Goal: Task Accomplishment & Management: Use online tool/utility

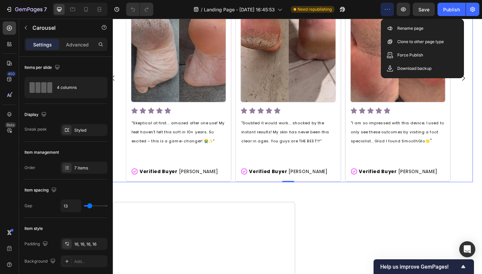
click at [385, 9] on icon "button" at bounding box center [387, 9] width 7 height 7
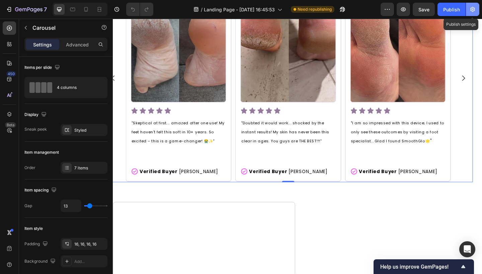
click at [476, 6] on button "button" at bounding box center [472, 9] width 13 height 13
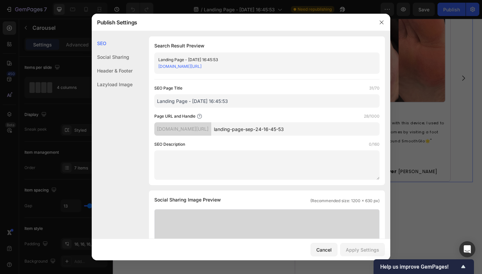
click at [125, 60] on div "Social Sharing" at bounding box center [112, 57] width 41 height 14
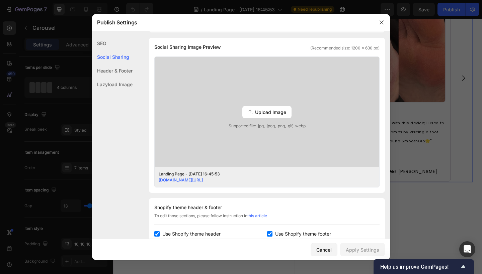
click at [127, 69] on div "Header & Footer" at bounding box center [112, 71] width 41 height 14
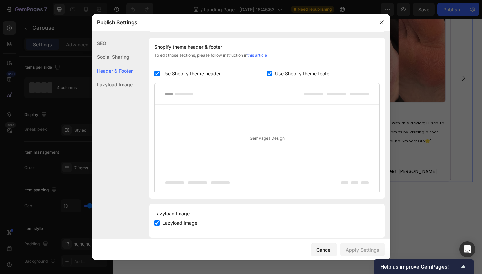
click at [131, 81] on div "Lazyload Image" at bounding box center [112, 85] width 41 height 14
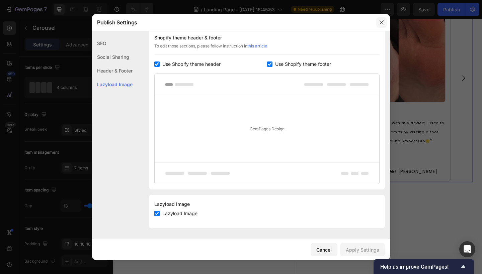
click at [377, 23] on button "button" at bounding box center [381, 22] width 11 height 11
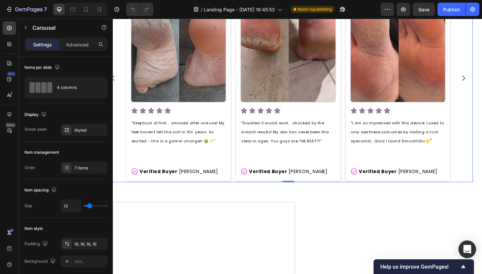
click at [468, 251] on icon "Open Intercom Messenger" at bounding box center [467, 249] width 9 height 9
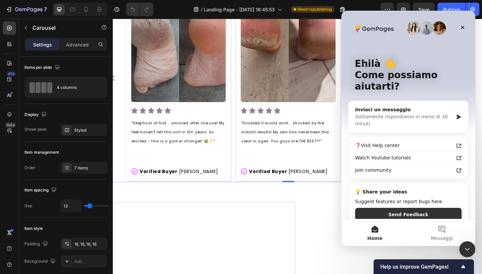
scroll to position [0, 0]
click at [393, 113] on div "Solitamente rispondiamo in meno di 30 minuti" at bounding box center [404, 120] width 98 height 14
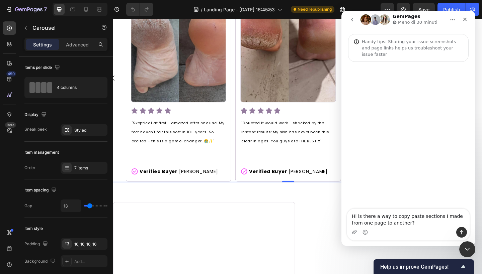
type textarea "Hi is there a way to copy paste sections I made from one page to another?"
click at [462, 232] on icon "Invia un messaggio…" at bounding box center [461, 232] width 5 height 5
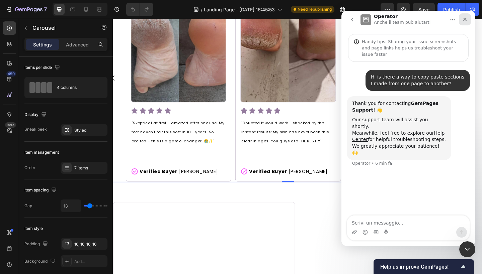
click at [464, 18] on icon "Chiudi" at bounding box center [464, 19] width 5 height 5
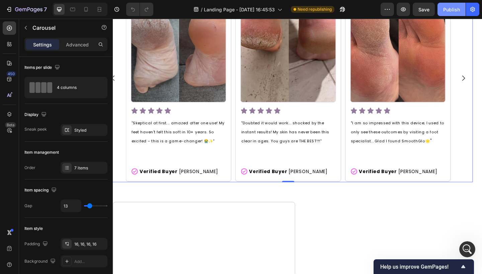
click at [457, 6] on div "Publish" at bounding box center [451, 9] width 17 height 7
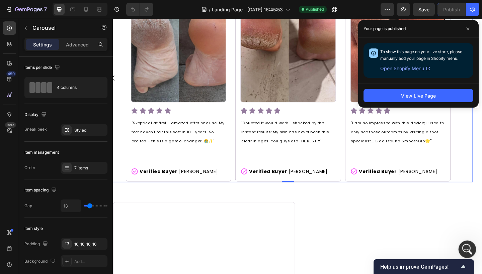
click at [474, 253] on html at bounding box center [466, 248] width 16 height 16
click at [468, 246] on icon "Apri il messenger Intercom" at bounding box center [466, 248] width 11 height 11
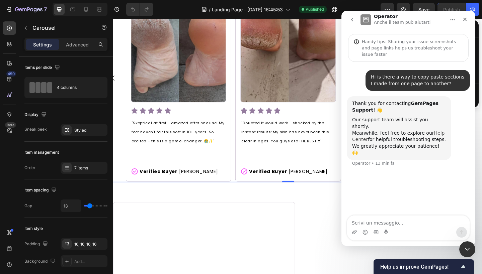
click at [360, 130] on link "Help Center" at bounding box center [398, 136] width 92 height 12
click at [465, 17] on icon "Chiudi" at bounding box center [464, 19] width 5 height 5
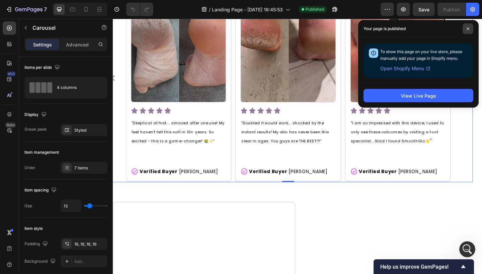
click at [469, 28] on icon at bounding box center [467, 28] width 3 height 3
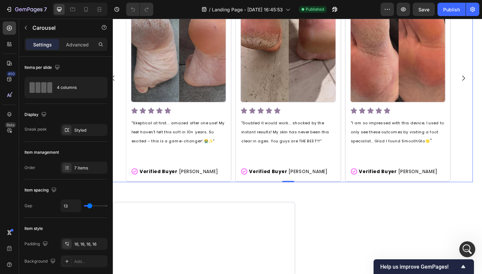
click at [481, 87] on div "Image Icon Icon Icon Icon Icon Icon List "Skeptical at first... amazed after on…" at bounding box center [303, 84] width 401 height 226
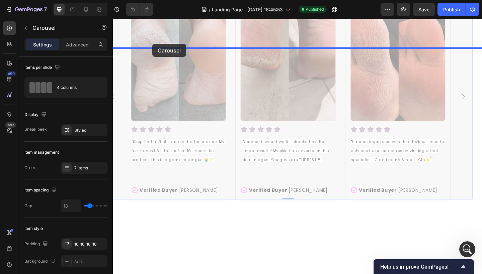
scroll to position [472, 0]
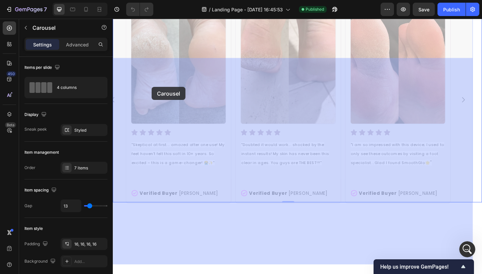
drag, startPoint x: 132, startPoint y: 53, endPoint x: 155, endPoint y: 93, distance: 46.6
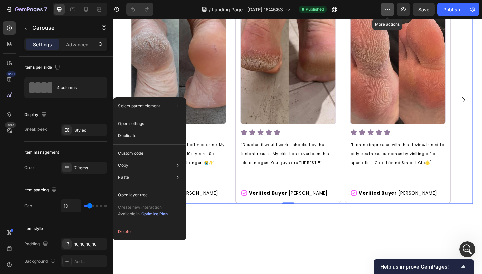
click at [388, 7] on icon "button" at bounding box center [387, 9] width 7 height 7
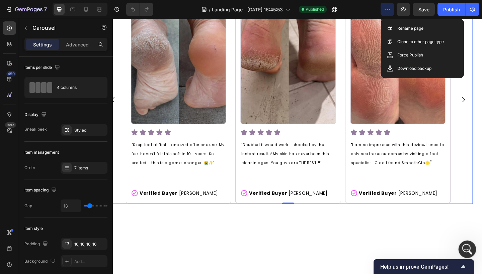
click at [466, 249] on icon "Apri il messenger Intercom" at bounding box center [466, 248] width 11 height 11
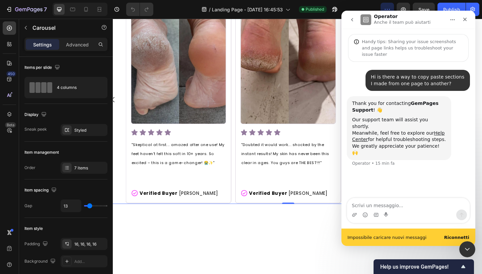
click at [459, 239] on b "Riconnetti" at bounding box center [456, 237] width 25 height 5
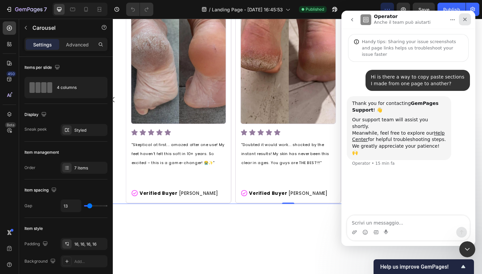
click at [464, 17] on icon "Chiudi" at bounding box center [464, 19] width 5 height 5
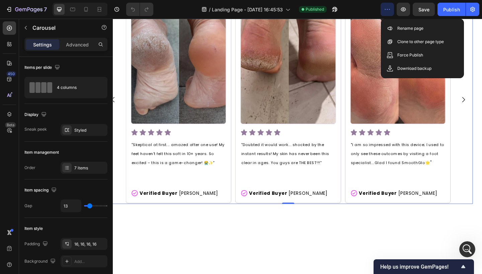
click at [122, 109] on div "Image Icon Icon Icon Icon Icon Icon List "Skeptical at first... amazed after on…" at bounding box center [303, 107] width 401 height 226
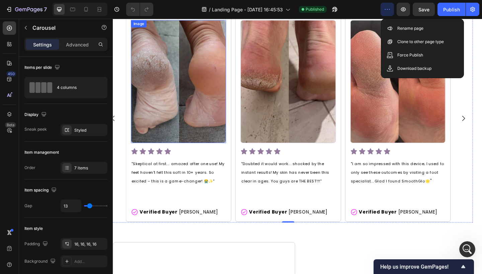
click at [212, 110] on img at bounding box center [183, 87] width 103 height 134
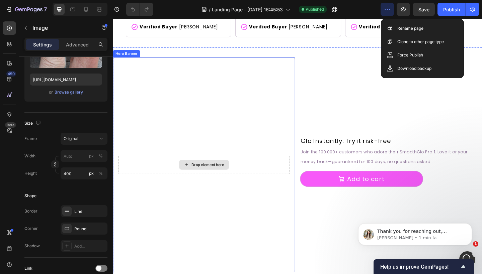
scroll to position [741, 0]
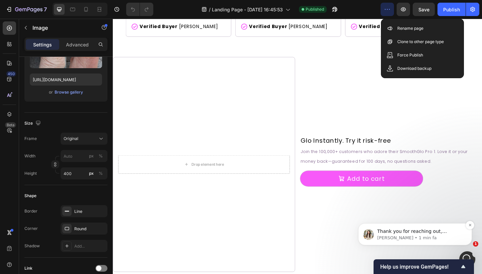
click at [418, 243] on div "Thank you for reaching out, Max ﻿​﻿ ﻿This is Dzung from GemPages Support Team. …" at bounding box center [415, 234] width 114 height 22
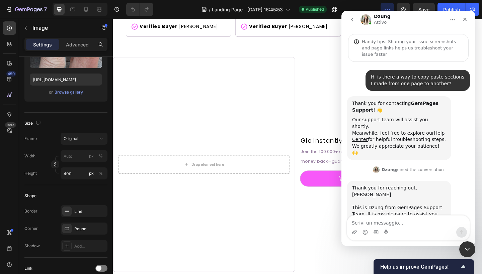
scroll to position [90, 0]
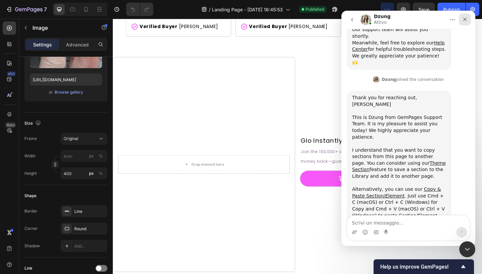
click at [466, 20] on icon "Chiudi" at bounding box center [464, 19] width 5 height 5
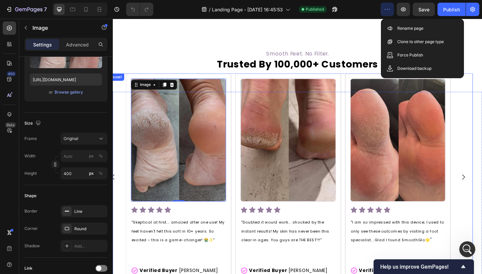
scroll to position [474, 0]
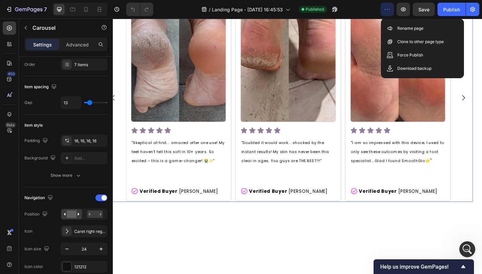
click at [127, 97] on div "Image 0 Icon Icon Icon Icon Icon Icon List "Skeptical at first... amazed after …" at bounding box center [184, 105] width 115 height 226
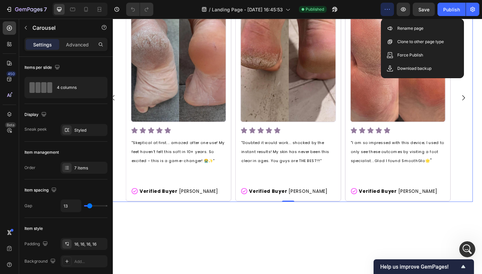
click at [121, 83] on div "Image Icon Icon Icon Icon Icon Icon List "Skeptical at first... amazed after on…" at bounding box center [303, 105] width 401 height 226
click at [22, 22] on button "button" at bounding box center [25, 27] width 11 height 11
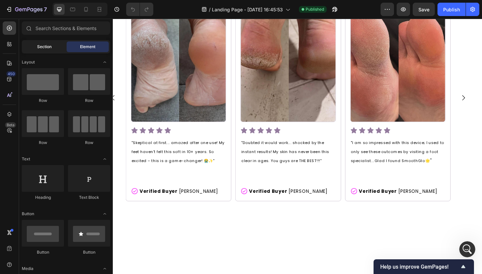
click at [43, 50] on div "Section" at bounding box center [44, 46] width 42 height 11
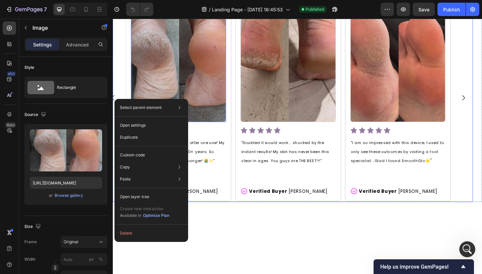
click at [119, 99] on div "Image 0 Icon Icon Icon Icon Icon Icon List "Skeptical at first... amazed after …" at bounding box center [303, 105] width 401 height 226
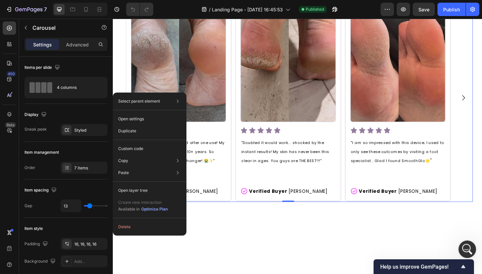
click at [461, 248] on div "Apri il messenger Intercom" at bounding box center [466, 248] width 22 height 22
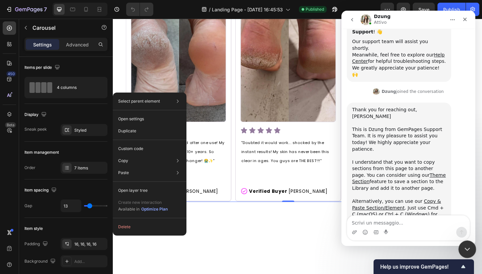
scroll to position [90, 0]
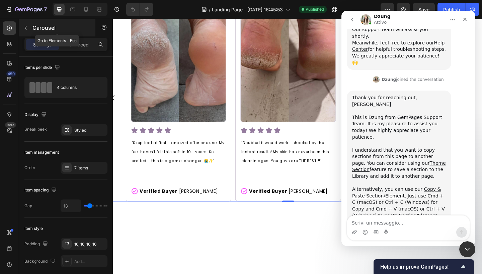
click at [34, 25] on p "Carousel" at bounding box center [60, 28] width 57 height 8
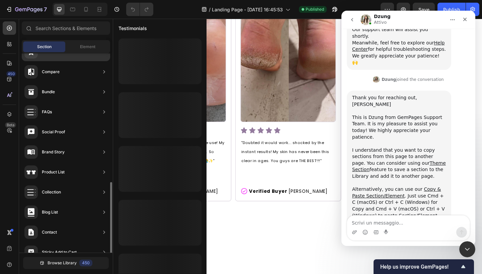
scroll to position [189, 0]
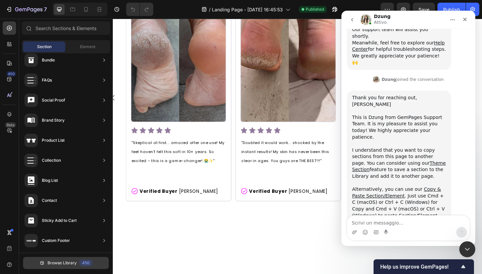
click at [75, 266] on button "Browse Library 450" at bounding box center [66, 263] width 86 height 12
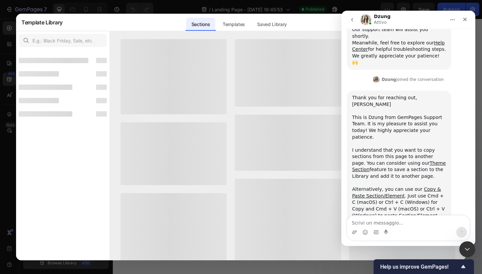
scroll to position [181, 0]
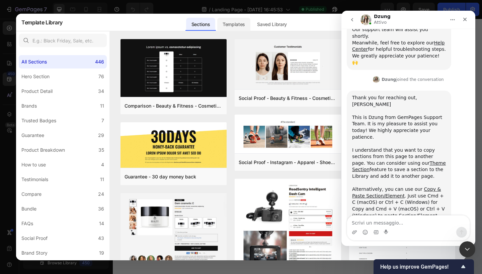
click at [233, 22] on div "Templates" at bounding box center [233, 24] width 33 height 13
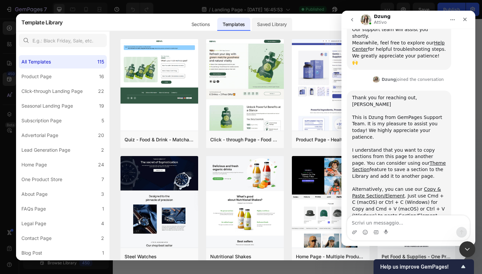
click at [258, 28] on div "Saved Library" at bounding box center [272, 24] width 40 height 13
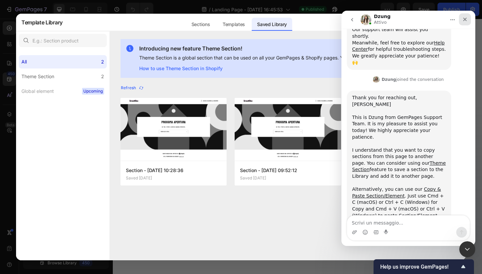
click at [463, 20] on icon "Chiudi" at bounding box center [464, 19] width 5 height 5
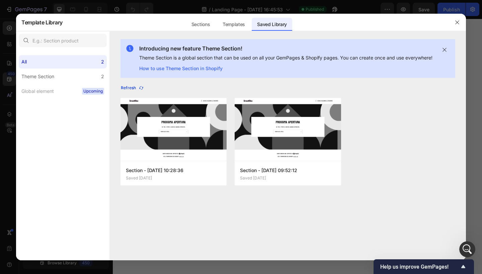
click at [140, 91] on icon "button" at bounding box center [140, 87] width 5 height 5
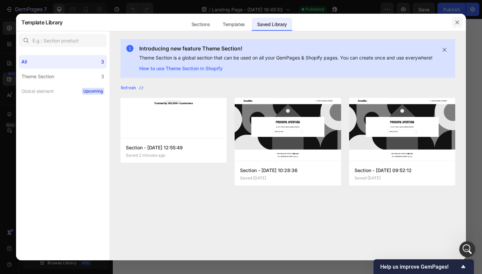
click at [460, 22] on button "button" at bounding box center [456, 22] width 11 height 11
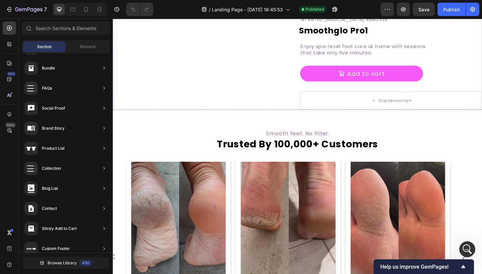
scroll to position [332, 0]
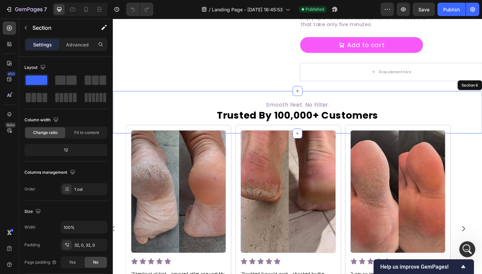
click at [249, 144] on div "Smooth Feet. No Filter. Text Block Trusted By 100,000+ Customers Heading Sectio…" at bounding box center [313, 121] width 401 height 46
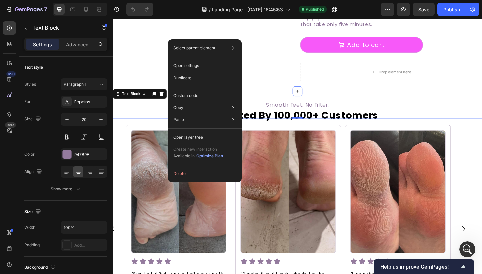
click at [163, 98] on div "Image #1 RATED CALLUS REMOVER Text Block smoothglo pro1 Heading Text Block Enjo…" at bounding box center [313, 35] width 401 height 126
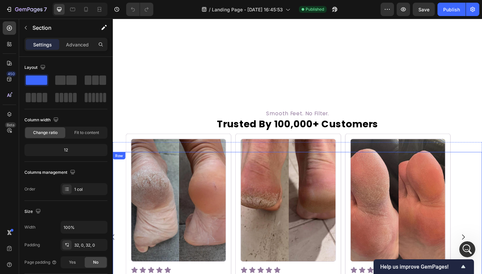
scroll to position [409, 0]
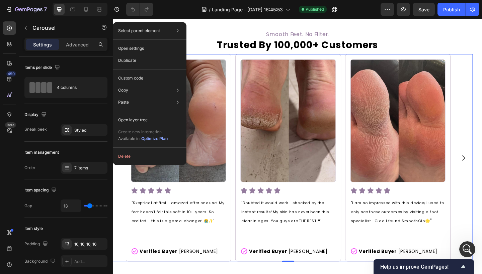
click at [117, 191] on div "Image Icon Icon Icon Icon Icon Icon List "Skeptical at first... amazed after on…" at bounding box center [303, 171] width 401 height 226
click at [159, 49] on div "Open settings" at bounding box center [149, 48] width 68 height 12
click at [375, 67] on div "Smooth Feet. No Filter. Text Block Trusted By 100,000+ Customers Heading Sectio…" at bounding box center [313, 44] width 401 height 46
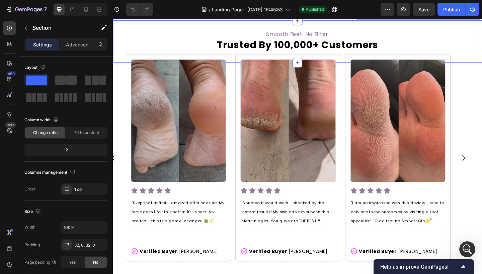
click at [370, 67] on div "Smooth Feet. No Filter. Text Block Trusted By 100,000+ Customers Heading Sectio…" at bounding box center [313, 44] width 401 height 46
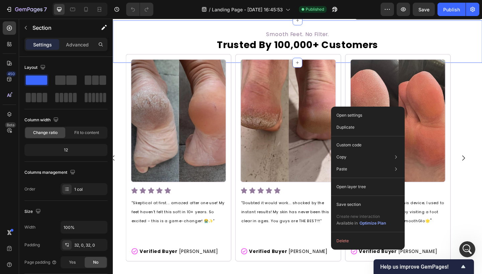
click at [347, 107] on div "Open settings Duplicate Custom code Copy Copy section Cmd + C Copy style Copy c…" at bounding box center [368, 178] width 74 height 143
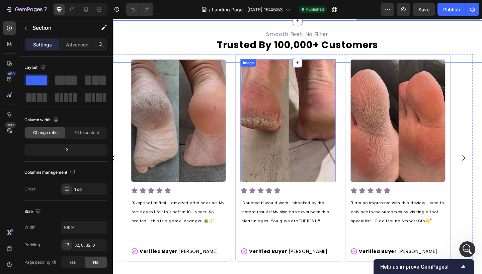
drag, startPoint x: 314, startPoint y: 154, endPoint x: 315, endPoint y: 209, distance: 55.9
click at [315, 209] on div "Image #1 RATED CALLUS REMOVER Text Block smoothglo pro1 Heading Text Block Enjo…" at bounding box center [313, 155] width 401 height 1062
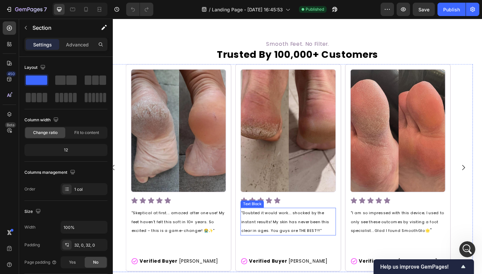
scroll to position [400, 0]
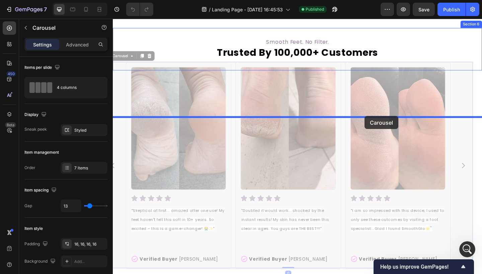
click at [386, 125] on div at bounding box center [313, 203] width 401 height 1171
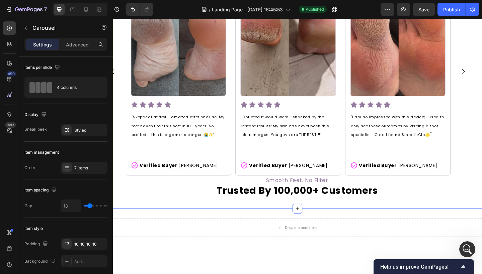
scroll to position [336, 0]
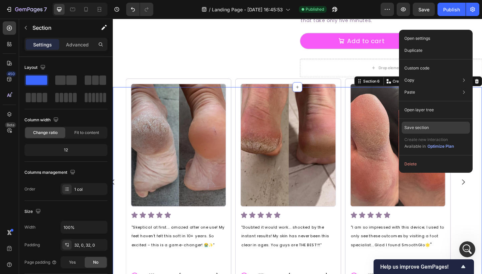
click at [435, 126] on div "Save section" at bounding box center [435, 128] width 68 height 12
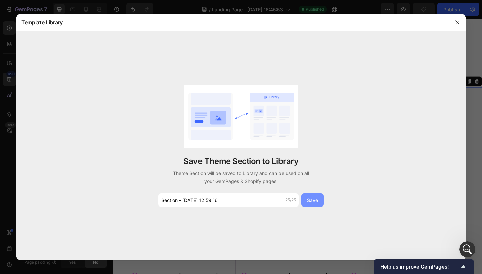
click at [310, 196] on button "Save" at bounding box center [312, 200] width 22 height 13
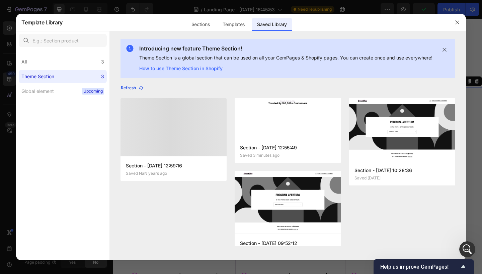
click at [135, 91] on div "Refresh" at bounding box center [132, 88] width 23 height 6
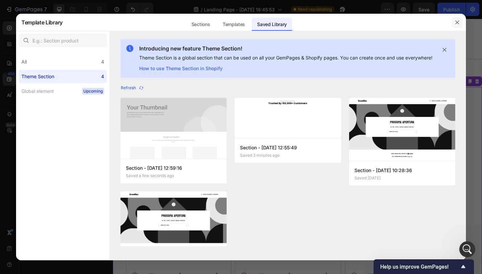
click at [456, 18] on button "button" at bounding box center [456, 22] width 11 height 11
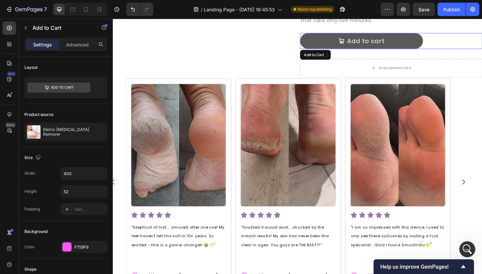
click at [346, 39] on button "Add to cart" at bounding box center [383, 42] width 134 height 17
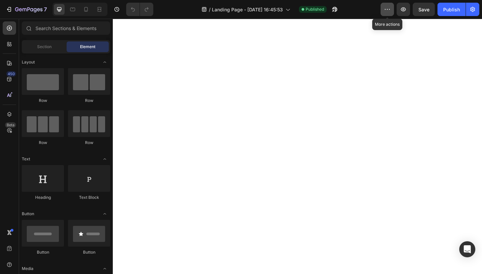
click at [382, 5] on button "button" at bounding box center [386, 9] width 13 height 13
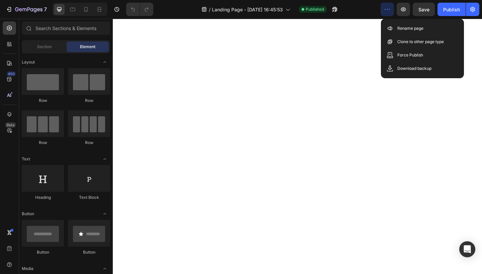
click at [382, 5] on button "button" at bounding box center [386, 9] width 13 height 13
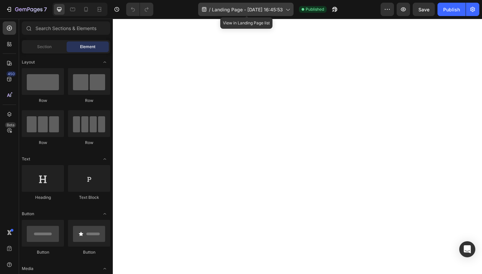
click at [261, 7] on span "Landing Page - Sep 24, 16:45:53" at bounding box center [247, 9] width 71 height 7
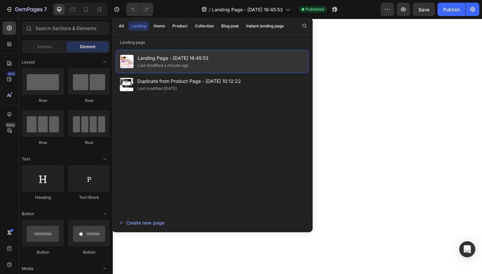
click at [237, 62] on div "Landing Page - Sep 24, 16:45:53 Last modified a minute ago" at bounding box center [212, 61] width 193 height 23
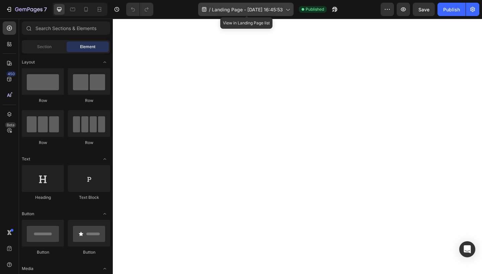
click at [277, 3] on div "/ Landing Page - Sep 24, 16:45:53" at bounding box center [245, 9] width 95 height 13
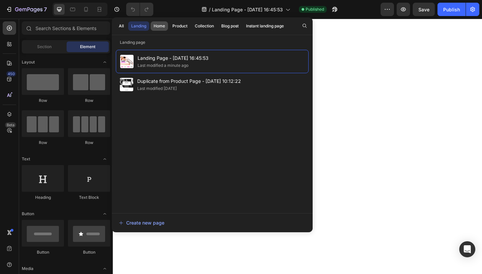
click at [162, 27] on div "Home" at bounding box center [159, 26] width 11 height 6
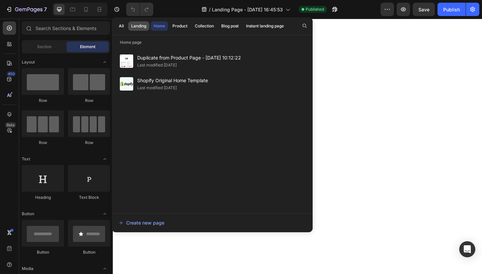
click at [145, 26] on div "Landing" at bounding box center [138, 26] width 15 height 6
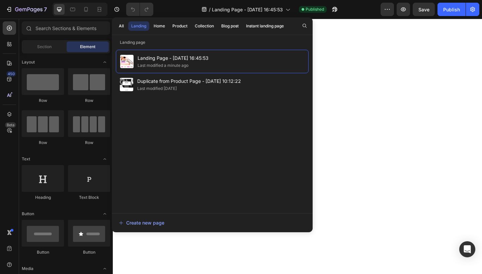
click at [356, 9] on div "/ Landing Page - Sep 24, 16:45:53 Published" at bounding box center [270, 9] width 222 height 13
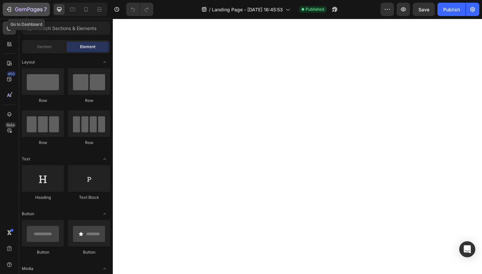
click at [21, 6] on div "7" at bounding box center [31, 9] width 32 height 8
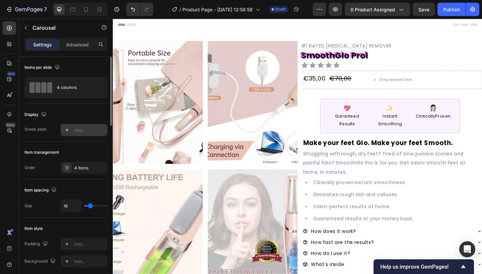
scroll to position [423, 0]
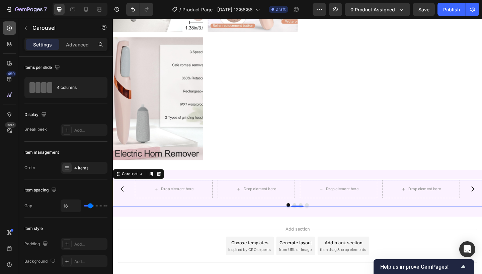
click at [9, 26] on icon at bounding box center [9, 28] width 7 height 7
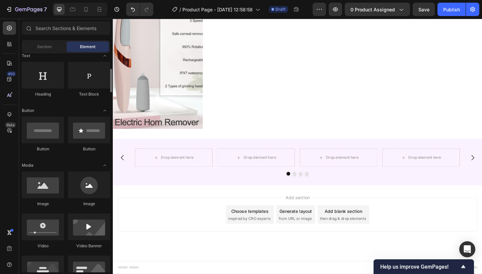
scroll to position [107, 0]
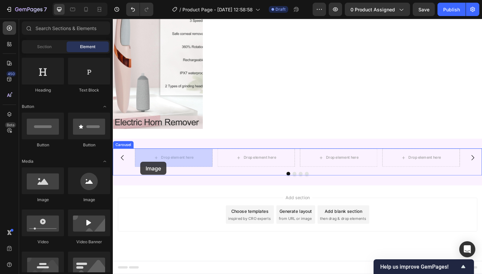
drag, startPoint x: 159, startPoint y: 199, endPoint x: 146, endPoint y: 175, distance: 26.9
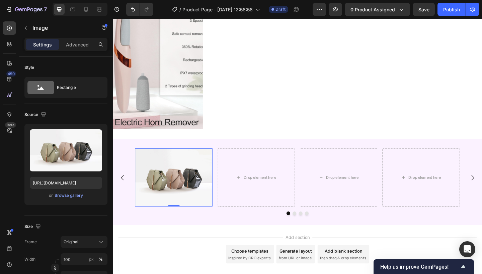
click at [162, 190] on img at bounding box center [179, 191] width 84 height 63
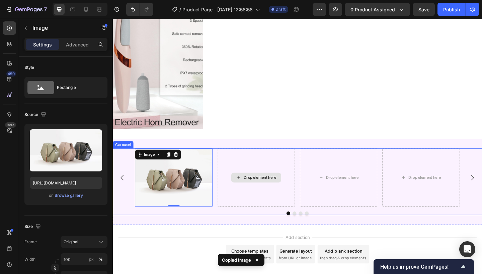
click at [252, 189] on div "Drop element here" at bounding box center [268, 192] width 54 height 11
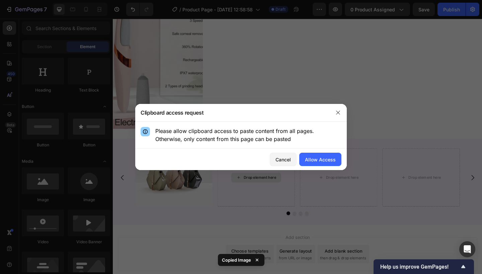
click at [324, 152] on div "Cancel Allow Access" at bounding box center [240, 159] width 211 height 21
click at [325, 156] on div "Allow Access" at bounding box center [320, 159] width 31 height 7
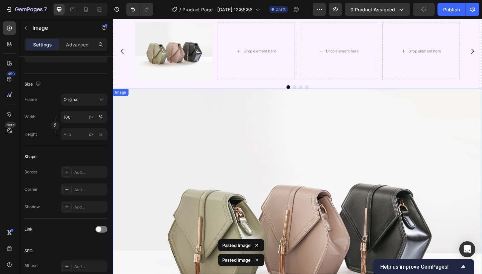
scroll to position [584, 0]
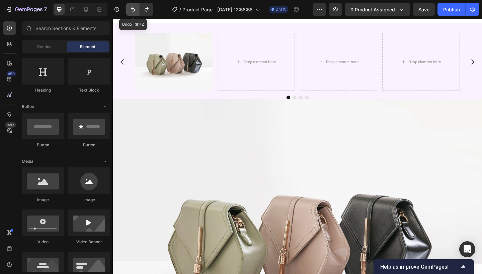
click at [135, 9] on icon "Undo/Redo" at bounding box center [132, 9] width 7 height 7
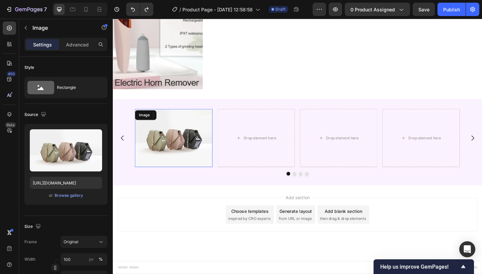
click at [179, 117] on img at bounding box center [179, 148] width 84 height 63
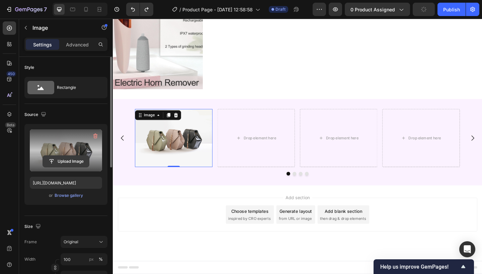
click at [68, 161] on input "file" at bounding box center [66, 161] width 46 height 11
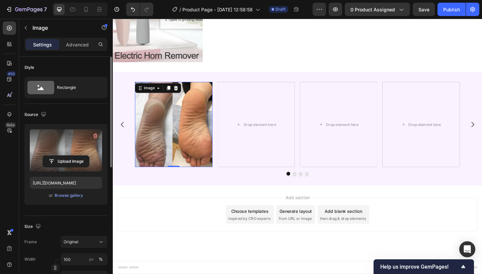
type input "https://cdn.shopify.com/s/files/1/0960/1889/1082/files/gempages_583560516971004…"
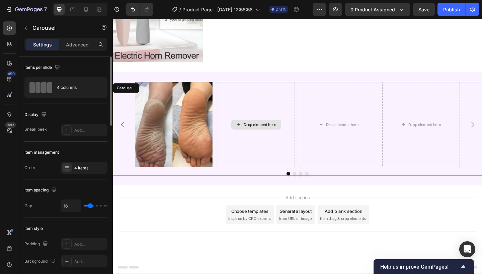
click at [263, 88] on div "Drop element here" at bounding box center [268, 134] width 84 height 93
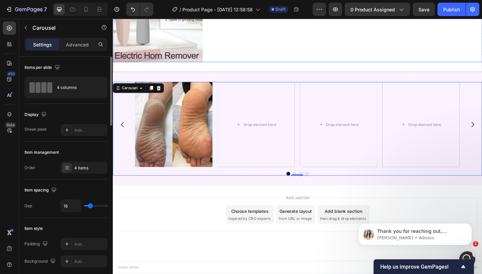
scroll to position [530, 0]
click at [415, 236] on p "Dzung • Adesso" at bounding box center [420, 238] width 86 height 6
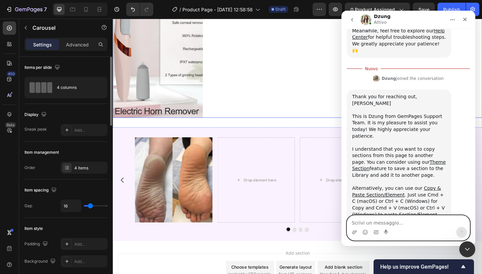
scroll to position [469, 0]
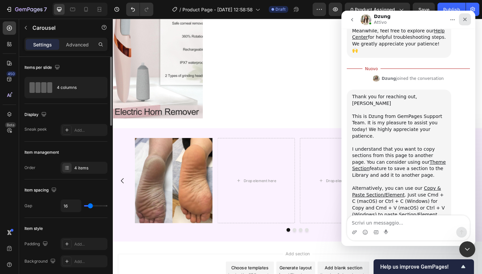
click at [466, 17] on icon "Chiudi" at bounding box center [464, 19] width 5 height 5
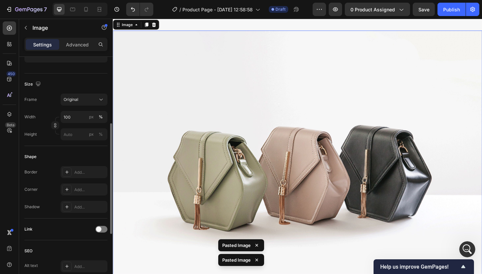
scroll to position [1077, 0]
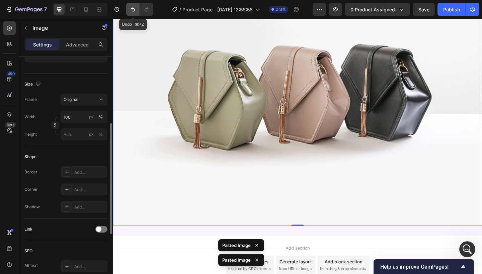
click at [134, 11] on icon "Undo/Redo" at bounding box center [133, 9] width 4 height 4
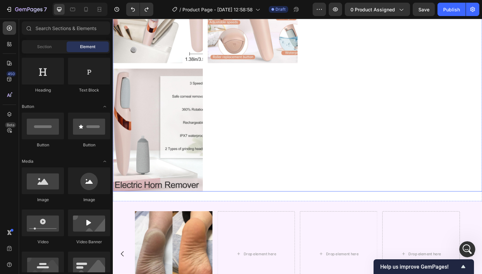
scroll to position [521, 0]
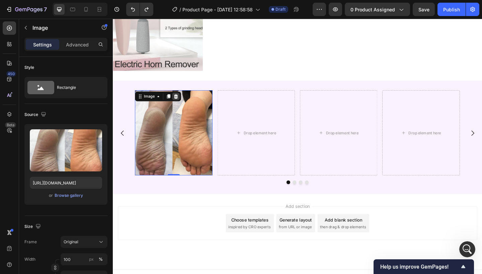
click at [182, 103] on icon at bounding box center [181, 103] width 4 height 5
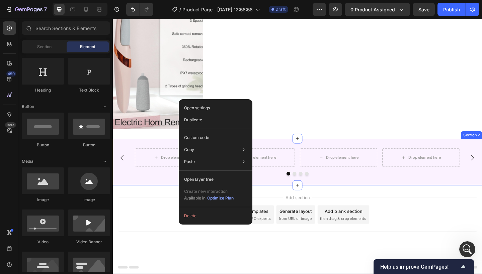
click at [142, 149] on div "Drop element here Drop element here Drop element here Drop element here Carouse…" at bounding box center [313, 174] width 401 height 51
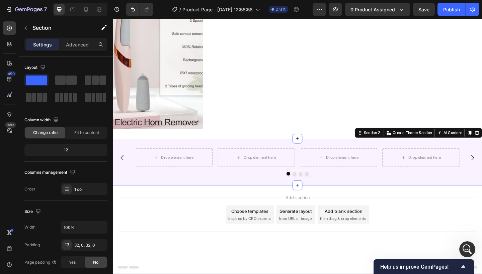
click at [50, 44] on p "Settings" at bounding box center [42, 44] width 19 height 7
click at [27, 28] on icon "button" at bounding box center [25, 27] width 5 height 5
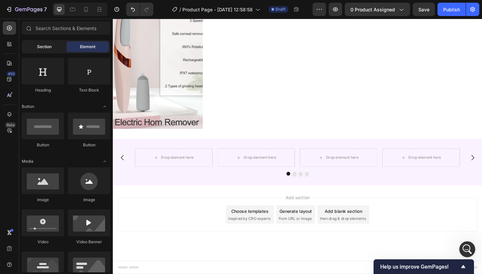
click at [42, 46] on span "Section" at bounding box center [44, 47] width 14 height 6
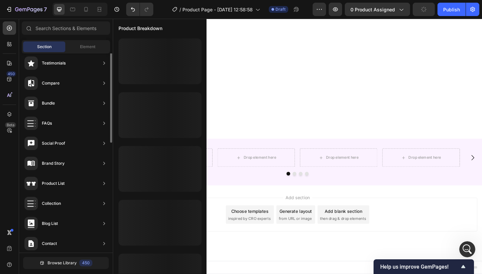
scroll to position [187, 0]
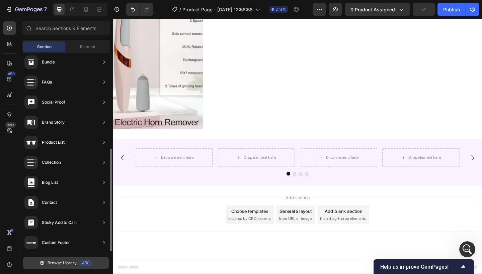
click at [62, 262] on span "Browse Library" at bounding box center [61, 263] width 29 height 6
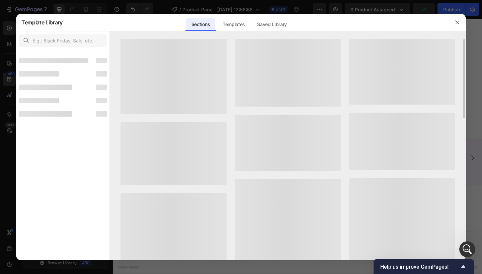
scroll to position [181, 0]
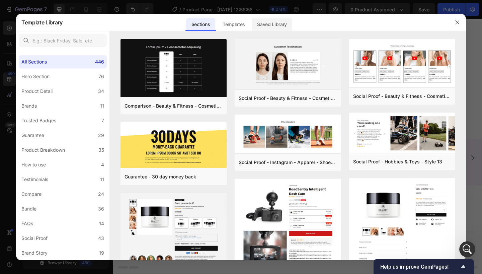
click at [271, 19] on div "Saved Library" at bounding box center [272, 24] width 40 height 13
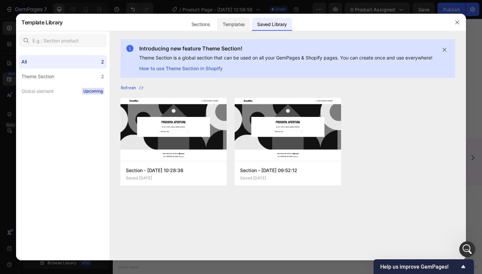
click at [237, 20] on div "Templates" at bounding box center [233, 24] width 33 height 13
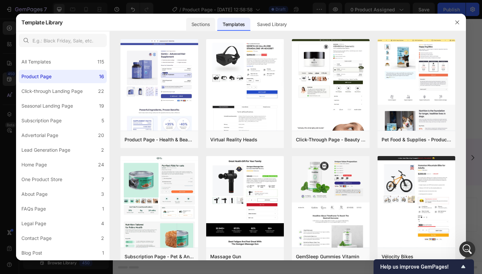
click at [209, 28] on div "Sections" at bounding box center [200, 24] width 29 height 13
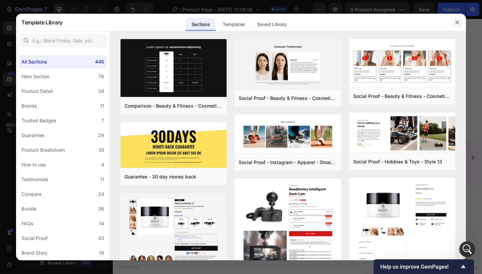
click at [455, 22] on icon "button" at bounding box center [456, 22] width 5 height 5
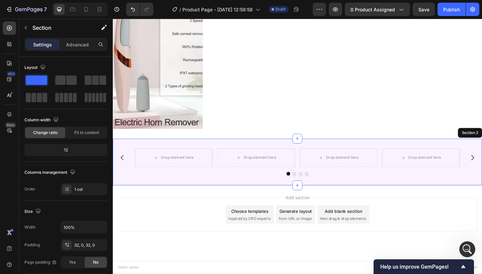
click at [171, 149] on div "Drop element here Drop element here Drop element here Drop element here Carouse…" at bounding box center [313, 174] width 401 height 51
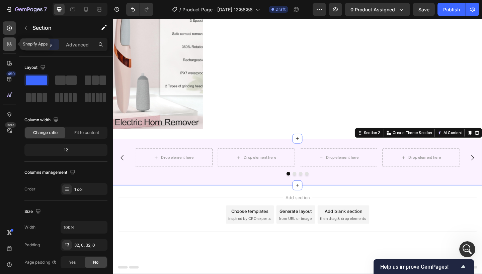
click at [8, 48] on div at bounding box center [9, 43] width 13 height 13
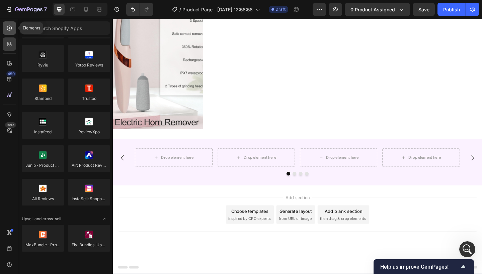
click at [9, 32] on div at bounding box center [9, 27] width 13 height 13
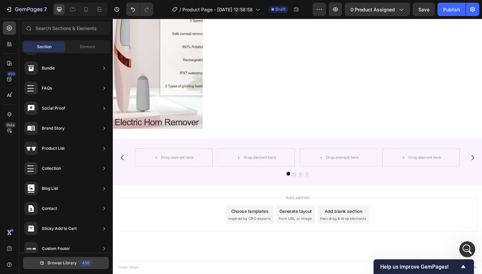
click at [76, 260] on span "Browse Library" at bounding box center [61, 263] width 29 height 6
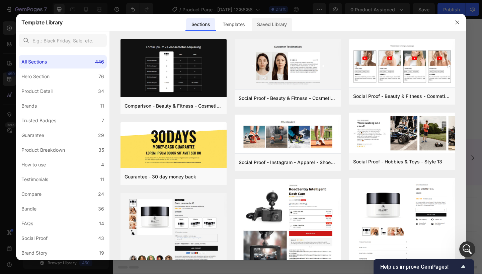
click at [275, 23] on div "Saved Library" at bounding box center [272, 24] width 40 height 13
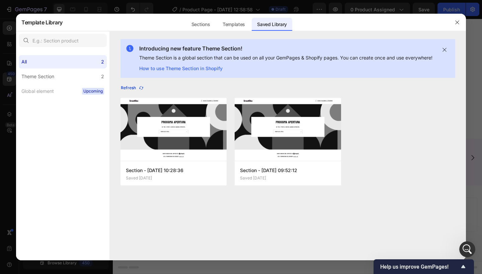
click at [137, 91] on div "Refresh" at bounding box center [132, 88] width 23 height 6
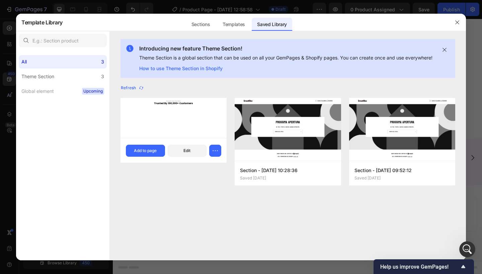
click at [171, 131] on div at bounding box center [173, 118] width 106 height 40
click at [150, 154] on div "Add to page" at bounding box center [145, 151] width 23 height 6
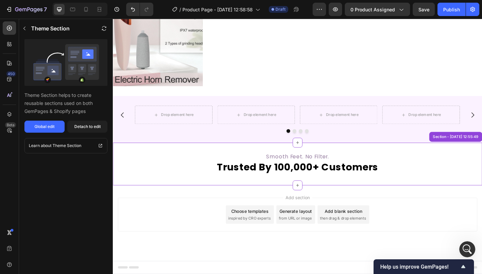
scroll to position [504, 0]
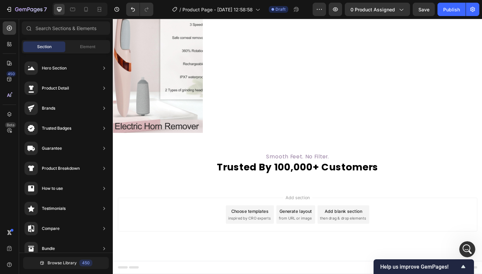
click at [49, 272] on div "Browse Library 450" at bounding box center [66, 263] width 94 height 20
click at [48, 265] on span "Browse Library" at bounding box center [61, 263] width 29 height 6
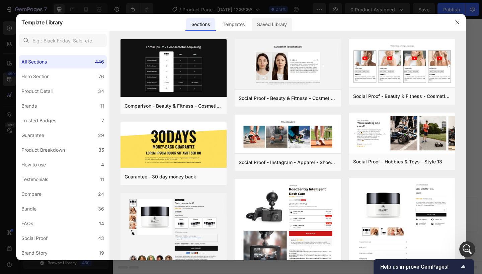
click at [275, 23] on div "Saved Library" at bounding box center [272, 24] width 40 height 13
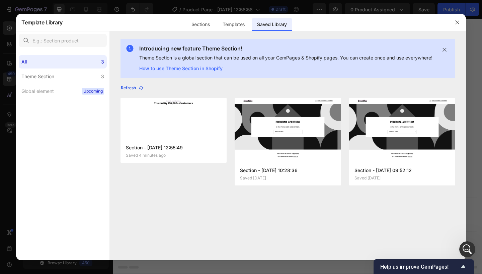
click at [134, 91] on div "Refresh" at bounding box center [132, 88] width 23 height 6
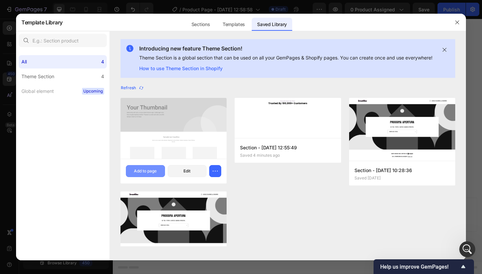
click at [154, 174] on div "Add to page" at bounding box center [145, 171] width 23 height 6
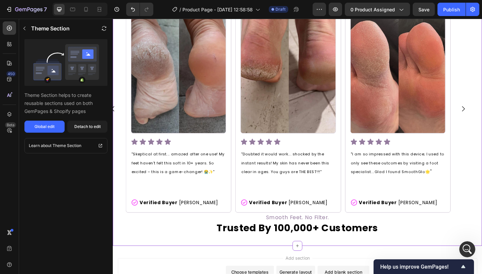
scroll to position [520, 0]
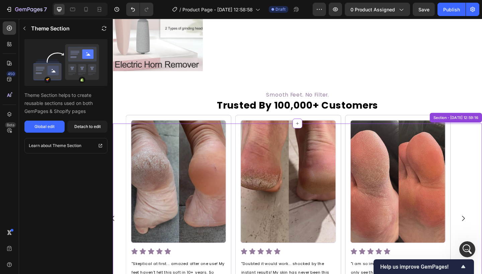
click at [481, 160] on div "Image Icon Icon Icon Icon Icon Icon List "Skeptical at first... amazed after on…" at bounding box center [303, 237] width 401 height 226
click at [25, 27] on icon "button" at bounding box center [24, 29] width 2 height 4
click at [481, 165] on div "Image Icon Icon Icon Icon Icon Icon List "Skeptical at first... amazed after on…" at bounding box center [303, 237] width 401 height 226
click at [85, 127] on div "Detach to edit" at bounding box center [87, 127] width 26 height 6
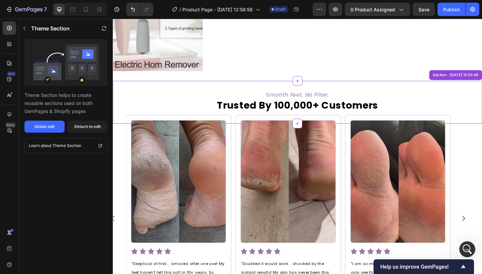
click at [126, 107] on h2 "Trusted By 100,000+ Customers" at bounding box center [313, 113] width 401 height 18
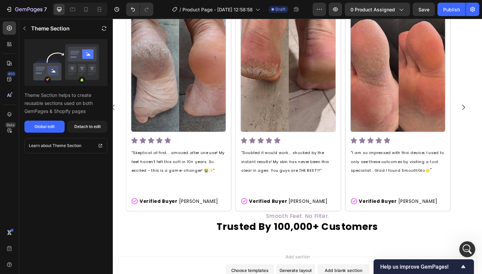
scroll to position [683, 0]
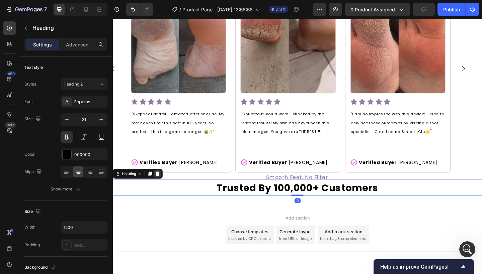
click at [161, 185] on icon at bounding box center [161, 187] width 4 height 5
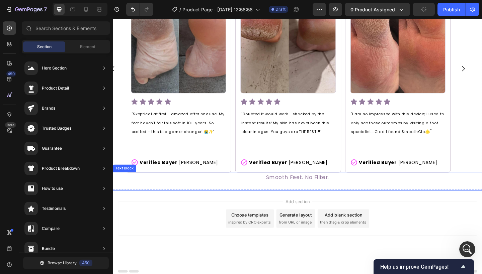
click at [255, 193] on p "Smooth Feet. No Filter." at bounding box center [313, 195] width 400 height 19
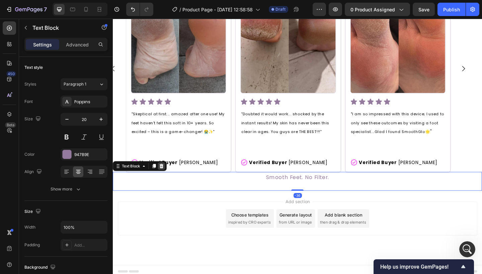
click at [166, 179] on icon at bounding box center [166, 179] width 4 height 5
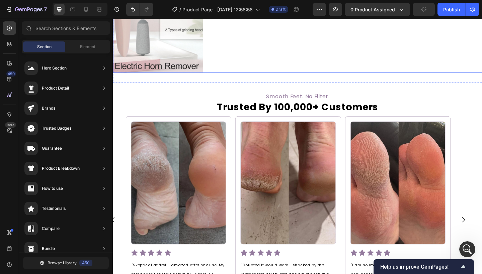
scroll to position [540, 0]
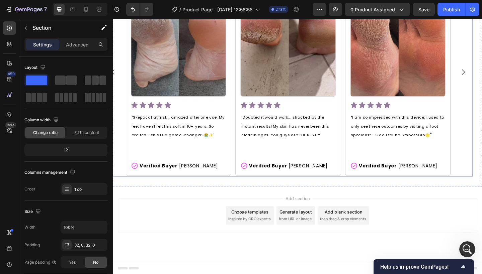
scroll to position [679, 0]
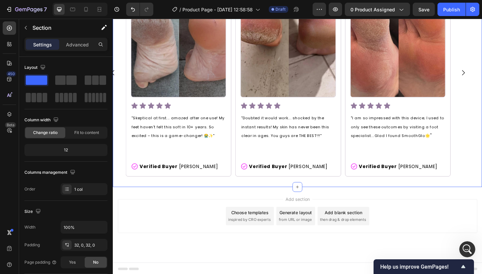
click at [126, 196] on div "Image Icon Icon Icon Icon Icon Icon List "Skeptical at first... amazed after on…" at bounding box center [313, 88] width 401 height 228
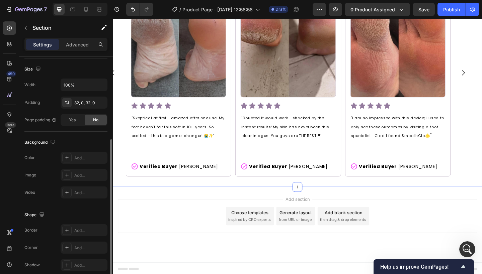
scroll to position [172, 0]
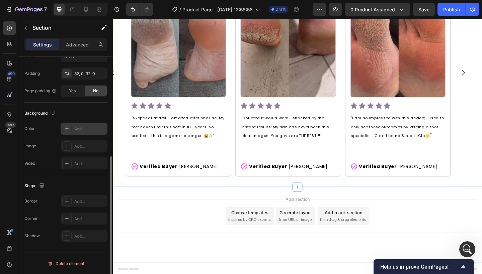
click at [84, 128] on div "Add..." at bounding box center [89, 129] width 31 height 6
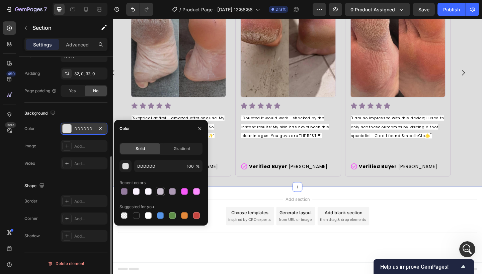
click at [163, 190] on div at bounding box center [160, 191] width 7 height 7
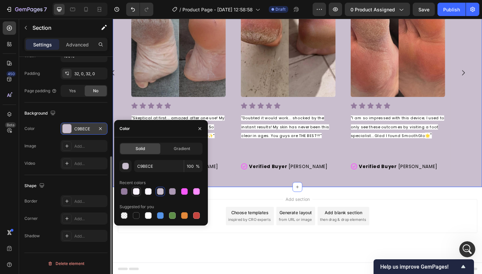
click at [137, 191] on div at bounding box center [136, 191] width 7 height 7
type input "FBF2FF"
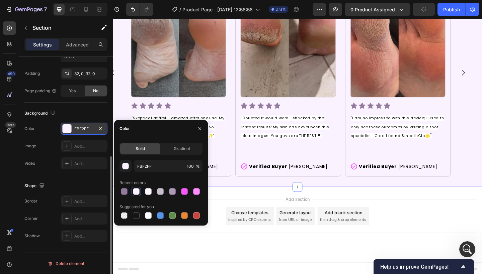
click at [166, 258] on div "Add section Choose templates inspired by CRO experts Generate layout from URL o…" at bounding box center [313, 243] width 401 height 82
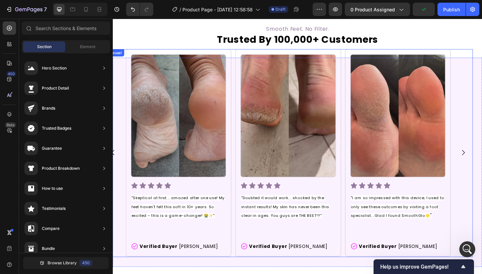
scroll to position [571, 0]
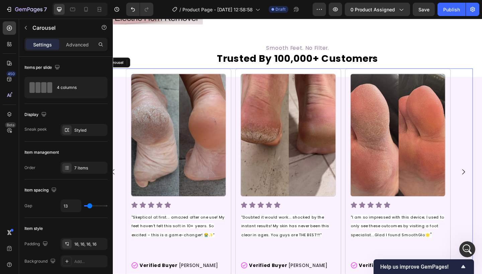
click at [123, 98] on div "Image Icon Icon Icon Icon Icon Icon List "Skeptical at first... amazed after on…" at bounding box center [303, 186] width 401 height 226
click at [79, 48] on p "Advanced" at bounding box center [77, 44] width 23 height 7
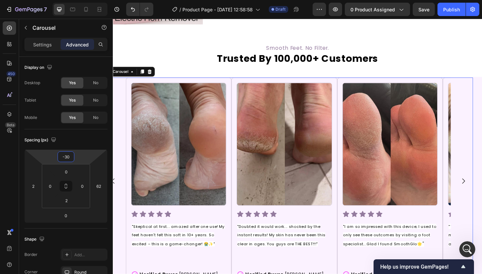
type input "-32"
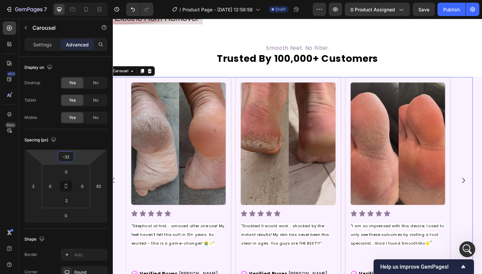
drag, startPoint x: 88, startPoint y: 154, endPoint x: 88, endPoint y: 145, distance: 9.4
click at [88, 0] on html "7 Version history / Product Page - [DATE] 12:58:58 Draft Preview 0 product assi…" at bounding box center [241, 0] width 482 height 0
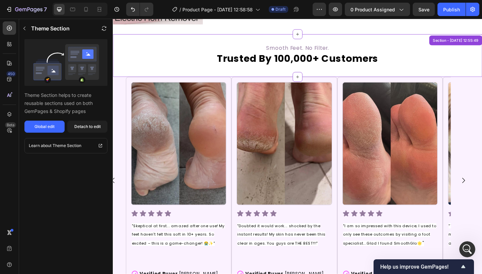
click at [143, 63] on h2 "Trusted By 100,000+ Customers" at bounding box center [313, 63] width 401 height 18
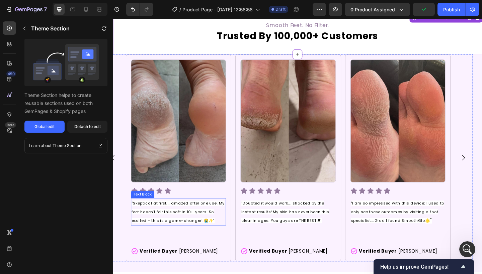
scroll to position [635, 0]
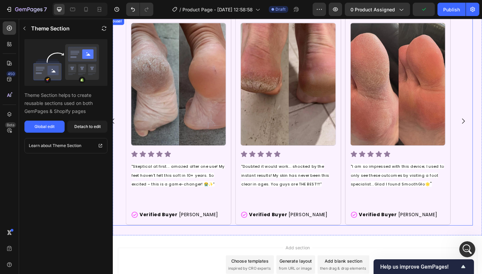
click at [217, 216] on div "Image Icon Icon Icon Icon Icon Icon List "Skeptical at first... amazed after on…" at bounding box center [183, 130] width 103 height 214
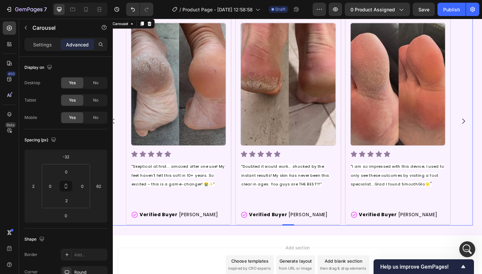
click at [209, 218] on div "Image Icon Icon Icon Icon Icon Icon List "Skeptical at first... amazed after on…" at bounding box center [183, 130] width 103 height 214
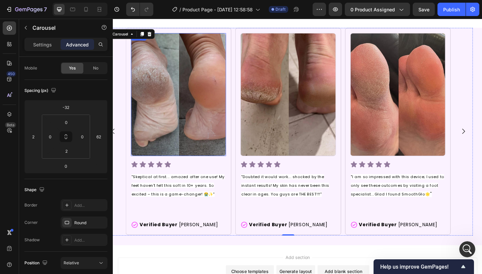
scroll to position [640, 0]
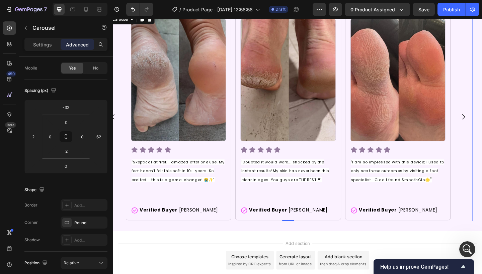
click at [188, 215] on div "Image Icon Icon Icon Icon Icon Icon List "Skeptical at first... amazed after on…" at bounding box center [183, 126] width 103 height 214
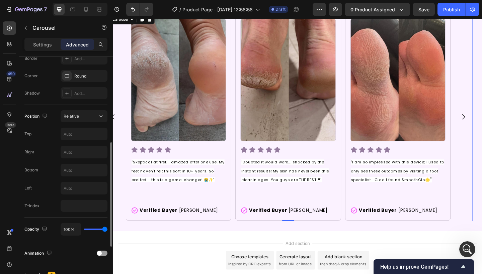
scroll to position [199, 0]
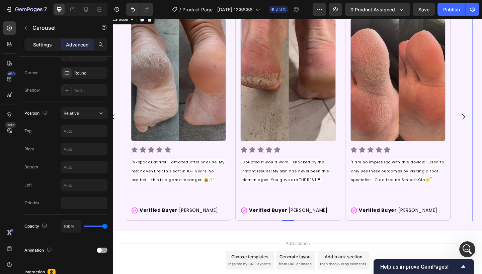
click at [36, 48] on div "Settings" at bounding box center [42, 44] width 33 height 11
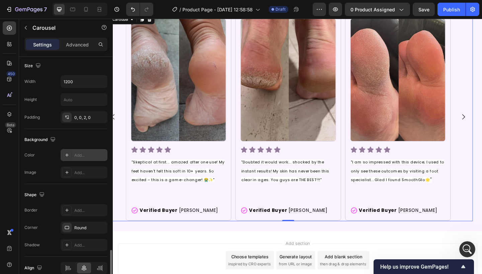
scroll to position [505, 0]
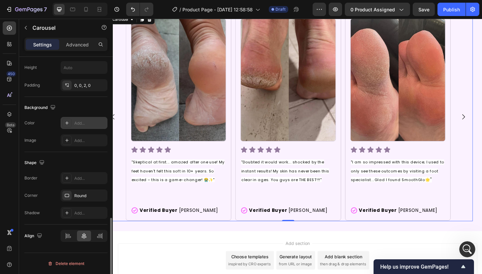
click at [85, 128] on div "Add..." at bounding box center [84, 123] width 47 height 12
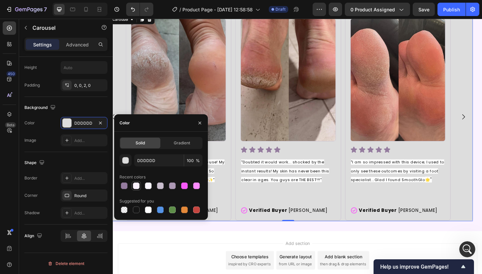
click at [136, 184] on div at bounding box center [136, 186] width 7 height 7
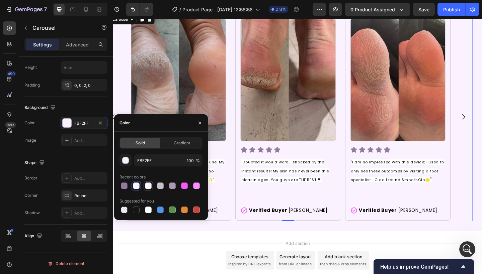
click at [147, 184] on div at bounding box center [148, 186] width 7 height 7
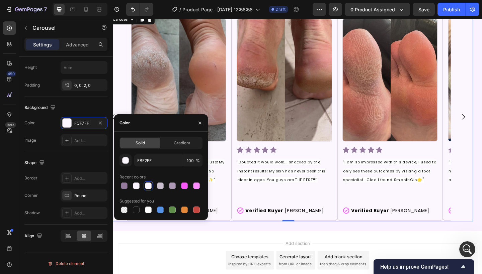
type input "FCF7FF"
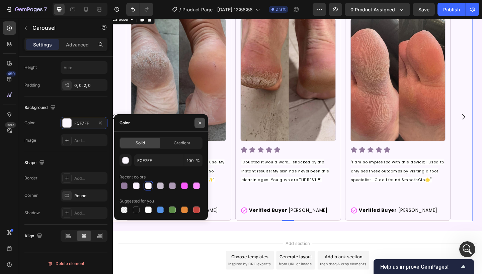
click at [202, 122] on icon "button" at bounding box center [199, 122] width 5 height 5
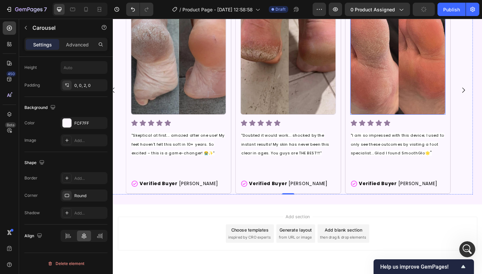
scroll to position [670, 0]
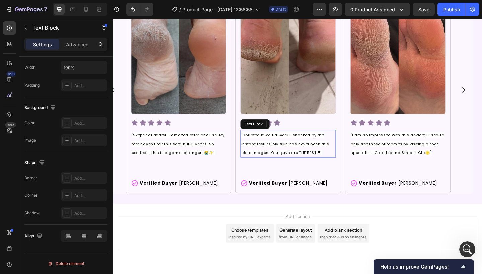
click at [301, 159] on p ""Doubted it would work... shocked by the instant results! My skin has never bee…" at bounding box center [303, 155] width 102 height 29
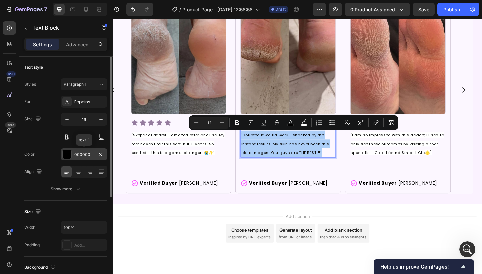
click at [81, 158] on div "000000" at bounding box center [83, 155] width 19 height 6
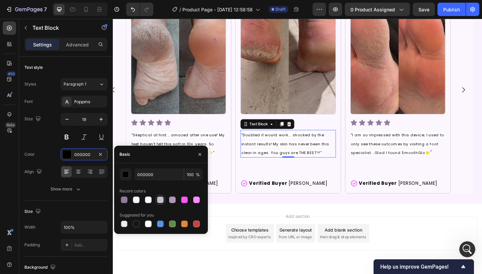
click at [163, 195] on div at bounding box center [160, 199] width 9 height 9
type input "C9BECE"
click at [330, 151] on p ""Doubted it would work... shocked by the instant results! My skin has never bee…" at bounding box center [303, 155] width 102 height 29
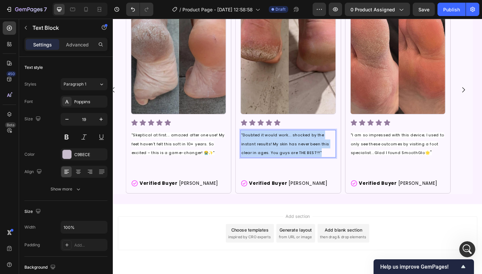
click at [330, 151] on p ""Doubted it would work... shocked by the instant results! My skin has never bee…" at bounding box center [303, 155] width 102 height 29
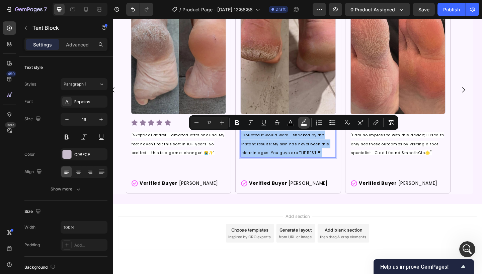
click at [306, 123] on icon "Editor contextual toolbar" at bounding box center [303, 122] width 7 height 7
type input "FFFFFF"
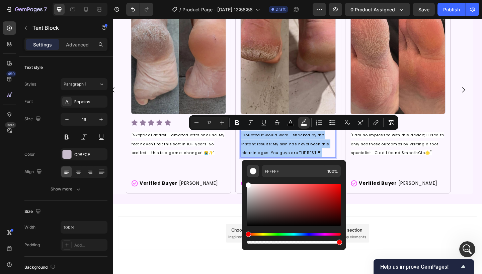
click at [251, 171] on div "Editor contextual toolbar" at bounding box center [252, 171] width 7 height 7
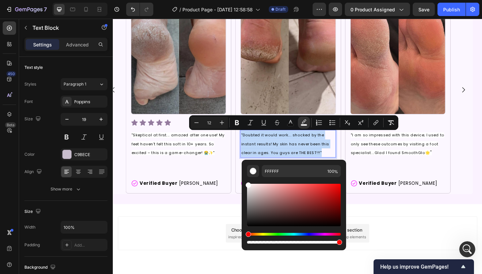
click at [203, 247] on div "Add section Choose templates inspired by CRO experts Generate layout from URL o…" at bounding box center [313, 252] width 391 height 37
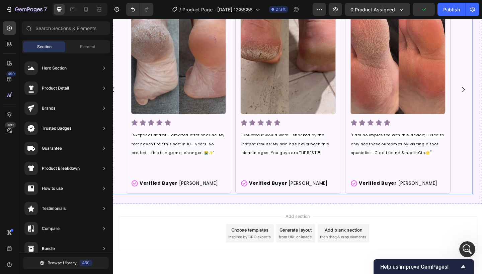
click at [279, 177] on div "Image Icon Icon Icon Icon Icon Icon List "Doubted it would work... shocked by t…" at bounding box center [303, 96] width 103 height 214
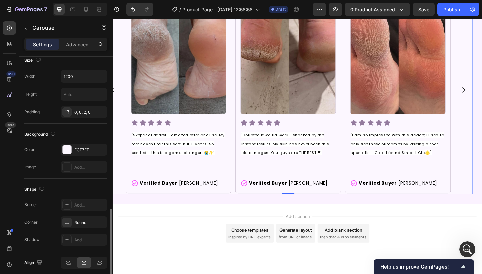
scroll to position [479, 0]
click at [96, 152] on div "FCF7FF" at bounding box center [84, 149] width 47 height 12
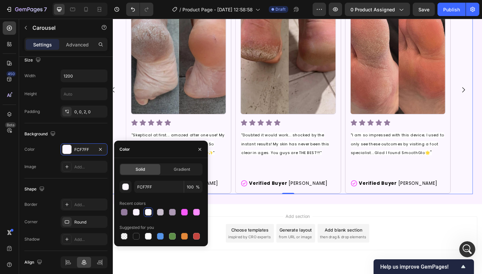
click at [153, 193] on div "FCF7FF 100 % Recent colors Suggested for you" at bounding box center [160, 211] width 83 height 60
click at [153, 187] on input "FCF7FF" at bounding box center [158, 187] width 49 height 12
click at [264, 148] on p ""Doubted it would work... shocked by the instant results! My skin has never bee…" at bounding box center [303, 155] width 102 height 29
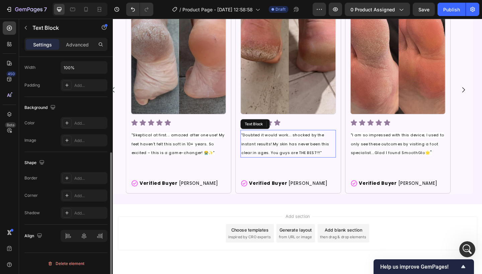
scroll to position [0, 0]
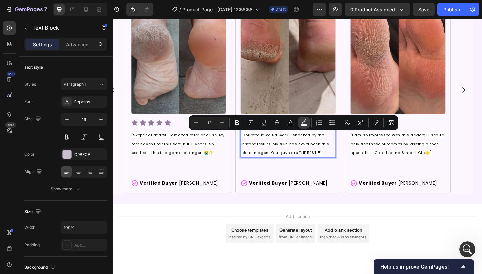
click at [307, 123] on icon "Editor contextual toolbar" at bounding box center [303, 122] width 7 height 7
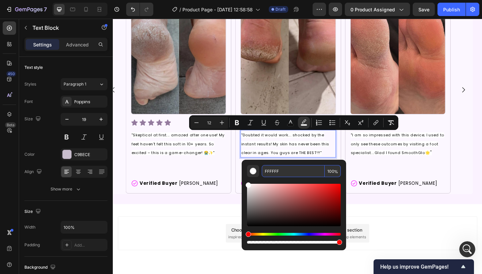
click at [292, 173] on input "FFFFFF" at bounding box center [293, 171] width 63 height 12
paste input "CF7"
type input "FCF7FF"
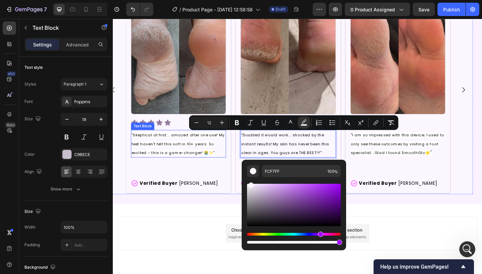
click at [171, 159] on p ""Skeptical at first... amazed after one use! My feet haven't felt this soft in …" at bounding box center [184, 155] width 102 height 29
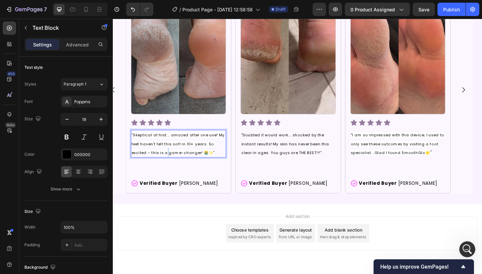
click at [171, 159] on p ""Skeptical at first... amazed after one use! My feet haven't felt this soft in …" at bounding box center [184, 155] width 102 height 29
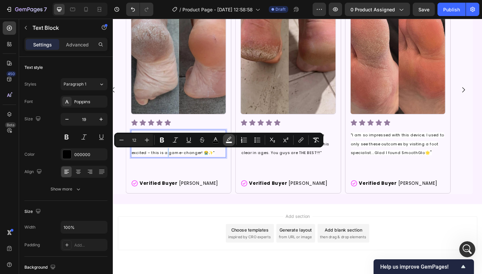
click at [230, 141] on icon "Editor contextual toolbar" at bounding box center [228, 140] width 7 height 7
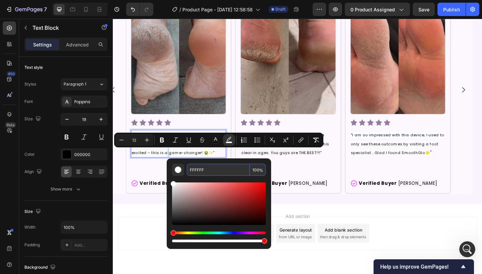
click at [218, 170] on input "FFFFFF" at bounding box center [218, 170] width 63 height 12
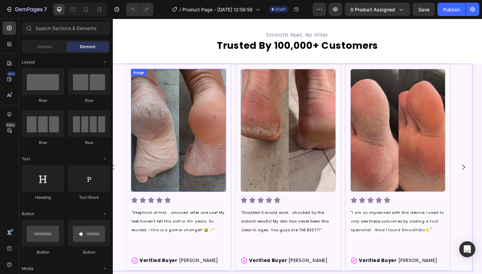
scroll to position [645, 0]
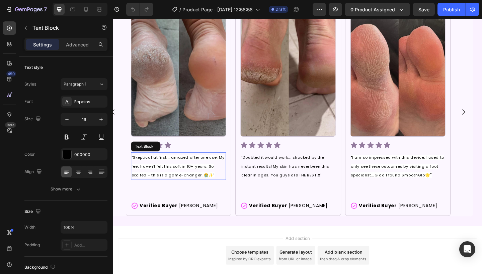
click at [189, 172] on span ""Skeptical at first... amazed after one use! My feet haven't felt this soft in …" at bounding box center [183, 179] width 101 height 25
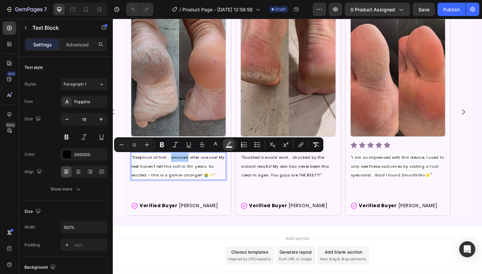
click at [228, 142] on icon "Editor contextual toolbar" at bounding box center [228, 144] width 7 height 7
type input "FFFFFF"
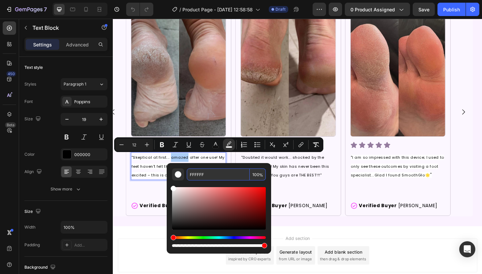
click at [209, 173] on input "FFFFFF" at bounding box center [218, 175] width 63 height 12
paste input "CF7"
type input "FCF7FF"
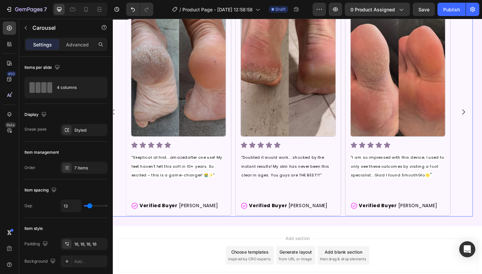
click at [308, 207] on div "Image Icon Icon Icon Icon Icon Icon List "Doubted it would work... shocked by t…" at bounding box center [303, 120] width 103 height 214
click at [193, 178] on span "after one use! My feet haven't felt this soft in 10+ years. So excited – this i…" at bounding box center [182, 179] width 99 height 25
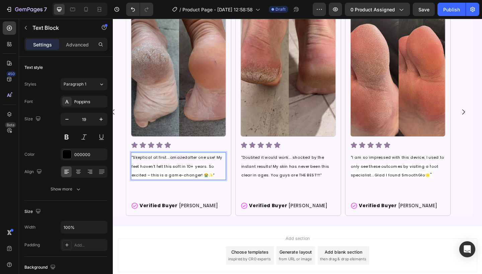
click at [193, 178] on span "after one use! My feet haven't felt this soft in 10+ years. So excited – this i…" at bounding box center [182, 179] width 99 height 25
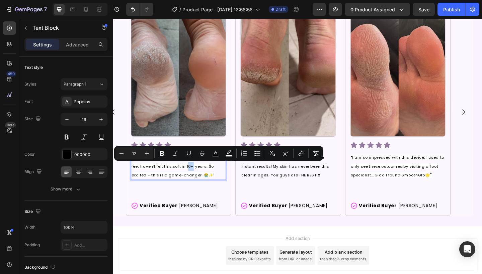
click at [193, 178] on span "after one use! My feet haven't felt this soft in 10+ years. So excited – this i…" at bounding box center [182, 179] width 99 height 25
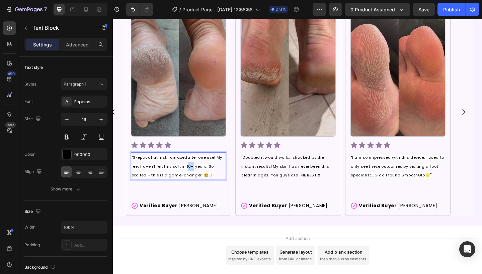
click at [193, 178] on span "after one use! My feet haven't felt this soft in 10+ years. So excited – this i…" at bounding box center [182, 179] width 99 height 25
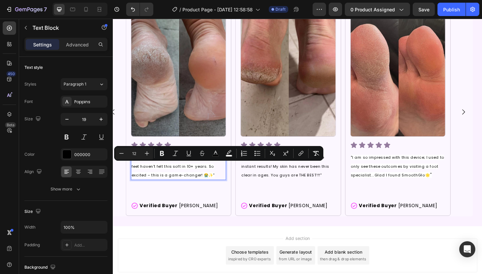
click at [208, 179] on span "after one use! My feet haven't felt this soft in 10+ years. So excited – this i…" at bounding box center [182, 179] width 99 height 25
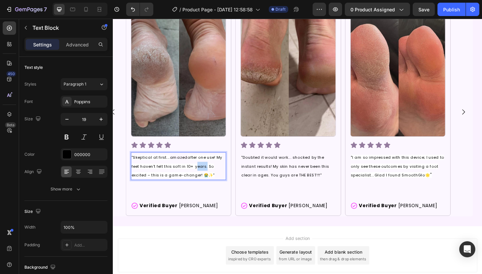
click at [208, 179] on span "after one use! My feet haven't felt this soft in 10+ years. So excited – this i…" at bounding box center [182, 179] width 99 height 25
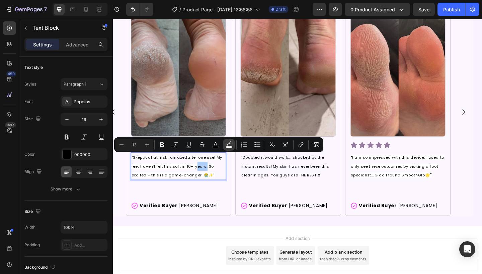
click at [226, 145] on icon "Editor contextual toolbar" at bounding box center [228, 144] width 7 height 7
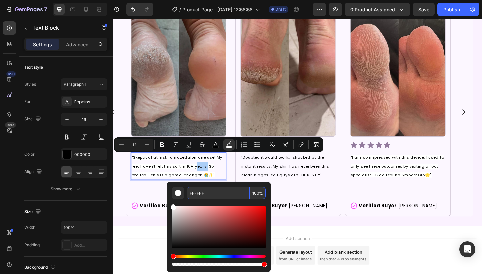
click at [203, 195] on input "FFFFFF" at bounding box center [218, 193] width 63 height 12
click at [205, 195] on input "FFFFFF" at bounding box center [218, 193] width 63 height 12
paste input "CF7"
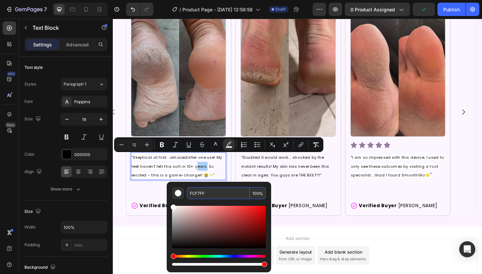
type input "FCF7FF"
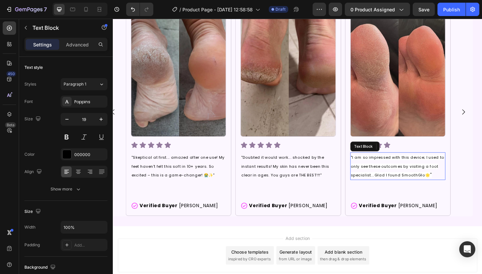
click at [398, 171] on span ""I am so impressed with this device; I used to only see these outcomes by visit…" at bounding box center [422, 179] width 101 height 25
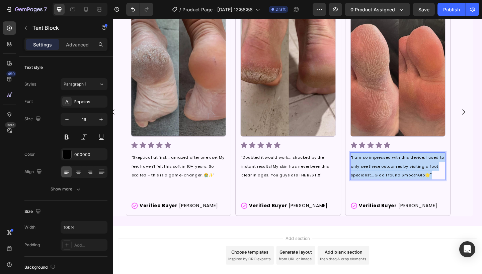
click at [398, 171] on span ""I am so impressed with this device; I used to only see these outcomes by visit…" at bounding box center [422, 179] width 101 height 25
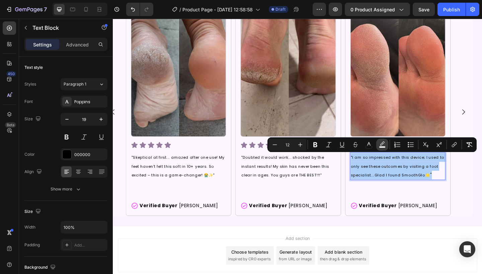
click at [382, 143] on icon "Editor contextual toolbar" at bounding box center [382, 143] width 5 height 4
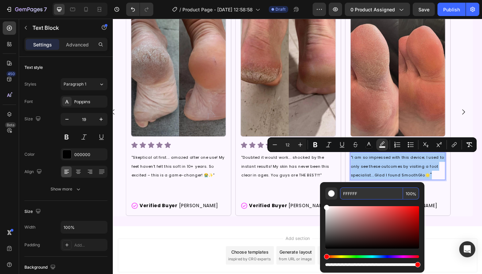
click at [358, 195] on input "FFFFFF" at bounding box center [371, 194] width 63 height 12
paste input "CF7"
type input "FCF7FF"
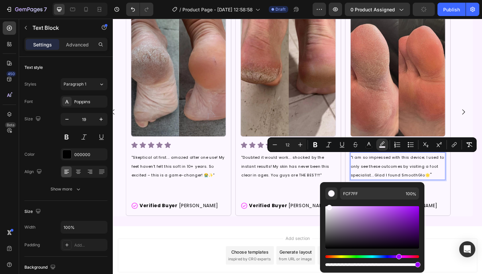
click at [475, 273] on div "Add section Choose templates inspired by CRO experts Generate layout from URL o…" at bounding box center [313, 276] width 391 height 37
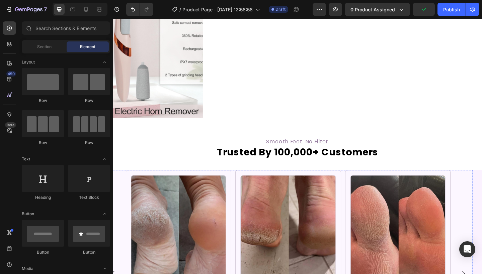
scroll to position [470, 0]
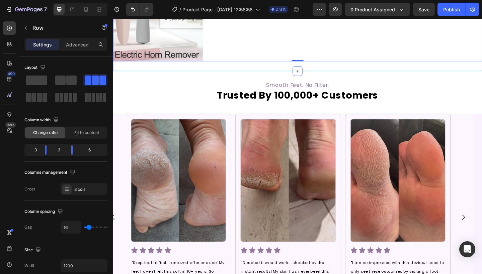
scroll to position [681, 0]
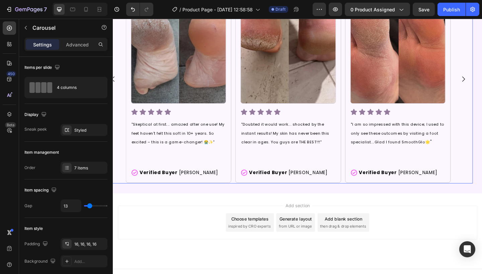
click at [481, 169] on div "Image Icon Icon Icon Icon Icon Icon List "Skeptical at first... amazed after on…" at bounding box center [303, 85] width 401 height 226
click at [463, 237] on div "Add section Choose templates inspired by CRO experts Generate layout from URL o…" at bounding box center [313, 240] width 391 height 37
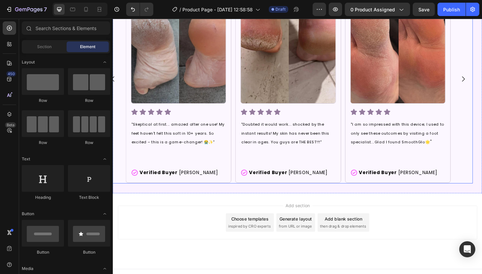
click at [481, 167] on div "Image Icon Icon Icon Icon Icon Icon List "Skeptical at first... amazed after on…" at bounding box center [303, 85] width 401 height 226
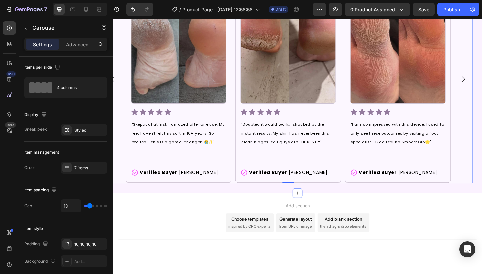
click at [285, 201] on div "Image Icon Icon Icon Icon Icon Icon List "Skeptical at first... amazed after on…" at bounding box center [313, 90] width 401 height 237
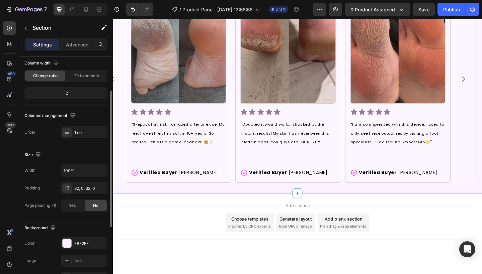
scroll to position [58, 0]
click at [79, 242] on div "FBF2FF" at bounding box center [83, 243] width 19 height 6
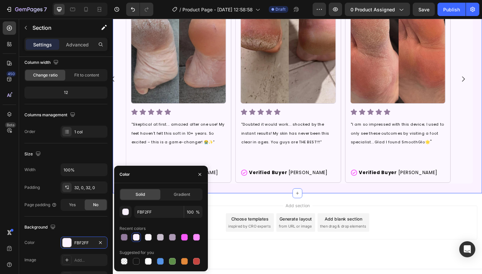
click at [153, 240] on div at bounding box center [160, 237] width 83 height 9
click at [149, 240] on div at bounding box center [148, 237] width 7 height 7
type input "FCF7FF"
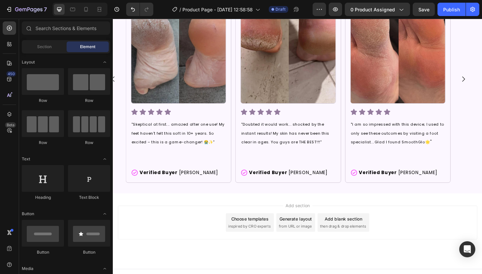
click at [246, 226] on div "Add section Choose templates inspired by CRO experts Generate layout from URL o…" at bounding box center [313, 240] width 391 height 37
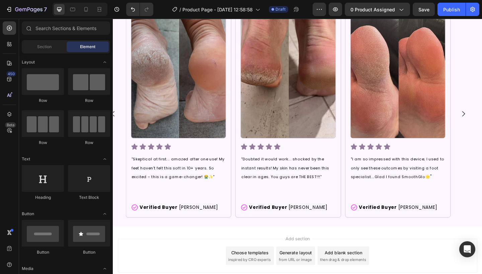
scroll to position [643, 0]
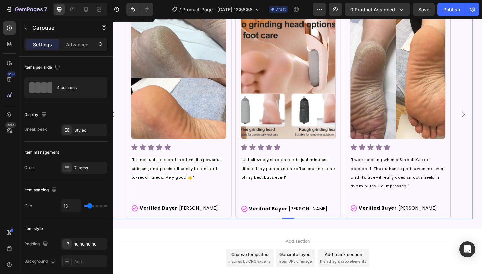
click at [113, 121] on icon "Carousel Back Arrow" at bounding box center [113, 123] width 8 height 8
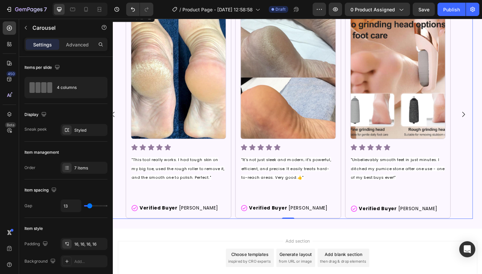
click at [113, 121] on icon "Carousel Back Arrow" at bounding box center [113, 123] width 8 height 8
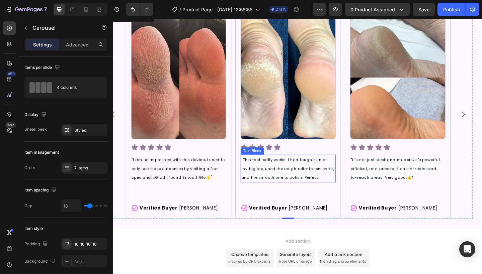
click at [321, 184] on span ""This tool really works. I had tough skin on my big toe, used the rough roller …" at bounding box center [302, 182] width 101 height 25
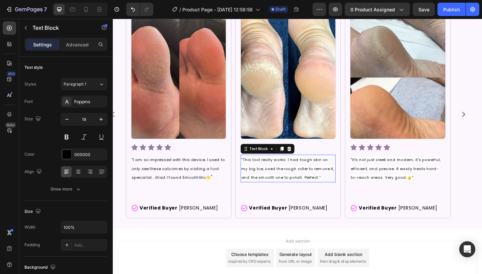
click at [321, 184] on span ""This tool really works. I had tough skin on my big toe, used the rough roller …" at bounding box center [302, 182] width 101 height 25
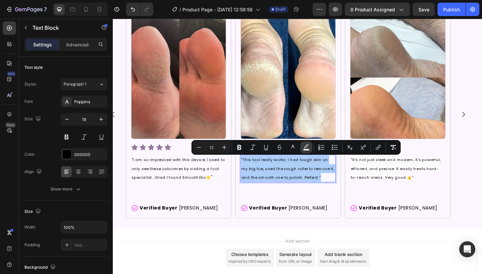
click at [303, 148] on icon "Editor contextual toolbar" at bounding box center [306, 147] width 7 height 7
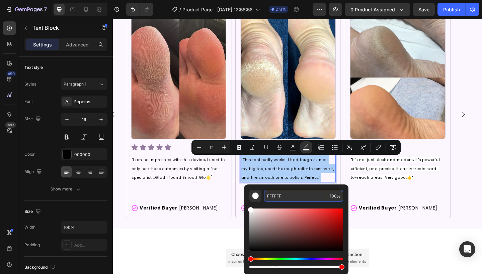
click at [278, 198] on input "FFFFFF" at bounding box center [295, 196] width 63 height 12
paste input "CF7"
type input "FCF7FF"
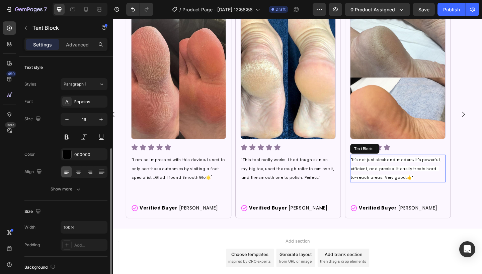
click at [396, 179] on span ""It's not just sleek and modern; it's powerful, efficient, and precise. It easi…" at bounding box center [421, 182] width 98 height 25
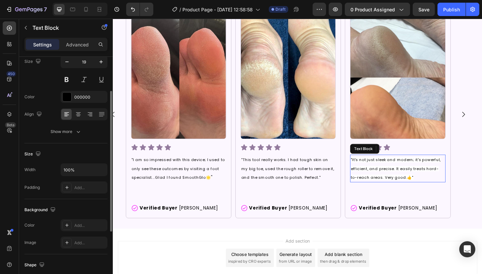
click at [396, 179] on span ""It's not just sleek and modern; it's powerful, efficient, and precise. It easi…" at bounding box center [421, 182] width 98 height 25
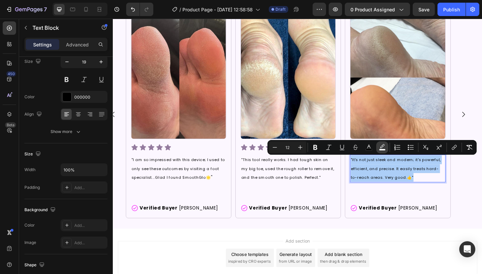
click at [379, 147] on icon "Editor contextual toolbar" at bounding box center [382, 147] width 7 height 7
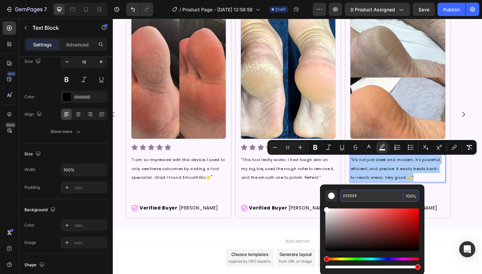
click at [374, 195] on input "FFFFFF" at bounding box center [371, 196] width 63 height 12
paste input "CF7"
type input "FCF7FF"
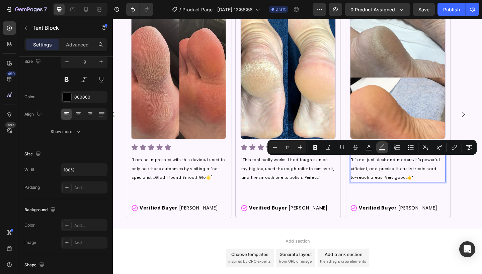
click at [379, 146] on icon "Editor contextual toolbar" at bounding box center [382, 147] width 7 height 7
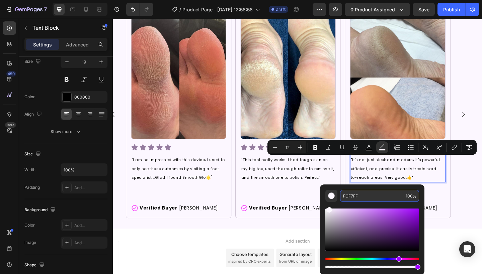
click at [362, 198] on input "FCF7FF" at bounding box center [371, 196] width 63 height 12
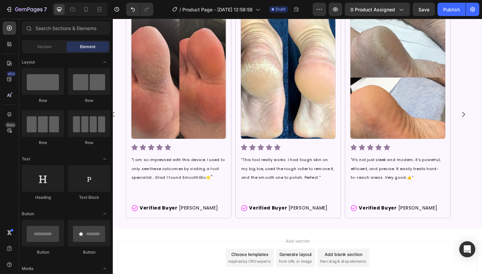
click at [469, 274] on div "Add section Choose templates inspired by CRO experts Generate layout from URL o…" at bounding box center [313, 279] width 391 height 37
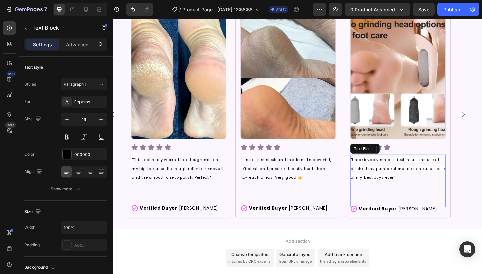
click at [397, 175] on span ""Unbelievably smooth feet in just minutes. I ditched my pumice stone after one …" at bounding box center [423, 182] width 102 height 25
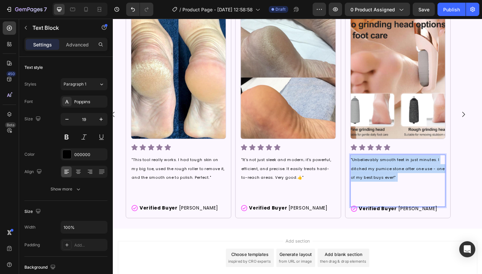
click at [397, 175] on span ""Unbelievably smooth feet in just minutes. I ditched my pumice stone after one …" at bounding box center [423, 182] width 102 height 25
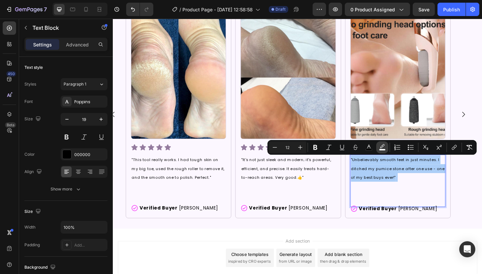
click at [380, 147] on icon "Editor contextual toolbar" at bounding box center [382, 147] width 7 height 7
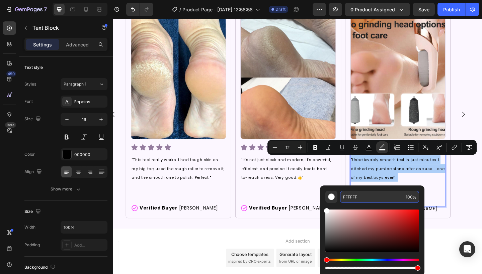
click at [375, 197] on input "FFFFFF" at bounding box center [371, 197] width 63 height 12
paste input "CF7"
type input "FCF7FF"
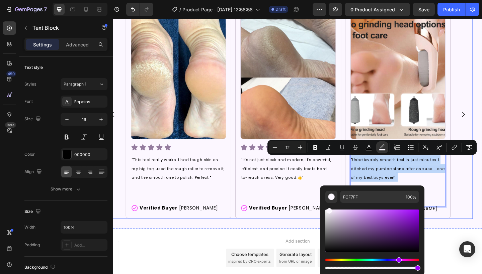
click at [481, 204] on div "Image Icon Icon Icon Icon Icon Icon List "Skeptical at first... amazed after on…" at bounding box center [303, 123] width 401 height 226
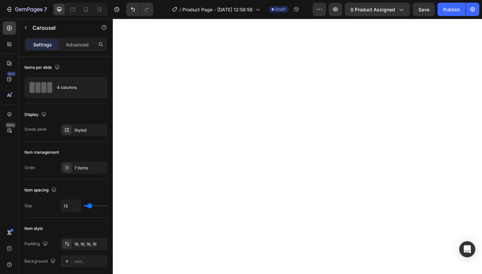
scroll to position [688, 0]
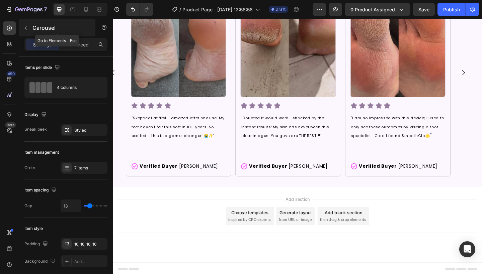
click at [29, 27] on button "button" at bounding box center [25, 27] width 11 height 11
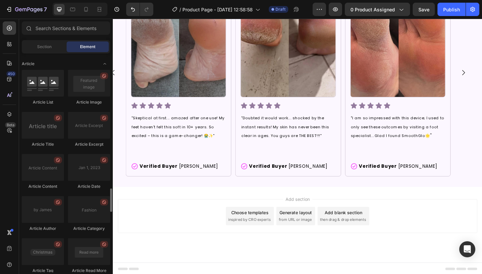
scroll to position [1809, 0]
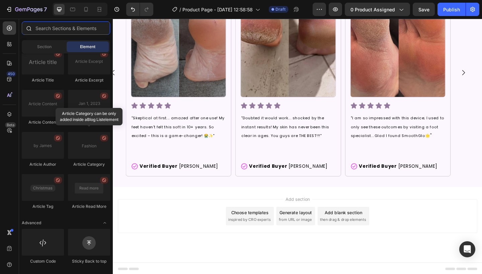
click at [70, 26] on input "text" at bounding box center [66, 27] width 88 height 13
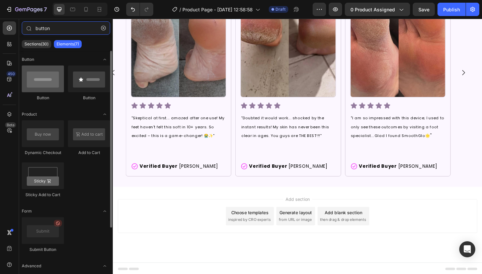
type input "button"
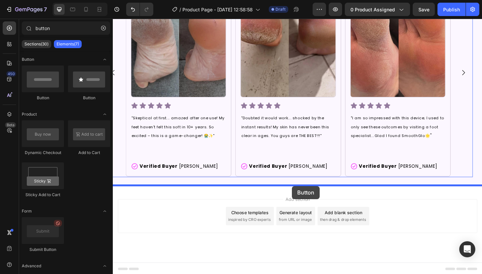
drag, startPoint x: 144, startPoint y: 110, endPoint x: 307, endPoint y: 201, distance: 187.3
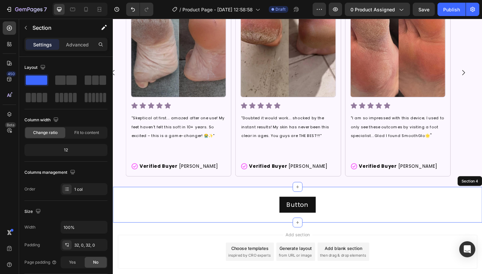
click at [359, 209] on div "Button Button 0 Section 4" at bounding box center [313, 221] width 401 height 39
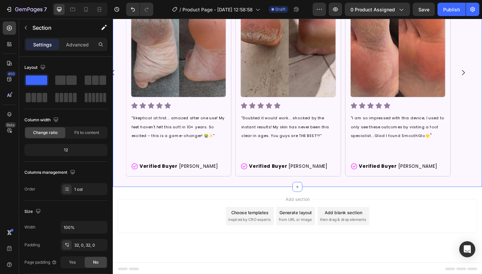
click at [279, 192] on div "Image Icon Icon Icon Icon Icon Icon List "Skeptical at first... amazed after on…" at bounding box center [313, 83] width 401 height 237
click at [84, 47] on p "Advanced" at bounding box center [77, 44] width 23 height 7
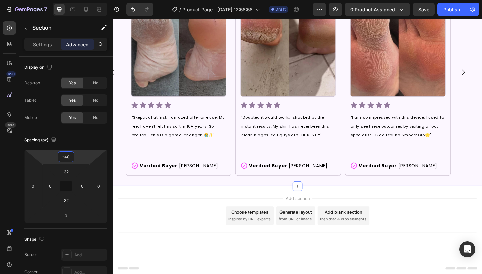
scroll to position [656, 0]
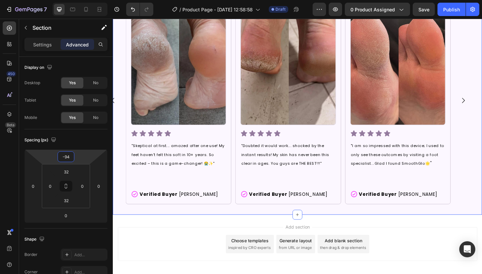
type input "-96"
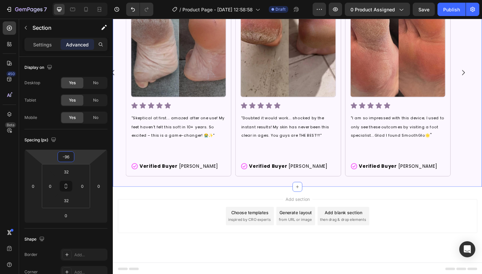
drag, startPoint x: 86, startPoint y: 157, endPoint x: 88, endPoint y: 174, distance: 16.6
click at [88, 0] on html "7 Version history / Product Page - Sep 26, 12:58:58 Draft Preview 0 product ass…" at bounding box center [241, 0] width 482 height 0
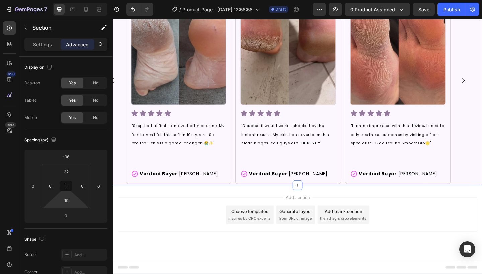
scroll to position [646, 0]
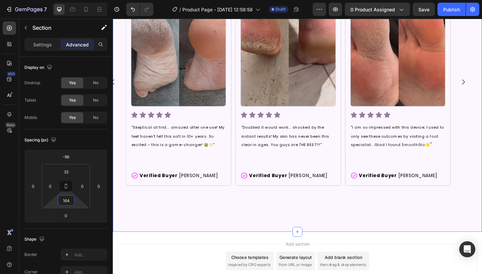
type input "166"
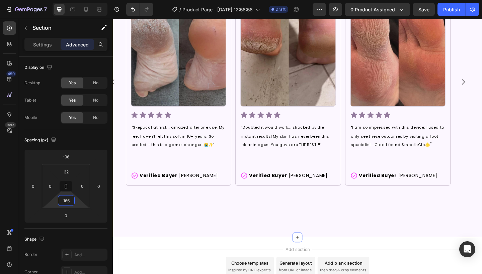
drag, startPoint x: 76, startPoint y: 199, endPoint x: 76, endPoint y: 171, distance: 27.8
click at [76, 0] on html "7 Version history / Product Page - Sep 26, 12:58:58 Draft Preview 0 product ass…" at bounding box center [241, 0] width 482 height 0
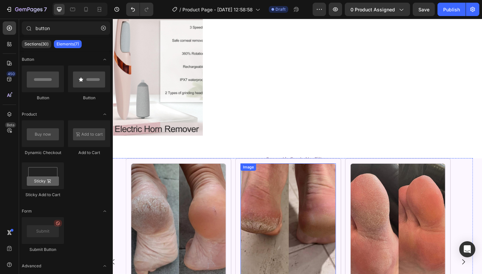
scroll to position [450, 0]
click at [133, 8] on icon "Undo/Redo" at bounding box center [133, 9] width 4 height 4
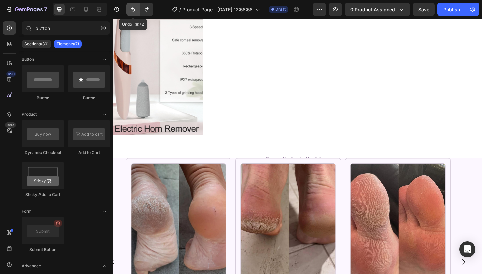
click at [133, 8] on icon "Undo/Redo" at bounding box center [133, 9] width 4 height 4
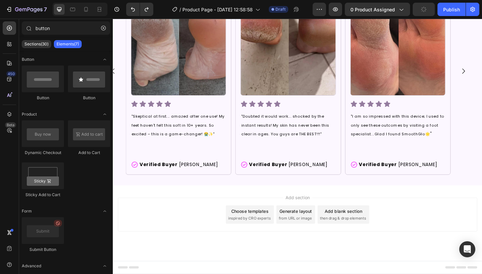
scroll to position [688, 0]
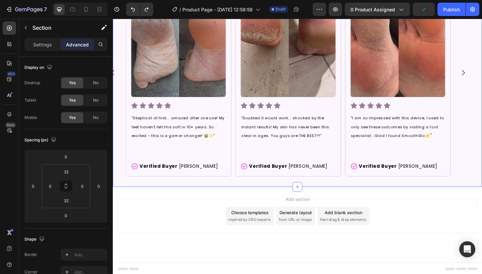
click at [236, 192] on div "Image Icon Icon Icon Icon Icon Icon List "Skeptical at first... amazed after on…" at bounding box center [313, 83] width 401 height 237
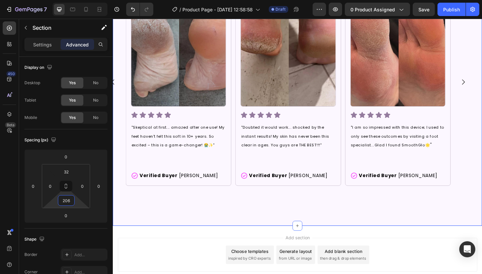
type input "210"
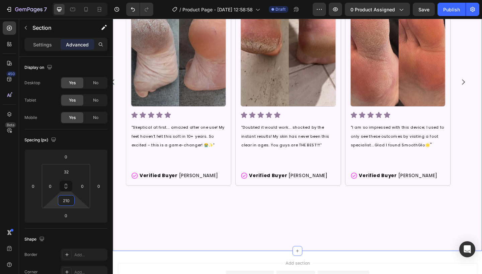
drag, startPoint x: 76, startPoint y: 201, endPoint x: 85, endPoint y: 165, distance: 36.6
click at [85, 0] on html "7 Version history / Product Page - Sep 26, 12:58:58 Draft Preview 0 product ass…" at bounding box center [241, 0] width 482 height 0
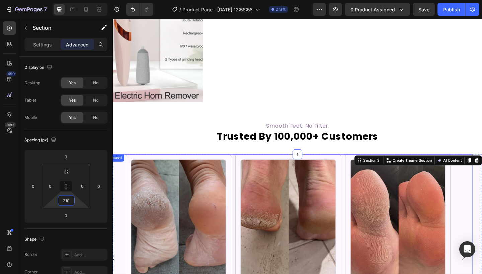
scroll to position [474, 0]
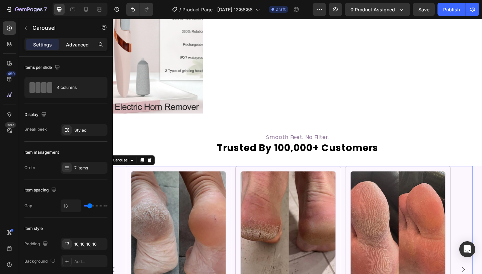
click at [82, 43] on p "Advanced" at bounding box center [77, 44] width 23 height 7
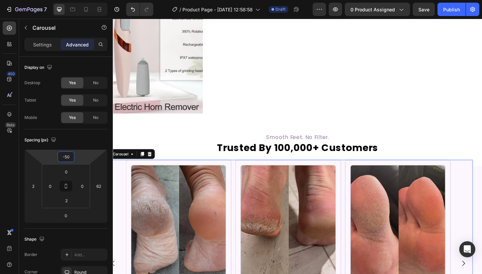
type input "-48"
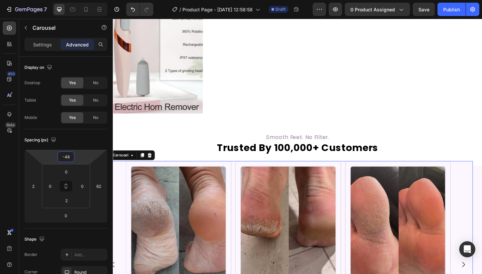
click at [88, 0] on html "7 Version history / Product Page - Sep 26, 12:58:58 Draft Preview 0 product ass…" at bounding box center [241, 0] width 482 height 0
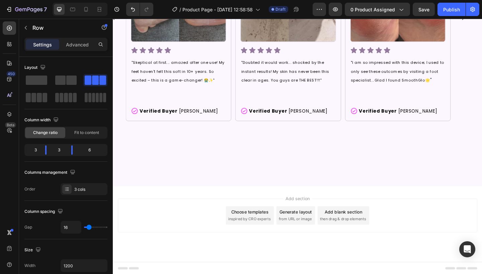
scroll to position [742, 0]
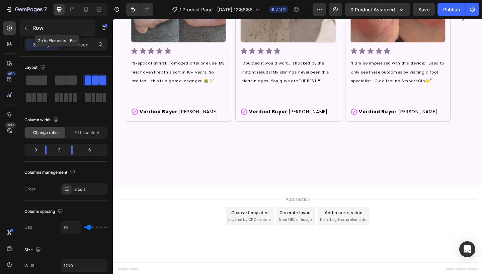
click at [27, 30] on button "button" at bounding box center [25, 27] width 11 height 11
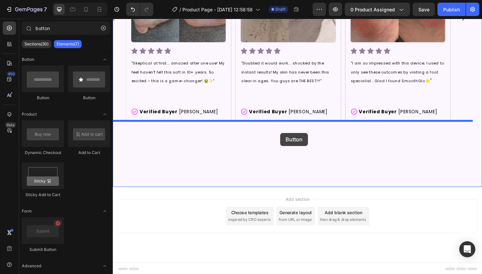
drag, startPoint x: 153, startPoint y: 99, endPoint x: 294, endPoint y: 143, distance: 148.6
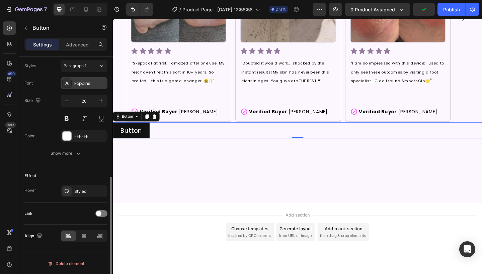
scroll to position [243, 0]
click at [89, 235] on div at bounding box center [84, 236] width 14 height 11
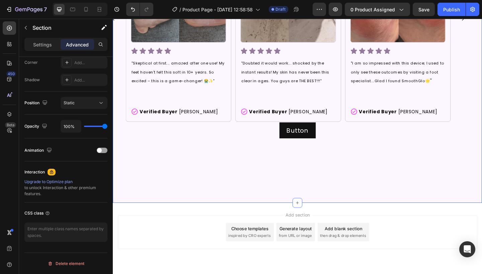
click at [326, 161] on div "Image Icon Icon Icon Icon Icon Icon List "Skeptical at first... amazed after on…" at bounding box center [313, 65] width 401 height 309
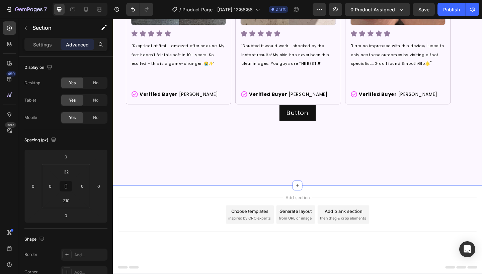
scroll to position [760, 0]
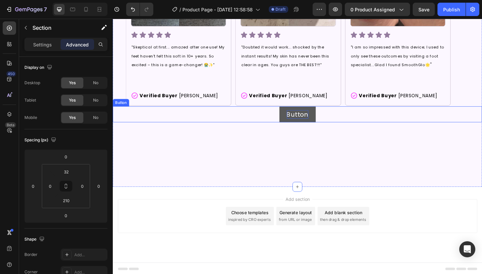
click at [307, 124] on p "Button" at bounding box center [314, 122] width 24 height 9
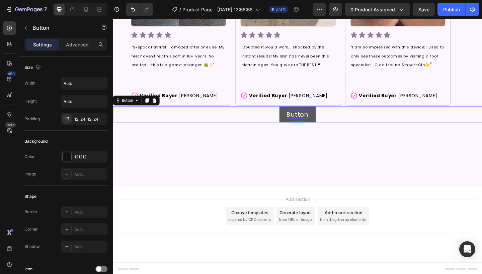
click at [307, 124] on p "Button" at bounding box center [314, 122] width 24 height 9
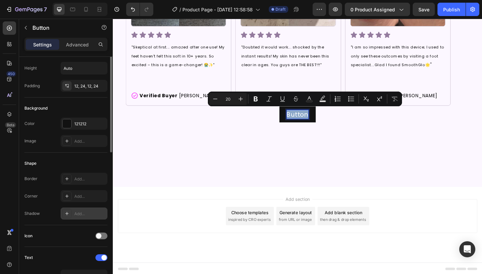
scroll to position [0, 0]
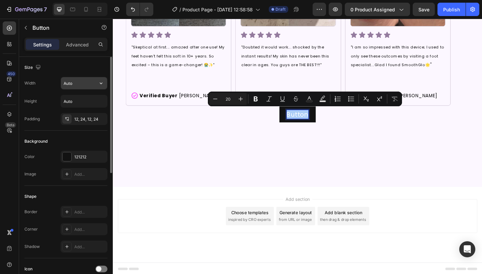
click at [83, 83] on input "Auto" at bounding box center [84, 83] width 46 height 12
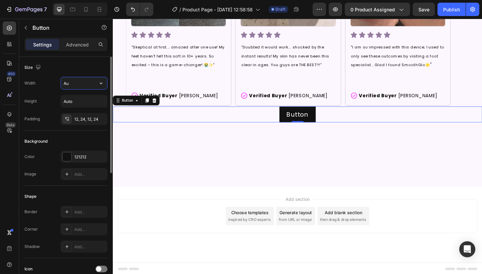
type input "A"
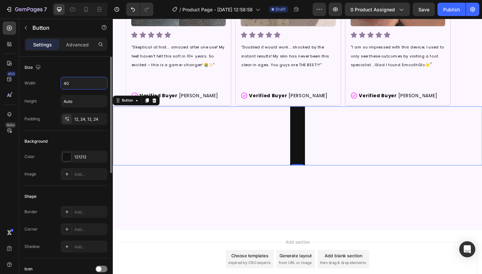
type input "4"
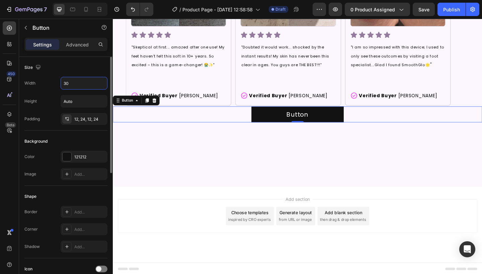
type input "3"
type input "200"
click at [87, 102] on input "Auto" at bounding box center [84, 101] width 46 height 12
type input "A"
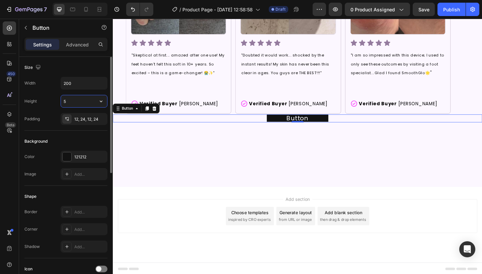
type input "52"
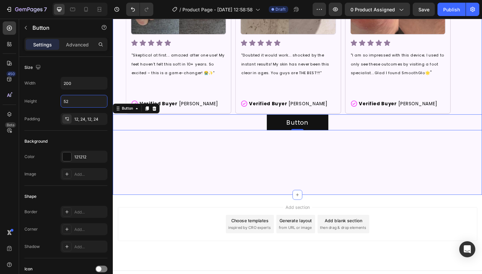
click at [274, 192] on div "Image Icon Icon Icon Icon Icon Icon List "Skeptical at first... amazed after on…" at bounding box center [313, 56] width 401 height 309
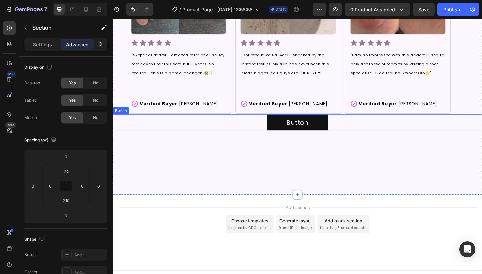
click at [249, 123] on div "Button Button" at bounding box center [313, 131] width 401 height 17
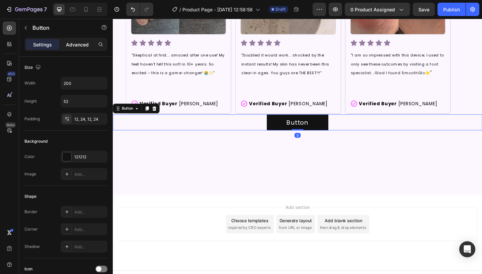
click at [83, 42] on p "Advanced" at bounding box center [77, 44] width 23 height 7
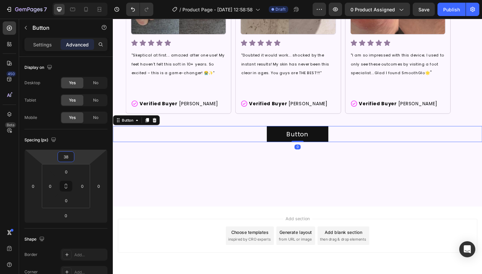
type input "36"
drag, startPoint x: 75, startPoint y: 157, endPoint x: 74, endPoint y: 151, distance: 6.1
click at [74, 0] on html "7 Version history / Product Page - Sep 26, 12:58:58 Draft Preview 0 product ass…" at bounding box center [241, 0] width 482 height 0
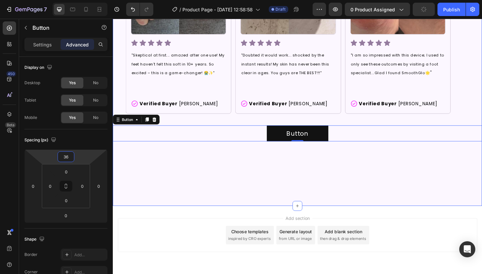
click at [209, 167] on div "Image Icon Icon Icon Icon Icon Icon List "Skeptical at first... amazed after on…" at bounding box center [313, 62] width 401 height 321
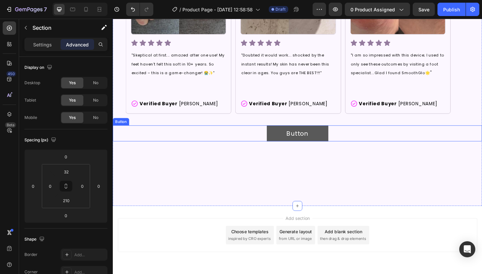
click at [292, 139] on button "Button" at bounding box center [313, 143] width 67 height 17
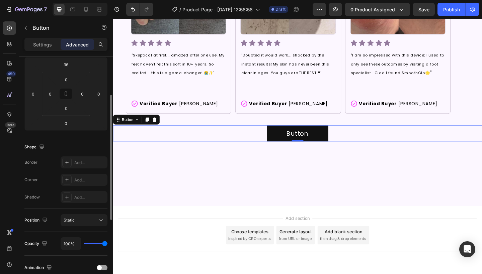
scroll to position [93, 0]
click at [89, 169] on div "Border Add... Corner Add... Shadow Add..." at bounding box center [65, 179] width 83 height 47
click at [87, 162] on div "Add..." at bounding box center [89, 162] width 31 height 6
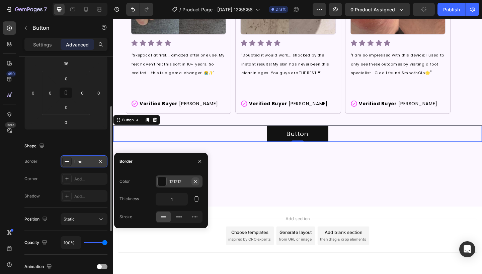
click at [196, 185] on button "button" at bounding box center [195, 182] width 8 height 8
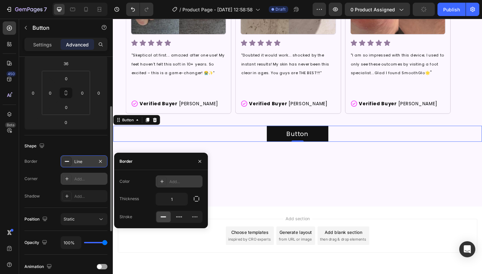
click at [95, 183] on div "Add..." at bounding box center [84, 179] width 47 height 12
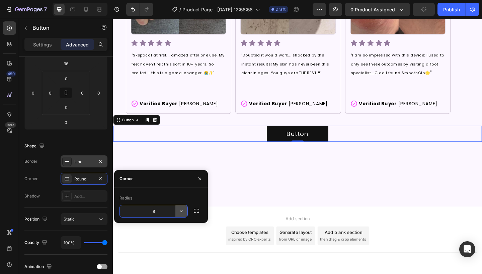
click at [179, 211] on icon "button" at bounding box center [181, 211] width 7 height 7
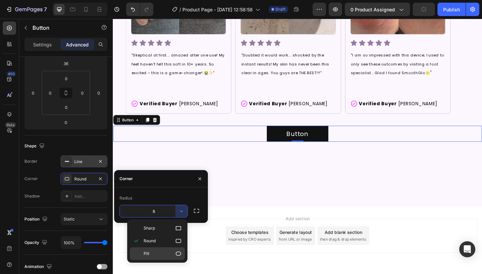
click at [169, 256] on p "Pill" at bounding box center [162, 253] width 38 height 7
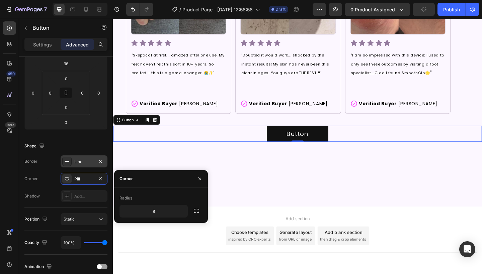
type input "9999"
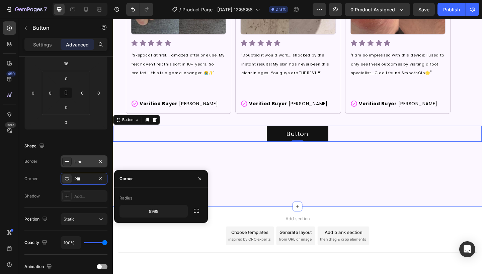
click at [189, 176] on div "Image Icon Icon Icon Icon Icon Icon List "Skeptical at first... amazed after on…" at bounding box center [313, 62] width 401 height 321
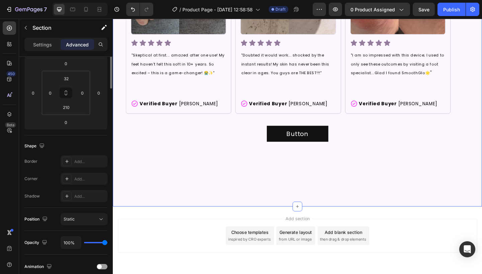
scroll to position [0, 0]
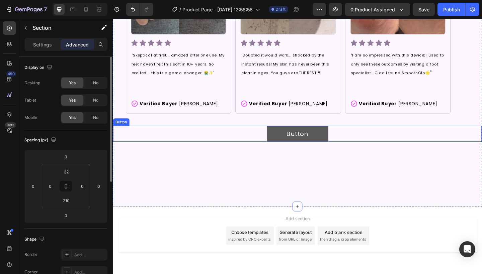
click at [298, 146] on button "Button" at bounding box center [313, 143] width 67 height 17
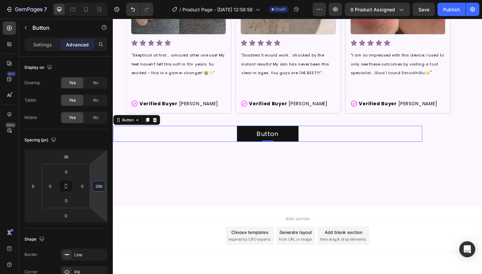
type input "270"
drag, startPoint x: 100, startPoint y: 177, endPoint x: 99, endPoint y: 132, distance: 44.8
click at [99, 0] on html "7 Version history / Product Page - Sep 26, 12:58:58 Draft Preview 0 product ass…" at bounding box center [241, 0] width 482 height 0
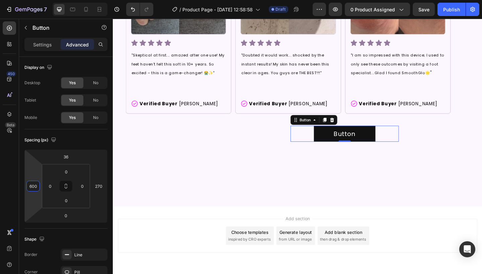
type input "602"
drag, startPoint x: 34, startPoint y: 177, endPoint x: 61, endPoint y: 67, distance: 113.3
click at [61, 0] on html "7 Version history / Product Page - Sep 26, 12:58:58 Draft Preview 0 product ass…" at bounding box center [241, 0] width 482 height 0
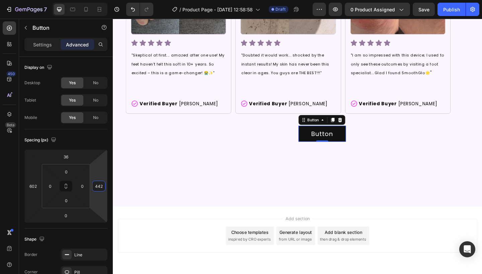
drag, startPoint x: 102, startPoint y: 172, endPoint x: 98, endPoint y: 149, distance: 23.4
click at [98, 0] on html "7 Version history / Product Page - Sep 26, 12:58:58 Draft Preview 0 product ass…" at bounding box center [241, 0] width 482 height 0
click at [133, 7] on icon "Undo/Redo" at bounding box center [132, 9] width 7 height 7
type input "270"
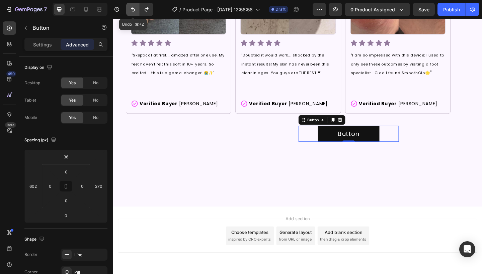
click at [133, 7] on icon "Undo/Redo" at bounding box center [132, 9] width 7 height 7
type input "0"
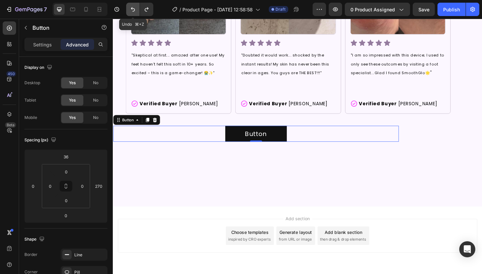
click at [134, 7] on icon "Undo/Redo" at bounding box center [132, 9] width 7 height 7
click at [134, 8] on icon "Undo/Redo" at bounding box center [132, 9] width 7 height 7
type input "0"
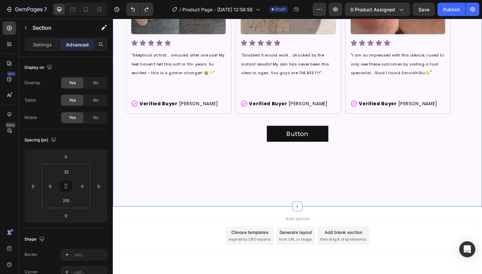
click at [250, 213] on div "Image Icon Icon Icon Icon Icon Icon List "Skeptical at first... amazed after on…" at bounding box center [313, 62] width 401 height 321
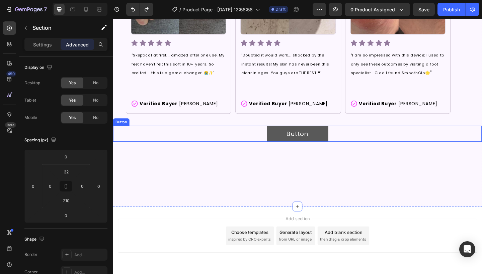
click at [294, 147] on button "Button" at bounding box center [313, 143] width 67 height 17
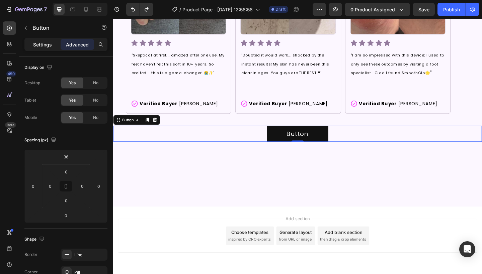
click at [37, 49] on div "Settings" at bounding box center [42, 44] width 33 height 11
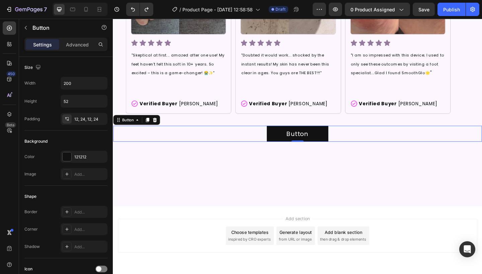
click at [37, 45] on p "Settings" at bounding box center [42, 44] width 19 height 7
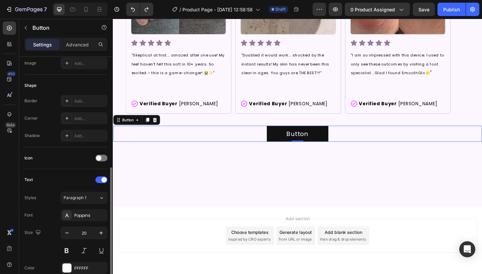
scroll to position [108, 0]
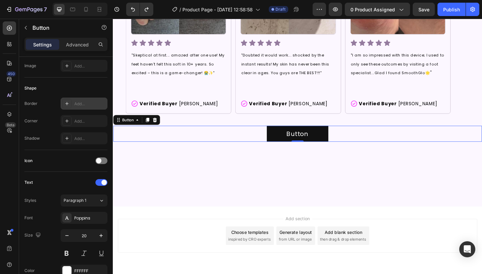
click at [84, 107] on div "Add..." at bounding box center [84, 104] width 47 height 12
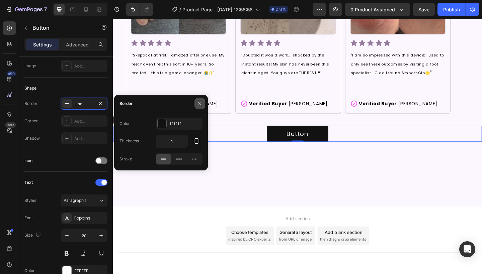
click at [200, 101] on icon "button" at bounding box center [199, 103] width 5 height 5
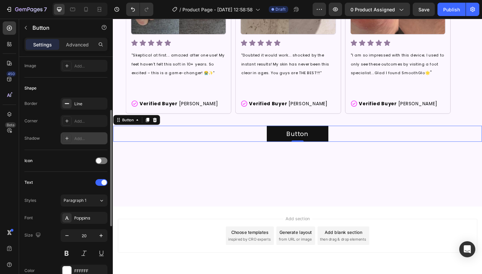
click at [85, 136] on div "Add..." at bounding box center [89, 139] width 31 height 6
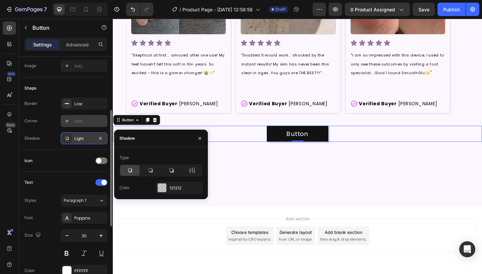
click at [85, 116] on div "Add..." at bounding box center [84, 121] width 47 height 12
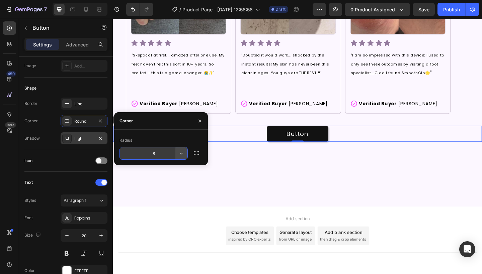
click at [181, 154] on icon "button" at bounding box center [181, 154] width 3 height 2
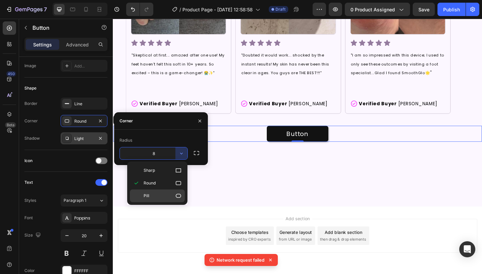
click at [164, 200] on div "Pill" at bounding box center [157, 196] width 55 height 13
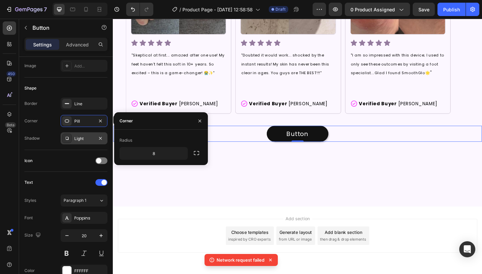
type input "9999"
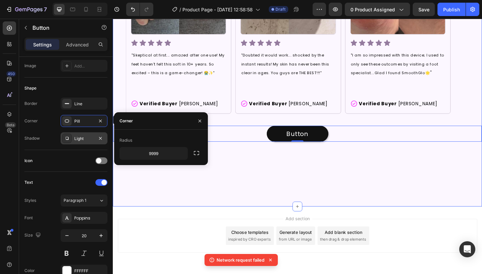
click at [236, 201] on div "Image Icon Icon Icon Icon Icon Icon List "Skeptical at first... amazed after on…" at bounding box center [313, 62] width 401 height 321
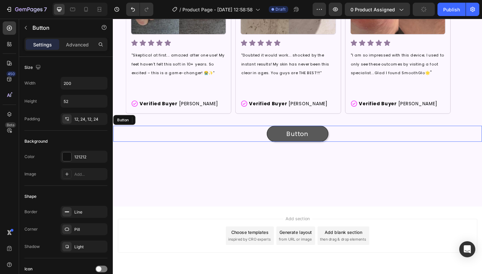
click at [342, 146] on button "Button" at bounding box center [313, 143] width 67 height 17
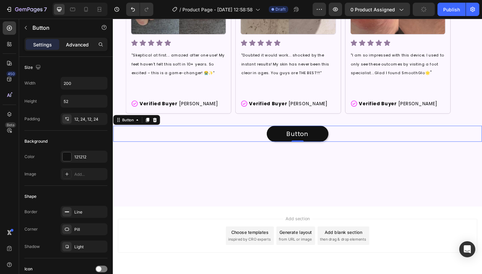
click at [87, 44] on p "Advanced" at bounding box center [77, 44] width 23 height 7
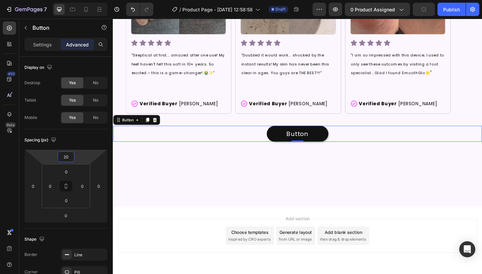
type input "16"
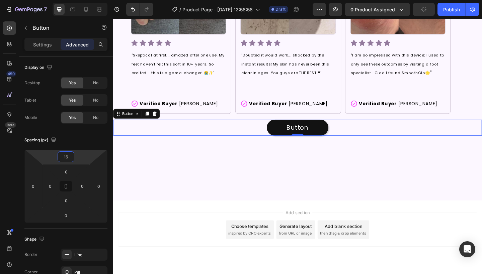
click at [86, 0] on html "7 Version history / Product Page - Sep 26, 12:58:58 Draft Preview 0 product ass…" at bounding box center [241, 0] width 482 height 0
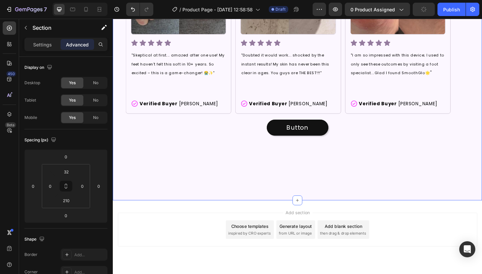
click at [220, 194] on div "Image Icon Icon Icon Icon Icon Icon List "Skeptical at first... amazed after on…" at bounding box center [313, 59] width 401 height 315
click at [308, 130] on button "Button" at bounding box center [313, 137] width 67 height 17
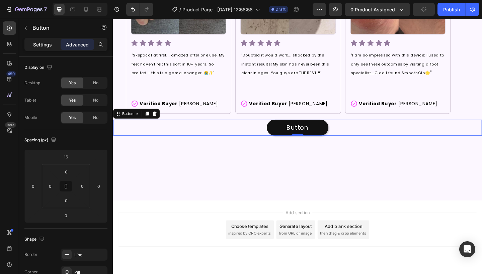
click at [36, 44] on p "Settings" at bounding box center [42, 44] width 19 height 7
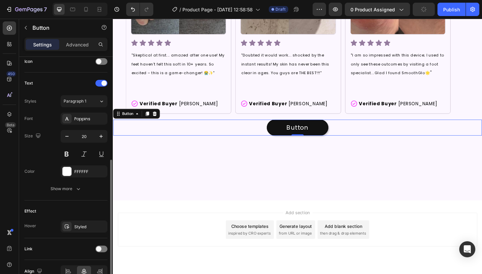
scroll to position [208, 0]
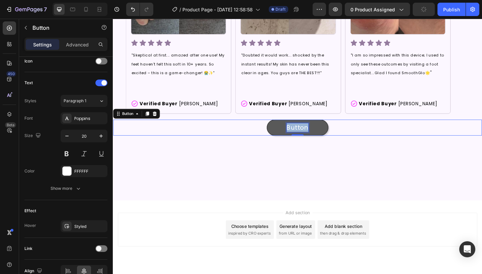
click at [315, 133] on p "Button" at bounding box center [314, 137] width 24 height 9
click at [313, 136] on button "More" at bounding box center [313, 137] width 67 height 17
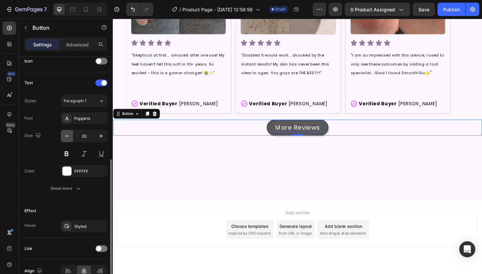
click at [68, 137] on icon "button" at bounding box center [67, 136] width 7 height 7
type input "17"
click at [249, 274] on div "Add section Choose templates inspired by CRO experts Generate layout from URL o…" at bounding box center [313, 258] width 401 height 82
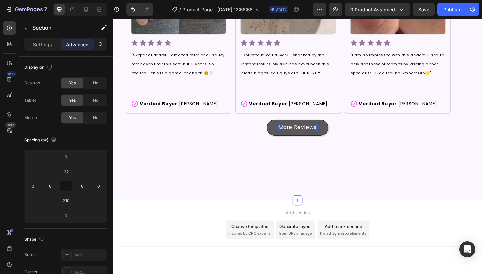
click at [219, 179] on div "Image Icon Icon Icon Icon Icon Icon List "Skeptical at first... amazed after on…" at bounding box center [313, 59] width 401 height 315
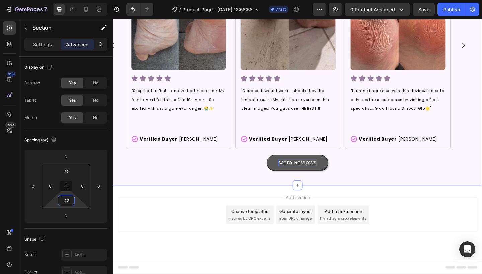
type input "34"
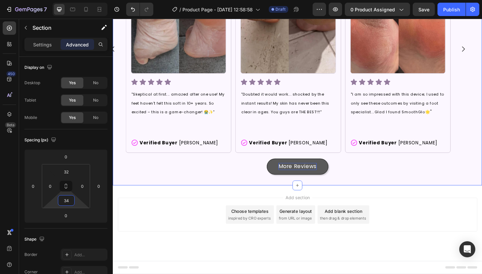
drag, startPoint x: 75, startPoint y: 197, endPoint x: 77, endPoint y: 226, distance: 29.5
click at [77, 0] on html "7 Version history / Product Page - Sep 26, 12:58:58 Draft Preview 0 product ass…" at bounding box center [241, 0] width 482 height 0
click at [360, 222] on div "Add blank section then drag & drop elements" at bounding box center [363, 232] width 56 height 20
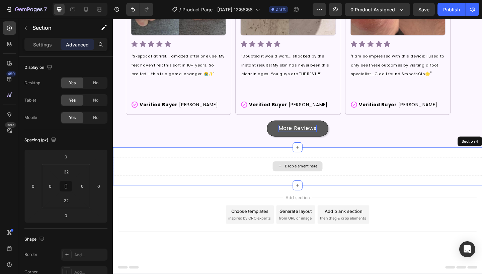
click at [165, 180] on div "Drop element here" at bounding box center [313, 180] width 401 height 20
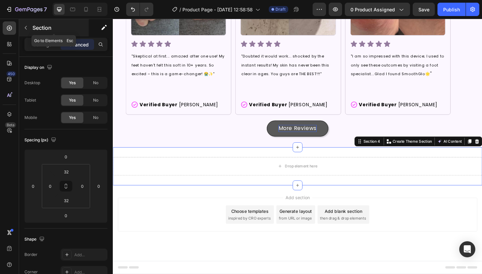
click at [27, 25] on icon "button" at bounding box center [25, 27] width 5 height 5
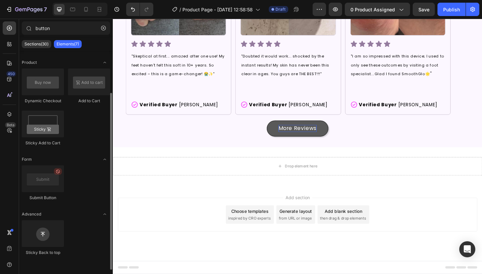
scroll to position [0, 0]
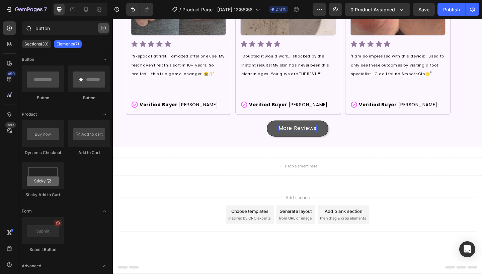
click at [101, 27] on icon "button" at bounding box center [103, 28] width 5 height 5
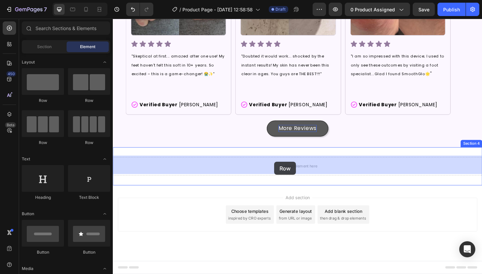
drag, startPoint x: 189, startPoint y: 102, endPoint x: 288, endPoint y: 175, distance: 122.6
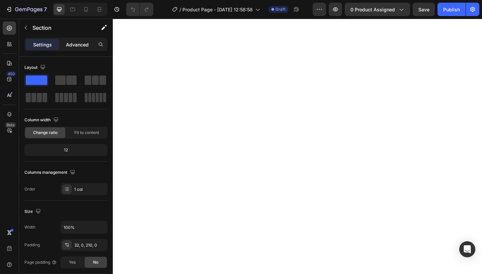
click at [80, 40] on div "Advanced" at bounding box center [77, 44] width 33 height 11
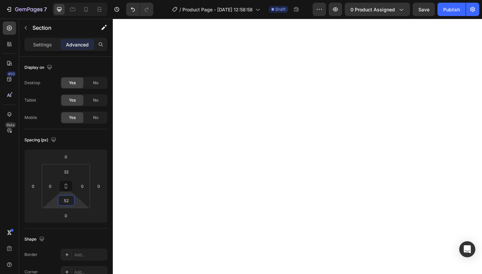
type input "50"
drag, startPoint x: 77, startPoint y: 202, endPoint x: 83, endPoint y: 229, distance: 27.8
click at [83, 0] on html "7 Version history / Product Page - [DATE] 12:58:58 Draft Preview 0 product assi…" at bounding box center [241, 0] width 482 height 0
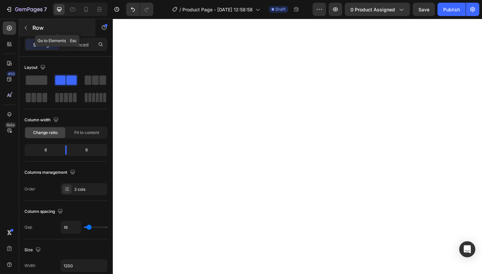
click at [30, 24] on button "button" at bounding box center [25, 27] width 11 height 11
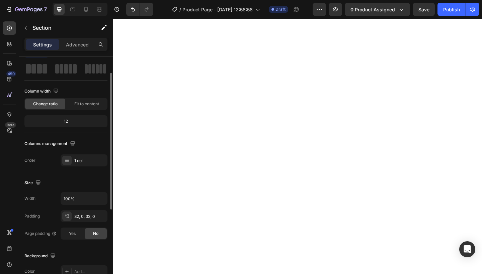
scroll to position [29, 0]
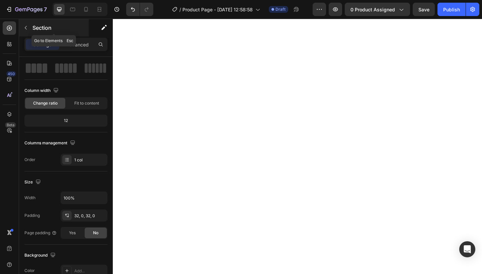
click at [29, 28] on button "button" at bounding box center [25, 27] width 11 height 11
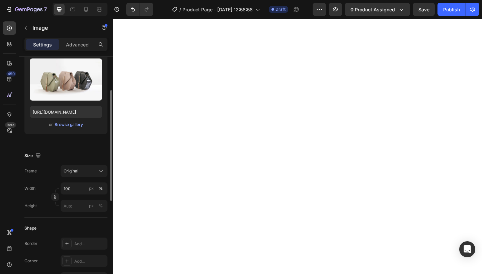
scroll to position [71, 0]
click at [72, 205] on input "px %" at bounding box center [84, 206] width 47 height 12
type input "5"
type input "600"
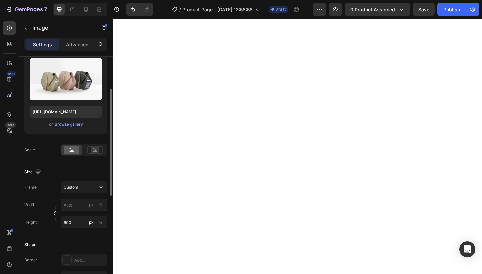
click at [68, 186] on div "Frame Custom Width px % Height 600 px %" at bounding box center [65, 205] width 83 height 47
type input "3"
type input "6"
type input "550"
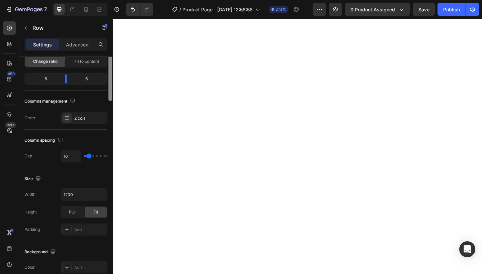
scroll to position [0, 0]
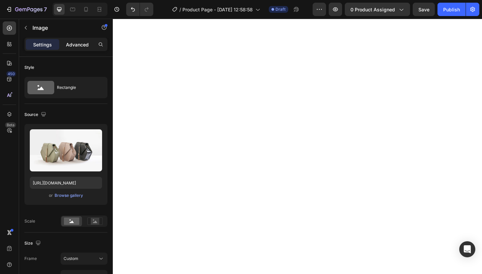
click at [73, 44] on p "Advanced" at bounding box center [77, 44] width 23 height 7
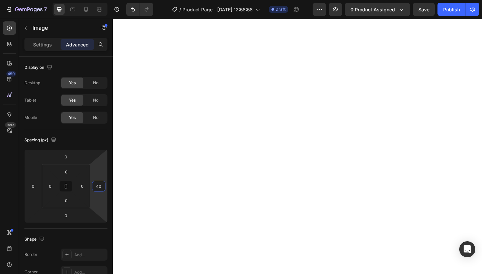
type input "38"
drag, startPoint x: 98, startPoint y: 166, endPoint x: 99, endPoint y: 160, distance: 6.2
click at [99, 0] on html "7 Version history / Product Page - [DATE] 12:58:58 Draft Preview 0 product assi…" at bounding box center [241, 0] width 482 height 0
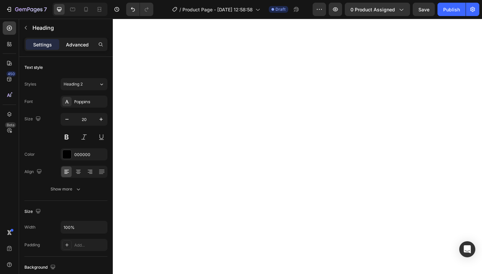
click at [81, 42] on p "Advanced" at bounding box center [77, 44] width 23 height 7
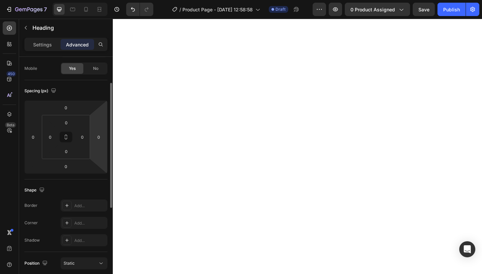
scroll to position [49, 0]
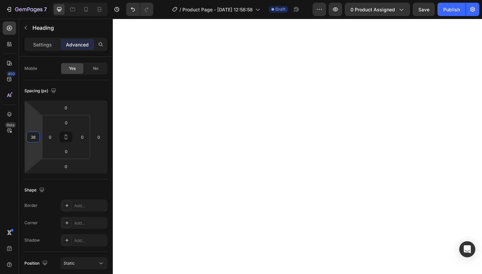
type input "36"
drag, startPoint x: 35, startPoint y: 124, endPoint x: 36, endPoint y: 118, distance: 6.1
click at [36, 0] on html "7 Version history / Product Page - [DATE] 12:58:58 Draft Preview 0 product assi…" at bounding box center [241, 0] width 482 height 0
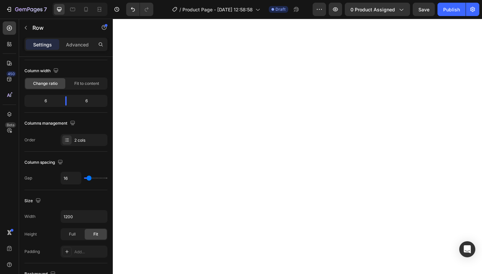
scroll to position [0, 0]
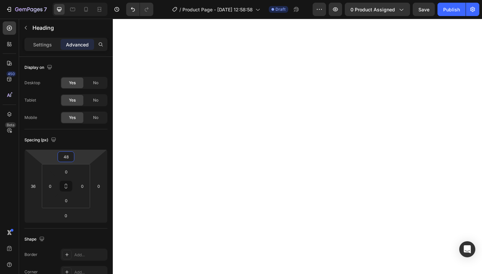
type input "50"
drag, startPoint x: 74, startPoint y: 156, endPoint x: 74, endPoint y: 148, distance: 8.4
click at [74, 0] on html "7 Version history / Product Page - [DATE] 12:58:58 Draft Preview 0 product assi…" at bounding box center [241, 0] width 482 height 0
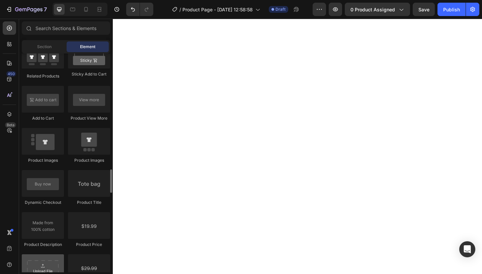
scroll to position [973, 0]
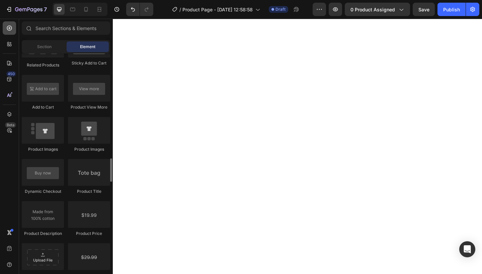
click at [7, 27] on icon at bounding box center [9, 28] width 7 height 7
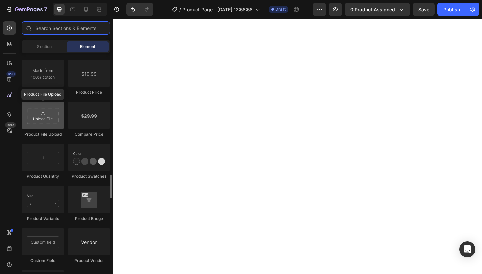
scroll to position [1116, 0]
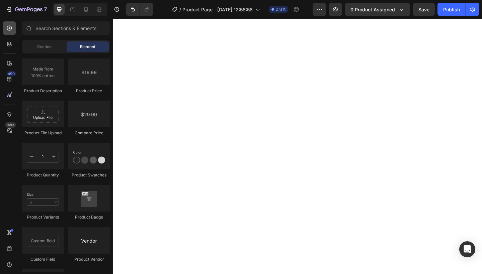
click at [12, 30] on icon at bounding box center [9, 28] width 7 height 7
click at [12, 37] on div "Shopify Apps 450 Beta" at bounding box center [9, 123] width 13 height 205
click at [9, 60] on icon at bounding box center [9, 63] width 7 height 7
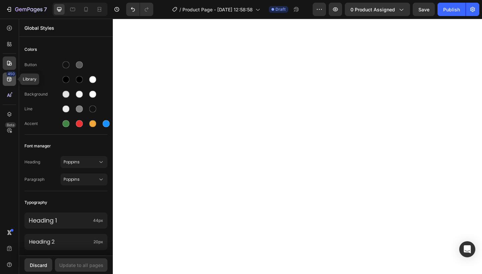
click at [11, 78] on icon at bounding box center [9, 79] width 4 height 4
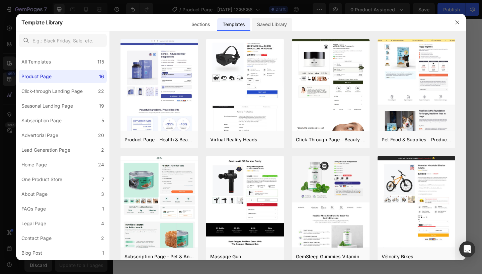
click at [270, 19] on div "Saved Library" at bounding box center [272, 24] width 40 height 13
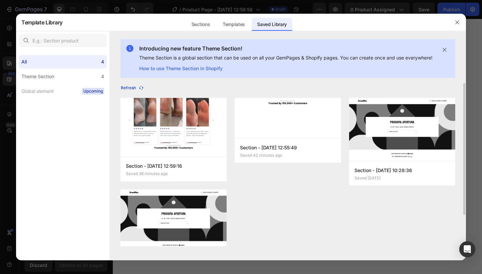
click at [139, 91] on icon "button" at bounding box center [140, 87] width 5 height 5
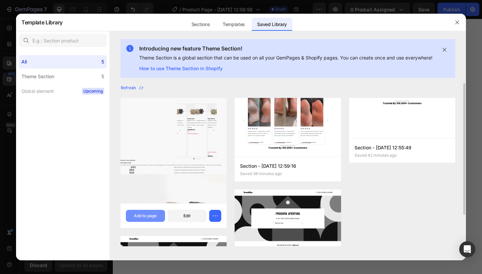
click at [152, 219] on div "Add to page" at bounding box center [145, 216] width 23 height 6
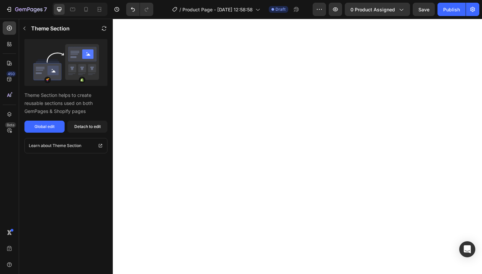
scroll to position [0, 0]
click at [79, 128] on div "Detach to edit" at bounding box center [87, 127] width 26 height 6
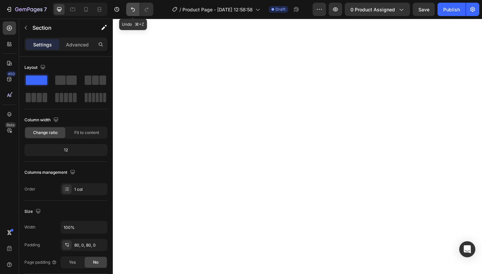
click at [136, 7] on icon "Undo/Redo" at bounding box center [132, 9] width 7 height 7
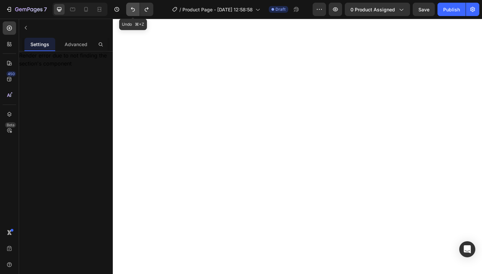
click at [136, 7] on icon "Undo/Redo" at bounding box center [132, 9] width 7 height 7
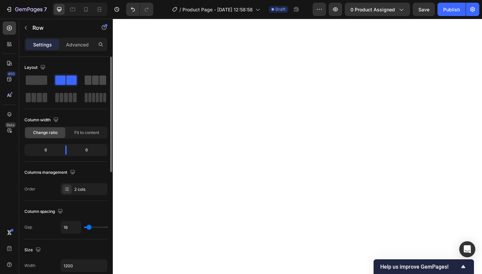
click at [86, 78] on span at bounding box center [88, 80] width 7 height 9
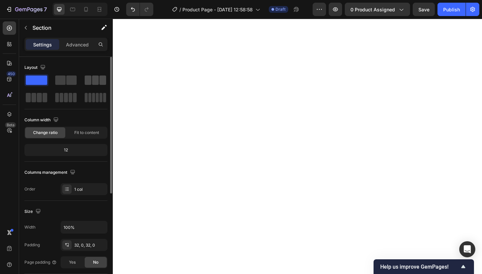
click at [98, 79] on span at bounding box center [95, 80] width 7 height 9
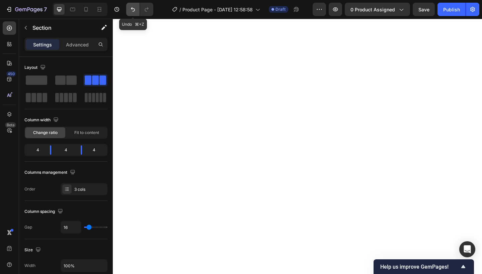
click at [134, 6] on icon "Undo/Redo" at bounding box center [132, 9] width 7 height 7
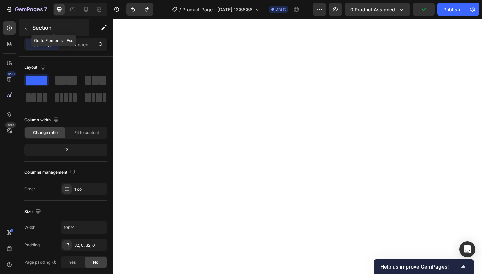
click at [26, 24] on button "button" at bounding box center [25, 27] width 11 height 11
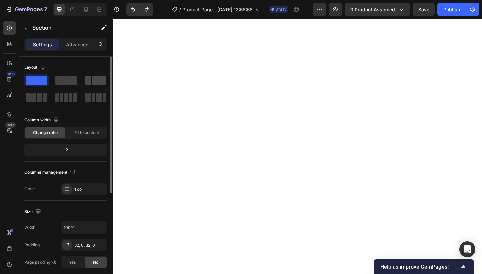
click at [92, 76] on div at bounding box center [95, 80] width 21 height 9
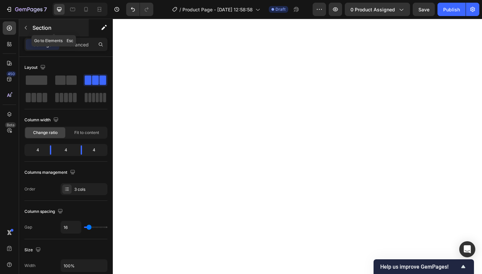
click at [29, 27] on button "button" at bounding box center [25, 27] width 11 height 11
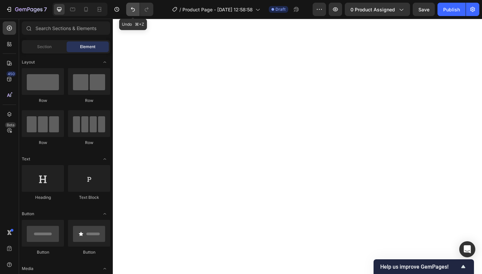
click at [129, 8] on icon "Undo/Redo" at bounding box center [132, 9] width 7 height 7
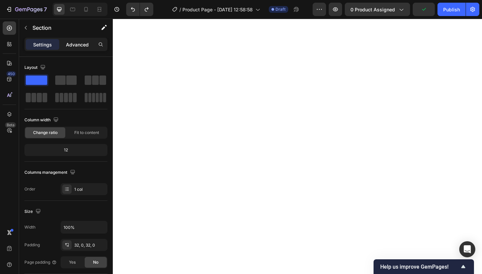
click at [79, 40] on div "Advanced" at bounding box center [77, 44] width 33 height 11
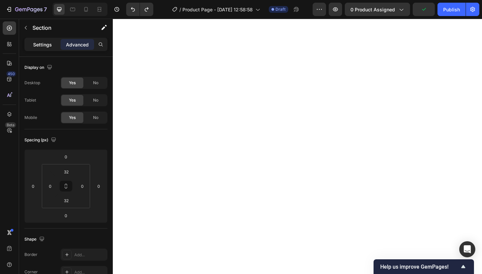
click at [42, 43] on p "Settings" at bounding box center [42, 44] width 19 height 7
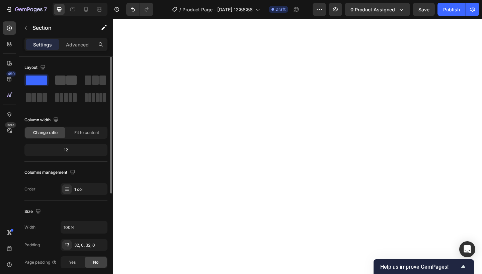
click at [75, 75] on div at bounding box center [66, 80] width 24 height 12
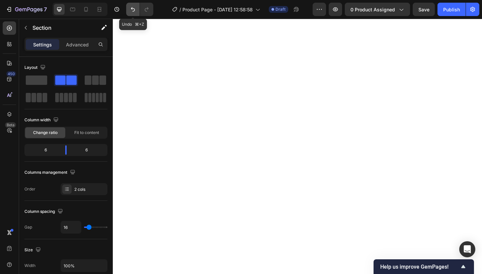
click at [137, 9] on button "Undo/Redo" at bounding box center [132, 9] width 13 height 13
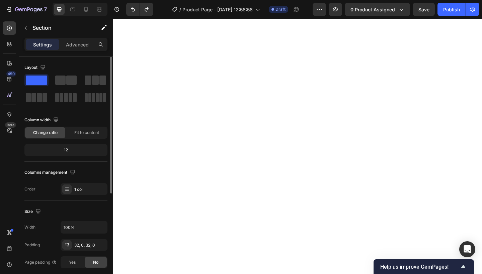
click at [69, 149] on div "12" at bounding box center [66, 149] width 80 height 9
click at [70, 138] on div "Fit to content" at bounding box center [87, 132] width 40 height 11
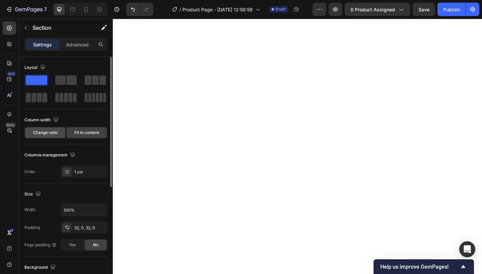
click at [55, 129] on div "Change ratio" at bounding box center [45, 132] width 40 height 11
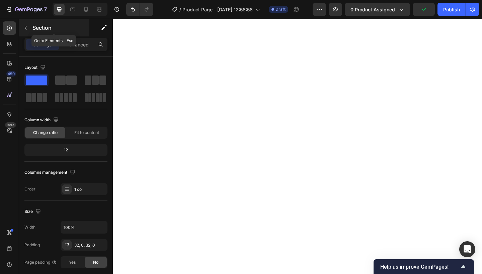
click at [23, 25] on button "button" at bounding box center [25, 27] width 11 height 11
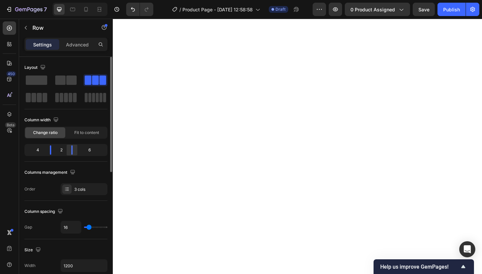
drag, startPoint x: 81, startPoint y: 151, endPoint x: 69, endPoint y: 149, distance: 12.2
click at [69, 149] on div at bounding box center [72, 149] width 12 height 9
drag, startPoint x: 48, startPoint y: 148, endPoint x: 43, endPoint y: 148, distance: 4.7
click at [43, 148] on div at bounding box center [46, 149] width 12 height 9
drag, startPoint x: 42, startPoint y: 153, endPoint x: 37, endPoint y: 153, distance: 4.3
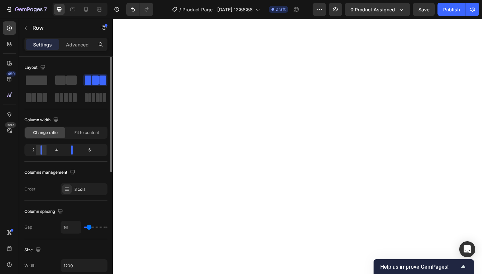
click at [37, 153] on div at bounding box center [41, 149] width 12 height 9
drag, startPoint x: 71, startPoint y: 150, endPoint x: 55, endPoint y: 150, distance: 16.7
click at [55, 150] on div "2 2 8" at bounding box center [65, 150] width 83 height 12
drag, startPoint x: 64, startPoint y: 152, endPoint x: 70, endPoint y: 152, distance: 5.4
click at [70, 152] on div at bounding box center [72, 149] width 12 height 9
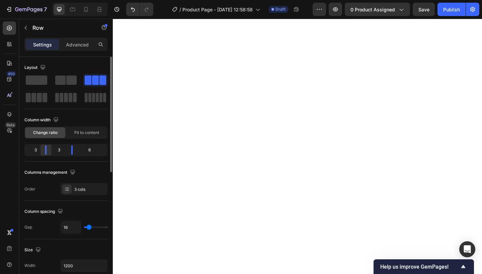
drag, startPoint x: 43, startPoint y: 149, endPoint x: 47, endPoint y: 149, distance: 4.7
click at [47, 149] on div at bounding box center [46, 149] width 12 height 9
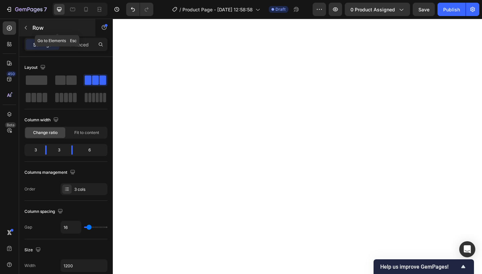
click at [26, 30] on icon "button" at bounding box center [25, 27] width 5 height 5
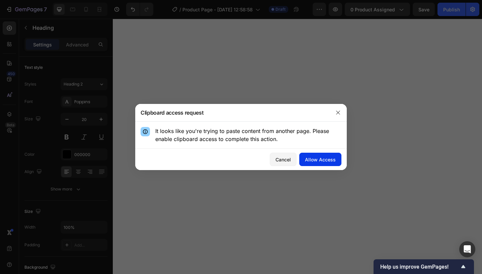
click at [333, 154] on button "Allow Access" at bounding box center [320, 159] width 42 height 13
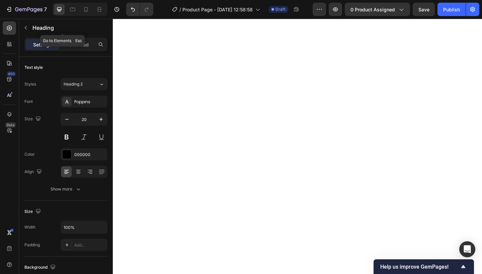
click at [75, 37] on div "Heading" at bounding box center [62, 28] width 87 height 19
click at [76, 43] on p "Advanced" at bounding box center [77, 44] width 23 height 7
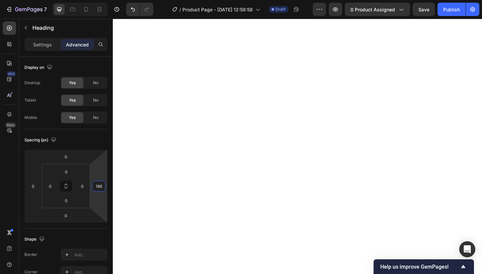
type input "164"
drag, startPoint x: 103, startPoint y: 173, endPoint x: 101, endPoint y: 153, distance: 19.5
click at [101, 0] on html "7 Version history / Product Page - [DATE] 12:58:58 Draft Preview 0 product assi…" at bounding box center [241, 0] width 482 height 0
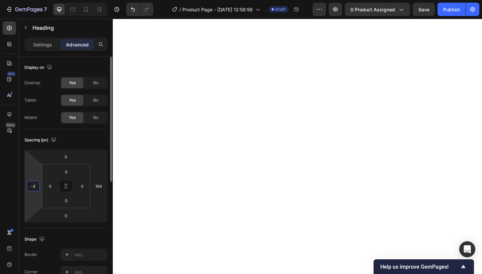
type input "-2"
drag, startPoint x: 31, startPoint y: 177, endPoint x: 36, endPoint y: 177, distance: 4.3
click at [36, 0] on html "7 Version history / Product Page - [DATE] 12:58:58 Draft Preview 0 product assi…" at bounding box center [241, 0] width 482 height 0
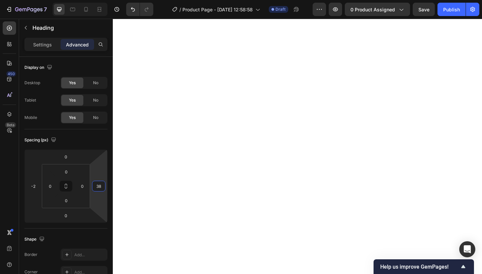
type input "36"
drag, startPoint x: 105, startPoint y: 170, endPoint x: 105, endPoint y: 192, distance: 21.7
click at [105, 0] on html "7 Version history / Product Page - [DATE] 12:58:58 Draft Preview 0 product assi…" at bounding box center [241, 0] width 482 height 0
type input "128"
drag, startPoint x: 29, startPoint y: 163, endPoint x: 37, endPoint y: 140, distance: 23.7
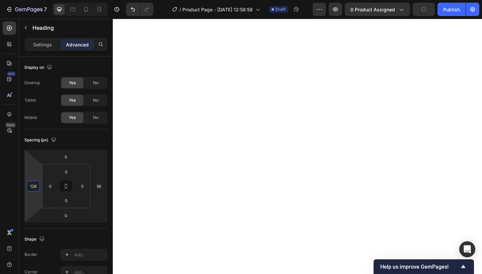
click at [37, 0] on html "7 Version history / Product Page - [DATE] 12:58:58 Draft Preview 0 product assi…" at bounding box center [241, 0] width 482 height 0
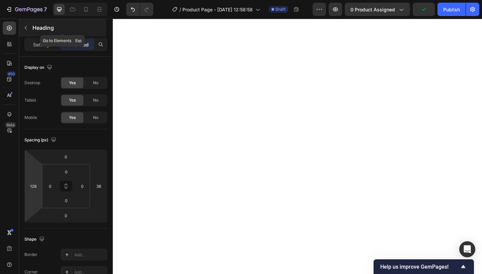
click at [37, 33] on div "Heading" at bounding box center [62, 27] width 87 height 17
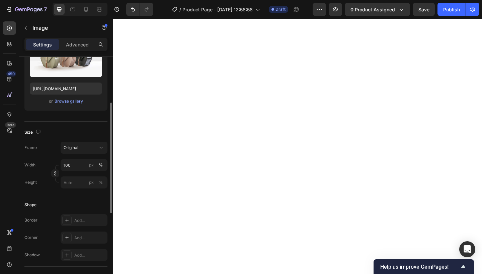
scroll to position [96, 0]
click at [72, 164] on input "100" at bounding box center [84, 164] width 47 height 12
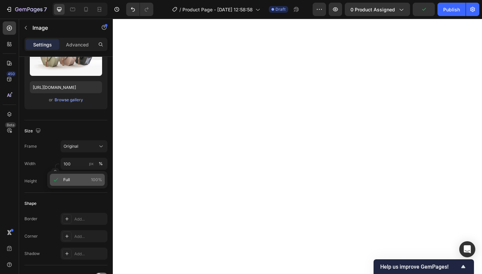
click at [75, 178] on p "Full 100%" at bounding box center [82, 180] width 39 height 6
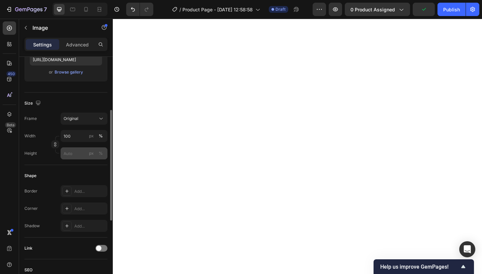
scroll to position [125, 0]
click at [77, 151] on input "px %" at bounding box center [84, 152] width 47 height 12
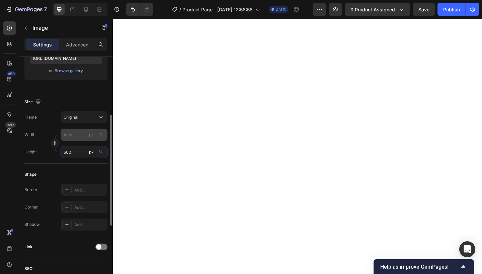
type input "500"
click at [74, 135] on input "px %" at bounding box center [84, 135] width 47 height 12
type input "5"
type input "500"
click at [83, 156] on input "px %" at bounding box center [84, 152] width 47 height 12
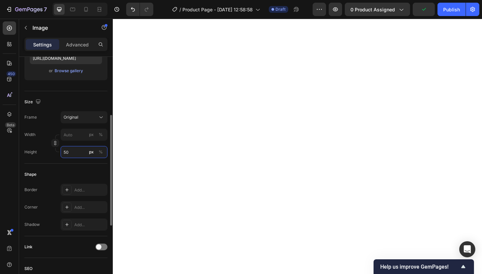
type input "5"
click at [76, 114] on span "Original" at bounding box center [71, 117] width 15 height 6
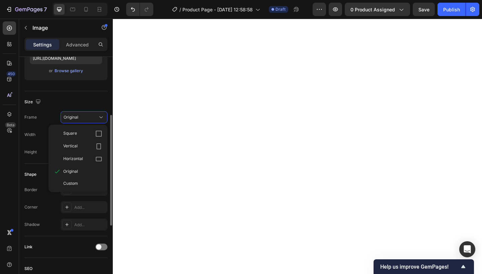
click at [49, 89] on div "Source Upload Image https://cdn.shopify.com/s/files/1/2005/9307/files/image_dem…" at bounding box center [65, 35] width 83 height 112
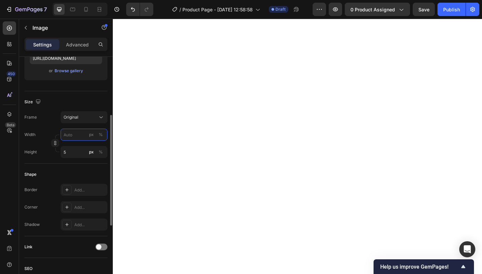
click at [67, 138] on input "px %" at bounding box center [84, 135] width 47 height 12
click at [53, 140] on button "button" at bounding box center [55, 143] width 8 height 8
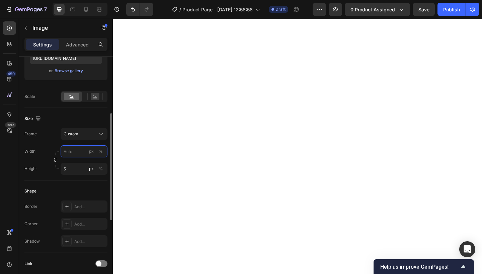
click at [72, 156] on input "px %" at bounding box center [84, 151] width 47 height 12
type input "500"
click at [77, 160] on div "Width 500 px % Height 5 px %" at bounding box center [65, 159] width 83 height 29
click at [77, 175] on input "5" at bounding box center [84, 169] width 47 height 12
type input "500"
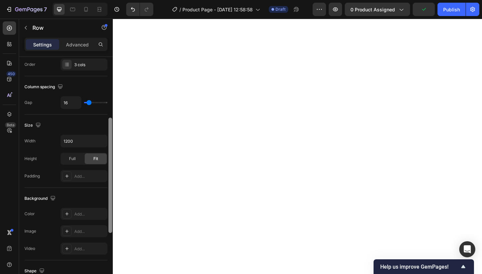
scroll to position [0, 0]
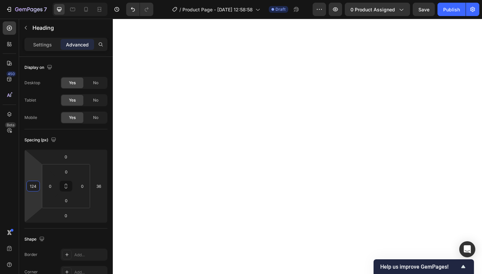
type input "126"
click at [36, 0] on html "7 Version history / Product Page - [DATE] 12:58:58 Draft Preview 0 product assi…" at bounding box center [241, 0] width 482 height 0
click at [92, 0] on html "7 Version history / Product Page - [DATE] 12:58:58 Draft Preview 0 product assi…" at bounding box center [241, 0] width 482 height 0
type input "-14"
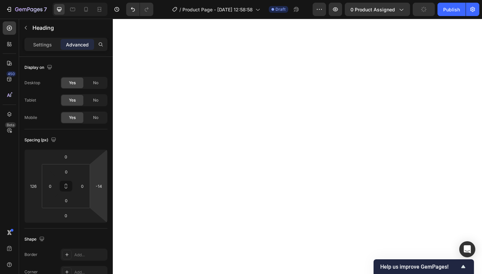
drag, startPoint x: 93, startPoint y: 164, endPoint x: 94, endPoint y: 174, distance: 10.1
click at [94, 0] on html "7 Version history / Product Page - [DATE] 12:58:58 Draft Preview 0 product assi…" at bounding box center [241, 0] width 482 height 0
type input "190"
drag, startPoint x: 36, startPoint y: 177, endPoint x: 42, endPoint y: 166, distance: 12.0
click at [42, 0] on html "7 Version history / Product Page - [DATE] 12:58:58 Draft Preview 0 product assi…" at bounding box center [241, 0] width 482 height 0
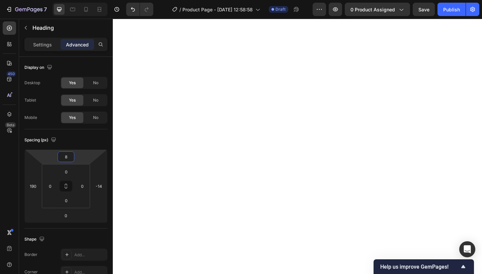
type input "10"
click at [79, 0] on html "7 Version history / Product Page - [DATE] 12:58:58 Draft Preview 0 product assi…" at bounding box center [241, 0] width 482 height 0
type input "-2"
click at [99, 0] on html "7 Version history / Product Page - [DATE] 12:58:58 Draft Preview 0 product assi…" at bounding box center [241, 0] width 482 height 0
type input "150"
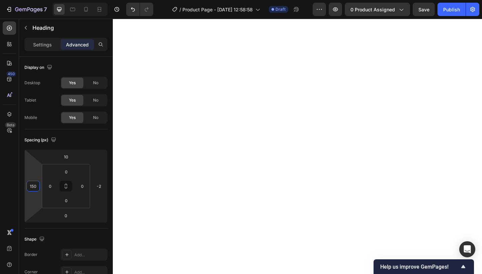
drag, startPoint x: 28, startPoint y: 174, endPoint x: 44, endPoint y: 180, distance: 17.9
click at [44, 0] on html "7 Version history / Product Page - [DATE] 12:58:58 Draft Preview 0 product assi…" at bounding box center [241, 0] width 482 height 0
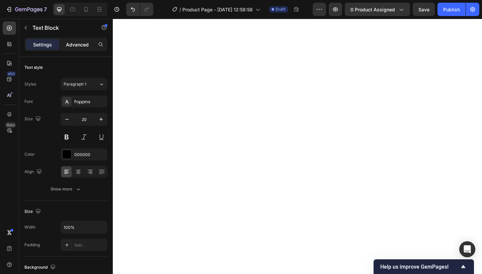
click at [78, 41] on p "Advanced" at bounding box center [77, 44] width 23 height 7
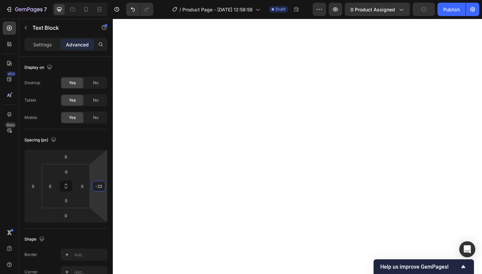
type input "-24"
drag, startPoint x: 94, startPoint y: 170, endPoint x: 96, endPoint y: 174, distance: 4.2
click at [96, 0] on html "7 Version history / Product Page - [DATE] 12:58:58 Draft Preview 0 product assi…" at bounding box center [241, 0] width 482 height 0
type input "-56"
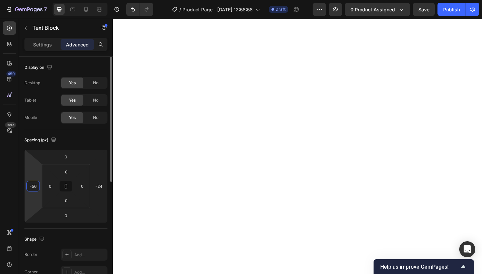
drag, startPoint x: 28, startPoint y: 166, endPoint x: 28, endPoint y: 175, distance: 9.4
click at [28, 0] on html "7 Version history / Product Page - [DATE] 12:58:58 Draft Preview 0 product assi…" at bounding box center [241, 0] width 482 height 0
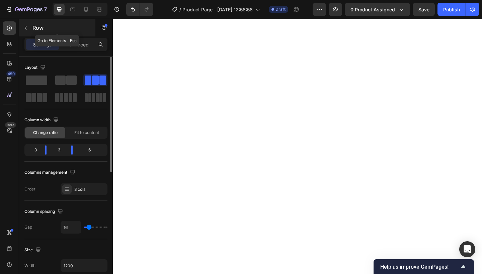
click at [26, 25] on icon "button" at bounding box center [25, 27] width 5 height 5
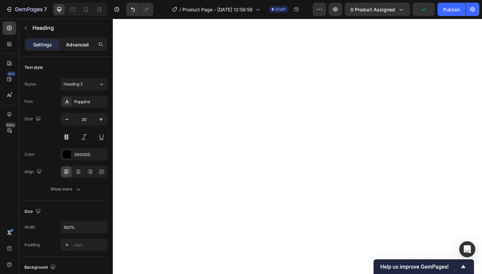
click at [82, 43] on p "Advanced" at bounding box center [77, 44] width 23 height 7
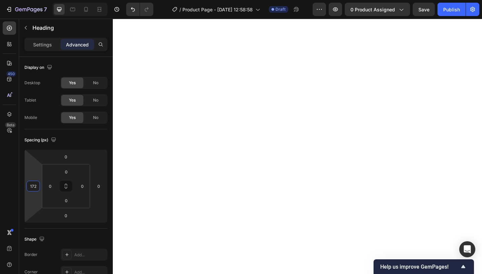
type input "170"
drag, startPoint x: 34, startPoint y: 174, endPoint x: 47, endPoint y: 149, distance: 27.4
click at [47, 0] on html "7 Version history / Product Page - [DATE] 12:58:58 Draft Preview 0 product assi…" at bounding box center [241, 0] width 482 height 0
type input "54"
drag, startPoint x: 77, startPoint y: 153, endPoint x: 77, endPoint y: 144, distance: 8.7
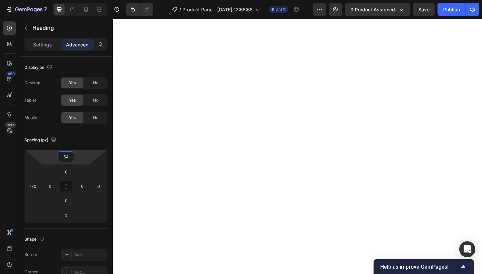
click at [77, 0] on html "7 Version history / Product Page - [DATE] 12:58:58 Draft Preview 0 product assi…" at bounding box center [241, 0] width 482 height 0
type input "42"
drag, startPoint x: 101, startPoint y: 173, endPoint x: 100, endPoint y: 165, distance: 8.1
click at [100, 0] on html "7 Version history / Product Page - [DATE] 12:58:58 Draft Preview 0 product assi…" at bounding box center [241, 0] width 482 height 0
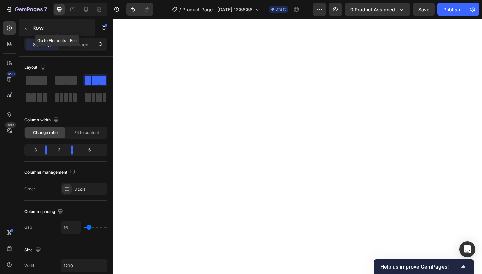
click at [27, 25] on icon "button" at bounding box center [25, 27] width 5 height 5
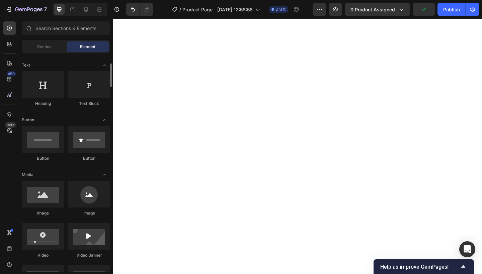
scroll to position [94, 0]
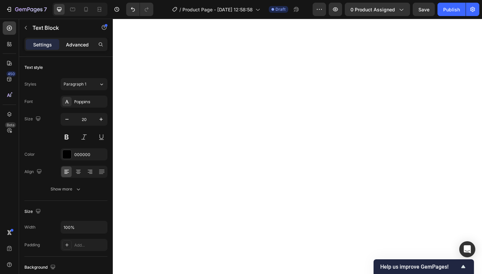
click at [84, 45] on p "Advanced" at bounding box center [77, 44] width 23 height 7
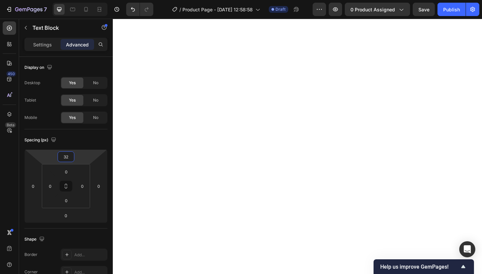
type input "34"
drag, startPoint x: 91, startPoint y: 157, endPoint x: 90, endPoint y: 145, distance: 11.7
click at [90, 0] on html "7 Version history / Product Page - [DATE] 12:58:58 Draft Preview 0 product assi…" at bounding box center [241, 0] width 482 height 0
type input "-56"
drag, startPoint x: 31, startPoint y: 174, endPoint x: 32, endPoint y: 183, distance: 9.4
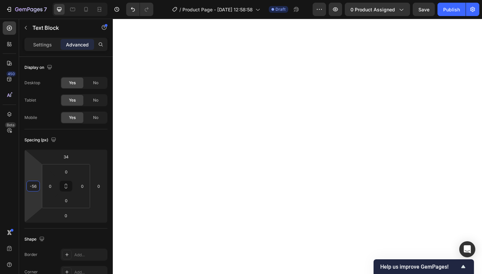
click at [32, 0] on html "7 Version history / Product Page - [DATE] 12:58:58 Draft Preview 0 product assi…" at bounding box center [241, 0] width 482 height 0
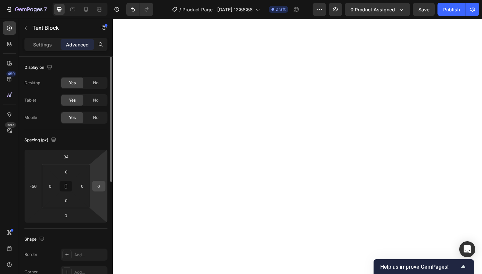
click at [100, 184] on input "0" at bounding box center [99, 186] width 10 height 10
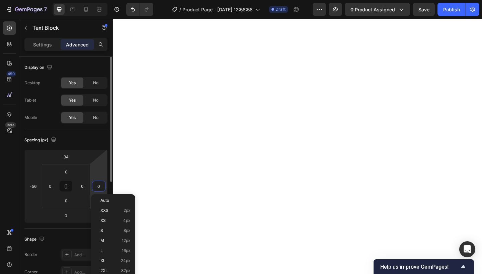
click at [100, 184] on input "0" at bounding box center [99, 186] width 10 height 10
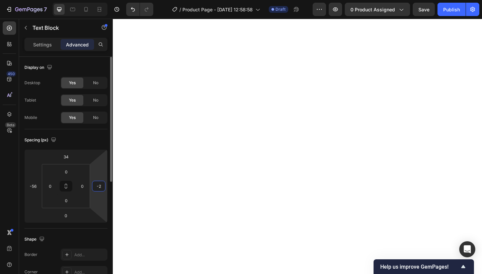
type input "-24"
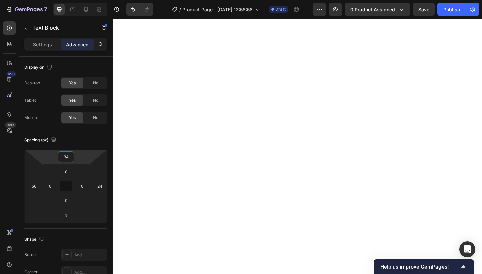
type input "32"
click at [78, 0] on html "7 Version history / Product Page - [DATE] 12:58:58 Draft Preview 0 product assi…" at bounding box center [241, 0] width 482 height 0
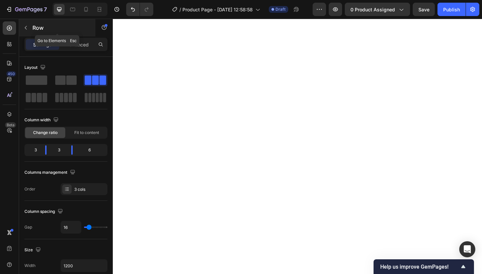
click at [31, 27] on button "button" at bounding box center [25, 27] width 11 height 11
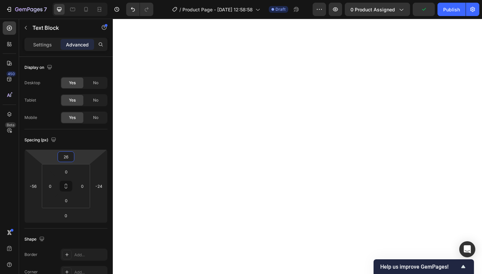
type input "28"
click at [78, 0] on html "7 Version history / Product Page - [DATE] 12:58:58 Draft Preview 0 product assi…" at bounding box center [241, 0] width 482 height 0
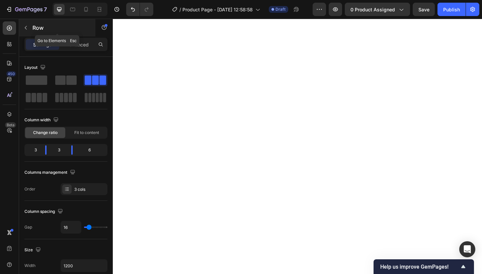
click at [22, 22] on button "button" at bounding box center [25, 27] width 11 height 11
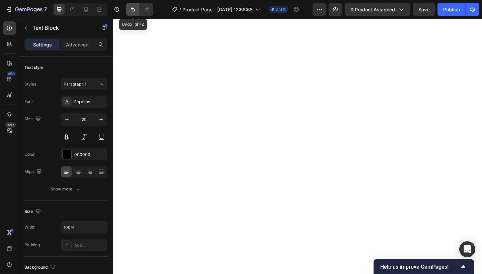
click at [130, 10] on icon "Undo/Redo" at bounding box center [132, 9] width 7 height 7
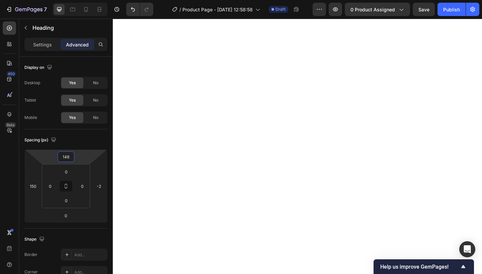
type input "146"
drag, startPoint x: 77, startPoint y: 157, endPoint x: 77, endPoint y: 134, distance: 22.7
click at [77, 0] on html "7 Version history / Product Page - [DATE] 12:58:58 Draft Preview 0 product assi…" at bounding box center [241, 0] width 482 height 0
type input "140"
drag, startPoint x: 77, startPoint y: 158, endPoint x: 79, endPoint y: 134, distance: 23.9
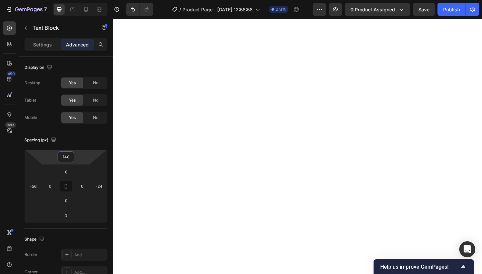
click at [79, 0] on html "7 Version history / Product Page - [DATE] 12:58:58 Draft Preview 0 product assi…" at bounding box center [241, 0] width 482 height 0
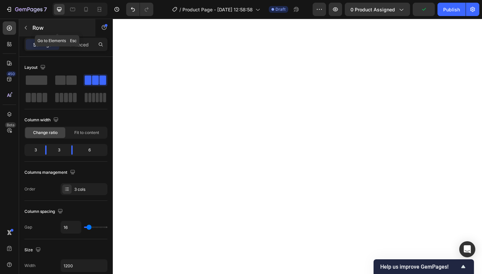
click at [28, 28] on button "button" at bounding box center [25, 27] width 11 height 11
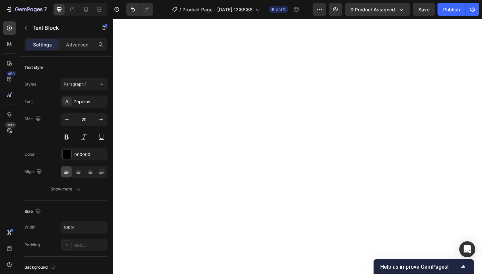
click at [86, 50] on div "Settings Advanced" at bounding box center [65, 44] width 83 height 13
click at [84, 40] on div "Advanced" at bounding box center [77, 44] width 33 height 11
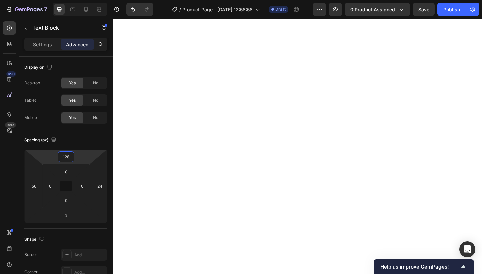
click at [88, 0] on html "7 Version history / Product Page - [DATE] 12:58:58 Draft Preview 0 product assi…" at bounding box center [241, 0] width 482 height 0
drag, startPoint x: 86, startPoint y: 155, endPoint x: 87, endPoint y: 162, distance: 7.1
click at [86, 0] on html "7 Version history / Product Page - [DATE] 12:58:58 Draft Preview 0 product assi…" at bounding box center [241, 0] width 482 height 0
type input "76"
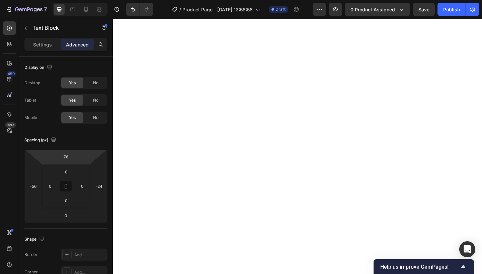
click at [87, 0] on html "7 Version history / Product Page - [DATE] 12:58:58 Draft Preview 0 product assi…" at bounding box center [241, 0] width 482 height 0
type input "58"
drag, startPoint x: 103, startPoint y: 164, endPoint x: 102, endPoint y: 152, distance: 12.4
click at [102, 0] on html "7 Version history / Product Page - [DATE] 12:58:58 Draft Preview 0 product assi…" at bounding box center [241, 0] width 482 height 0
type input "-138"
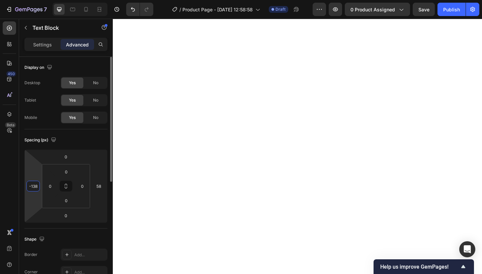
drag, startPoint x: 28, startPoint y: 174, endPoint x: 23, endPoint y: 197, distance: 23.5
click at [23, 0] on html "7 Version history / Product Page - [DATE] 12:58:58 Draft Preview 0 product assi…" at bounding box center [241, 0] width 482 height 0
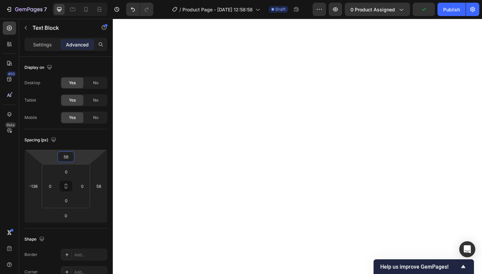
type input "56"
drag, startPoint x: 86, startPoint y: 152, endPoint x: 86, endPoint y: 142, distance: 9.7
click at [86, 0] on html "7 Version history / Product Page - [DATE] 12:58:58 Draft Preview 0 product assi…" at bounding box center [241, 0] width 482 height 0
type input "-50"
drag, startPoint x: 100, startPoint y: 172, endPoint x: 99, endPoint y: 191, distance: 19.1
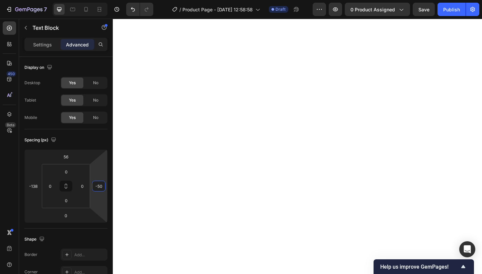
click at [99, 0] on html "7 Version history / Product Page - [DATE] 12:58:58 Draft Preview 0 product assi…" at bounding box center [241, 0] width 482 height 0
drag, startPoint x: 33, startPoint y: 169, endPoint x: 39, endPoint y: 165, distance: 6.9
click at [39, 0] on html "7 Version history / Product Page - [DATE] 12:58:58 Draft Preview 0 product assi…" at bounding box center [241, 0] width 482 height 0
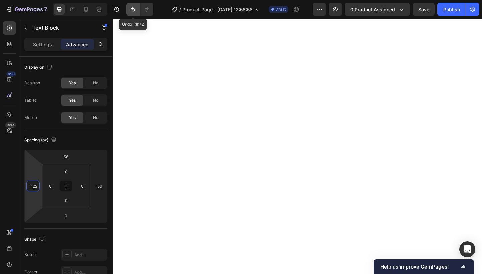
click at [132, 8] on icon "Undo/Redo" at bounding box center [133, 9] width 4 height 4
type input "-138"
click at [131, 11] on icon "Undo/Redo" at bounding box center [132, 9] width 7 height 7
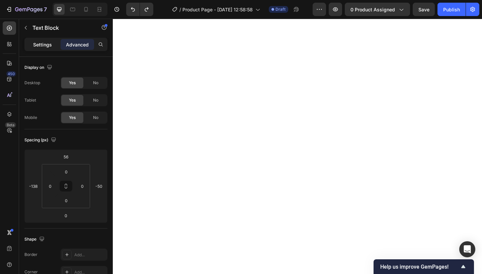
click at [43, 43] on p "Settings" at bounding box center [42, 44] width 19 height 7
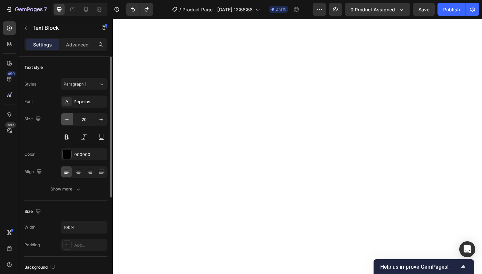
click at [69, 122] on icon "button" at bounding box center [67, 119] width 7 height 7
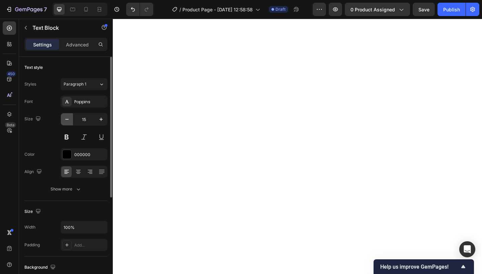
click at [69, 122] on icon "button" at bounding box center [67, 119] width 7 height 7
type input "13"
click at [110, 122] on div at bounding box center [110, 127] width 4 height 141
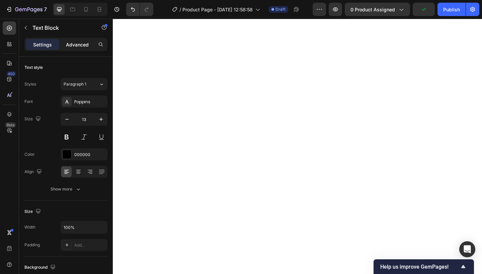
click at [88, 41] on p "Advanced" at bounding box center [77, 44] width 23 height 7
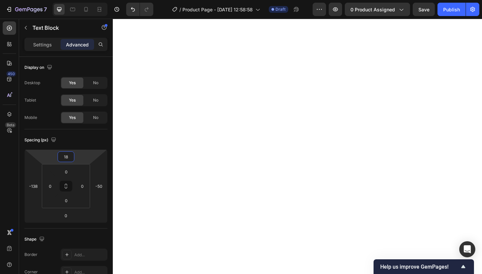
type input "16"
drag, startPoint x: 94, startPoint y: 152, endPoint x: 95, endPoint y: 159, distance: 7.1
click at [95, 0] on html "7 Version history / Product Page - [DATE] 12:58:58 Draft Preview 0 product assi…" at bounding box center [241, 0] width 482 height 0
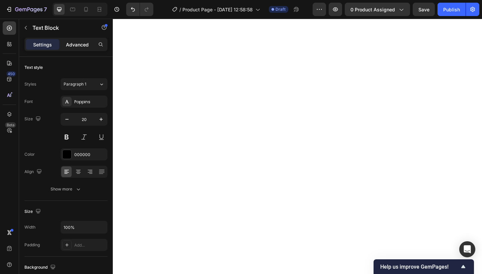
click at [79, 47] on p "Advanced" at bounding box center [77, 44] width 23 height 7
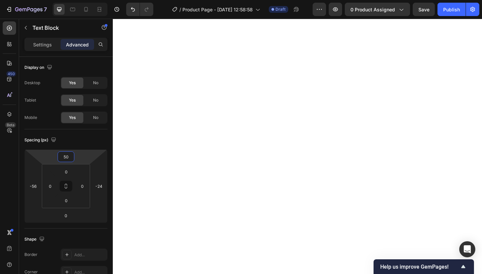
type input "48"
drag, startPoint x: 87, startPoint y: 155, endPoint x: 87, endPoint y: 160, distance: 5.0
click at [87, 0] on html "7 Version history / Product Page - [DATE] 12:58:58 Draft Preview 0 product assi…" at bounding box center [241, 0] width 482 height 0
drag, startPoint x: 83, startPoint y: 159, endPoint x: 83, endPoint y: 153, distance: 6.7
click at [83, 0] on html "7 Version history / Product Page - [DATE] 12:58:58 Draft Preview 0 product assi…" at bounding box center [241, 0] width 482 height 0
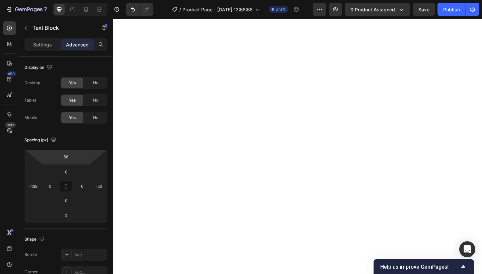
type input "54"
click at [83, 0] on html "7 Version history / Product Page - [DATE] 12:58:58 Draft Preview 0 product assi…" at bounding box center [241, 0] width 482 height 0
type input "10"
drag, startPoint x: 90, startPoint y: 156, endPoint x: 90, endPoint y: 162, distance: 6.7
click at [90, 0] on html "7 Version history / Product Page - [DATE] 12:58:58 Draft Preview 0 product assi…" at bounding box center [241, 0] width 482 height 0
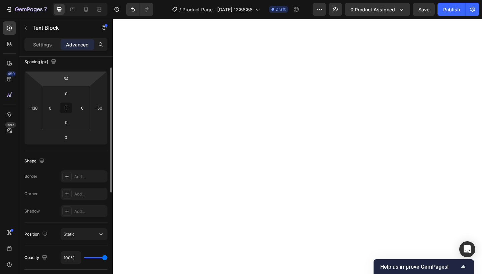
scroll to position [47, 0]
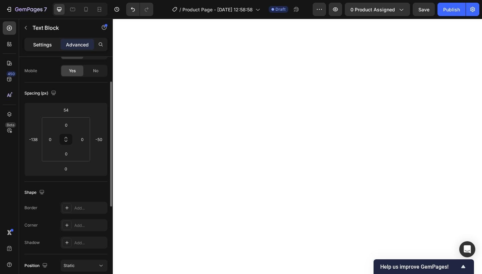
click at [38, 45] on p "Settings" at bounding box center [42, 44] width 19 height 7
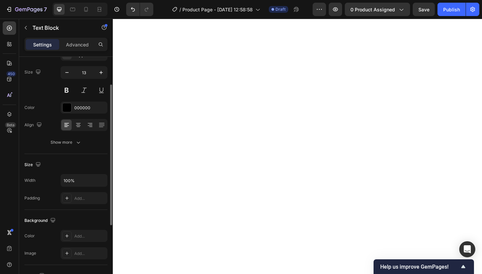
scroll to position [63, 0]
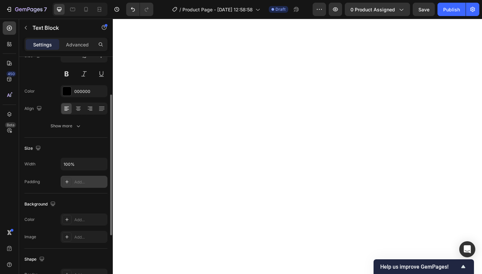
click at [80, 185] on div "Add..." at bounding box center [89, 182] width 31 height 6
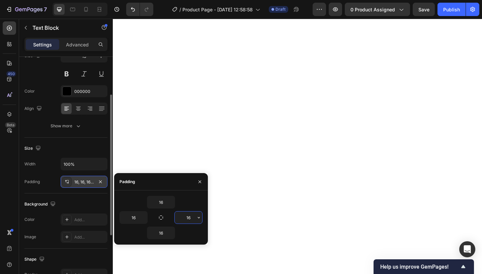
click at [191, 220] on input "16" at bounding box center [188, 218] width 27 height 12
type input "1"
type input "3"
type input "5"
click at [203, 183] on button "button" at bounding box center [199, 182] width 11 height 11
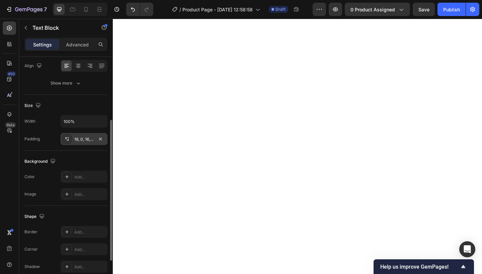
scroll to position [106, 0]
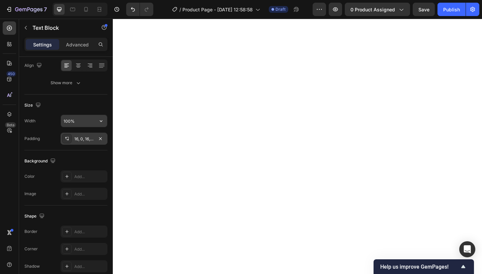
click at [90, 120] on input "100%" at bounding box center [84, 121] width 46 height 12
type input "1"
click at [103, 137] on icon "button" at bounding box center [100, 138] width 5 height 5
click at [92, 125] on input "text" at bounding box center [84, 121] width 46 height 12
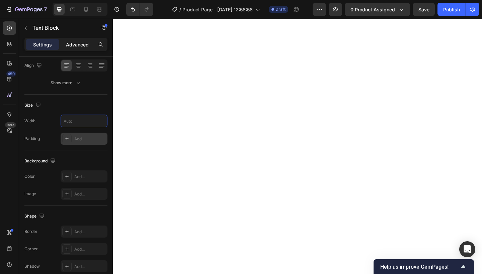
click at [78, 45] on p "Advanced" at bounding box center [77, 44] width 23 height 7
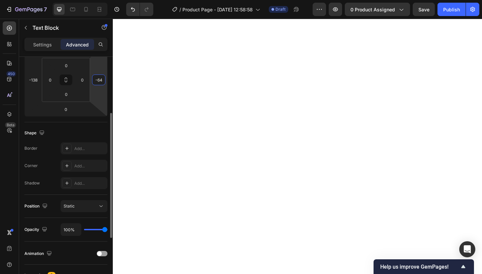
click at [102, 0] on html "7 Version history / Product Page - [DATE] 12:58:58 Draft Preview 0 product assi…" at bounding box center [241, 0] width 482 height 0
type input "-24"
drag, startPoint x: 102, startPoint y: 69, endPoint x: 102, endPoint y: 62, distance: 6.4
click at [102, 0] on html "7 Version history / Product Page - [DATE] 12:58:58 Draft Preview 0 product assi…" at bounding box center [241, 0] width 482 height 0
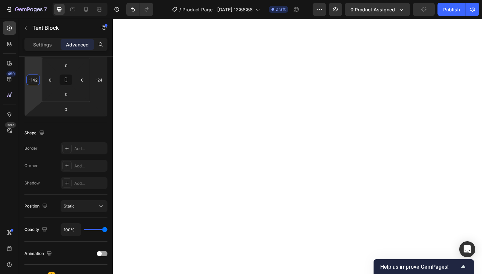
type input "-140"
drag, startPoint x: 39, startPoint y: 68, endPoint x: 45, endPoint y: 69, distance: 6.4
click at [45, 0] on html "7 Version history / Product Page - [DATE] 12:58:58 Draft Preview 0 product assi…" at bounding box center [241, 0] width 482 height 0
type input "-6"
drag, startPoint x: 97, startPoint y: 71, endPoint x: 103, endPoint y: 70, distance: 5.4
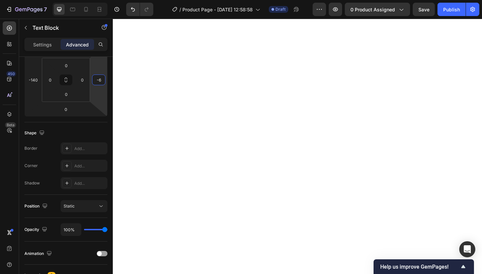
click at [103, 0] on html "7 Version history / Product Page - [DATE] 12:58:58 Draft Preview 0 product assi…" at bounding box center [241, 0] width 482 height 0
type input "-134"
drag, startPoint x: 33, startPoint y: 64, endPoint x: 55, endPoint y: 66, distance: 21.9
click at [55, 0] on html "7 Version history / Product Page - [DATE] 12:58:58 Draft Preview 0 product assi…" at bounding box center [241, 0] width 482 height 0
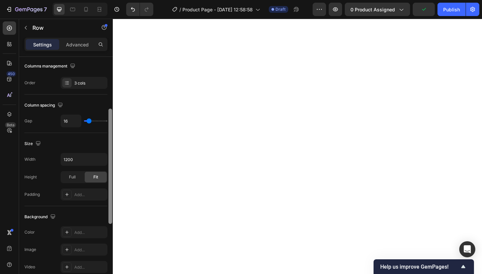
scroll to position [0, 0]
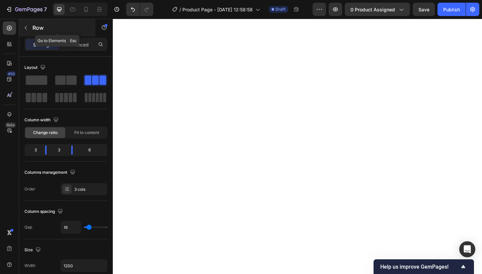
click at [30, 30] on button "button" at bounding box center [25, 27] width 11 height 11
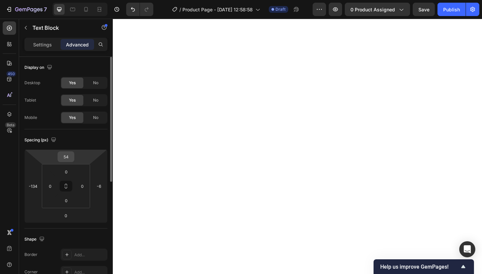
click at [73, 158] on div "54" at bounding box center [66, 157] width 17 height 11
type input "-16"
drag, startPoint x: 81, startPoint y: 153, endPoint x: 81, endPoint y: 165, distance: 11.4
click at [81, 0] on html "7 Version history / Product Page - [DATE] 12:58:58 Draft Preview 0 product assi…" at bounding box center [241, 0] width 482 height 0
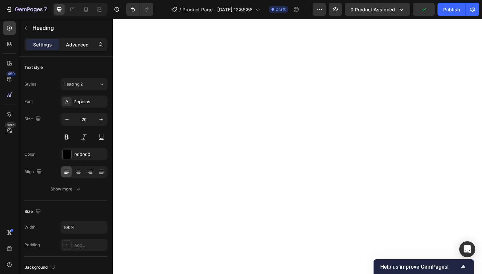
click at [79, 44] on p "Advanced" at bounding box center [77, 44] width 23 height 7
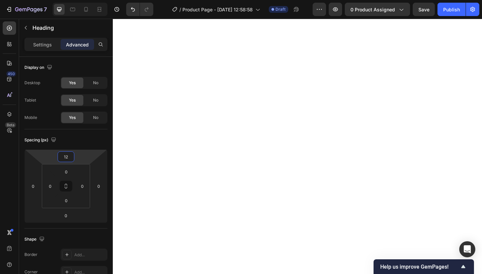
type input "14"
drag, startPoint x: 90, startPoint y: 155, endPoint x: 91, endPoint y: 151, distance: 3.7
click at [91, 0] on html "7 Version history / Product Page - [DATE] 12:58:58 Draft Preview 0 product assi…" at bounding box center [241, 0] width 482 height 0
type input "114"
drag, startPoint x: 84, startPoint y: 151, endPoint x: 84, endPoint y: 129, distance: 22.1
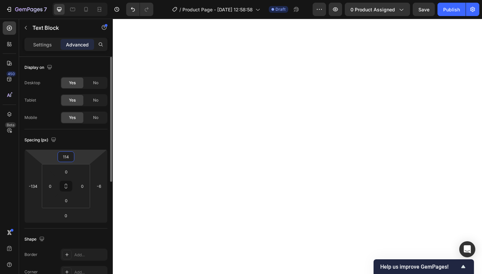
click at [84, 0] on html "7 Version history / Product Page - [DATE] 12:58:58 Draft Preview 0 product assi…" at bounding box center [241, 0] width 482 height 0
type input "-8"
drag, startPoint x: 85, startPoint y: 160, endPoint x: 86, endPoint y: 164, distance: 3.7
click at [86, 0] on html "7 Version history / Product Page - [DATE] 12:58:58 Draft Preview 0 product assi…" at bounding box center [241, 0] width 482 height 0
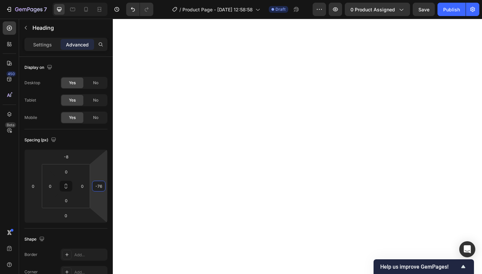
drag, startPoint x: 103, startPoint y: 174, endPoint x: 100, endPoint y: 187, distance: 13.1
click at [100, 0] on html "7 Version history / Product Page - [DATE] 12:58:58 Draft Preview 0 product assi…" at bounding box center [241, 0] width 482 height 0
type input "-216"
drag, startPoint x: 98, startPoint y: 176, endPoint x: 99, endPoint y: 199, distance: 23.7
click at [99, 0] on html "7 Version history / Product Page - [DATE] 12:58:58 Draft Preview 0 product assi…" at bounding box center [241, 0] width 482 height 0
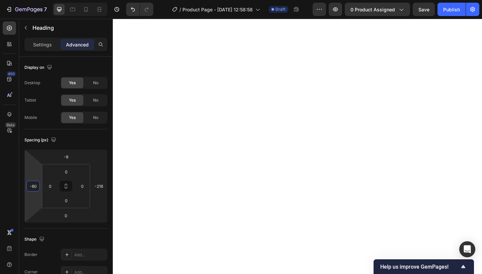
drag, startPoint x: 32, startPoint y: 173, endPoint x: 34, endPoint y: 188, distance: 15.1
click at [34, 0] on html "7 Version history / Product Page - [DATE] 12:58:58 Draft Preview 0 product assi…" at bounding box center [241, 0] width 482 height 0
click at [32, 0] on html "7 Version history / Product Page - [DATE] 12:58:58 Draft Preview 0 product assi…" at bounding box center [241, 0] width 482 height 0
type input "-146"
drag, startPoint x: 32, startPoint y: 165, endPoint x: 32, endPoint y: 176, distance: 11.0
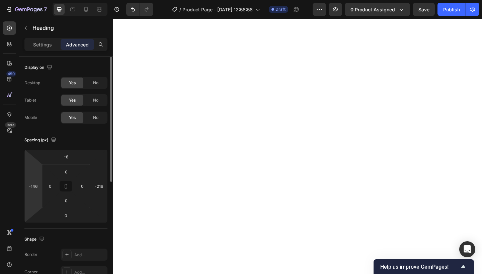
click at [32, 0] on html "7 Version history / Product Page - [DATE] 12:58:58 Draft Preview 0 product assi…" at bounding box center [241, 0] width 482 height 0
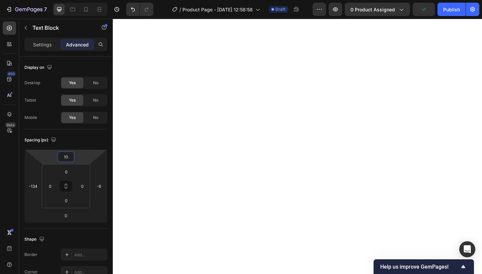
type input "8"
drag, startPoint x: 82, startPoint y: 156, endPoint x: 82, endPoint y: 173, distance: 17.7
click at [82, 0] on html "7 Version history / Product Page - [DATE] 12:58:58 Draft Preview 0 product assi…" at bounding box center [241, 0] width 482 height 0
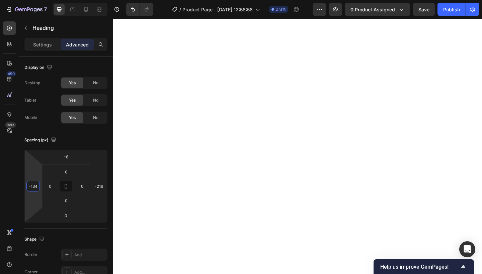
type input "-136"
click at [37, 0] on html "7 Version history / Product Page - [DATE] 12:58:58 Draft Preview 0 product assi…" at bounding box center [241, 0] width 482 height 0
type input "-8"
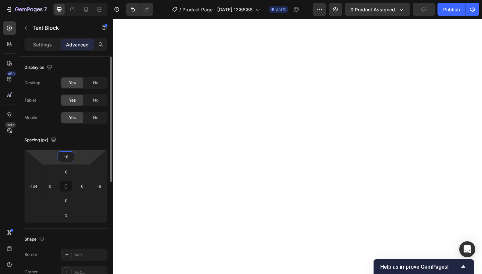
click at [77, 0] on html "7 Version history / Product Page - [DATE] 12:58:58 Draft Preview 0 product assi…" at bounding box center [241, 0] width 482 height 0
type input "196"
drag, startPoint x: 84, startPoint y: 153, endPoint x: 86, endPoint y: 145, distance: 8.5
click at [86, 0] on html "7 Version history / Product Page - [DATE] 12:58:58 Draft Preview 0 product assi…" at bounding box center [241, 0] width 482 height 0
type input "60"
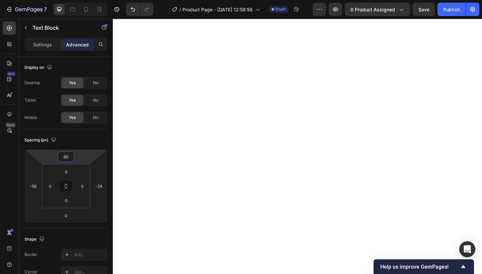
drag, startPoint x: 81, startPoint y: 159, endPoint x: 82, endPoint y: 149, distance: 9.4
click at [82, 0] on html "7 Version history / Product Page - [DATE] 12:58:58 Draft Preview 0 product assi…" at bounding box center [241, 0] width 482 height 0
drag, startPoint x: 89, startPoint y: 157, endPoint x: 91, endPoint y: 152, distance: 5.6
click at [91, 0] on html "7 Version history / Product Page - [DATE] 12:58:58 Draft Preview 0 product assi…" at bounding box center [241, 0] width 482 height 0
type input "34"
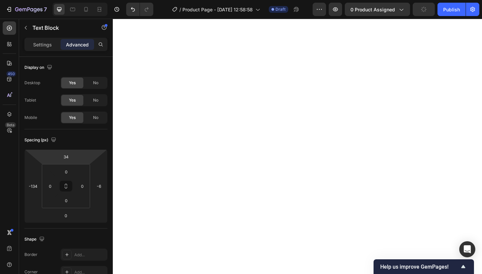
click at [82, 0] on html "7 Version history / Product Page - [DATE] 12:58:58 Draft Preview 0 product assi…" at bounding box center [241, 0] width 482 height 0
type input "20"
drag, startPoint x: 85, startPoint y: 152, endPoint x: 83, endPoint y: 160, distance: 7.9
click at [83, 0] on html "7 Version history / Product Page - [DATE] 12:58:58 Draft Preview 0 product assi…" at bounding box center [241, 0] width 482 height 0
type input "4"
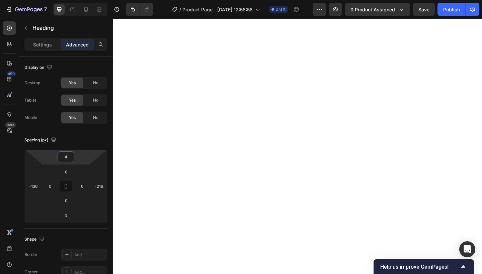
click at [79, 0] on html "7 Version history / Product Page - [DATE] 12:58:58 Draft Preview 0 product assi…" at bounding box center [241, 0] width 482 height 0
type input "20"
click at [83, 0] on html "7 Version history / Product Page - [DATE] 12:58:58 Draft Preview 0 product assi…" at bounding box center [241, 0] width 482 height 0
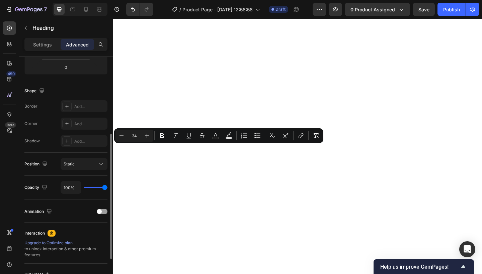
scroll to position [148, 0]
click at [46, 42] on p "Settings" at bounding box center [42, 44] width 19 height 7
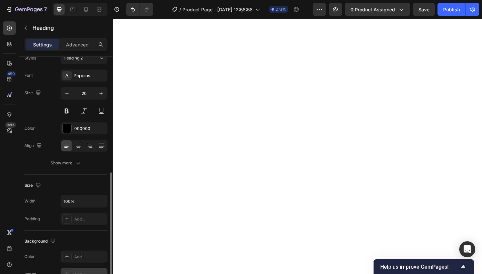
scroll to position [0, 0]
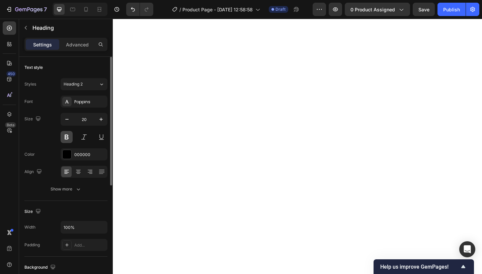
click at [66, 134] on button at bounding box center [67, 137] width 12 height 12
click at [102, 120] on icon "button" at bounding box center [101, 119] width 7 height 7
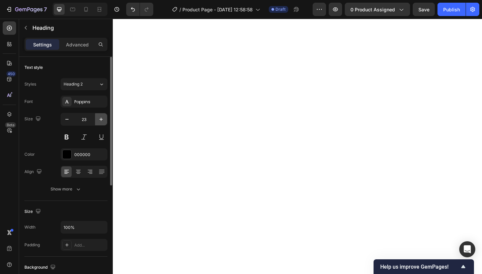
click at [102, 120] on icon "button" at bounding box center [101, 119] width 7 height 7
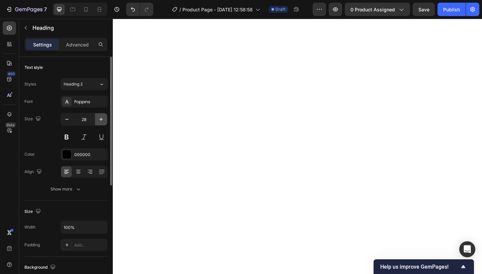
click at [102, 120] on icon "button" at bounding box center [101, 119] width 7 height 7
type input "29"
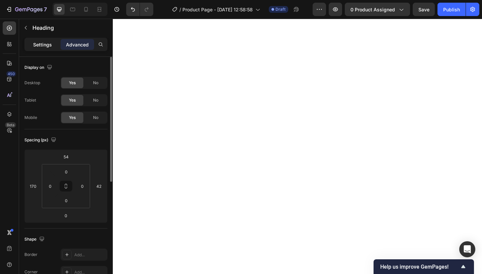
click at [43, 43] on p "Settings" at bounding box center [42, 44] width 19 height 7
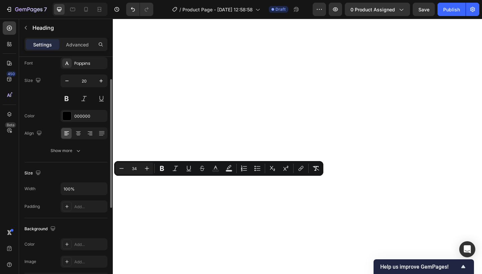
scroll to position [37, 0]
click at [101, 80] on icon "button" at bounding box center [101, 82] width 7 height 7
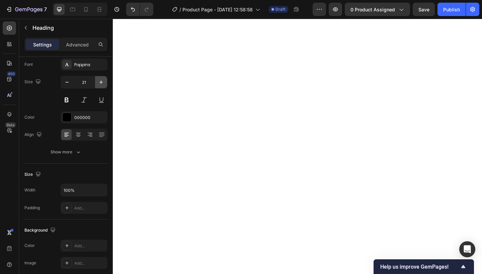
click at [101, 80] on icon "button" at bounding box center [101, 82] width 7 height 7
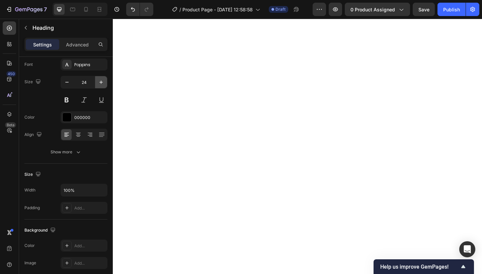
click at [101, 80] on icon "button" at bounding box center [101, 82] width 7 height 7
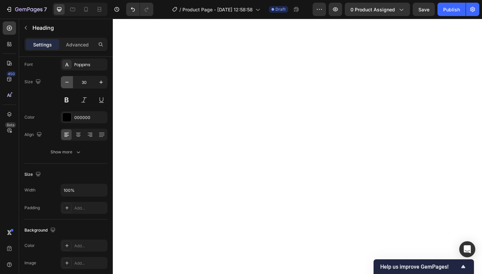
click at [62, 81] on button "button" at bounding box center [67, 82] width 12 height 12
type input "29"
click at [99, 84] on icon "button" at bounding box center [101, 82] width 7 height 7
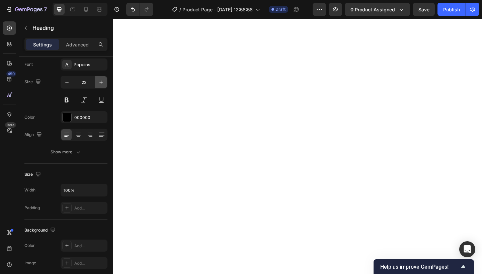
click at [99, 84] on icon "button" at bounding box center [101, 82] width 7 height 7
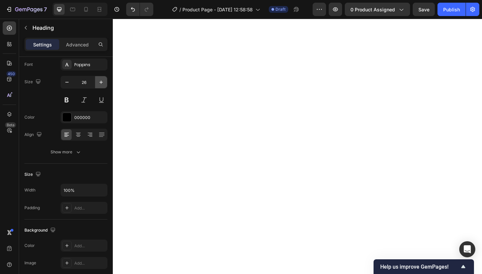
click at [99, 84] on icon "button" at bounding box center [101, 82] width 7 height 7
click at [67, 82] on icon "button" at bounding box center [67, 82] width 7 height 7
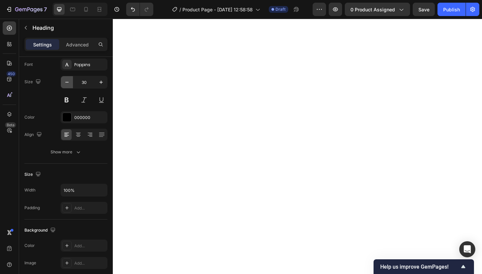
click at [67, 82] on icon "button" at bounding box center [67, 82] width 7 height 7
type input "29"
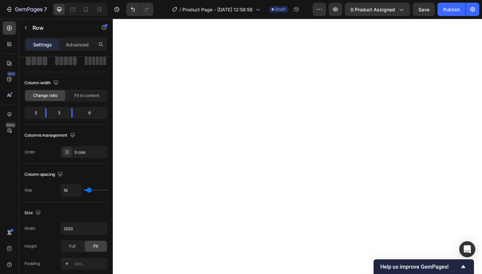
scroll to position [0, 0]
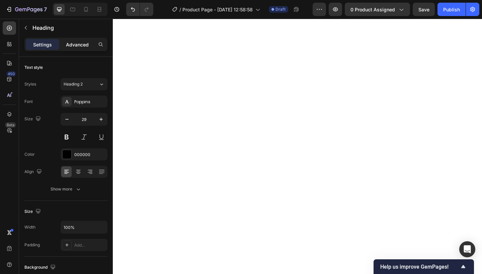
click at [83, 48] on div "Advanced" at bounding box center [77, 44] width 33 height 11
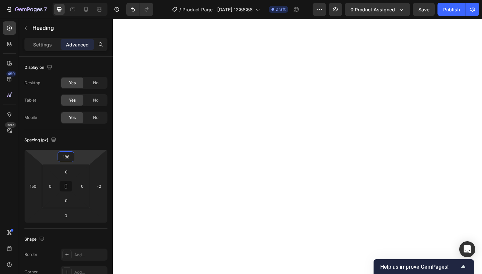
type input "184"
click at [85, 0] on html "7 Version history / Product Page - [DATE] 12:58:58 Draft Preview 0 product assi…" at bounding box center [241, 0] width 482 height 0
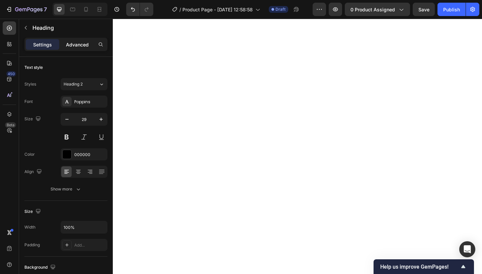
click at [82, 43] on p "Advanced" at bounding box center [77, 44] width 23 height 7
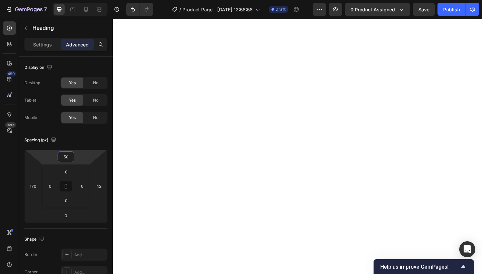
type input "48"
click at [93, 0] on html "7 Version history / Product Page - [DATE] 12:58:58 Draft Preview 0 product assi…" at bounding box center [241, 0] width 482 height 0
type input "188"
click at [80, 0] on html "7 Version history / Product Page - [DATE] 12:58:58 Draft Preview 0 product assi…" at bounding box center [241, 0] width 482 height 0
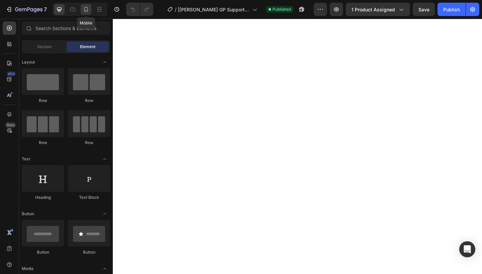
click at [86, 9] on icon at bounding box center [86, 9] width 7 height 7
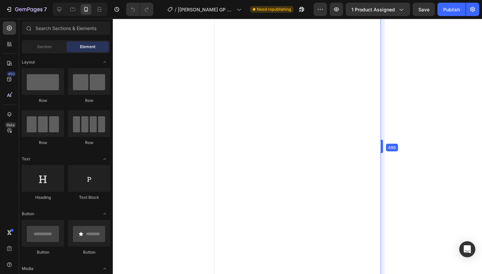
drag, startPoint x: 361, startPoint y: 144, endPoint x: 400, endPoint y: 141, distance: 39.9
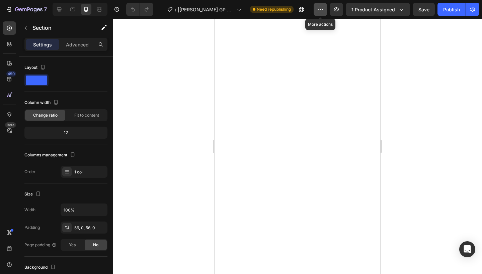
click at [318, 6] on icon "button" at bounding box center [320, 9] width 7 height 7
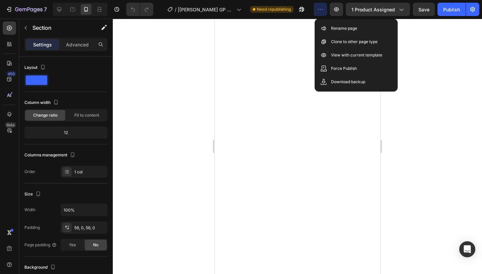
click at [318, 6] on icon "button" at bounding box center [320, 9] width 7 height 7
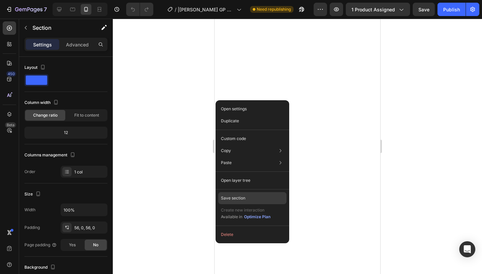
click at [226, 201] on p "Save section" at bounding box center [233, 198] width 24 height 6
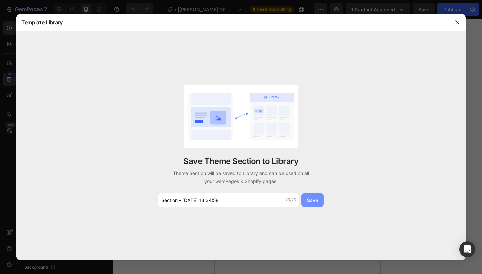
click at [315, 196] on button "Save" at bounding box center [312, 200] width 22 height 13
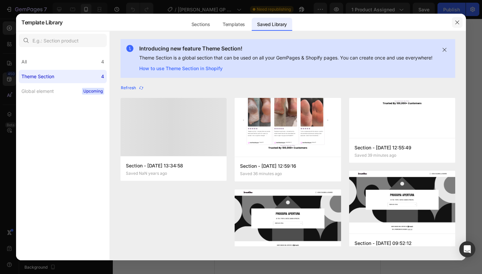
click at [454, 19] on button "button" at bounding box center [456, 22] width 11 height 11
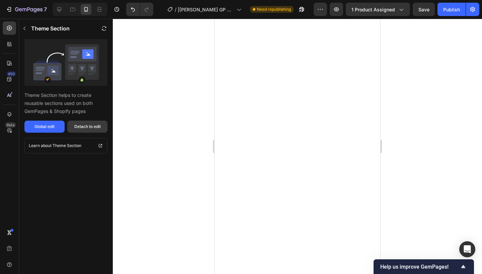
click at [77, 127] on div "Detach to edit" at bounding box center [87, 127] width 26 height 6
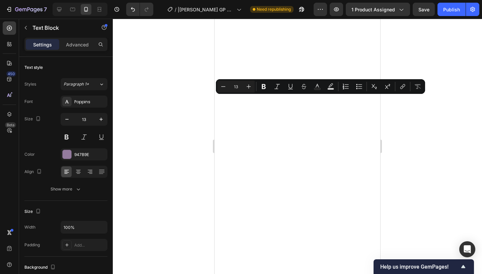
click at [178, 108] on div at bounding box center [297, 147] width 369 height 256
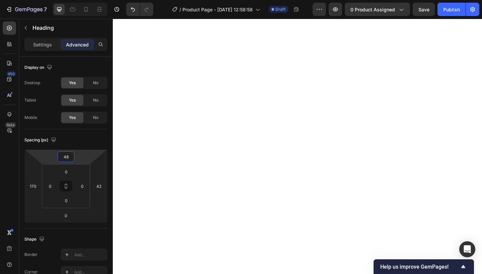
type input "46"
click at [77, 0] on html "7 Version history / Product Page - [DATE] 12:58:58 Draft Preview 0 product assi…" at bounding box center [241, 0] width 482 height 0
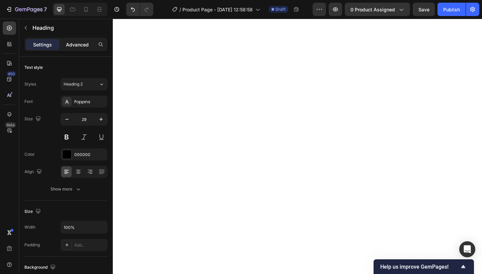
click at [83, 42] on p "Advanced" at bounding box center [77, 44] width 23 height 7
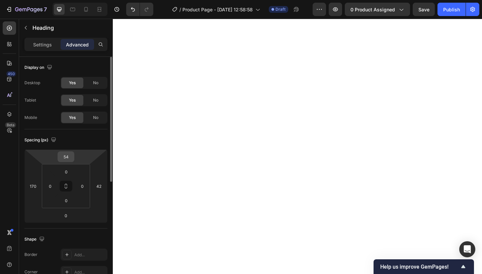
drag, startPoint x: 74, startPoint y: 152, endPoint x: 73, endPoint y: 156, distance: 4.5
click at [73, 157] on div "54" at bounding box center [66, 157] width 17 height 11
click at [76, 157] on div "54 170 0 42" at bounding box center [65, 186] width 83 height 74
type input "44"
click at [76, 0] on html "7 Version history / Product Page - [DATE] 12:58:58 Draft Preview 0 product assi…" at bounding box center [241, 0] width 482 height 0
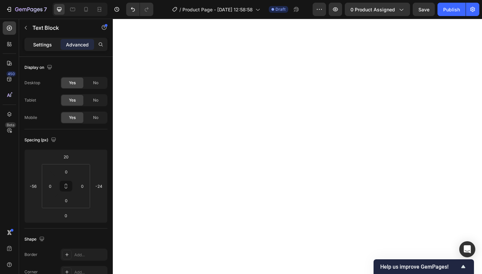
click at [40, 43] on p "Settings" at bounding box center [42, 44] width 19 height 7
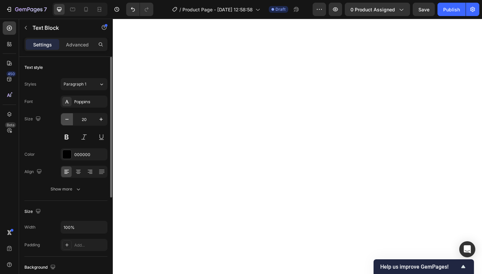
click at [66, 120] on icon "button" at bounding box center [67, 119] width 7 height 7
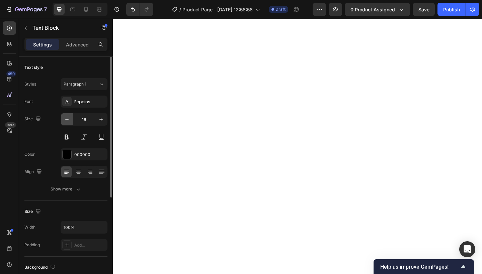
type input "15"
click at [71, 119] on button "button" at bounding box center [67, 119] width 12 height 12
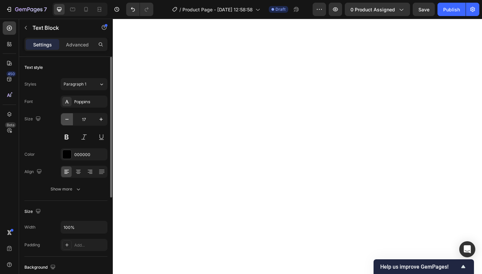
click at [71, 119] on button "button" at bounding box center [67, 119] width 12 height 12
click at [99, 120] on icon "button" at bounding box center [101, 119] width 7 height 7
type input "15"
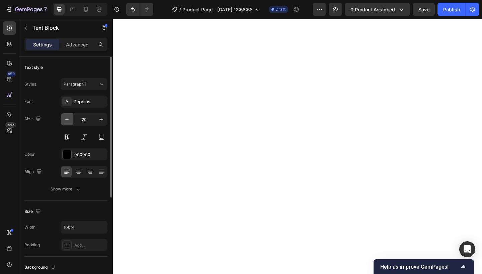
click at [70, 114] on button "button" at bounding box center [67, 119] width 12 height 12
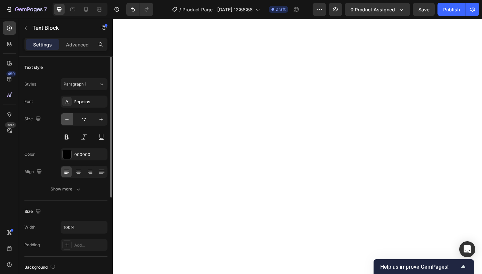
click at [70, 114] on button "button" at bounding box center [67, 119] width 12 height 12
type input "15"
click at [80, 45] on p "Advanced" at bounding box center [77, 44] width 23 height 7
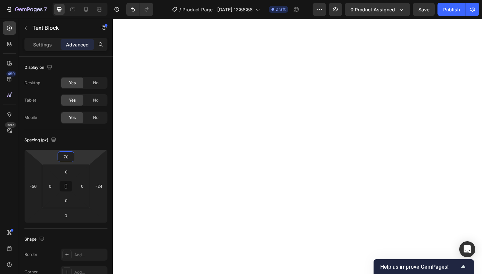
type input "72"
drag, startPoint x: 83, startPoint y: 153, endPoint x: 83, endPoint y: 146, distance: 7.4
click at [83, 0] on html "7 Version history / Product Page - [DATE] 12:58:58 Draft Preview 0 product assi…" at bounding box center [241, 0] width 482 height 0
type input "58"
drag, startPoint x: 80, startPoint y: 154, endPoint x: 80, endPoint y: 149, distance: 4.7
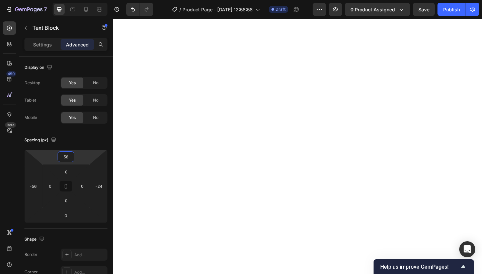
click at [80, 0] on html "7 Version history / Product Page - [DATE] 12:58:58 Draft Preview 0 product assi…" at bounding box center [241, 0] width 482 height 0
type input "24"
click at [77, 0] on html "7 Version history / Product Page - [DATE] 12:58:58 Draft Preview 0 product assi…" at bounding box center [241, 0] width 482 height 0
type input "52"
click at [79, 0] on html "7 Version history / Product Page - [DATE] 12:58:58 Draft Preview 0 product assi…" at bounding box center [241, 0] width 482 height 0
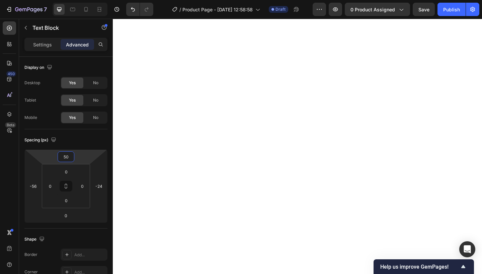
drag, startPoint x: 79, startPoint y: 153, endPoint x: 79, endPoint y: 157, distance: 3.7
click at [79, 0] on html "7 Version history / Product Page - [DATE] 12:58:58 Draft Preview 0 product assi…" at bounding box center [241, 0] width 482 height 0
type input "50"
click at [79, 0] on html "7 Version history / Product Page - [DATE] 12:58:58 Draft Preview 0 product assi…" at bounding box center [241, 0] width 482 height 0
type input "48"
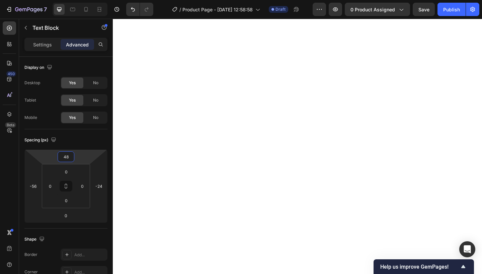
click at [86, 0] on html "7 Version history / Product Page - [DATE] 12:58:58 Draft Preview 0 product assi…" at bounding box center [241, 0] width 482 height 0
click at [67, 159] on input "52" at bounding box center [65, 157] width 13 height 10
type input "48"
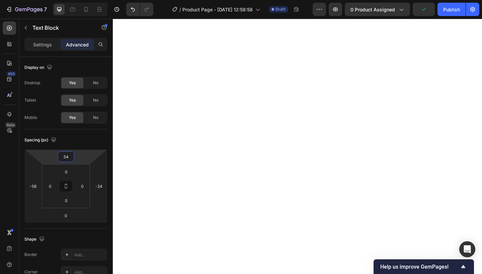
type input "52"
click at [85, 0] on html "7 Version history / Product Page - [DATE] 12:58:58 Draft Preview 0 product assi…" at bounding box center [241, 0] width 482 height 0
type input "50"
click at [78, 0] on html "7 Version history / Product Page - [DATE] 12:58:58 Draft Preview 0 product assi…" at bounding box center [241, 0] width 482 height 0
click at [74, 150] on div "48 -56 0 -24" at bounding box center [65, 186] width 83 height 74
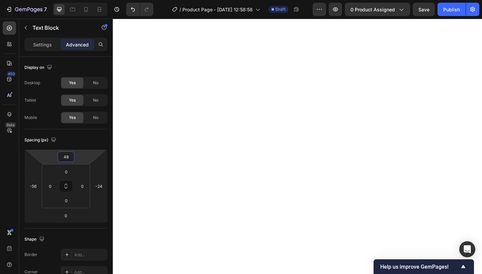
type input "50"
click at [79, 0] on html "7 Version history / Product Page - [DATE] 12:58:58 Draft Preview 0 product assi…" at bounding box center [241, 0] width 482 height 0
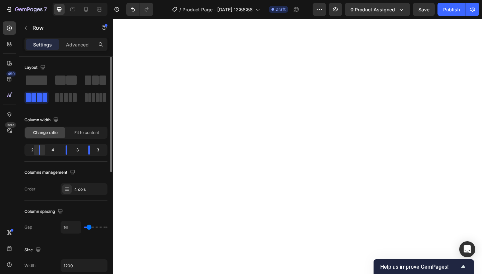
click at [40, 151] on div at bounding box center [39, 149] width 1 height 9
drag, startPoint x: 68, startPoint y: 150, endPoint x: 62, endPoint y: 149, distance: 6.8
click at [62, 149] on div at bounding box center [63, 149] width 12 height 9
drag, startPoint x: 87, startPoint y: 150, endPoint x: 80, endPoint y: 150, distance: 6.7
click at [80, 150] on div at bounding box center [85, 149] width 12 height 9
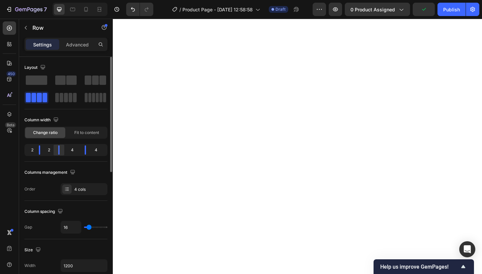
drag, startPoint x: 61, startPoint y: 153, endPoint x: 55, endPoint y: 151, distance: 6.2
click at [55, 151] on div at bounding box center [59, 149] width 12 height 9
drag, startPoint x: 85, startPoint y: 147, endPoint x: 70, endPoint y: 145, distance: 15.5
click at [70, 145] on div "2 2 2 6" at bounding box center [65, 150] width 83 height 12
click at [67, 94] on span at bounding box center [66, 97] width 4 height 9
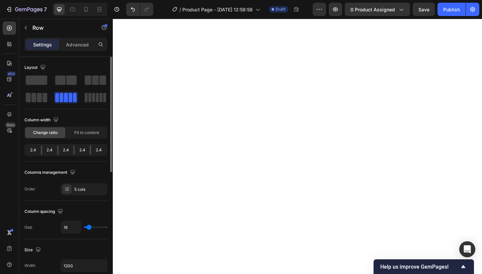
click at [92, 151] on div "2.4" at bounding box center [98, 149] width 15 height 9
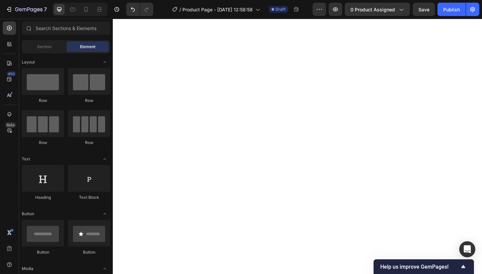
scroll to position [33, 0]
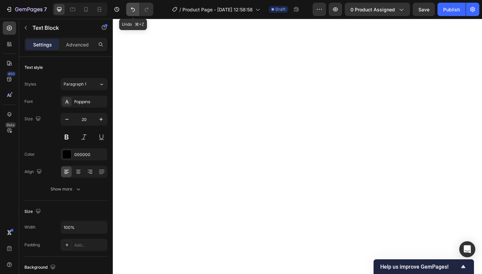
click at [135, 6] on button "Undo/Redo" at bounding box center [132, 9] width 13 height 13
click at [134, 12] on icon "Undo/Redo" at bounding box center [132, 9] width 7 height 7
click at [84, 42] on p "Advanced" at bounding box center [77, 44] width 23 height 7
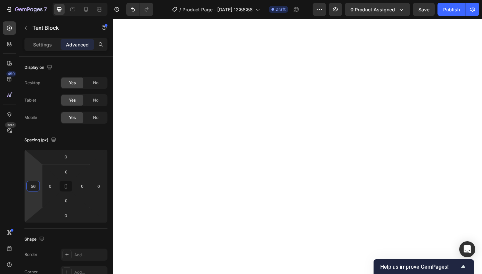
type input "54"
drag, startPoint x: 37, startPoint y: 177, endPoint x: 40, endPoint y: 168, distance: 9.3
click at [40, 0] on html "7 Version history / Product Page - [DATE] 12:58:58 Draft Preview 0 product assi…" at bounding box center [241, 0] width 482 height 0
type input "26"
drag, startPoint x: 105, startPoint y: 172, endPoint x: 105, endPoint y: 167, distance: 5.7
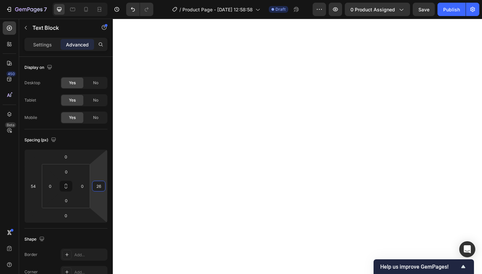
click at [105, 0] on html "7 Version history / Product Page - [DATE] 12:58:58 Draft Preview 0 product assi…" at bounding box center [241, 0] width 482 height 0
type input "14"
click at [78, 0] on html "7 Version history / Product Page - [DATE] 12:58:58 Draft Preview 0 product assi…" at bounding box center [241, 0] width 482 height 0
type input "36"
drag, startPoint x: 34, startPoint y: 170, endPoint x: 38, endPoint y: 159, distance: 11.7
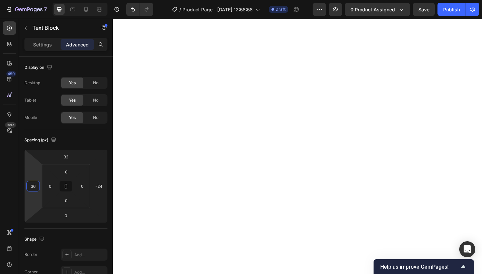
click at [38, 0] on html "7 Version history / Product Page - [DATE] 12:58:58 Draft Preview 0 product assi…" at bounding box center [241, 0] width 482 height 0
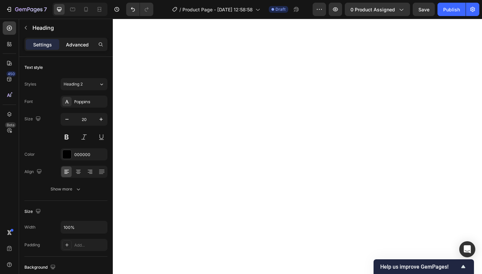
click at [77, 48] on div "Advanced" at bounding box center [77, 44] width 33 height 11
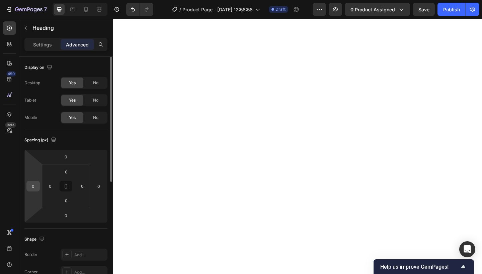
click at [36, 190] on input "0" at bounding box center [33, 186] width 10 height 10
type input "54"
click at [68, 161] on input "0" at bounding box center [65, 157] width 13 height 10
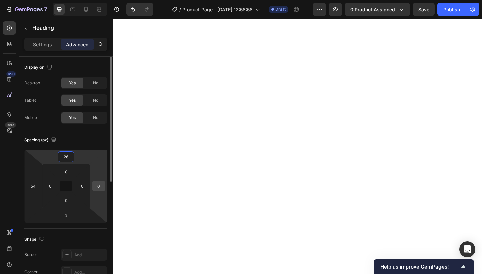
type input "26"
click at [101, 183] on input "0" at bounding box center [99, 186] width 10 height 10
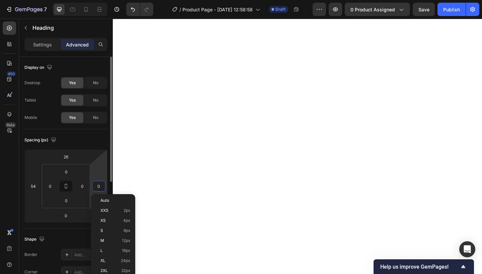
click at [101, 183] on input "0" at bounding box center [99, 186] width 10 height 10
type input "14"
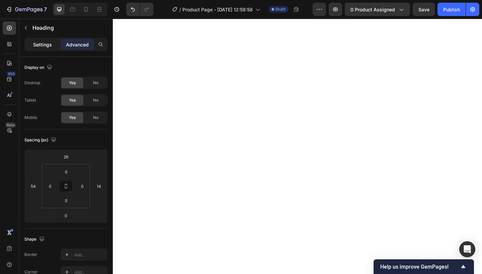
click at [41, 42] on p "Settings" at bounding box center [42, 44] width 19 height 7
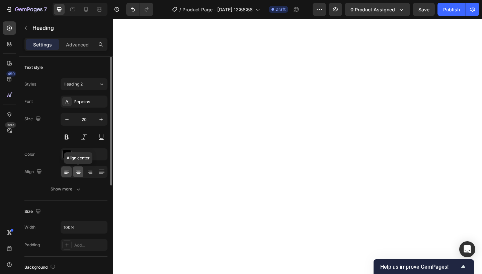
click at [74, 171] on div at bounding box center [78, 172] width 10 height 11
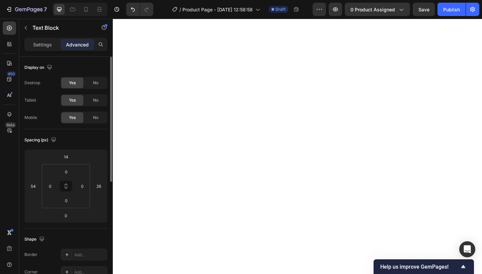
click at [40, 50] on div "Settings Advanced" at bounding box center [65, 44] width 83 height 13
click at [42, 46] on p "Settings" at bounding box center [42, 44] width 19 height 7
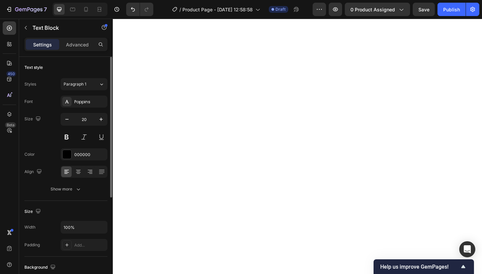
click at [80, 178] on div "Font Poppins Size 20 Color 000000 Align Show more" at bounding box center [65, 146] width 83 height 100
click at [79, 175] on icon at bounding box center [78, 172] width 7 height 7
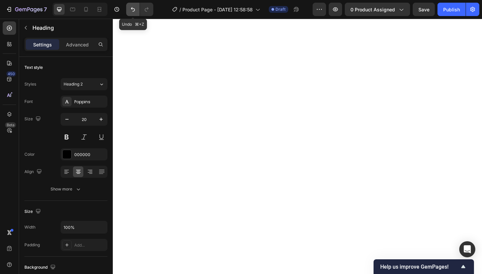
click at [134, 11] on icon "Undo/Redo" at bounding box center [132, 9] width 7 height 7
click at [130, 11] on icon "Undo/Redo" at bounding box center [132, 9] width 7 height 7
click at [138, 11] on button "Undo/Redo" at bounding box center [132, 9] width 13 height 13
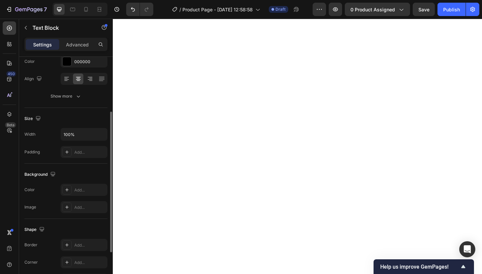
scroll to position [93, 0]
click at [80, 243] on div "Add..." at bounding box center [89, 246] width 31 height 6
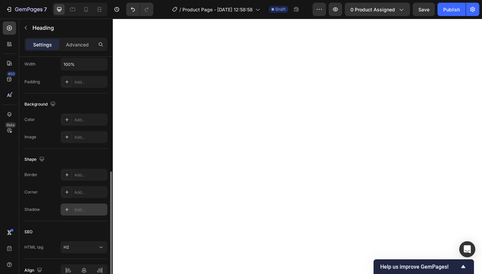
scroll to position [163, 0]
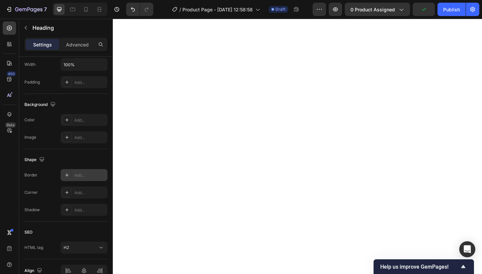
click at [81, 173] on div "Add..." at bounding box center [89, 176] width 31 height 6
click at [87, 175] on div "Add..." at bounding box center [89, 176] width 31 height 6
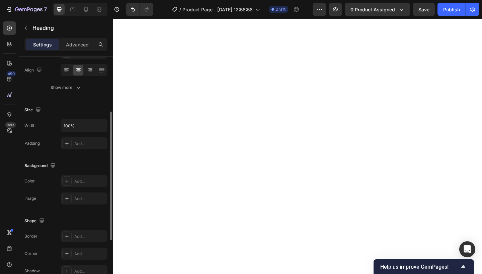
scroll to position [101, 0]
click at [88, 236] on div "Add..." at bounding box center [89, 237] width 31 height 6
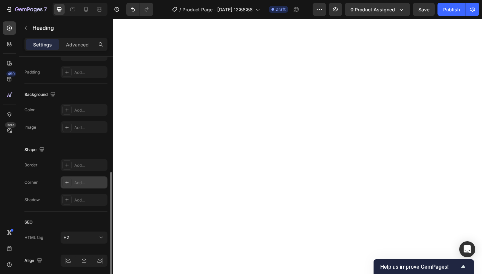
scroll to position [188, 0]
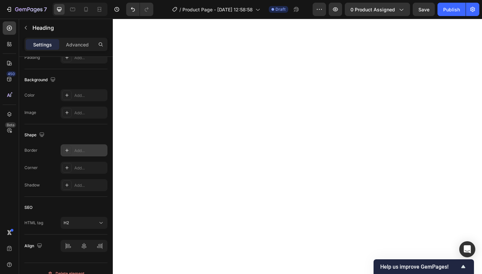
click at [86, 156] on div "Add..." at bounding box center [84, 150] width 47 height 12
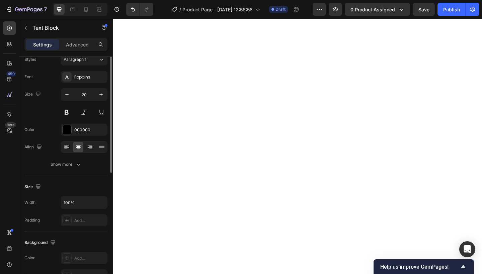
scroll to position [0, 0]
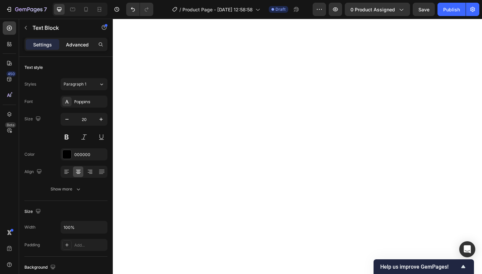
click at [80, 48] on div "Advanced" at bounding box center [77, 44] width 33 height 11
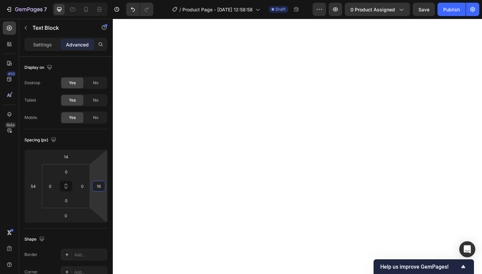
type input "14"
click at [102, 0] on html "7 Version history / Product Page - [DATE] 12:58:58 Draft Preview 0 product assi…" at bounding box center [241, 0] width 482 height 0
type input "6"
click at [78, 0] on html "7 Version history / Product Page - [DATE] 12:58:58 Draft Preview 0 product assi…" at bounding box center [241, 0] width 482 height 0
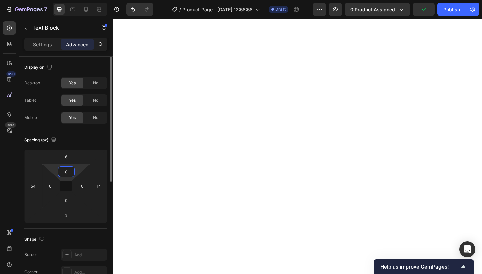
click at [73, 168] on input "0" at bounding box center [66, 172] width 13 height 10
type input "0"
click at [76, 0] on html "7 Version history / Product Page - [DATE] 12:58:58 Draft Preview 0 product assi…" at bounding box center [241, 0] width 482 height 0
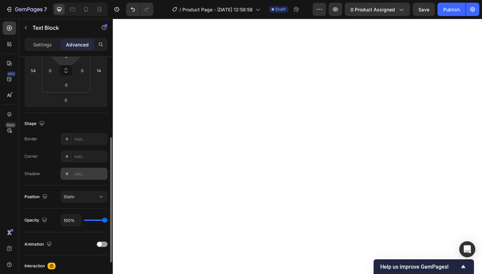
scroll to position [128, 0]
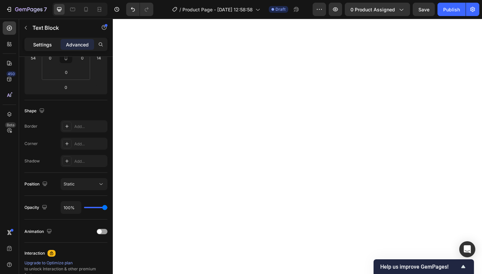
click at [43, 44] on p "Settings" at bounding box center [42, 44] width 19 height 7
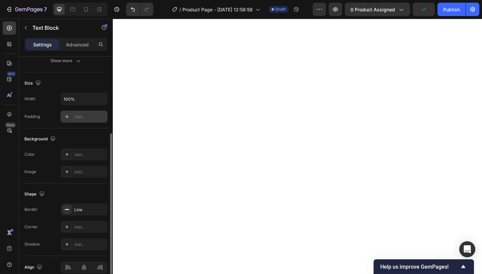
click at [83, 117] on div "Add..." at bounding box center [89, 117] width 31 height 6
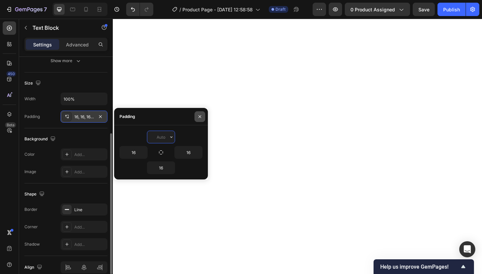
type input "0"
click at [200, 116] on icon "button" at bounding box center [199, 116] width 5 height 5
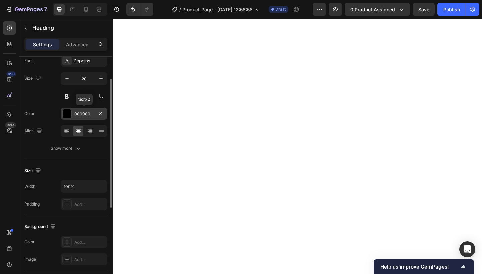
scroll to position [41, 0]
click at [81, 207] on div "Add..." at bounding box center [89, 205] width 31 height 6
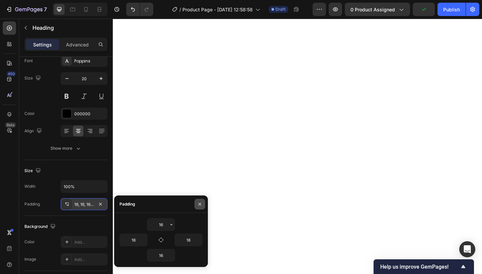
click at [202, 202] on button "button" at bounding box center [199, 204] width 11 height 11
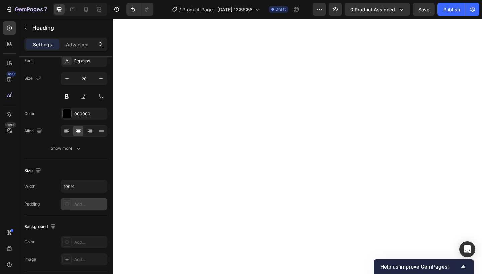
click at [74, 204] on div "Add..." at bounding box center [89, 205] width 31 height 6
click at [81, 206] on div "Add..." at bounding box center [89, 205] width 31 height 6
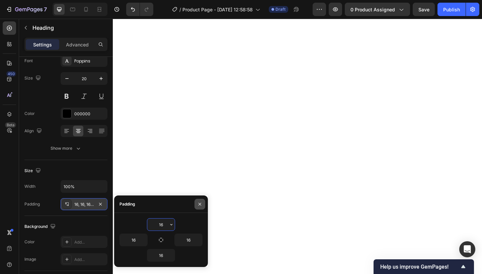
click at [202, 206] on button "button" at bounding box center [199, 204] width 11 height 11
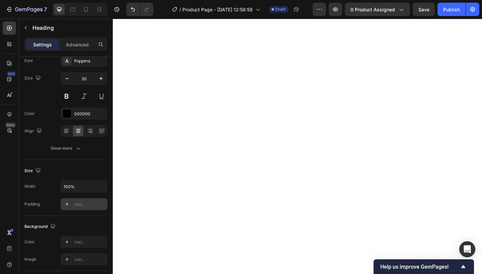
click at [81, 203] on div "Add..." at bounding box center [89, 205] width 31 height 6
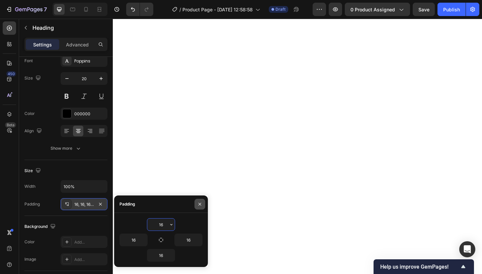
click at [200, 205] on icon "button" at bounding box center [199, 204] width 3 height 3
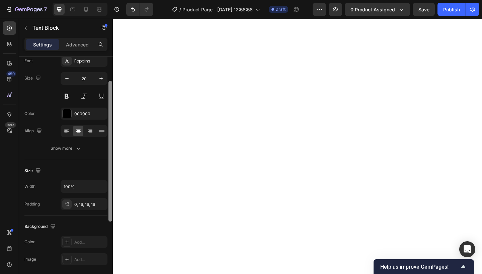
scroll to position [0, 0]
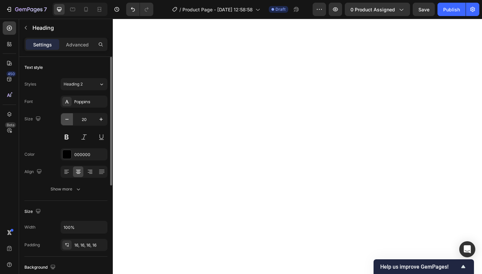
click at [71, 119] on button "button" at bounding box center [67, 119] width 12 height 12
type input "18"
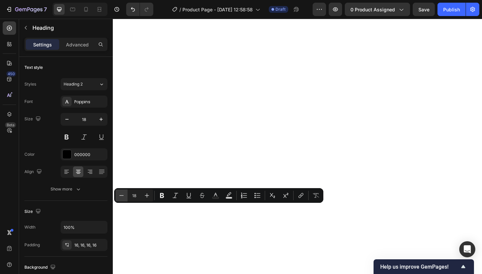
click at [122, 198] on icon "Editor contextual toolbar" at bounding box center [121, 195] width 7 height 7
type input "17"
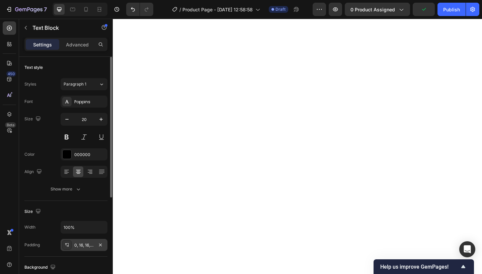
click at [76, 246] on div "0, 16, 16, 16" at bounding box center [83, 245] width 19 height 6
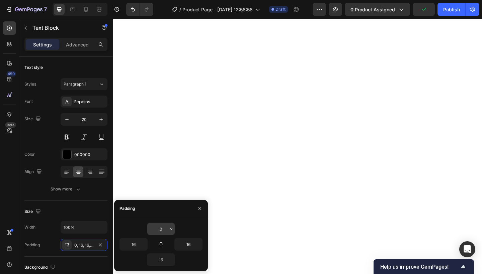
click at [164, 225] on input "0" at bounding box center [160, 229] width 27 height 12
type input "0"
type input "16"
click at [203, 209] on button "button" at bounding box center [199, 208] width 11 height 11
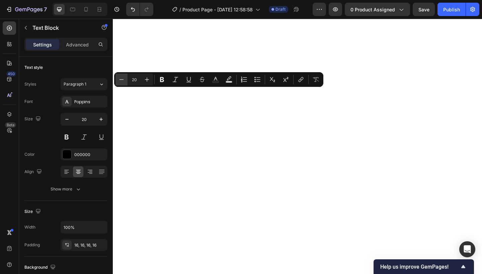
click at [123, 80] on icon "Editor contextual toolbar" at bounding box center [121, 79] width 4 height 0
type input "17"
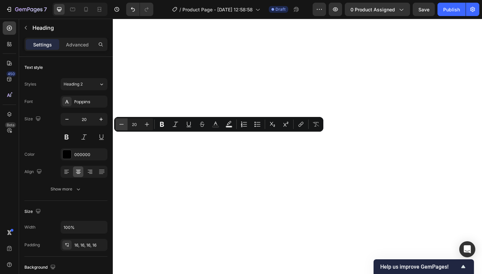
click at [122, 124] on icon "Editor contextual toolbar" at bounding box center [121, 124] width 7 height 7
type input "17"
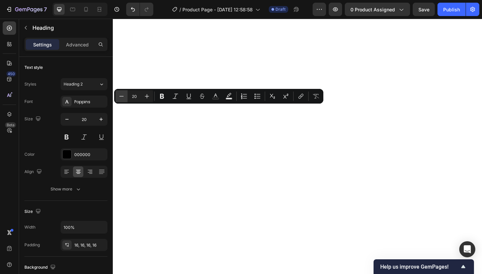
click at [125, 96] on button "Minus" at bounding box center [121, 96] width 12 height 12
click at [144, 95] on icon "Editor contextual toolbar" at bounding box center [146, 96] width 7 height 7
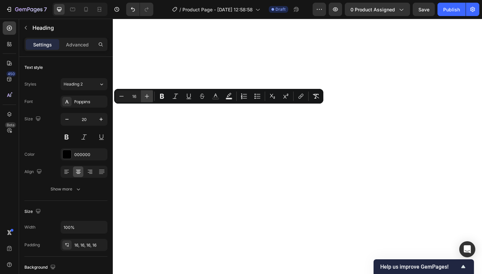
type input "17"
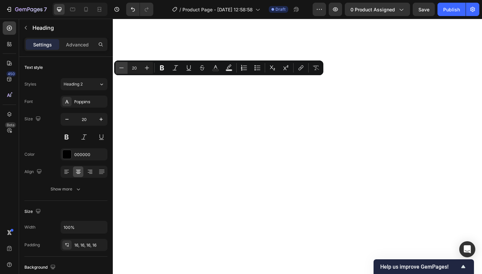
click at [121, 70] on icon "Editor contextual toolbar" at bounding box center [121, 68] width 7 height 7
click at [146, 68] on icon "Editor contextual toolbar" at bounding box center [147, 68] width 4 height 4
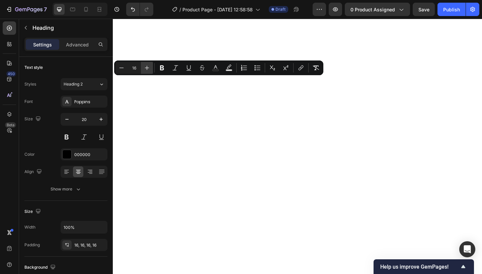
type input "17"
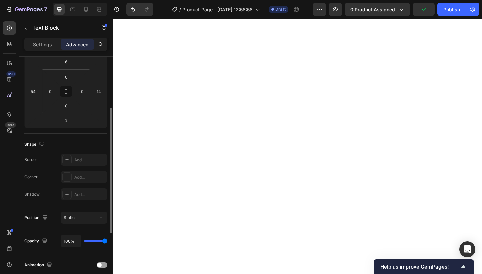
scroll to position [96, 0]
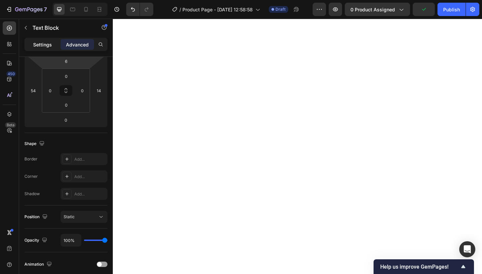
click at [45, 45] on p "Settings" at bounding box center [42, 44] width 19 height 7
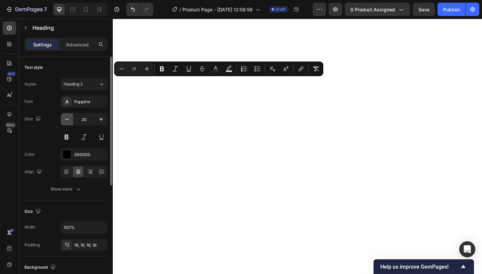
click at [65, 123] on button "button" at bounding box center [67, 119] width 12 height 12
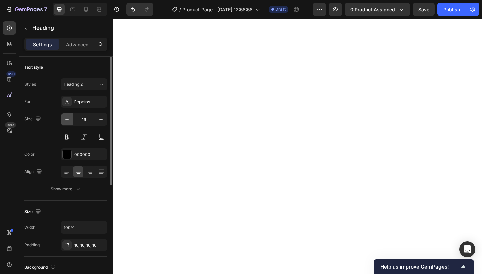
click at [65, 123] on button "button" at bounding box center [67, 119] width 12 height 12
type input "17"
click at [69, 116] on icon "button" at bounding box center [67, 119] width 7 height 7
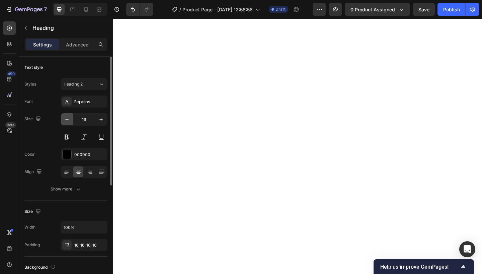
click at [69, 116] on icon "button" at bounding box center [67, 119] width 7 height 7
type input "17"
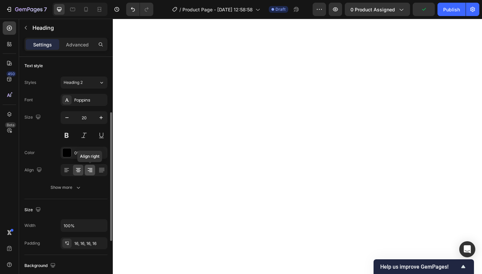
scroll to position [0, 0]
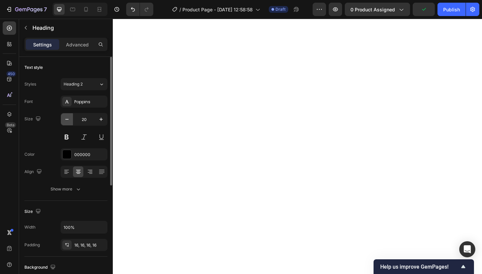
click at [65, 118] on icon "button" at bounding box center [67, 119] width 7 height 7
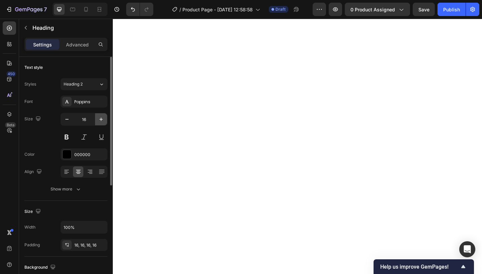
click at [100, 119] on icon "button" at bounding box center [101, 119] width 7 height 7
type input "17"
click at [66, 119] on icon "button" at bounding box center [67, 119] width 7 height 7
type input "17"
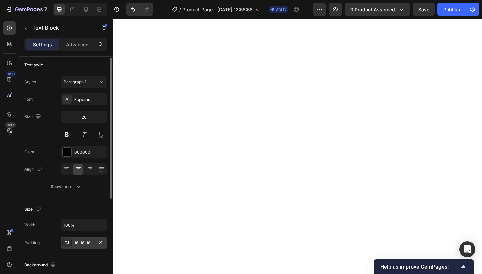
click at [83, 239] on div "16, 16, 16, 16" at bounding box center [84, 243] width 47 height 12
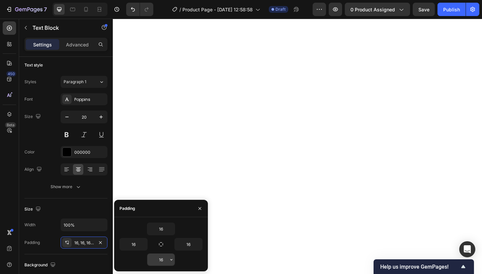
click at [166, 261] on input "16" at bounding box center [160, 260] width 27 height 12
type input "18"
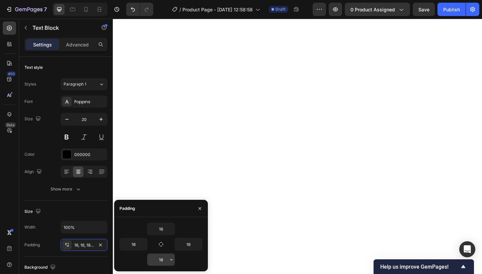
click at [166, 263] on input "18" at bounding box center [160, 260] width 27 height 12
type input "17"
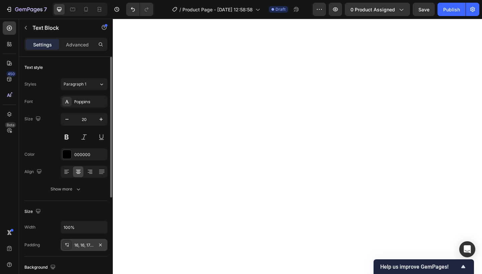
click at [95, 243] on div "16, 16, 17, 16" at bounding box center [84, 245] width 47 height 12
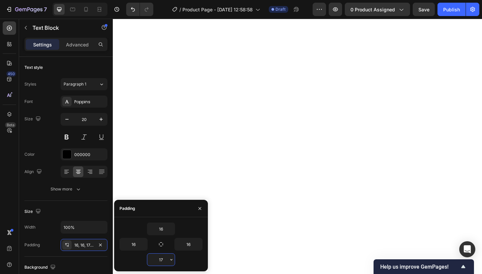
click at [164, 259] on input "17" at bounding box center [160, 260] width 27 height 12
type input "18"
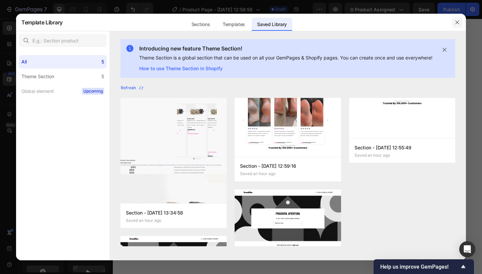
click at [455, 21] on icon "button" at bounding box center [456, 22] width 5 height 5
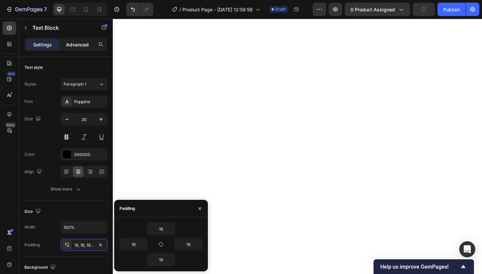
click at [79, 42] on p "Advanced" at bounding box center [77, 44] width 23 height 7
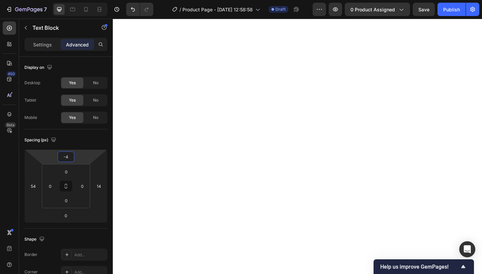
click at [77, 0] on html "7 Version history / Product Page - [DATE] 12:58:58 Draft Preview 0 product assi…" at bounding box center [241, 0] width 482 height 0
type input "0"
click at [77, 0] on html "7 Version history / Product Page - [DATE] 12:58:58 Draft Preview 0 product assi…" at bounding box center [241, 0] width 482 height 0
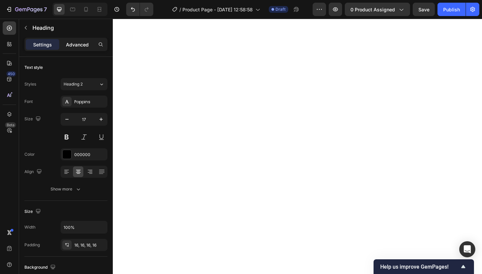
click at [77, 41] on p "Advanced" at bounding box center [77, 44] width 23 height 7
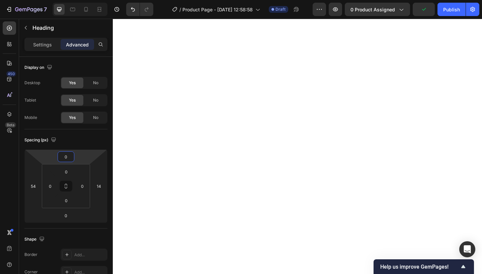
type input "2"
drag, startPoint x: 85, startPoint y: 158, endPoint x: 85, endPoint y: 162, distance: 4.3
click at [85, 0] on html "7 Version history / Product Page - [DATE] 12:58:58 Draft Preview 0 product assi…" at bounding box center [241, 0] width 482 height 0
type input "0"
click at [84, 0] on html "7 Version history / Product Page - [DATE] 12:58:58 Draft Preview 0 product assi…" at bounding box center [241, 0] width 482 height 0
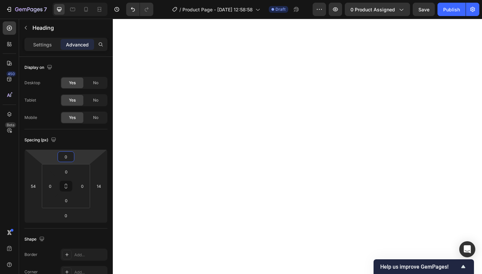
type input "2"
click at [76, 0] on html "7 Version history / Product Page - [DATE] 12:58:58 Draft Preview 0 product assi…" at bounding box center [241, 0] width 482 height 0
type input "1"
type input "0"
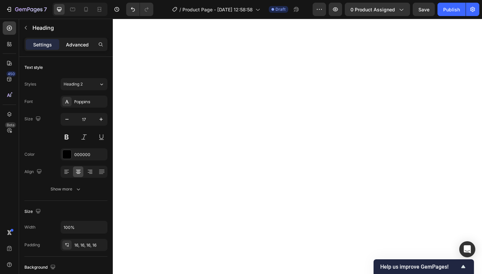
click at [81, 42] on p "Advanced" at bounding box center [77, 44] width 23 height 7
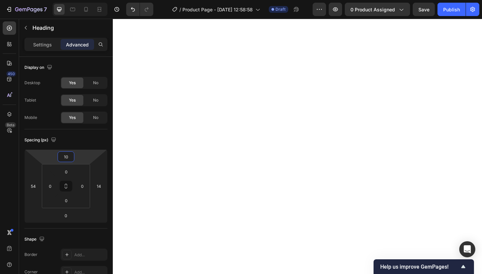
type input "0"
drag, startPoint x: 75, startPoint y: 158, endPoint x: 75, endPoint y: 164, distance: 6.0
click at [75, 0] on html "7 Version history / Product Page - [DATE] 12:58:58 Draft Preview 0 product assi…" at bounding box center [241, 0] width 482 height 0
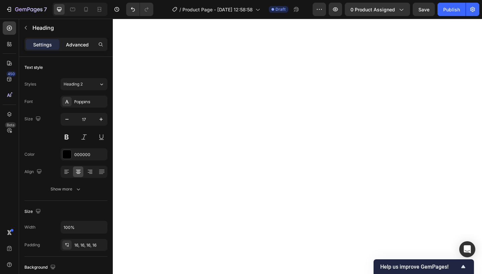
click at [84, 44] on p "Advanced" at bounding box center [77, 44] width 23 height 7
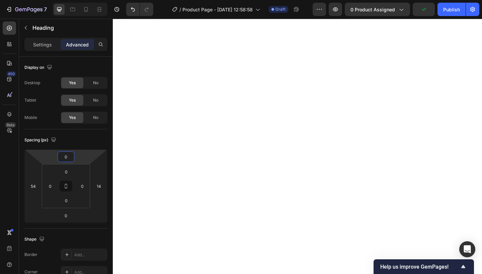
type input "-2"
drag, startPoint x: 82, startPoint y: 157, endPoint x: 82, endPoint y: 162, distance: 5.0
click at [82, 0] on html "7 Version history / Product Page - [DATE] 12:58:58 Draft Preview 0 product assi…" at bounding box center [241, 0] width 482 height 0
type input "0"
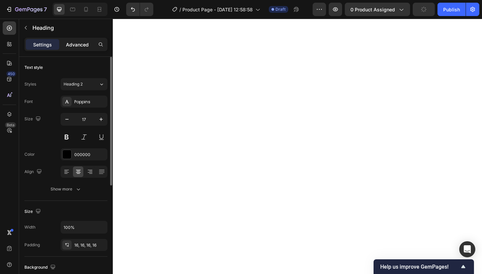
click at [86, 45] on p "Advanced" at bounding box center [77, 44] width 23 height 7
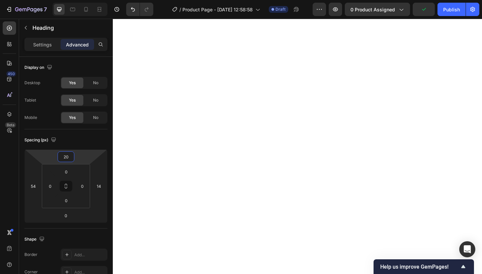
click at [79, 0] on html "7 Version history / Product Page - [DATE] 12:58:58 Draft Preview 0 product assi…" at bounding box center [241, 0] width 482 height 0
type input "2"
type input "0"
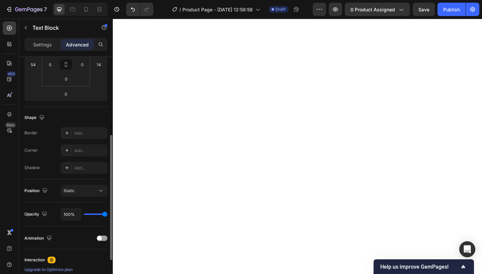
scroll to position [131, 0]
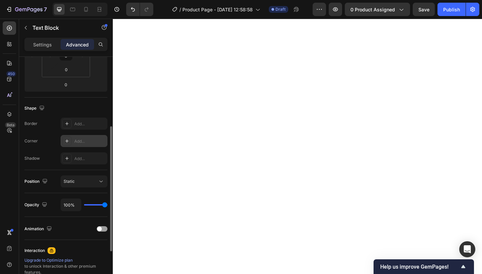
click at [87, 136] on div "Add..." at bounding box center [84, 141] width 47 height 12
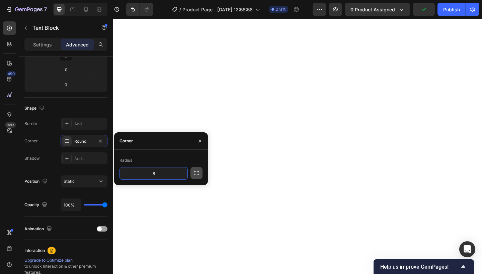
click at [193, 175] on icon "button" at bounding box center [196, 173] width 7 height 7
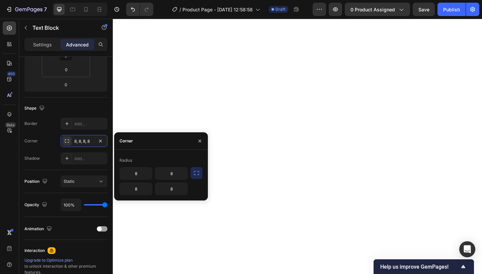
click at [192, 176] on button "button" at bounding box center [196, 173] width 12 height 12
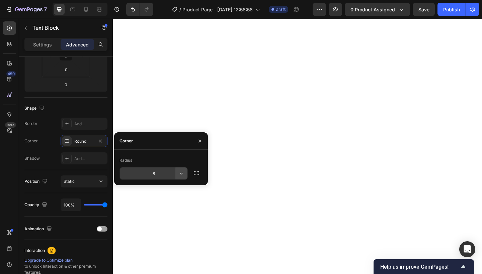
click at [184, 174] on icon "button" at bounding box center [181, 173] width 7 height 7
click at [195, 172] on icon "button" at bounding box center [196, 173] width 7 height 7
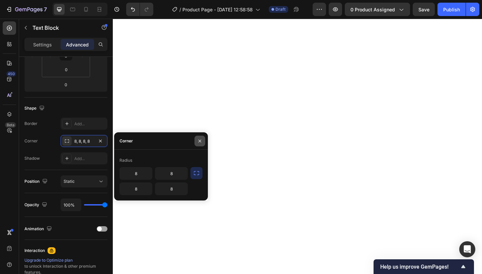
click at [198, 139] on icon "button" at bounding box center [199, 140] width 5 height 5
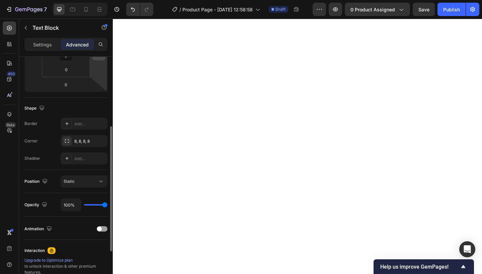
click at [104, 59] on div "14" at bounding box center [98, 55] width 13 height 11
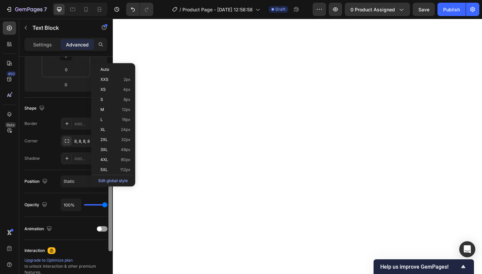
scroll to position [0, 0]
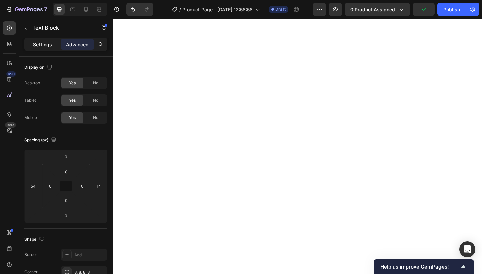
click at [39, 46] on p "Settings" at bounding box center [42, 44] width 19 height 7
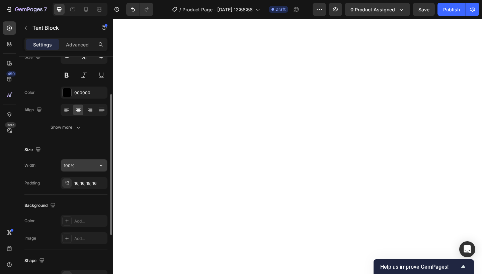
scroll to position [160, 0]
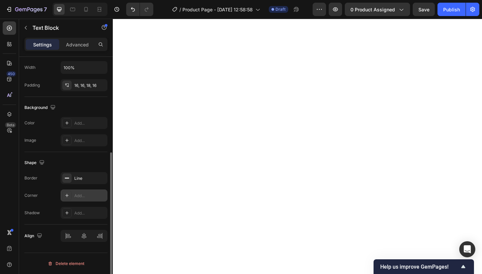
click at [83, 193] on div "Add..." at bounding box center [89, 196] width 31 height 6
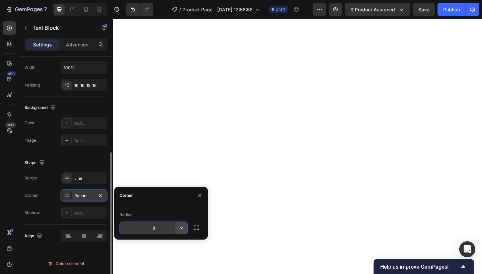
click at [182, 229] on icon "button" at bounding box center [181, 228] width 7 height 7
click at [194, 229] on icon "button" at bounding box center [196, 227] width 7 height 7
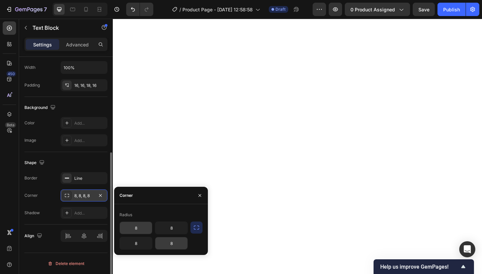
click at [178, 243] on input "8" at bounding box center [171, 243] width 32 height 12
click at [144, 246] on input "8" at bounding box center [136, 243] width 32 height 12
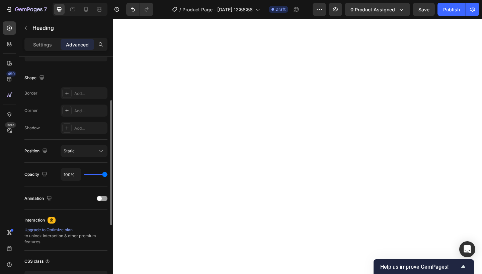
scroll to position [210, 0]
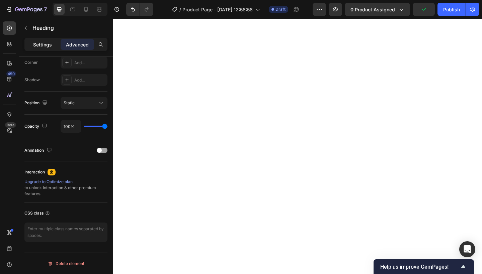
click at [38, 40] on div "Settings" at bounding box center [42, 44] width 33 height 11
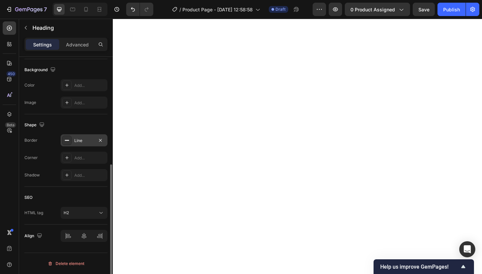
click at [86, 145] on div "Line" at bounding box center [84, 140] width 47 height 12
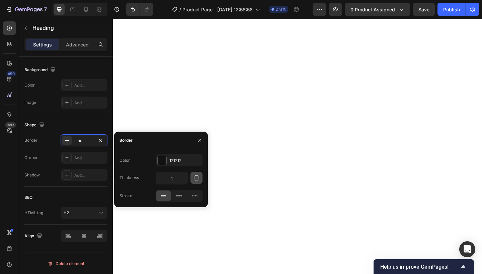
click at [196, 178] on icon "button" at bounding box center [196, 178] width 7 height 7
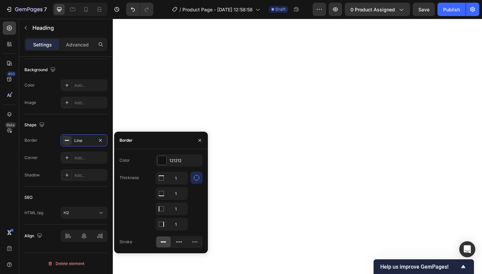
click at [196, 178] on icon "button" at bounding box center [196, 178] width 7 height 7
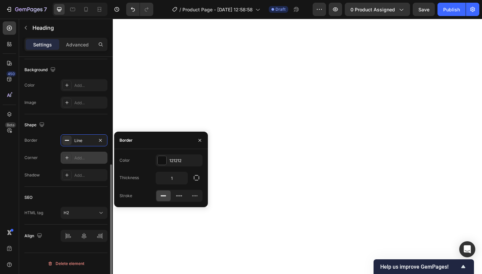
click at [81, 158] on div "Add..." at bounding box center [89, 158] width 31 height 6
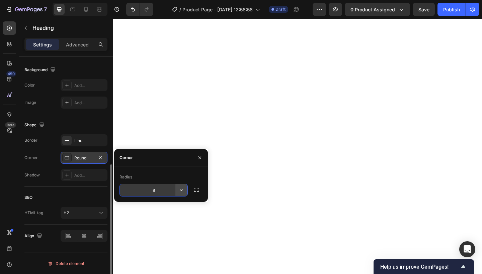
click at [182, 193] on icon "button" at bounding box center [181, 190] width 7 height 7
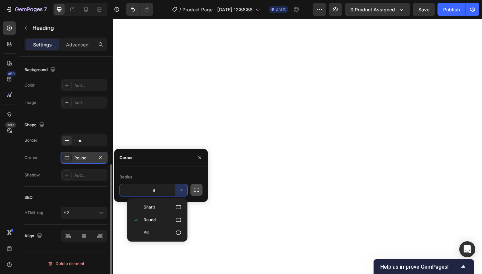
click at [197, 184] on button "button" at bounding box center [196, 190] width 12 height 12
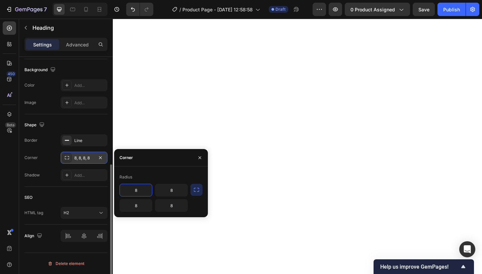
click at [143, 194] on input "8" at bounding box center [136, 190] width 32 height 12
click at [176, 190] on input "8" at bounding box center [171, 190] width 32 height 12
click at [204, 160] on button "button" at bounding box center [199, 158] width 11 height 11
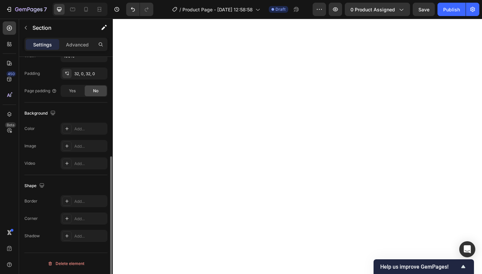
scroll to position [0, 0]
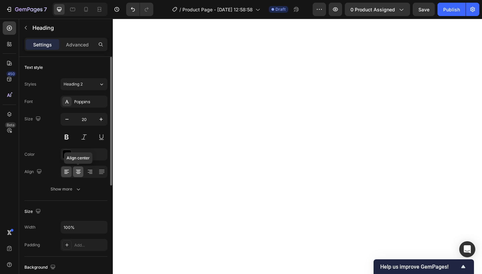
click at [77, 174] on icon at bounding box center [78, 174] width 3 height 1
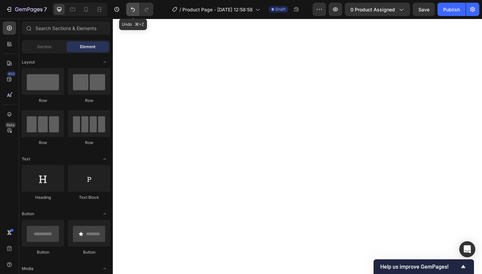
click at [130, 12] on icon "Undo/Redo" at bounding box center [132, 9] width 7 height 7
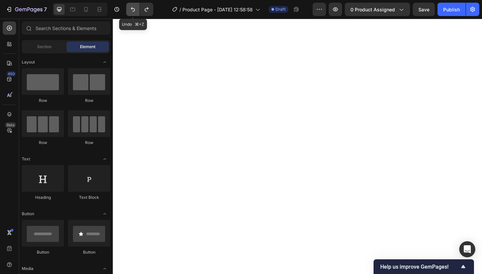
click at [130, 12] on icon "Undo/Redo" at bounding box center [132, 9] width 7 height 7
click at [129, 11] on icon "Undo/Redo" at bounding box center [132, 9] width 7 height 7
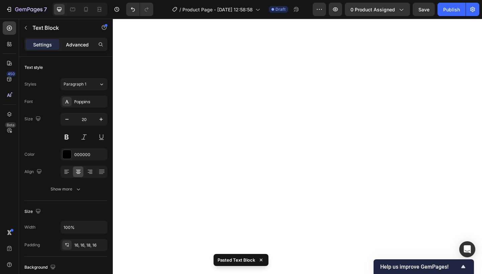
click at [83, 43] on p "Advanced" at bounding box center [77, 44] width 23 height 7
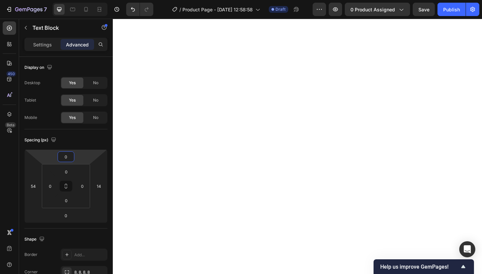
click at [87, 0] on html "7 Version history / Product Page - [DATE] 12:58:58 Draft Preview 0 product assi…" at bounding box center [241, 0] width 482 height 0
drag, startPoint x: 30, startPoint y: 165, endPoint x: 22, endPoint y: 274, distance: 109.3
click at [22, 0] on html "7 Version history / Product Page - [DATE] 12:58:58 Draft Preview 0 product assi…" at bounding box center [241, 0] width 482 height 0
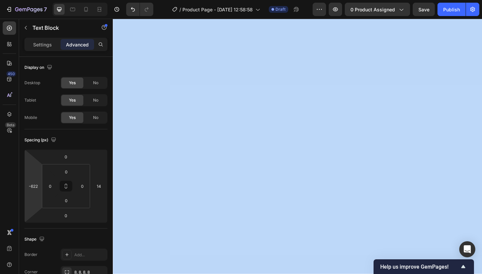
drag, startPoint x: 28, startPoint y: 171, endPoint x: 24, endPoint y: 274, distance: 103.1
click at [24, 0] on html "7 Version history / Product Page - [DATE] 12:58:58 Draft Preview 0 product assi…" at bounding box center [241, 0] width 482 height 0
click at [41, 0] on html "7 Version history / Product Page - [DATE] 12:58:58 Draft Preview 0 product assi…" at bounding box center [241, 0] width 482 height 0
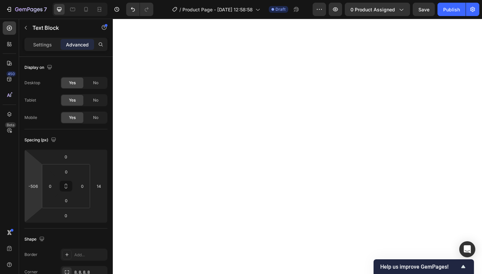
click at [41, 0] on html "7 Version history / Product Page - [DATE] 12:58:58 Draft Preview 0 product assi…" at bounding box center [241, 0] width 482 height 0
click at [27, 0] on html "7 Version history / Product Page - [DATE] 12:58:58 Draft Preview 0 product assi…" at bounding box center [241, 0] width 482 height 0
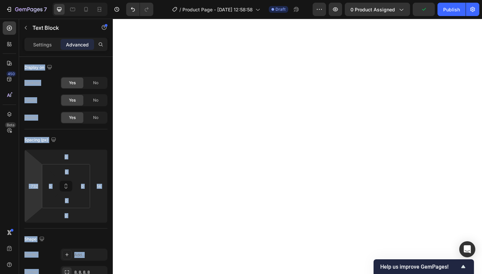
type input "-730"
drag, startPoint x: 30, startPoint y: 167, endPoint x: 22, endPoint y: 221, distance: 54.8
click at [22, 0] on html "7 Version history / Product Page - [DATE] 12:58:58 Draft Preview 0 product assi…" at bounding box center [241, 0] width 482 height 0
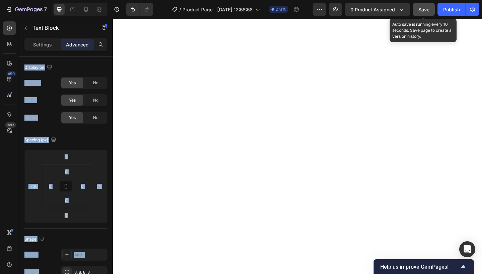
click at [425, 15] on button "Save" at bounding box center [423, 9] width 22 height 13
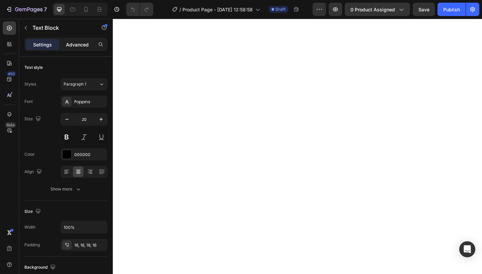
click at [81, 41] on p "Advanced" at bounding box center [77, 44] width 23 height 7
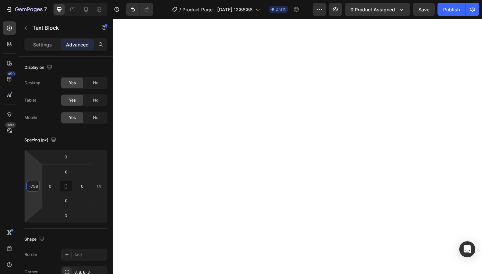
drag, startPoint x: 33, startPoint y: 169, endPoint x: 33, endPoint y: 174, distance: 4.7
click at [33, 0] on html "7 Version history / Product Page - [DATE] 12:58:58 Draft Preview 0 product assi…" at bounding box center [241, 0] width 482 height 0
type input "-760"
click at [33, 0] on html "7 Version history / Product Page - [DATE] 12:58:58 Draft Preview 0 product assi…" at bounding box center [241, 0] width 482 height 0
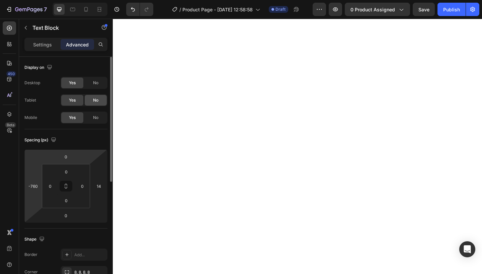
scroll to position [85, 0]
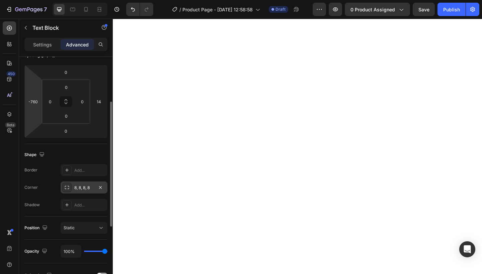
click at [83, 190] on div "8, 8, 8, 8" at bounding box center [83, 188] width 19 height 6
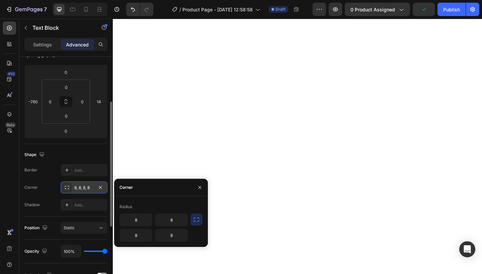
click at [83, 187] on div "8, 8, 8, 8" at bounding box center [83, 188] width 19 height 6
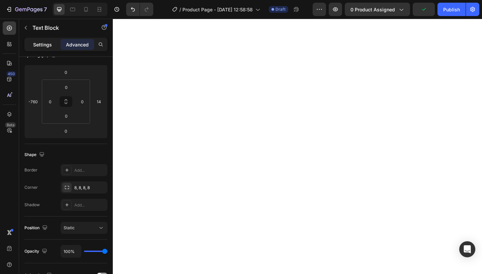
click at [35, 42] on p "Settings" at bounding box center [42, 44] width 19 height 7
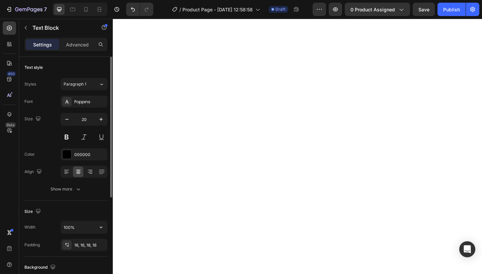
scroll to position [5, 0]
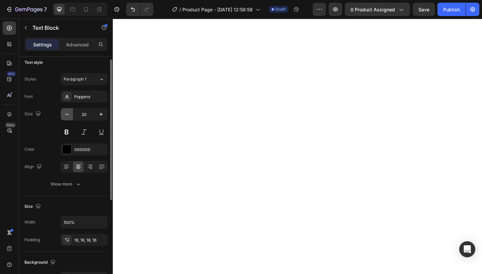
click at [65, 112] on icon "button" at bounding box center [67, 114] width 7 height 7
click at [103, 113] on icon "button" at bounding box center [101, 114] width 7 height 7
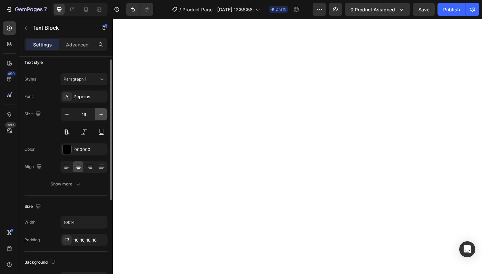
click at [103, 113] on icon "button" at bounding box center [101, 114] width 7 height 7
click at [103, 114] on icon "button" at bounding box center [101, 114] width 7 height 7
click at [67, 115] on icon "button" at bounding box center [67, 114] width 7 height 7
type input "20"
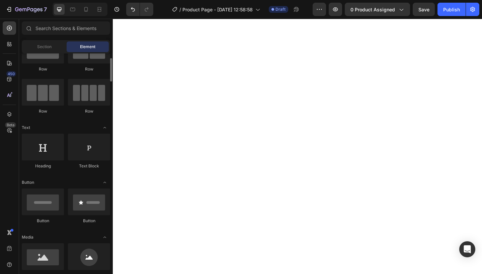
scroll to position [33, 0]
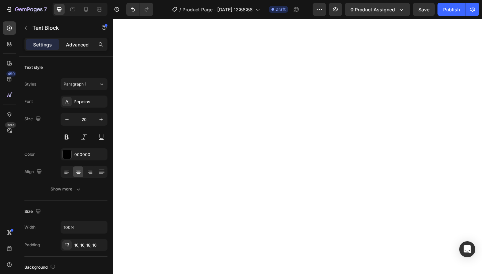
click at [87, 46] on p "Advanced" at bounding box center [77, 44] width 23 height 7
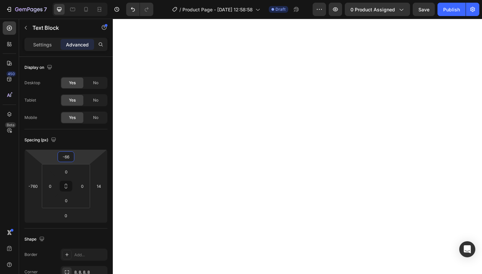
type input "-64"
drag, startPoint x: 82, startPoint y: 154, endPoint x: 81, endPoint y: 165, distance: 10.7
click at [81, 0] on html "7 Version history / Product Page - [DATE] 12:58:58 Draft Preview 0 product assi…" at bounding box center [241, 0] width 482 height 0
type input "-4"
click at [101, 0] on html "7 Version history / Product Page - [DATE] 12:58:58 Draft Preview 0 product assi…" at bounding box center [241, 0] width 482 height 0
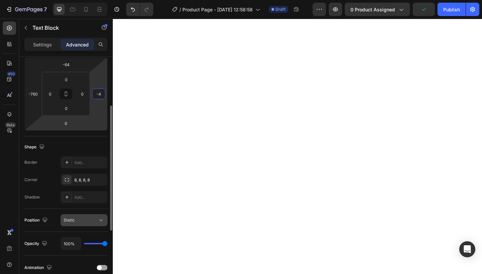
scroll to position [95, 0]
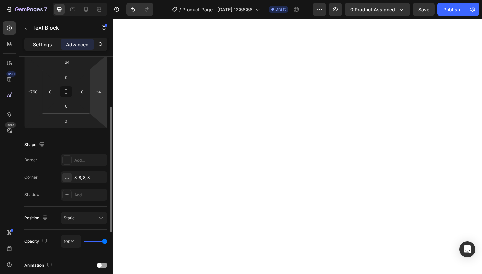
click at [40, 46] on p "Settings" at bounding box center [42, 44] width 19 height 7
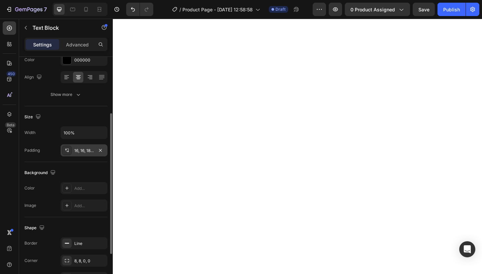
click at [90, 153] on div "16, 16, 18, 16" at bounding box center [83, 151] width 19 height 6
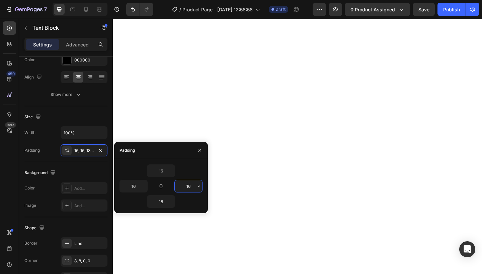
click at [191, 190] on input "16" at bounding box center [188, 186] width 27 height 12
type input "1"
type input "30"
click at [138, 186] on input "16" at bounding box center [133, 186] width 27 height 12
type input "1"
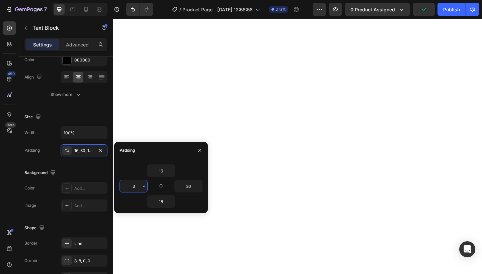
type input "30"
click at [203, 148] on button "button" at bounding box center [199, 150] width 11 height 11
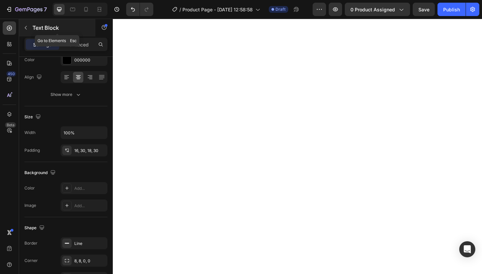
click at [28, 23] on button "button" at bounding box center [25, 27] width 11 height 11
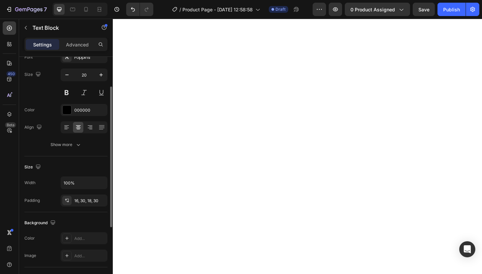
scroll to position [46, 0]
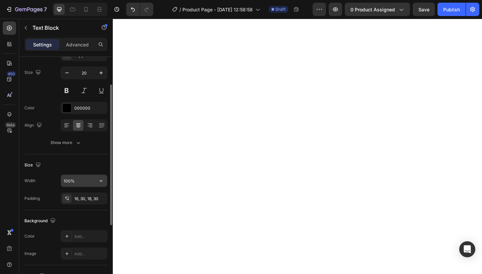
click at [78, 178] on input "100%" at bounding box center [84, 181] width 46 height 12
click at [76, 178] on input "100%" at bounding box center [84, 181] width 46 height 12
click at [75, 178] on input "100%" at bounding box center [84, 181] width 46 height 12
click at [74, 181] on input "100%" at bounding box center [84, 181] width 46 height 12
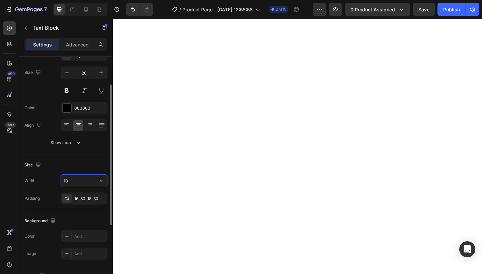
type input "1"
type input "2"
type input "3"
type input "4"
type input "5"
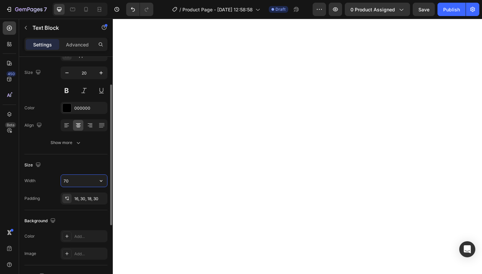
type input "7"
type input "1"
type input "2"
type input "1"
type input "7"
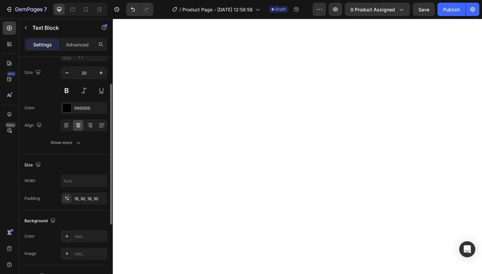
scroll to position [0, 0]
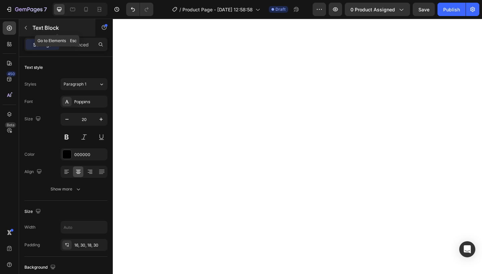
click at [26, 30] on icon "button" at bounding box center [25, 27] width 5 height 5
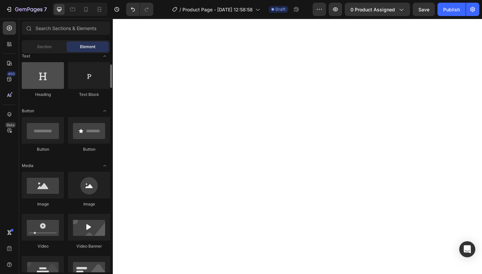
scroll to position [103, 0]
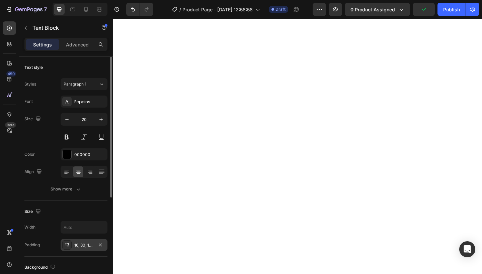
click at [78, 242] on div "16, 30, 18, 30" at bounding box center [83, 245] width 19 height 6
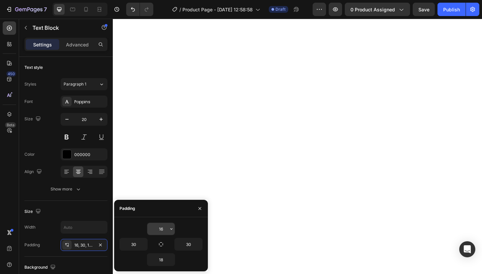
click at [165, 230] on input "16" at bounding box center [160, 229] width 27 height 12
type input "18"
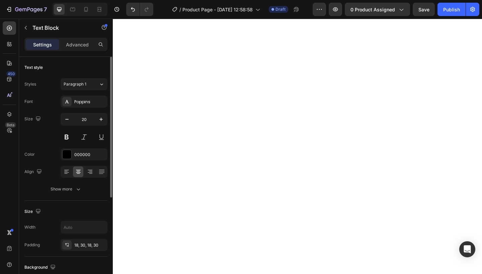
click at [81, 219] on div "Size Width Padding 18, 30, 18, 30" at bounding box center [65, 229] width 83 height 56
click at [81, 225] on input "text" at bounding box center [84, 227] width 46 height 12
type input "7"
type input "1"
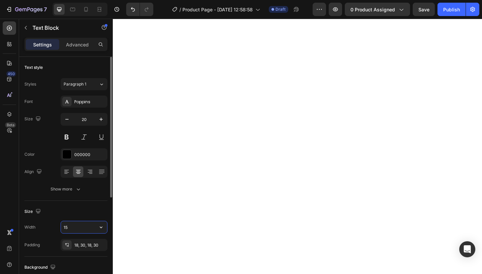
type input "1"
type input "200"
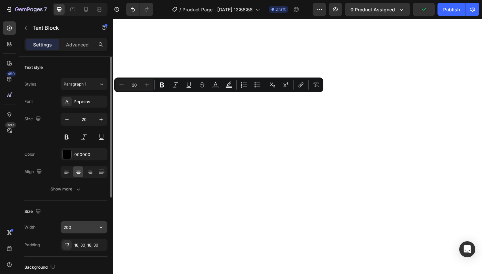
click at [77, 224] on input "200" at bounding box center [84, 227] width 46 height 12
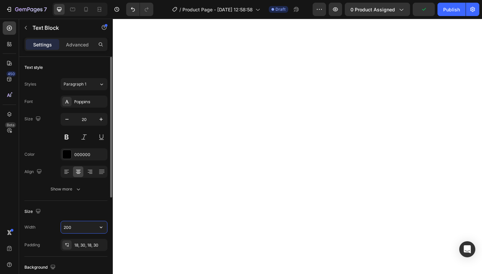
click at [78, 230] on input "200" at bounding box center [84, 227] width 46 height 12
type input "2"
type input "7"
type input "1"
type input "150"
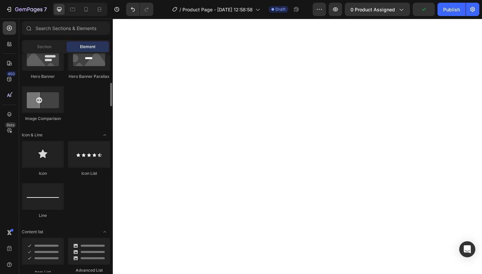
scroll to position [360, 0]
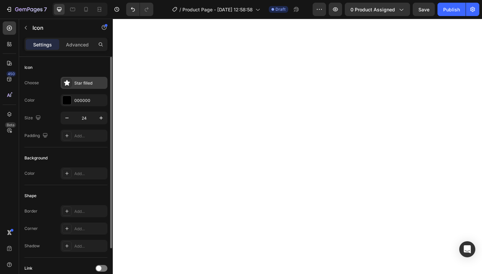
click at [85, 86] on div "Star filled" at bounding box center [89, 83] width 31 height 6
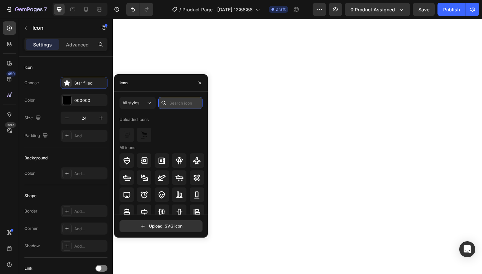
click at [173, 103] on input "text" at bounding box center [180, 103] width 44 height 12
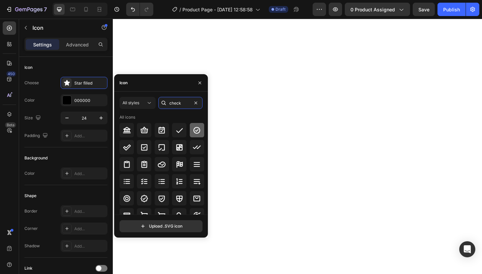
type input "check"
click at [193, 130] on icon at bounding box center [196, 130] width 7 height 7
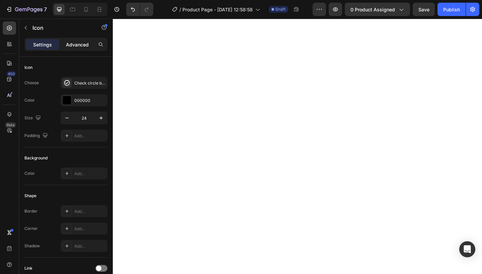
click at [85, 49] on div "Advanced" at bounding box center [77, 44] width 33 height 11
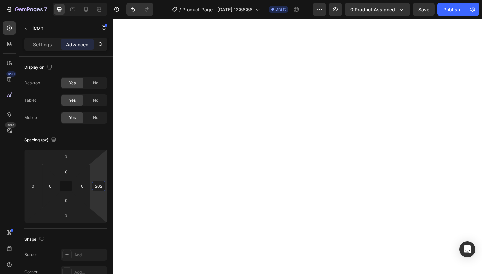
type input "204"
drag, startPoint x: 100, startPoint y: 178, endPoint x: 99, endPoint y: 144, distance: 33.8
click at [99, 0] on html "7 Version history / Product Page - [DATE] 12:58:58 Draft Preview 0 product assi…" at bounding box center [241, 0] width 482 height 0
click at [35, 44] on p "Settings" at bounding box center [42, 44] width 19 height 7
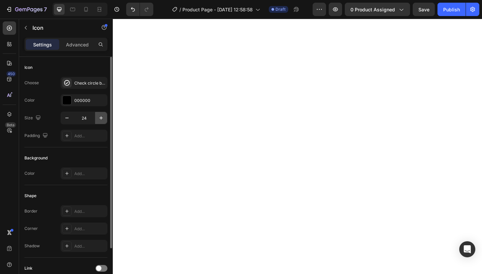
click at [96, 117] on button "button" at bounding box center [101, 118] width 12 height 12
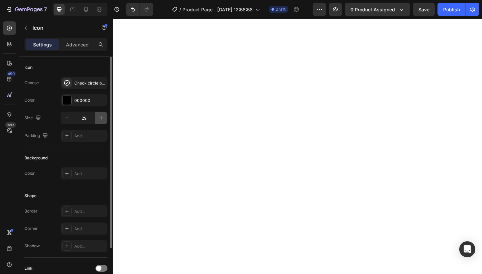
click at [96, 117] on button "button" at bounding box center [101, 118] width 12 height 12
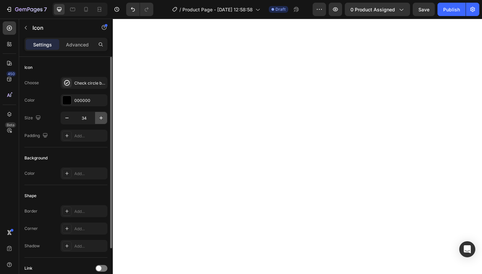
click at [96, 117] on button "button" at bounding box center [101, 118] width 12 height 12
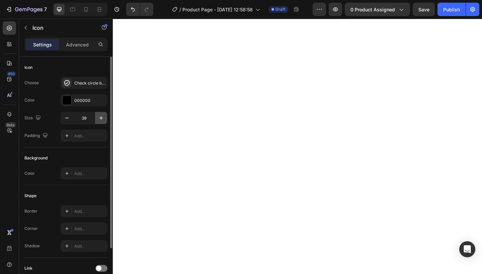
click at [96, 117] on button "button" at bounding box center [101, 118] width 12 height 12
click at [66, 121] on button "button" at bounding box center [67, 118] width 12 height 12
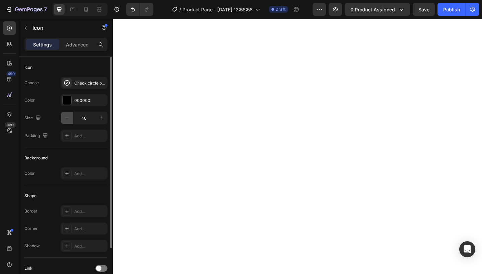
click at [66, 121] on button "button" at bounding box center [67, 118] width 12 height 12
type input "36"
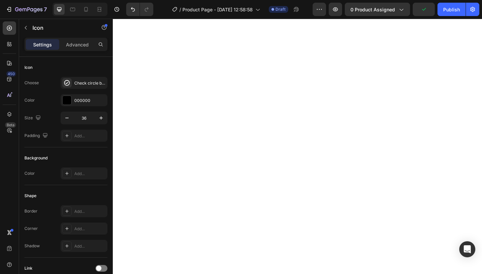
click at [84, 51] on div "Settings Advanced" at bounding box center [65, 44] width 83 height 13
click at [84, 46] on p "Advanced" at bounding box center [77, 44] width 23 height 7
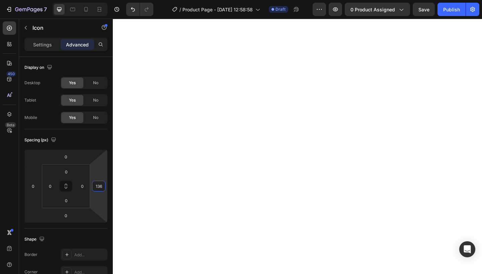
type input "138"
drag, startPoint x: 97, startPoint y: 164, endPoint x: 96, endPoint y: 174, distance: 10.1
click at [96, 0] on html "7 Version history / Product Page - [DATE] 12:58:58 Draft Preview 0 product assi…" at bounding box center [241, 0] width 482 height 0
type input "26"
drag, startPoint x: 37, startPoint y: 167, endPoint x: 37, endPoint y: 163, distance: 4.4
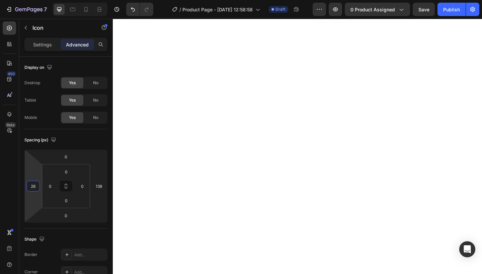
click at [37, 0] on html "7 Version history / Product Page - [DATE] 12:58:58 Draft Preview 0 product assi…" at bounding box center [241, 0] width 482 height 0
type input "12"
click at [84, 0] on html "7 Version history / Product Page - [DATE] 12:58:58 Draft Preview 0 product assi…" at bounding box center [241, 0] width 482 height 0
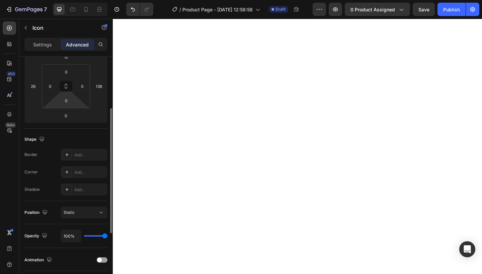
scroll to position [100, 0]
click at [40, 49] on div "Settings" at bounding box center [42, 44] width 33 height 11
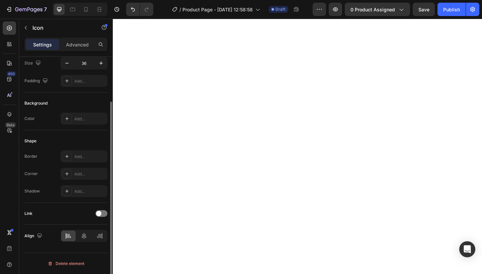
scroll to position [55, 0]
click at [43, 33] on div "Icon" at bounding box center [57, 27] width 76 height 17
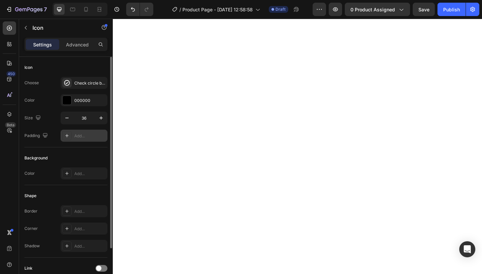
click at [75, 132] on div "Add..." at bounding box center [84, 136] width 47 height 12
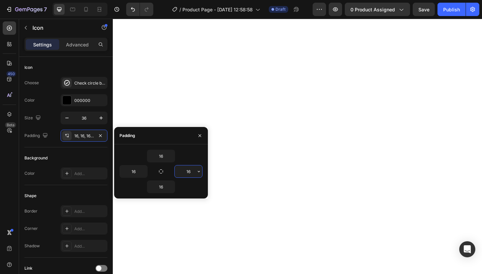
click at [195, 167] on input "16" at bounding box center [188, 172] width 27 height 12
click at [192, 173] on input "16" at bounding box center [188, 172] width 27 height 12
type input "1"
type input "30"
click at [136, 171] on input "text" at bounding box center [133, 172] width 27 height 12
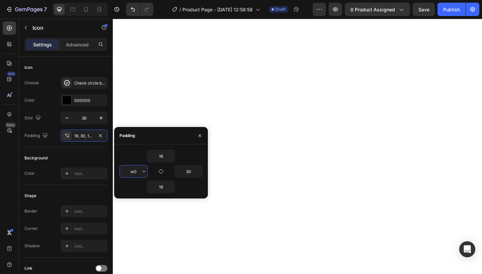
type input "w"
type input "30"
click at [167, 152] on input "16" at bounding box center [160, 156] width 27 height 12
click at [161, 158] on input "16" at bounding box center [160, 156] width 27 height 12
click at [163, 157] on input "16" at bounding box center [160, 156] width 27 height 12
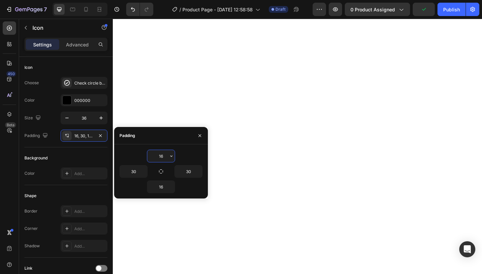
type input "1"
type input "3"
type input "20"
click at [163, 186] on input "16" at bounding box center [160, 187] width 27 height 12
type input "1"
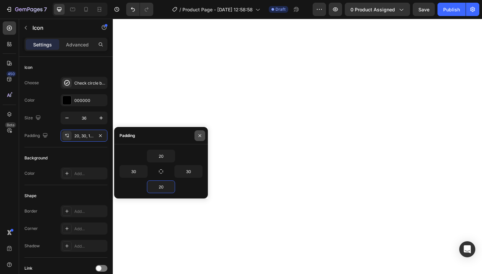
type input "20"
click at [203, 138] on button "button" at bounding box center [199, 135] width 11 height 11
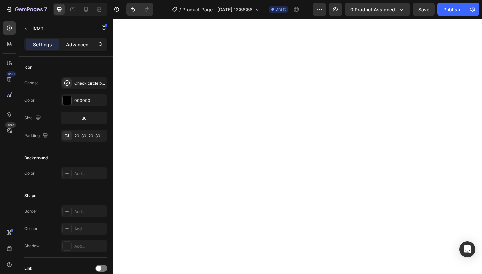
click at [88, 46] on p "Advanced" at bounding box center [77, 44] width 23 height 7
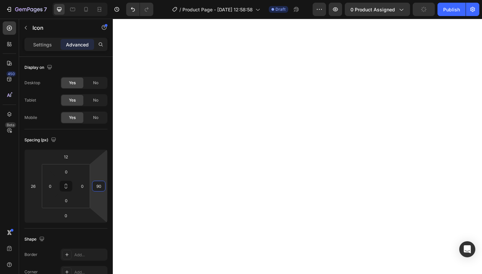
type input "88"
drag, startPoint x: 102, startPoint y: 171, endPoint x: 100, endPoint y: 180, distance: 9.0
click at [100, 0] on html "7 Version history / Product Page - [DATE] 12:58:58 Draft Preview 0 product assi…" at bounding box center [241, 0] width 482 height 0
type input "-30"
drag, startPoint x: 32, startPoint y: 178, endPoint x: 30, endPoint y: 187, distance: 9.3
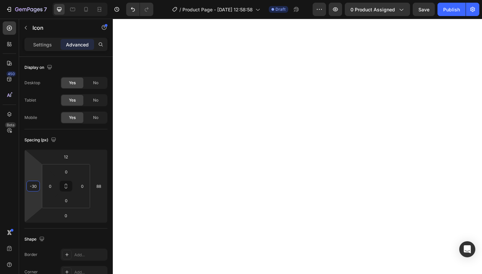
click at [30, 0] on html "7 Version history / Product Page - [DATE] 12:58:58 Draft Preview 0 product assi…" at bounding box center [241, 0] width 482 height 0
type input "0"
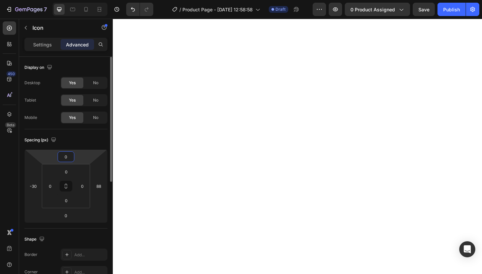
click at [80, 0] on html "7 Version history / Product Page - [DATE] 12:58:58 Draft Preview 0 product assi…" at bounding box center [241, 0] width 482 height 0
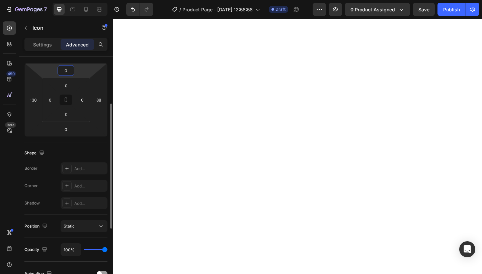
scroll to position [87, 0]
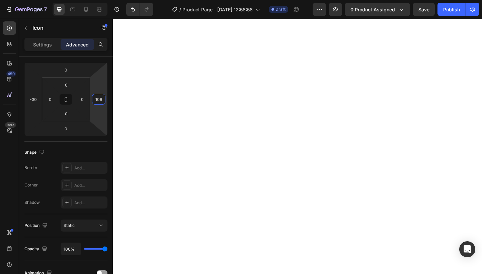
type input "108"
click at [106, 0] on html "7 Version history / Product Page - [DATE] 12:58:58 Draft Preview 0 product assi…" at bounding box center [241, 0] width 482 height 0
type input "0"
drag, startPoint x: 36, startPoint y: 82, endPoint x: 39, endPoint y: 77, distance: 6.0
click at [39, 0] on html "7 Version history / Product Page - [DATE] 12:58:58 Draft Preview 0 product assi…" at bounding box center [241, 0] width 482 height 0
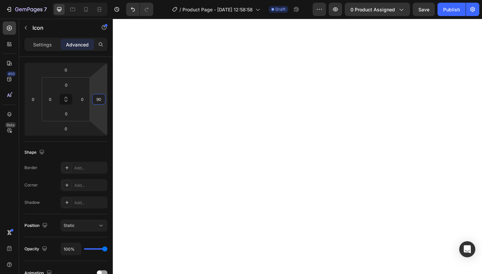
type input "88"
drag, startPoint x: 100, startPoint y: 87, endPoint x: 100, endPoint y: 91, distance: 3.4
click at [100, 0] on html "7 Version history / Product Page - [DATE] 12:58:58 Draft Preview 0 product assi…" at bounding box center [241, 0] width 482 height 0
type input "-30"
drag, startPoint x: 30, startPoint y: 76, endPoint x: 30, endPoint y: 81, distance: 4.7
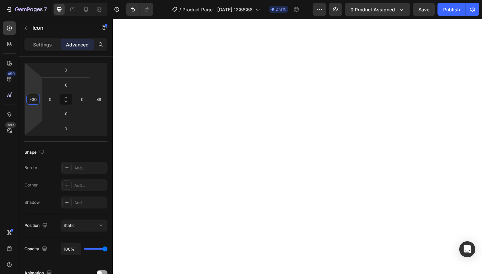
click at [30, 0] on html "7 Version history / Product Page - [DATE] 12:58:58 Draft Preview 0 product assi…" at bounding box center [241, 0] width 482 height 0
type input "108"
click at [103, 0] on html "7 Version history / Product Page - [DATE] 12:58:58 Draft Preview 0 product assi…" at bounding box center [241, 0] width 482 height 0
type input "-4"
drag, startPoint x: 36, startPoint y: 81, endPoint x: 37, endPoint y: 77, distance: 4.5
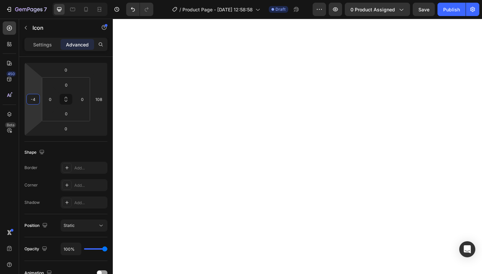
click at [37, 0] on html "7 Version history / Product Page - [DATE] 12:58:58 Draft Preview 0 product assi…" at bounding box center [241, 0] width 482 height 0
type input "74"
drag, startPoint x: 96, startPoint y: 84, endPoint x: 96, endPoint y: 90, distance: 5.4
click at [96, 0] on html "7 Version history / Product Page - [DATE] 12:58:58 Draft Preview 0 product assi…" at bounding box center [241, 0] width 482 height 0
type input "48"
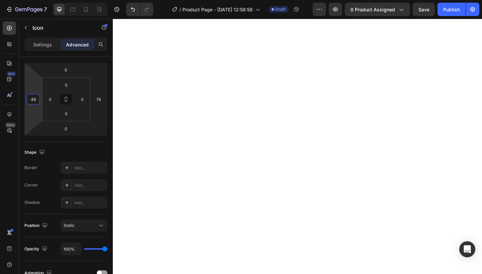
drag, startPoint x: 35, startPoint y: 84, endPoint x: 39, endPoint y: 75, distance: 9.6
click at [39, 0] on html "7 Version history / Product Page - [DATE] 12:58:58 Draft Preview 0 product assi…" at bounding box center [241, 0] width 482 height 0
click at [99, 0] on html "7 Version history / Product Page - [DATE] 12:58:58 Draft Preview 0 product assi…" at bounding box center [241, 0] width 482 height 0
type input "44"
drag, startPoint x: 99, startPoint y: 79, endPoint x: 99, endPoint y: 85, distance: 5.7
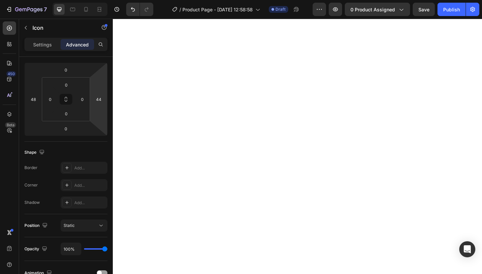
click at [99, 0] on html "7 Version history / Product Page - [DATE] 12:58:58 Draft Preview 0 product assi…" at bounding box center [241, 0] width 482 height 0
type input "-8"
drag, startPoint x: 30, startPoint y: 81, endPoint x: 27, endPoint y: 91, distance: 10.2
click at [27, 0] on html "7 Version history / Product Page - [DATE] 12:58:58 Draft Preview 0 product assi…" at bounding box center [241, 0] width 482 height 0
type input "80"
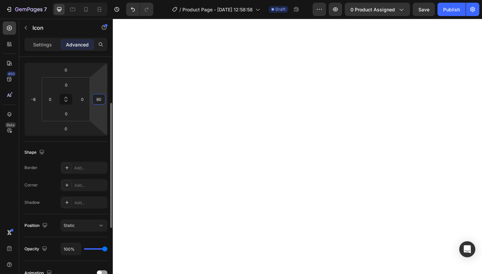
drag, startPoint x: 98, startPoint y: 92, endPoint x: 99, endPoint y: 86, distance: 6.1
click at [99, 0] on html "7 Version history / Product Page - [DATE] 12:58:58 Draft Preview 0 product assi…" at bounding box center [241, 0] width 482 height 0
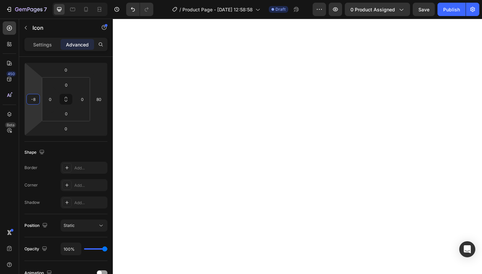
click at [38, 0] on html "7 Version history / Product Page - [DATE] 12:58:58 Draft Preview 0 product assi…" at bounding box center [241, 0] width 482 height 0
type input "30"
drag, startPoint x: 54, startPoint y: 91, endPoint x: 55, endPoint y: 86, distance: 5.7
click at [55, 0] on html "7 Version history / Product Page - [DATE] 12:58:58 Draft Preview 0 product assi…" at bounding box center [241, 0] width 482 height 0
type input "-30"
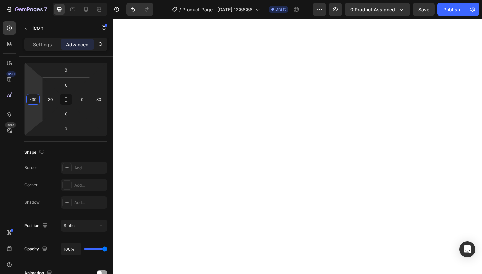
drag, startPoint x: 34, startPoint y: 83, endPoint x: 34, endPoint y: 87, distance: 3.7
click at [34, 0] on html "7 Version history / Product Page - [DATE] 12:58:58 Draft Preview 0 product assi…" at bounding box center [241, 0] width 482 height 0
type input "108"
drag, startPoint x: 99, startPoint y: 87, endPoint x: 100, endPoint y: 82, distance: 4.8
click at [100, 0] on html "7 Version history / Product Page - [DATE] 12:58:58 Draft Preview 0 product assi…" at bounding box center [241, 0] width 482 height 0
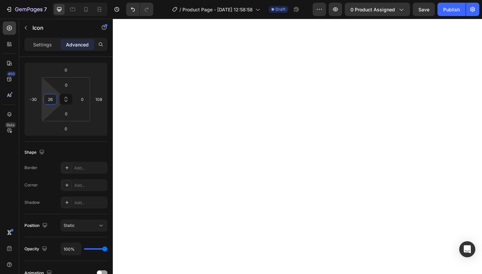
type input "24"
click at [48, 0] on html "7 Version history / Product Page - [DATE] 12:58:58 Draft Preview 0 product assi…" at bounding box center [241, 0] width 482 height 0
click at [74, 84] on div "0" at bounding box center [66, 85] width 17 height 11
type input "0"
drag, startPoint x: 77, startPoint y: 81, endPoint x: 77, endPoint y: 90, distance: 8.7
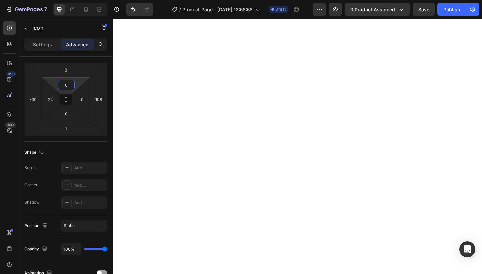
click at [77, 0] on html "7 Version history / Product Page - [DATE] 12:58:58 Draft Preview 0 product assi…" at bounding box center [241, 0] width 482 height 0
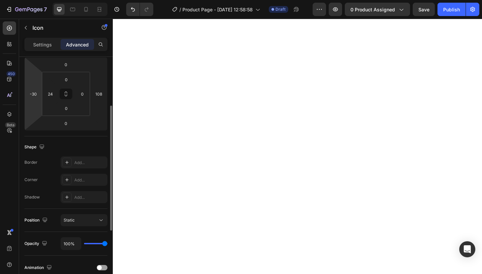
scroll to position [101, 0]
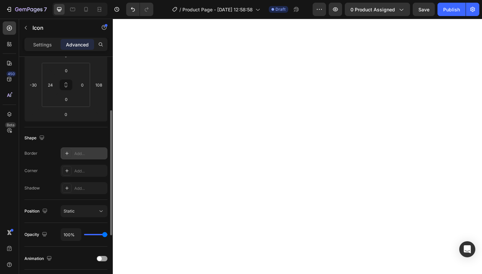
click at [90, 148] on div "Add..." at bounding box center [84, 153] width 47 height 12
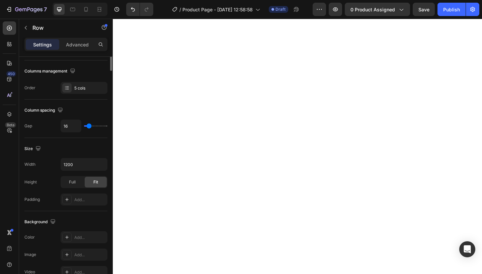
scroll to position [0, 0]
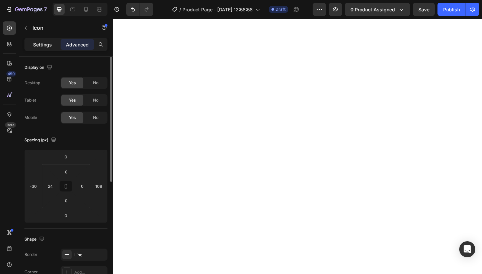
click at [51, 45] on p "Settings" at bounding box center [42, 44] width 19 height 7
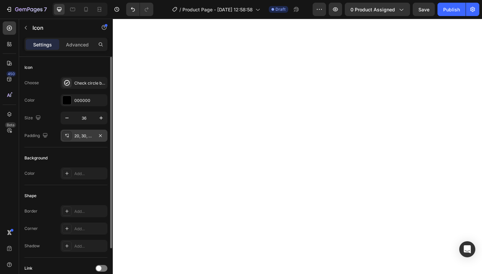
click at [83, 133] on div "20, 30, 20, 30" at bounding box center [83, 136] width 19 height 6
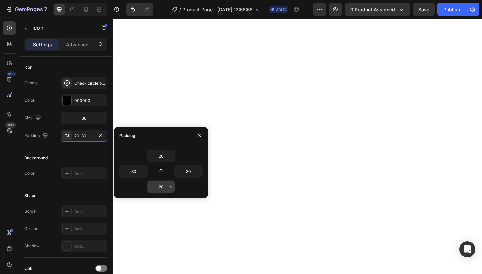
click at [164, 185] on input "20" at bounding box center [160, 187] width 27 height 12
type input "2"
type input "1"
type input "18"
click at [201, 138] on icon "button" at bounding box center [199, 135] width 5 height 5
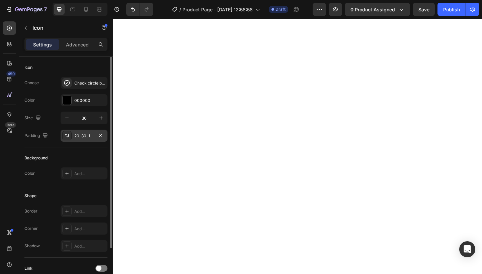
click at [87, 137] on div "20, 30, 18, 30" at bounding box center [83, 136] width 19 height 6
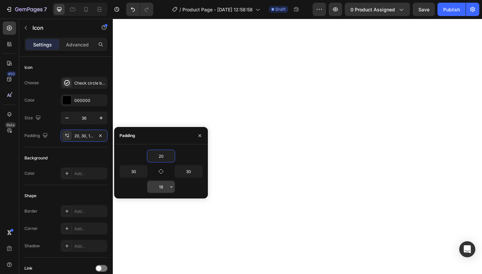
click at [165, 189] on input "18" at bounding box center [160, 187] width 27 height 12
click at [165, 154] on input "20" at bounding box center [160, 156] width 27 height 12
type input "2"
type input "18"
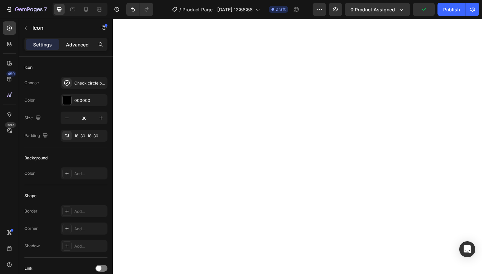
click at [75, 42] on p "Advanced" at bounding box center [77, 44] width 23 height 7
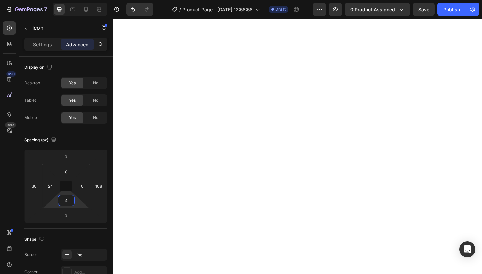
type input "0"
drag, startPoint x: 76, startPoint y: 198, endPoint x: 76, endPoint y: 218, distance: 19.7
click at [76, 0] on html "7 Version history / Product Page - [DATE] 12:58:58 Draft Preview 0 product assi…" at bounding box center [241, 0] width 482 height 0
type input "-18"
drag, startPoint x: 75, startPoint y: 214, endPoint x: 76, endPoint y: 220, distance: 6.5
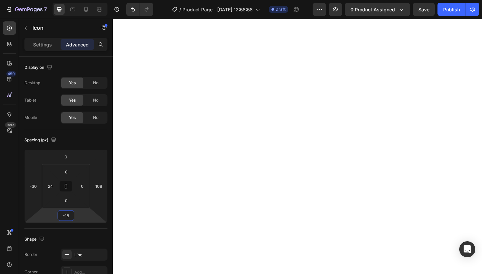
click at [76, 0] on html "7 Version history / Product Page - [DATE] 12:58:58 Draft Preview 0 product assi…" at bounding box center [241, 0] width 482 height 0
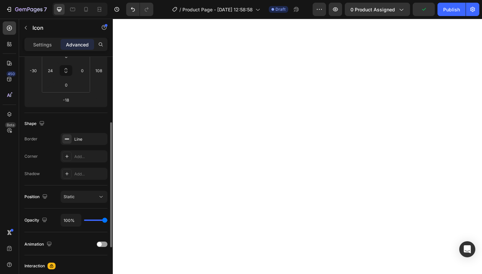
scroll to position [119, 0]
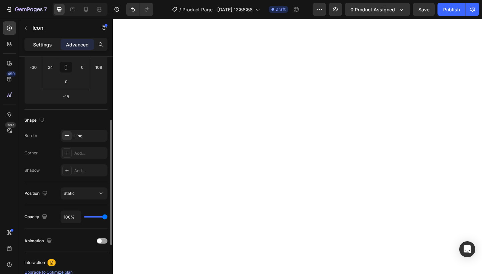
click at [41, 44] on p "Settings" at bounding box center [42, 44] width 19 height 7
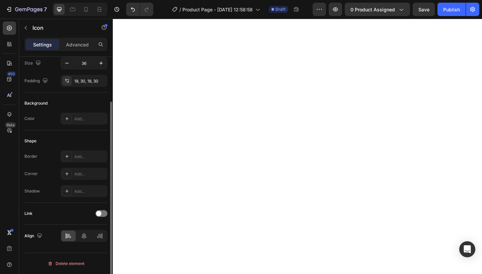
scroll to position [55, 0]
click at [85, 82] on div "18, 30, 18, 30" at bounding box center [83, 81] width 19 height 6
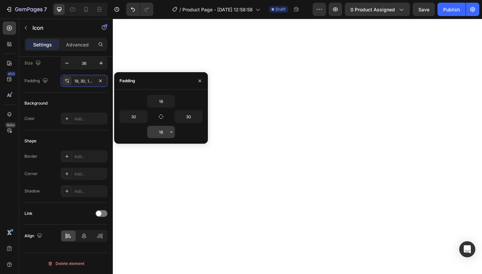
click at [164, 132] on input "18" at bounding box center [160, 132] width 27 height 12
click at [197, 79] on button "button" at bounding box center [199, 81] width 11 height 11
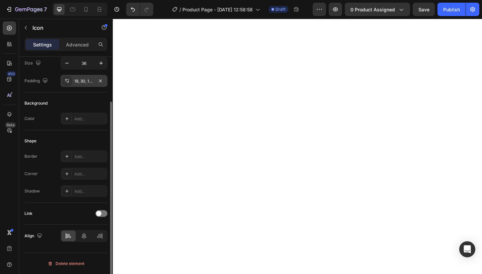
click at [91, 80] on div "18, 30, 15, 30" at bounding box center [83, 81] width 19 height 6
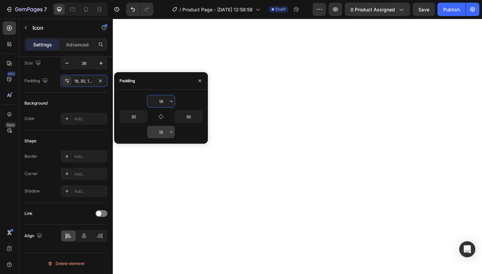
click at [164, 132] on input "15" at bounding box center [160, 132] width 27 height 12
type input "1"
click at [200, 81] on icon "button" at bounding box center [199, 80] width 5 height 5
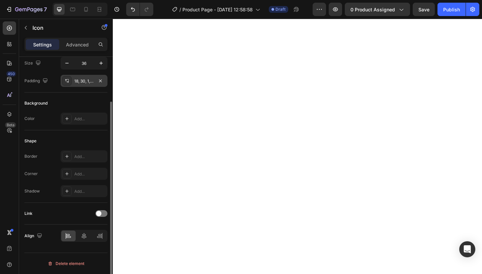
click at [80, 83] on div "18, 30, 1, 30" at bounding box center [83, 81] width 19 height 6
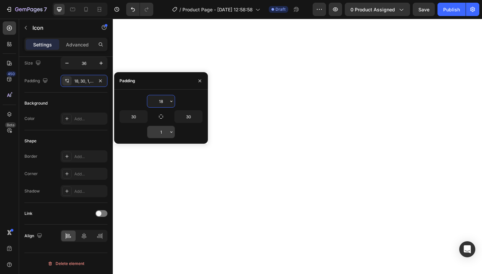
click at [165, 129] on input "1" at bounding box center [160, 132] width 27 height 12
click at [163, 136] on input "1" at bounding box center [160, 132] width 27 height 12
type input "10"
click at [198, 81] on icon "button" at bounding box center [199, 80] width 5 height 5
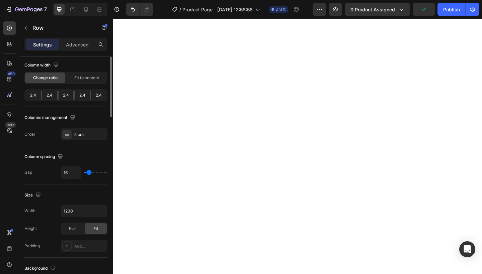
scroll to position [0, 0]
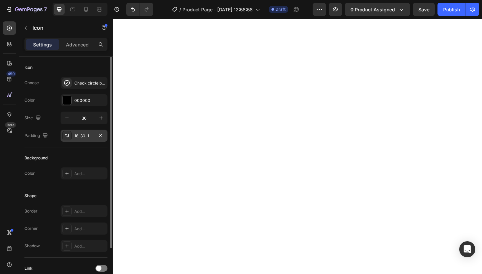
click at [82, 136] on div "18, 30, 10, 30" at bounding box center [83, 136] width 19 height 6
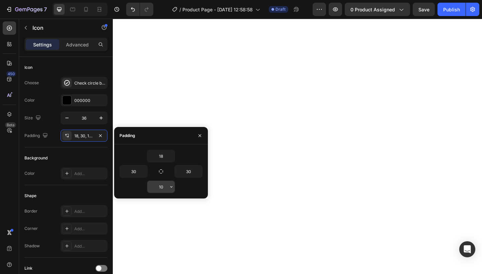
click at [162, 191] on input "10" at bounding box center [160, 187] width 27 height 12
type input "1"
type input "9"
click at [200, 136] on icon "button" at bounding box center [199, 135] width 3 height 3
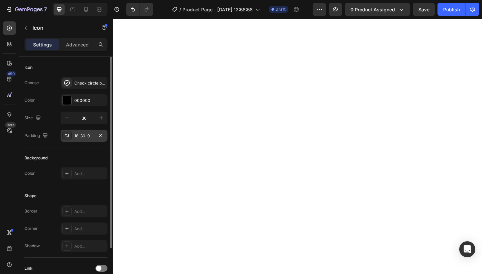
click at [83, 137] on div "18, 30, 9, 30" at bounding box center [83, 136] width 19 height 6
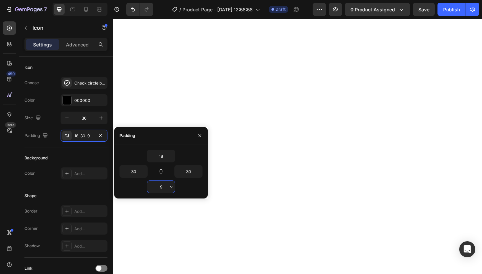
click at [165, 187] on input "9" at bounding box center [160, 187] width 27 height 12
type input "10"
click at [166, 155] on input "18" at bounding box center [160, 156] width 27 height 12
type input "1"
type input "10"
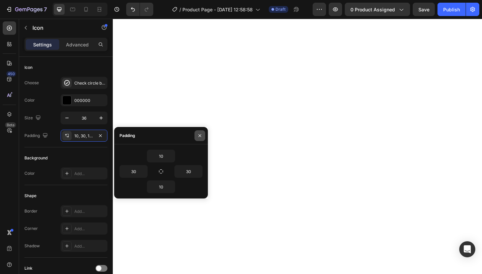
click at [203, 137] on button "button" at bounding box center [199, 135] width 11 height 11
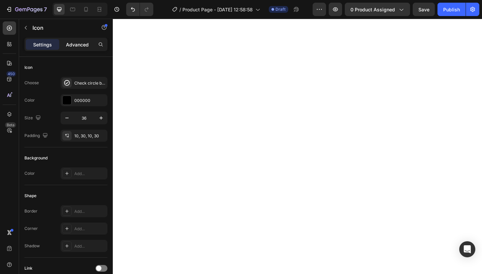
click at [82, 45] on p "Advanced" at bounding box center [77, 44] width 23 height 7
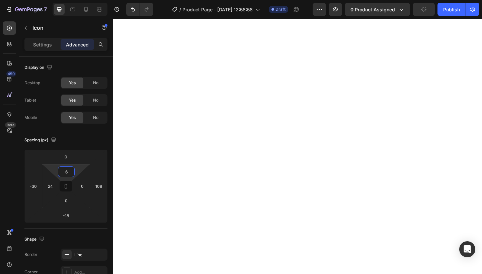
type input "8"
click at [80, 0] on html "7 Version history / Product Page - [DATE] 12:58:58 Draft Preview 0 product assi…" at bounding box center [241, 0] width 482 height 0
click at [74, 172] on div "8" at bounding box center [66, 172] width 17 height 11
type input "8"
click at [79, 0] on html "7 Version history / Product Page - [DATE] 12:58:58 Draft Preview 0 product assi…" at bounding box center [241, 0] width 482 height 0
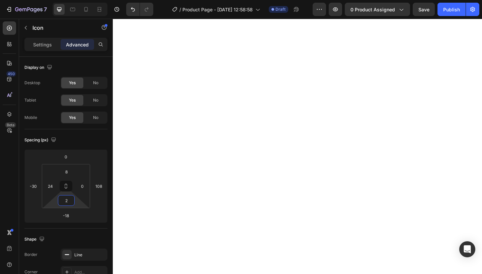
type input "0"
click at [78, 0] on html "7 Version history / Product Page - [DATE] 12:58:58 Draft Preview 0 product assi…" at bounding box center [241, 0] width 482 height 0
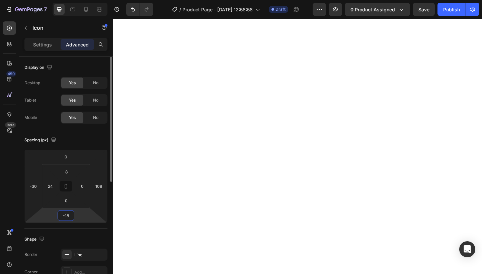
click at [78, 0] on html "7 Version history / Product Page - [DATE] 12:58:58 Draft Preview 0 product assi…" at bounding box center [241, 0] width 482 height 0
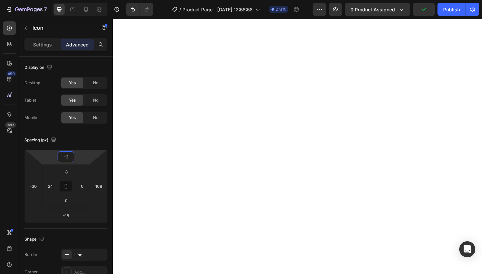
type input "0"
click at [78, 0] on html "7 Version history / Product Page - [DATE] 12:58:58 Draft Preview 0 product assi…" at bounding box center [241, 0] width 482 height 0
type input "0"
click at [78, 0] on html "7 Version history / Product Page - [DATE] 12:58:58 Draft Preview 0 product assi…" at bounding box center [241, 0] width 482 height 0
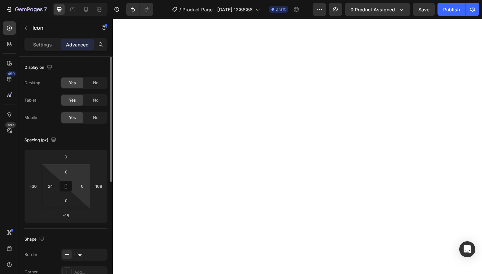
drag, startPoint x: 74, startPoint y: 198, endPoint x: 75, endPoint y: 193, distance: 5.9
click at [76, 191] on div "0 24 0 0" at bounding box center [66, 186] width 48 height 44
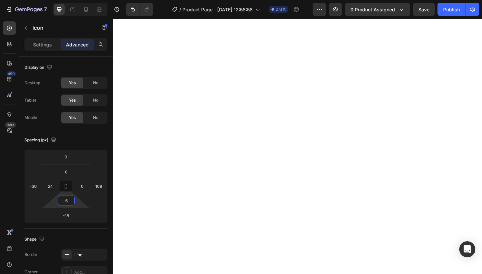
type input "8"
click at [75, 0] on html "7 Version history / Product Page - [DATE] 12:58:58 Draft Preview 0 product assi…" at bounding box center [241, 0] width 482 height 0
click at [74, 166] on div "0 24 8 0" at bounding box center [66, 186] width 48 height 44
type input "2"
click at [74, 0] on html "7 Version history / Product Page - [DATE] 12:58:58 Draft Preview 0 product assi…" at bounding box center [241, 0] width 482 height 0
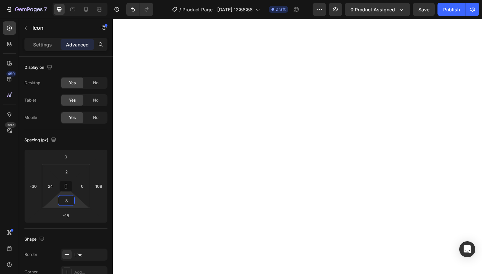
type input "6"
click at [77, 0] on html "7 Version history / Product Page - [DATE] 12:58:58 Draft Preview 0 product assi…" at bounding box center [241, 0] width 482 height 0
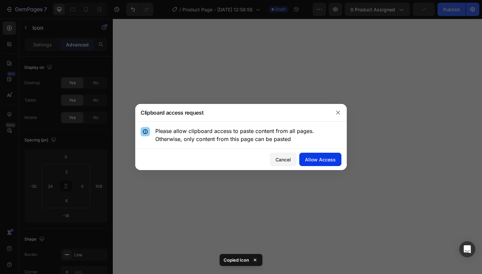
click at [318, 165] on button "Allow Access" at bounding box center [320, 159] width 42 height 13
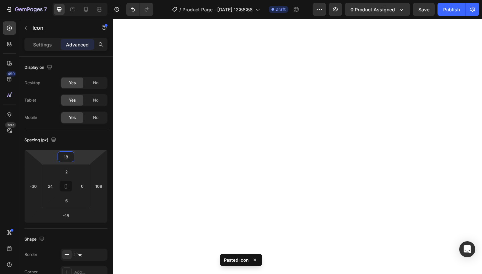
type input "16"
click at [80, 0] on html "7 Version history / Product Page - [DATE] 12:58:58 Draft Preview 0 product assi…" at bounding box center [241, 0] width 482 height 0
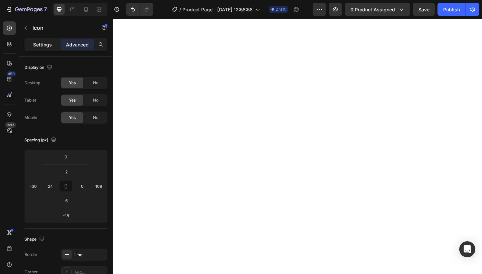
click at [44, 45] on p "Settings" at bounding box center [42, 44] width 19 height 7
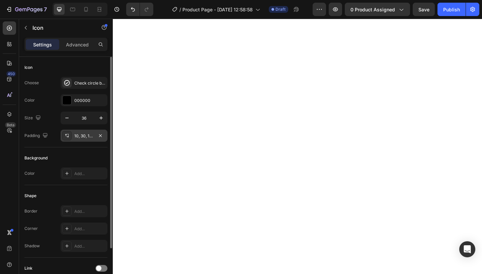
click at [84, 136] on div "10, 30, 10, 30" at bounding box center [83, 136] width 19 height 6
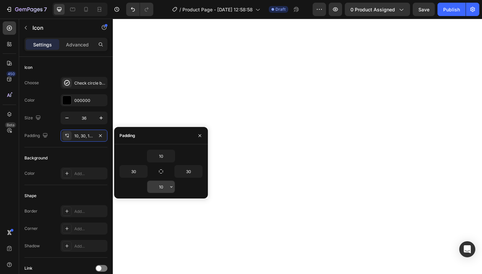
click at [165, 185] on input "10" at bounding box center [160, 187] width 27 height 12
type input "1"
type input "8"
click at [164, 155] on input "10" at bounding box center [160, 156] width 27 height 12
type input "1"
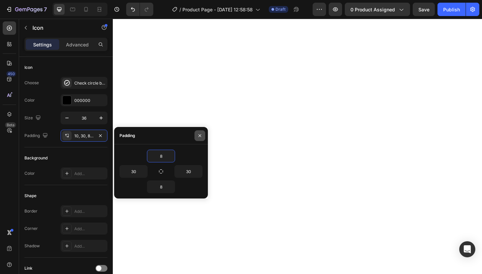
type input "8"
click at [200, 136] on icon "button" at bounding box center [199, 135] width 5 height 5
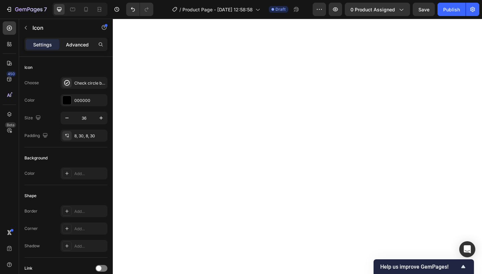
click at [85, 41] on p "Advanced" at bounding box center [77, 44] width 23 height 7
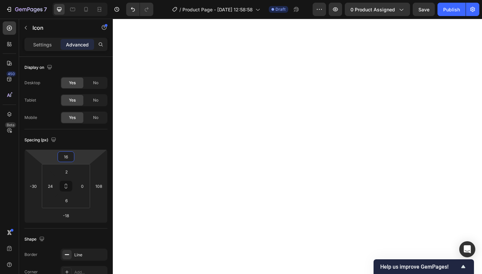
type input "18"
click at [83, 0] on html "7 Version history / Product Page - [DATE] 12:58:58 Draft Preview 0 product assi…" at bounding box center [241, 0] width 482 height 0
type input "-2"
click at [82, 0] on html "7 Version history / Product Page - [DATE] 12:58:58 Draft Preview 0 product assi…" at bounding box center [241, 0] width 482 height 0
click at [79, 0] on html "7 Version history / Product Page - [DATE] 12:58:58 Draft Preview 0 product assi…" at bounding box center [241, 0] width 482 height 0
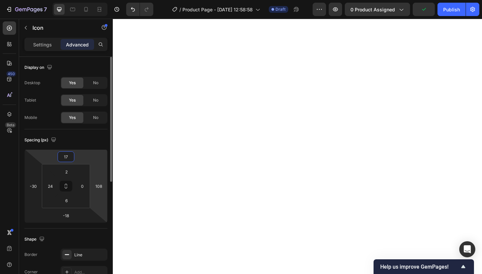
type input "1"
type input "19"
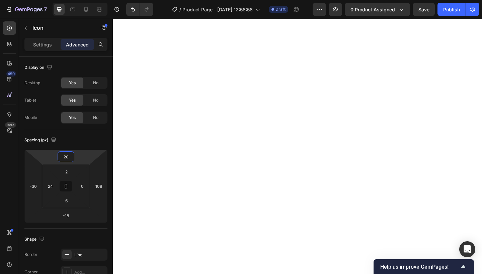
click at [86, 0] on html "7 Version history / Product Page - [DATE] 12:58:58 Draft Preview 0 product assi…" at bounding box center [241, 0] width 482 height 0
type input "2"
type input "19"
type input "17"
click at [83, 0] on html "7 Version history / Product Page - [DATE] 12:58:58 Draft Preview 0 product assi…" at bounding box center [241, 0] width 482 height 0
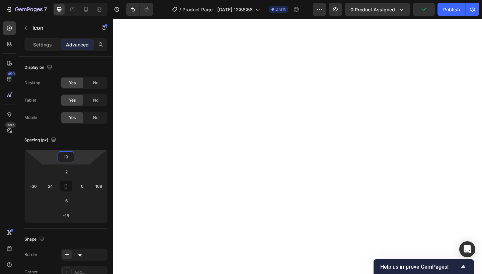
type input "17"
click at [81, 0] on html "7 Version history / Product Page - [DATE] 12:58:58 Draft Preview 0 product assi…" at bounding box center [241, 0] width 482 height 0
click at [82, 0] on html "7 Version history / Product Page - [DATE] 12:58:58 Draft Preview 0 product assi…" at bounding box center [241, 0] width 482 height 0
type input "1"
type input "2"
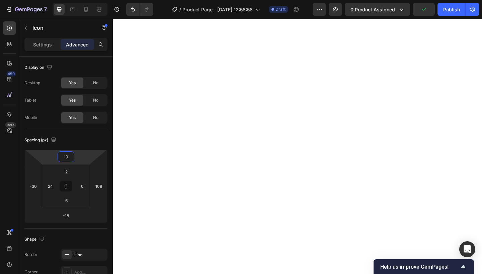
type input "1"
type input "18"
click at [71, 161] on input "18" at bounding box center [65, 157] width 13 height 10
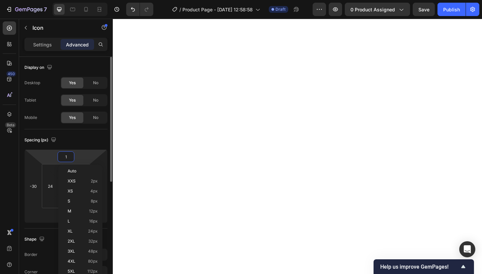
type input "18"
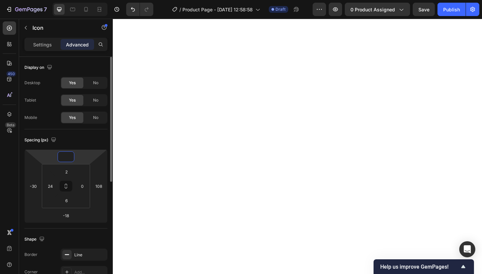
type input "18.5"
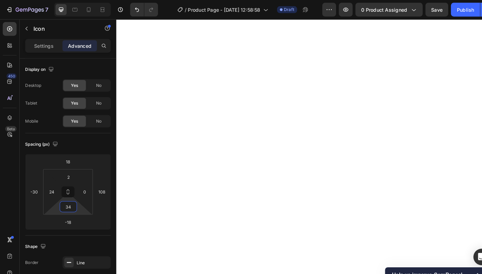
type input "36"
drag, startPoint x: 79, startPoint y: 201, endPoint x: 79, endPoint y: 196, distance: 5.0
click at [79, 0] on html "7 Version history / Product Page - [DATE] 12:58:58 Draft Preview 0 product assi…" at bounding box center [241, 0] width 482 height 0
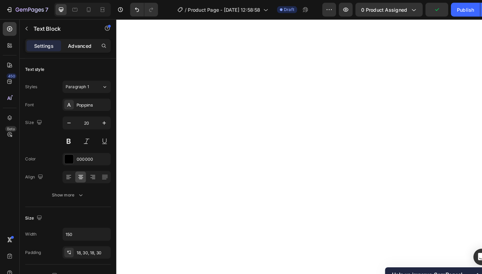
click at [85, 39] on div "Advanced" at bounding box center [77, 44] width 33 height 11
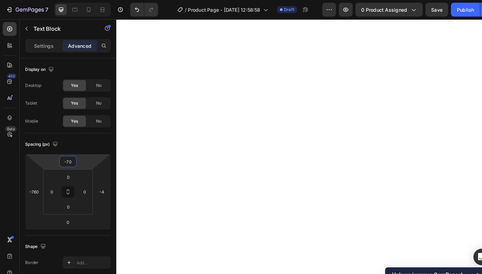
type input "-68"
click at [79, 0] on html "7 Version history / Product Page - [DATE] 12:58:58 Draft Preview 0 product assi…" at bounding box center [241, 0] width 482 height 0
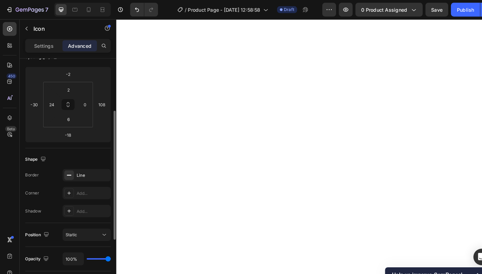
scroll to position [94, 0]
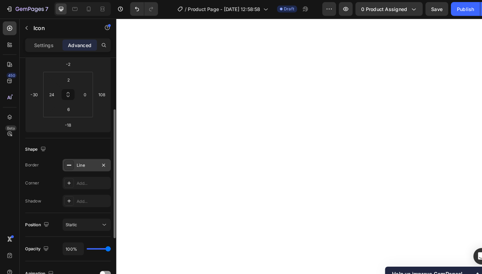
click at [81, 156] on div "Line" at bounding box center [84, 161] width 47 height 12
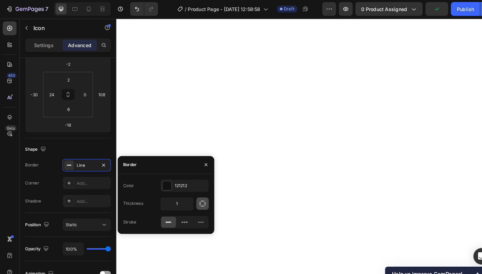
click at [193, 200] on icon "button" at bounding box center [196, 198] width 7 height 7
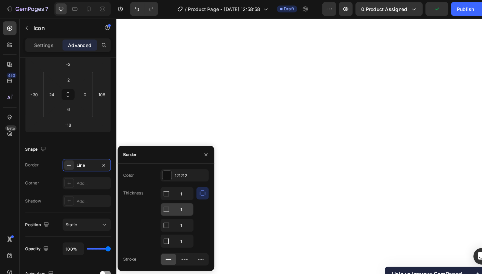
click at [162, 207] on div at bounding box center [161, 204] width 11 height 12
click at [180, 204] on input "1" at bounding box center [171, 204] width 31 height 12
type input "0"
click at [178, 187] on input "1" at bounding box center [171, 189] width 31 height 12
type input "0"
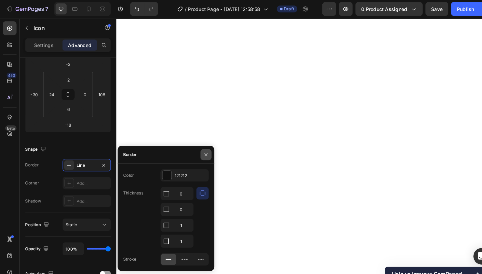
click at [201, 149] on icon "button" at bounding box center [199, 150] width 5 height 5
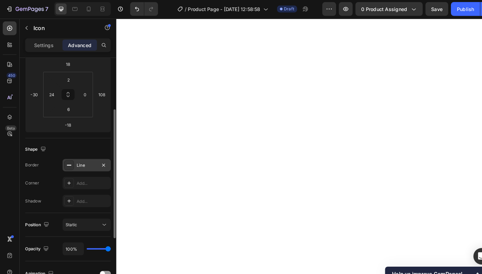
click at [84, 161] on div "Line" at bounding box center [83, 161] width 19 height 6
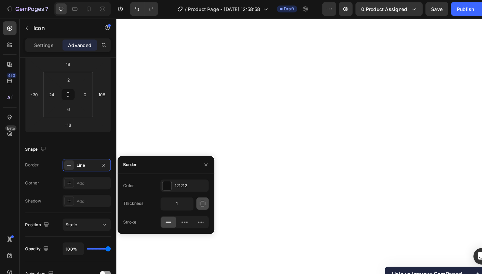
click at [195, 197] on icon "button" at bounding box center [196, 198] width 7 height 7
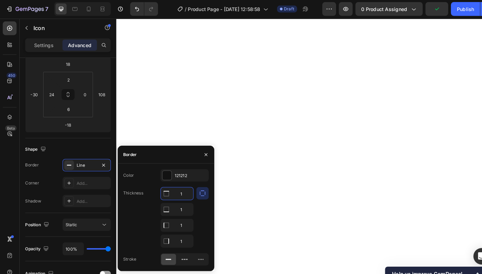
click at [179, 193] on input "1" at bounding box center [171, 189] width 31 height 12
type input "0"
click at [179, 206] on input "1" at bounding box center [171, 204] width 31 height 12
type input "0"
click at [201, 148] on icon "button" at bounding box center [199, 150] width 5 height 5
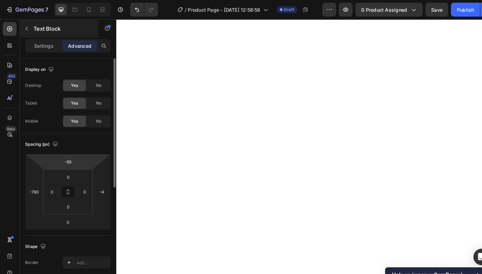
scroll to position [0, 0]
click at [30, 28] on button "button" at bounding box center [25, 27] width 11 height 11
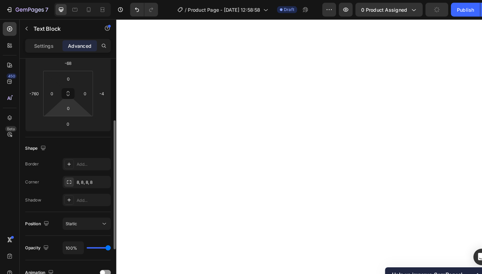
scroll to position [109, 0]
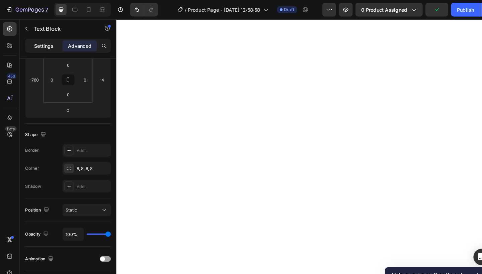
click at [45, 41] on p "Settings" at bounding box center [42, 44] width 19 height 7
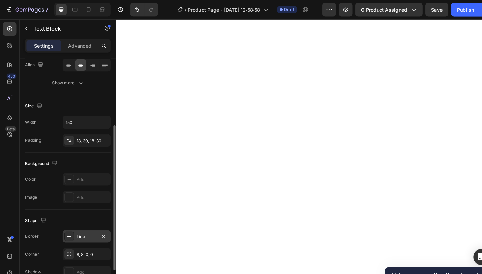
click at [83, 228] on div "Line" at bounding box center [83, 230] width 19 height 6
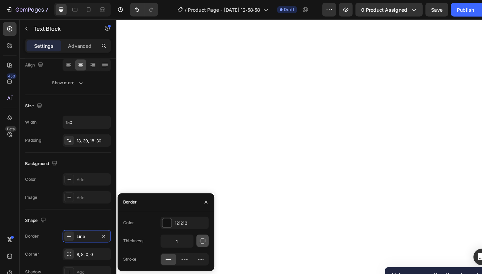
click at [191, 236] on button "button" at bounding box center [196, 234] width 12 height 12
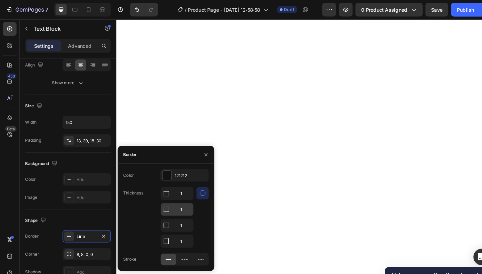
click at [160, 206] on icon at bounding box center [161, 203] width 7 height 7
click at [179, 206] on input "1" at bounding box center [171, 203] width 31 height 12
type input "0"
click at [200, 148] on icon "button" at bounding box center [199, 149] width 5 height 5
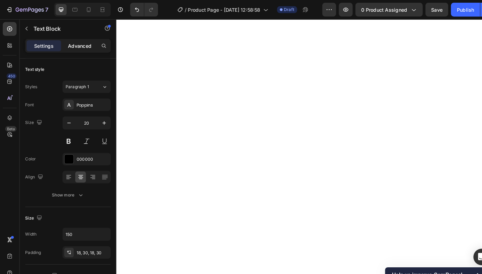
click at [80, 43] on p "Advanced" at bounding box center [77, 44] width 23 height 7
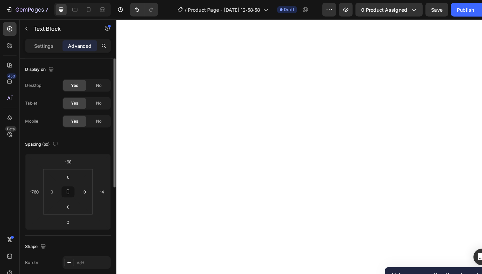
click at [87, 146] on div "Spacing (px) -68 -760 0 -4 0 0 0 0" at bounding box center [65, 178] width 83 height 99
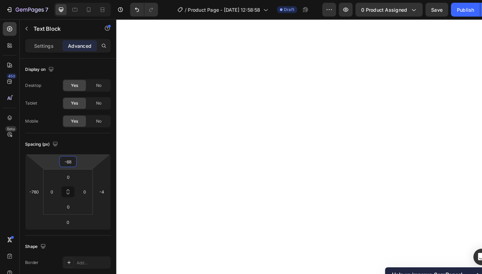
type input "-66"
click at [86, 0] on html "7 Version history / Product Page - [DATE] 12:58:58 Draft Preview 0 product assi…" at bounding box center [241, 0] width 482 height 0
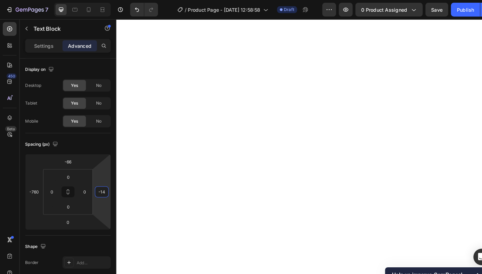
click at [96, 0] on html "7 Version history / Product Page - [DATE] 12:58:58 Draft Preview 0 product assi…" at bounding box center [241, 0] width 482 height 0
type input "-18"
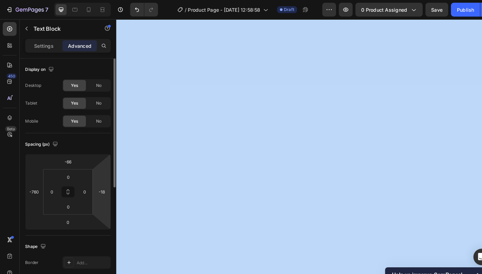
click at [95, 0] on html "7 Version history / Product Page - [DATE] 12:58:58 Draft Preview 0 product assi…" at bounding box center [241, 0] width 482 height 0
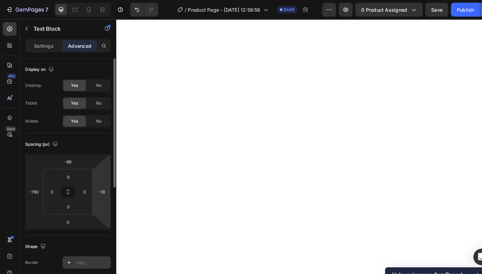
click at [94, 252] on div "Add..." at bounding box center [89, 255] width 31 height 6
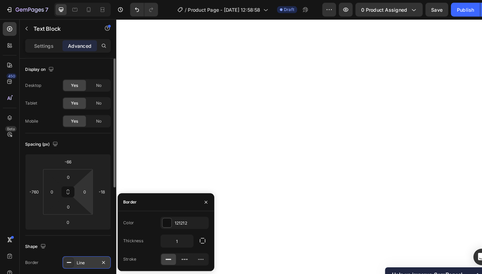
click at [87, 0] on html "7 Version history / Product Page - [DATE] 12:58:58 Draft Preview 0 product assi…" at bounding box center [241, 0] width 482 height 0
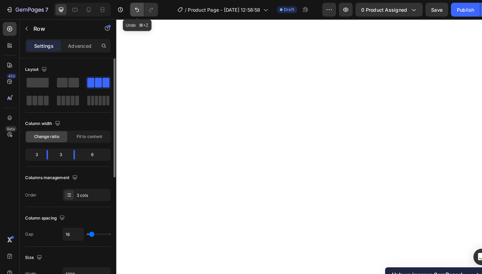
click at [130, 13] on button "Undo/Redo" at bounding box center [132, 9] width 13 height 13
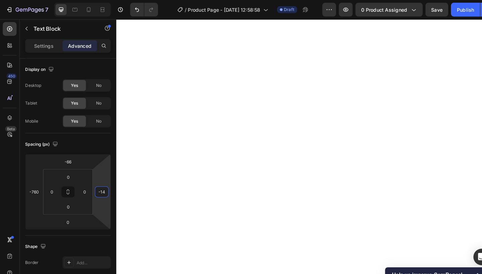
type input "-12"
click at [102, 0] on html "7 Version history / Product Page - [DATE] 12:58:58 Draft Preview 0 product assi…" at bounding box center [241, 0] width 482 height 0
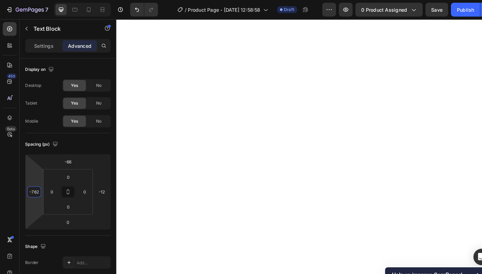
type input "-760"
click at [33, 0] on html "7 Version history / Product Page - [DATE] 12:58:58 Draft Preview 0 product assi…" at bounding box center [241, 0] width 482 height 0
click at [37, 47] on p "Settings" at bounding box center [42, 44] width 19 height 7
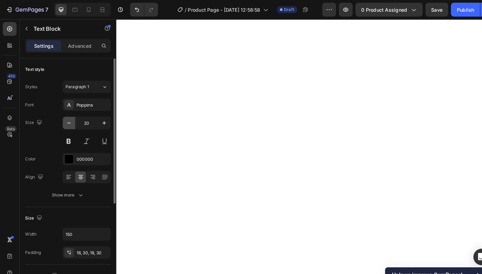
click at [66, 119] on icon "button" at bounding box center [66, 119] width 3 height 1
click at [73, 119] on button "button" at bounding box center [67, 119] width 12 height 12
type input "18"
click at [85, 46] on p "Advanced" at bounding box center [77, 44] width 23 height 7
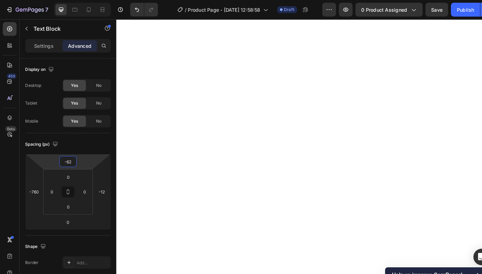
type input "-64"
click at [81, 0] on html "7 Version history / Product Page - [DATE] 12:58:58 Draft Preview 0 product assi…" at bounding box center [241, 0] width 482 height 0
click at [38, 43] on p "Settings" at bounding box center [42, 44] width 19 height 7
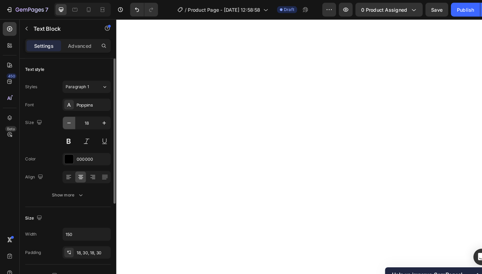
click at [70, 119] on button "button" at bounding box center [67, 119] width 12 height 12
type input "17"
click at [82, 44] on p "Advanced" at bounding box center [77, 44] width 23 height 7
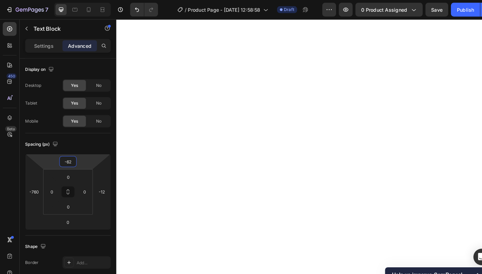
type input "-60"
click at [85, 0] on html "7 Version history / Product Page - [DATE] 12:58:58 Draft Preview 0 product assi…" at bounding box center [241, 0] width 482 height 0
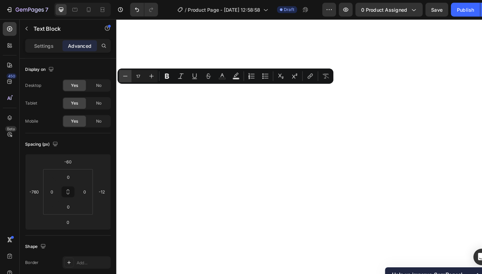
click at [125, 74] on button "Minus" at bounding box center [121, 74] width 12 height 12
type input "16"
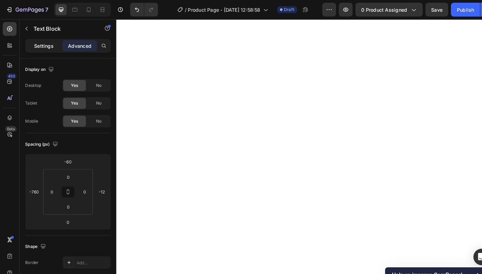
click at [33, 44] on div "Settings" at bounding box center [42, 44] width 33 height 11
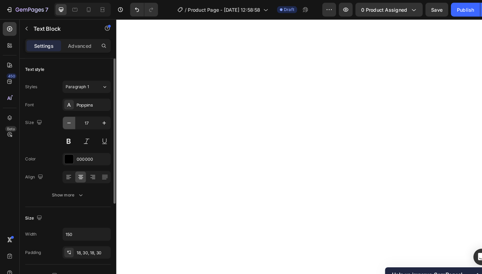
click at [70, 122] on icon "button" at bounding box center [67, 119] width 7 height 7
type input "15"
click at [88, 46] on p "Advanced" at bounding box center [77, 44] width 23 height 7
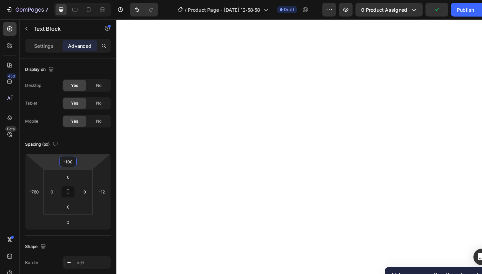
drag, startPoint x: 90, startPoint y: 154, endPoint x: 89, endPoint y: 161, distance: 6.8
click at [89, 0] on html "7 Version history / Product Page - [DATE] 12:58:58 Draft Preview 0 product assi…" at bounding box center [241, 0] width 482 height 0
type input "-58"
drag, startPoint x: 89, startPoint y: 161, endPoint x: 89, endPoint y: 154, distance: 7.4
click at [89, 0] on html "7 Version history / Product Page - [DATE] 12:58:58 Draft Preview 0 product assi…" at bounding box center [241, 0] width 482 height 0
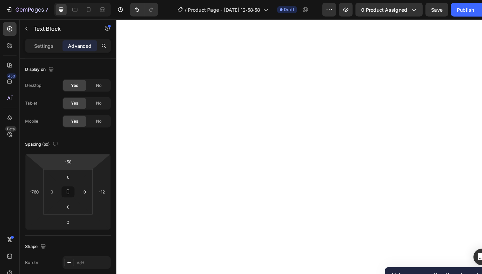
click at [89, 0] on html "7 Version history / Product Page - [DATE] 12:58:58 Draft Preview 0 product assi…" at bounding box center [241, 0] width 482 height 0
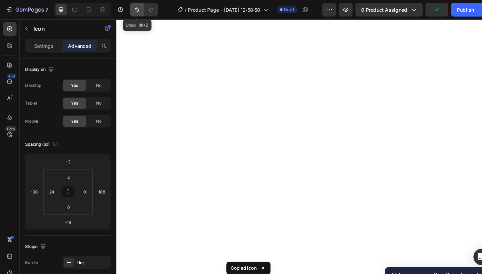
click at [129, 8] on button "Undo/Redo" at bounding box center [132, 9] width 13 height 13
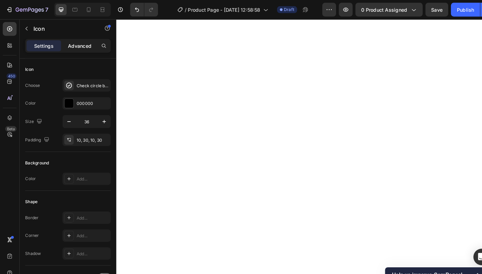
click at [77, 41] on p "Advanced" at bounding box center [77, 44] width 23 height 7
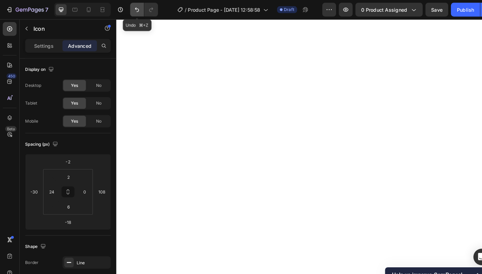
click at [131, 5] on button "Undo/Redo" at bounding box center [132, 9] width 13 height 13
click at [39, 47] on p "Settings" at bounding box center [42, 44] width 19 height 7
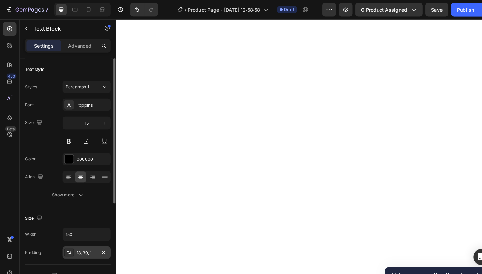
click at [87, 246] on div "18, 30, 18, 30" at bounding box center [83, 245] width 19 height 6
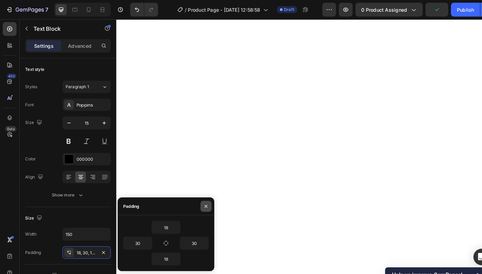
click at [200, 200] on icon "button" at bounding box center [199, 200] width 5 height 5
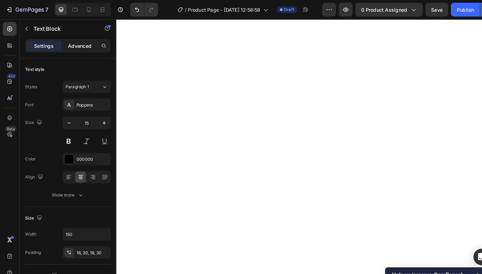
click at [87, 49] on div "Advanced" at bounding box center [77, 44] width 33 height 11
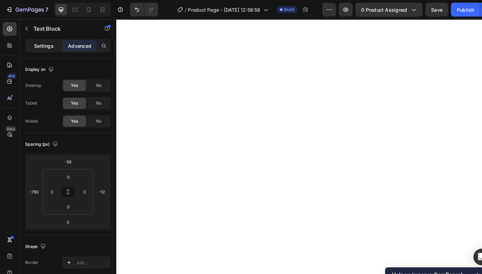
click at [40, 44] on p "Settings" at bounding box center [42, 44] width 19 height 7
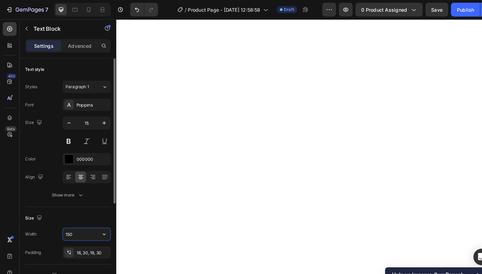
click at [78, 228] on input "150" at bounding box center [84, 227] width 46 height 12
type input "149.5"
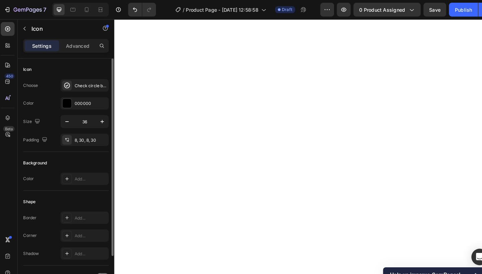
scroll to position [0, 0]
click at [77, 211] on div "Add..." at bounding box center [89, 212] width 31 height 6
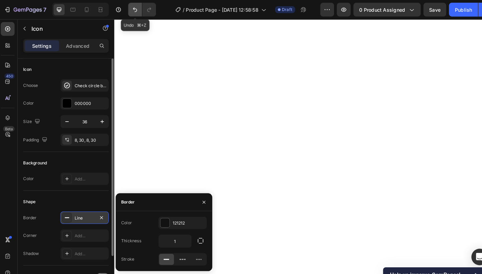
click at [135, 9] on button "Undo/Redo" at bounding box center [132, 9] width 13 height 13
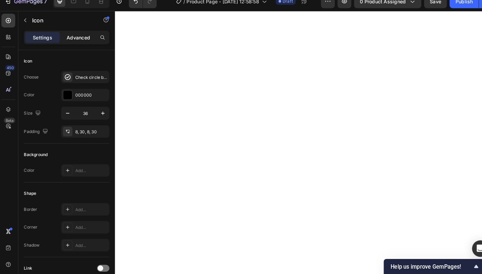
click at [73, 41] on p "Advanced" at bounding box center [77, 44] width 23 height 7
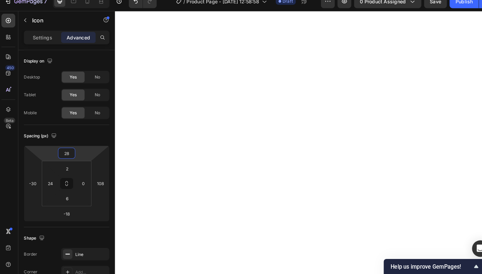
type input "26"
click at [74, 0] on html "7 Version history / Product Page - [DATE] 12:58:58 Draft Preview 0 product assi…" at bounding box center [241, 0] width 482 height 0
click at [132, 6] on icon "Undo/Redo" at bounding box center [132, 9] width 7 height 7
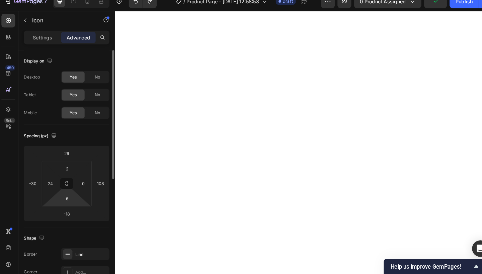
drag, startPoint x: 72, startPoint y: 194, endPoint x: 72, endPoint y: 187, distance: 6.7
click at [72, 187] on div "2 24 6 0" at bounding box center [66, 186] width 48 height 44
click at [73, 0] on html "7 Version history / Product Page - [DATE] 12:58:58 Draft Preview 0 product assi…" at bounding box center [241, 0] width 482 height 0
type input "34"
drag, startPoint x: 76, startPoint y: 194, endPoint x: 76, endPoint y: 189, distance: 5.0
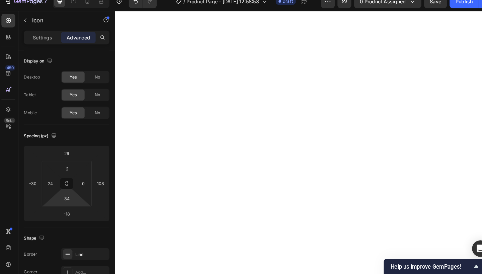
click at [76, 0] on html "7 Version history / Product Page - [DATE] 12:58:58 Draft Preview 0 product assi…" at bounding box center [241, 0] width 482 height 0
type input "18"
click at [78, 0] on html "7 Version history / Product Page - [DATE] 12:58:58 Draft Preview 0 product assi…" at bounding box center [241, 0] width 482 height 0
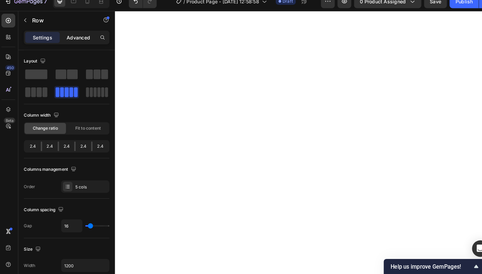
click at [75, 41] on p "Advanced" at bounding box center [77, 44] width 23 height 7
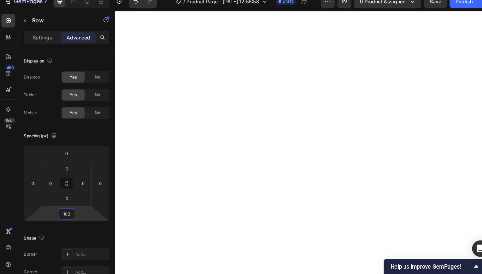
type input "100"
drag, startPoint x: 76, startPoint y: 202, endPoint x: 77, endPoint y: 186, distance: 16.1
click at [77, 0] on html "7 Version history / Product Page - [DATE] 12:58:58 Draft Preview 0 product assi…" at bounding box center [241, 0] width 482 height 0
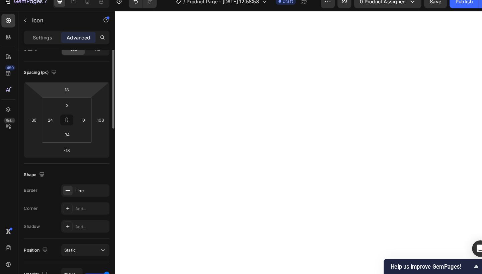
scroll to position [62, 0]
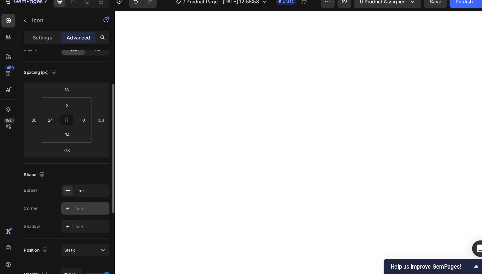
click at [76, 208] on div "Add..." at bounding box center [89, 211] width 31 height 6
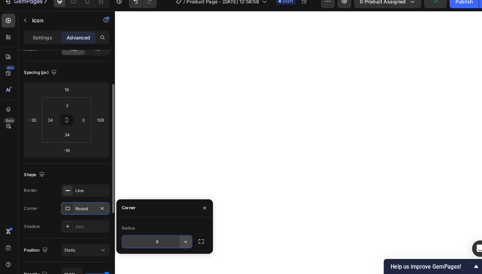
click at [180, 242] on icon "button" at bounding box center [181, 243] width 3 height 2
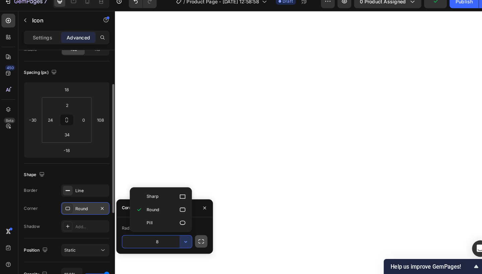
click at [191, 237] on button "button" at bounding box center [196, 242] width 12 height 12
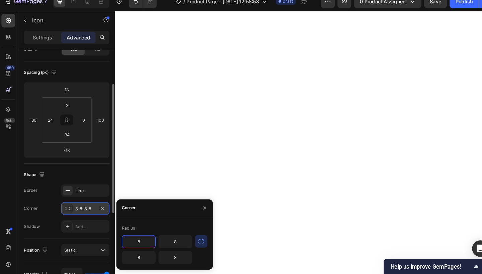
click at [147, 237] on input "8" at bounding box center [136, 243] width 32 height 12
click at [144, 237] on input "8" at bounding box center [136, 243] width 32 height 12
click at [140, 237] on input "8" at bounding box center [136, 243] width 32 height 12
click at [180, 237] on input "8" at bounding box center [171, 243] width 32 height 12
click at [197, 207] on icon "button" at bounding box center [199, 209] width 5 height 5
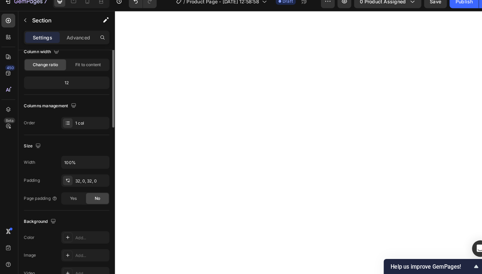
scroll to position [0, 0]
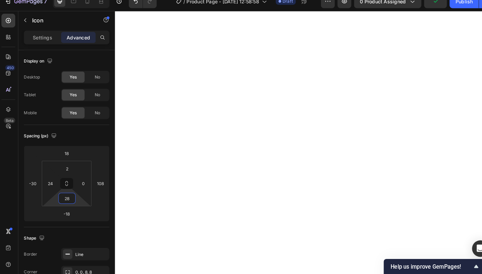
type input "26"
click at [77, 0] on html "7 Version history / Product Page - [DATE] 12:58:58 Draft Preview 0 product assi…" at bounding box center [241, 0] width 482 height 0
type input "20"
click at [76, 0] on html "7 Version history / Product Page - [DATE] 12:58:58 Draft Preview 0 product assi…" at bounding box center [241, 0] width 482 height 0
drag, startPoint x: 73, startPoint y: 192, endPoint x: 73, endPoint y: 188, distance: 4.3
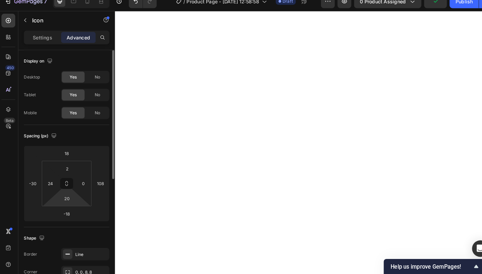
click at [73, 195] on div "20" at bounding box center [66, 200] width 17 height 11
type input "40"
drag, startPoint x: 74, startPoint y: 194, endPoint x: 74, endPoint y: 190, distance: 3.7
click at [74, 0] on html "7 Version history / Product Page - [DATE] 12:58:58 Draft Preview 0 product assi…" at bounding box center [241, 0] width 482 height 0
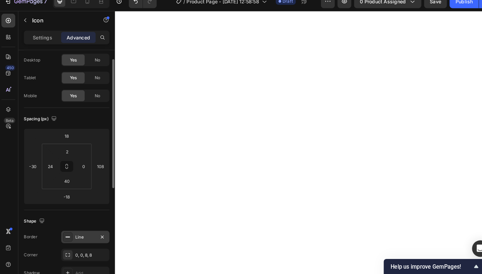
click at [85, 235] on div "Line" at bounding box center [83, 238] width 19 height 6
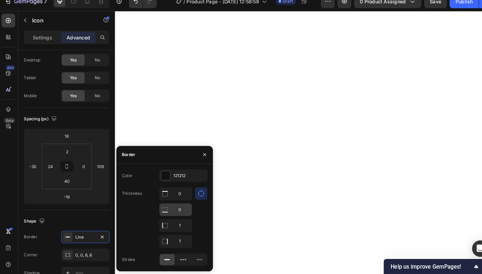
click at [174, 206] on input "0" at bounding box center [171, 212] width 31 height 12
type input "1"
click at [197, 156] on icon "button" at bounding box center [199, 158] width 5 height 5
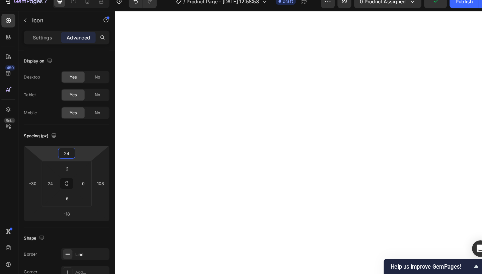
type input "22"
click at [75, 0] on html "7 Version history / Product Page - [DATE] 12:58:58 Draft Preview 0 product assi…" at bounding box center [241, 0] width 482 height 0
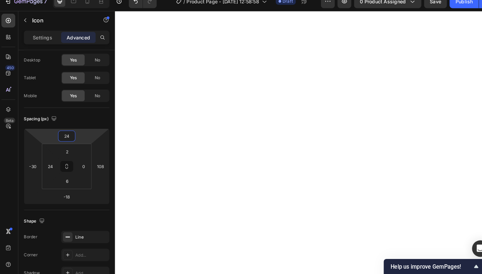
type input "22"
click at [78, 0] on html "7 Version history / Product Page - [DATE] 12:58:58 Draft Preview 0 product assi…" at bounding box center [241, 0] width 482 height 0
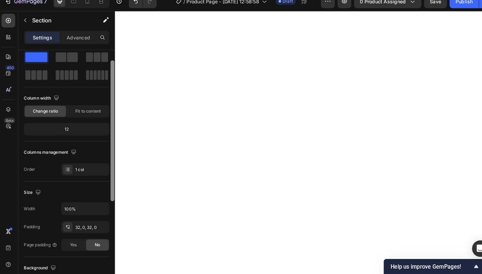
scroll to position [0, 0]
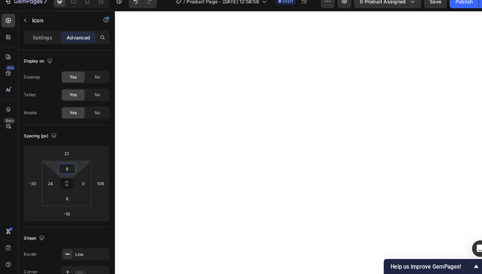
type input "8"
click at [75, 0] on html "7 Version history / Product Page - [DATE] 12:58:58 Draft Preview 0 product assi…" at bounding box center [241, 0] width 482 height 0
type input "18"
click at [78, 0] on html "7 Version history / Product Page - [DATE] 12:58:58 Draft Preview 0 product assi…" at bounding box center [241, 0] width 482 height 0
type input "28"
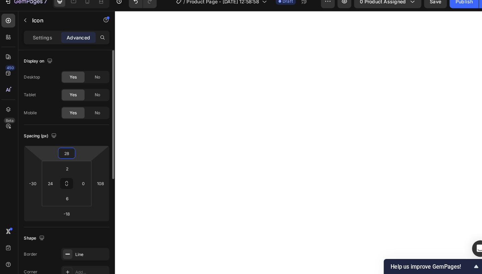
click at [77, 0] on html "7 Version history / Product Page - [DATE] 12:58:58 Draft Preview 0 product assi…" at bounding box center [241, 0] width 482 height 0
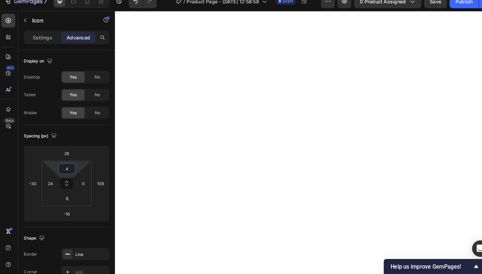
type input "6"
click at [75, 0] on html "7 Version history / Product Page - [DATE] 12:58:58 Draft Preview 0 product assi…" at bounding box center [241, 0] width 482 height 0
type input "18"
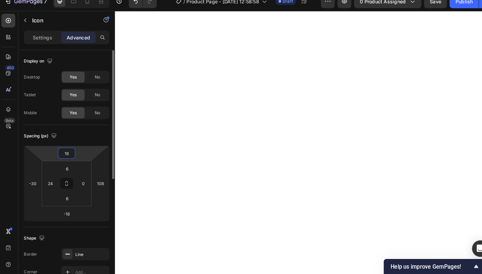
click at [81, 0] on html "7 Version history / Product Page - [DATE] 12:58:58 Draft Preview 0 product assi…" at bounding box center [241, 0] width 482 height 0
click at [72, 167] on div "8" at bounding box center [66, 172] width 17 height 11
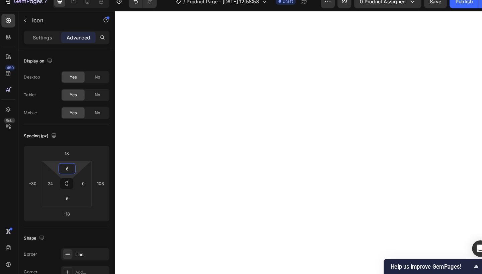
type input "8"
click at [76, 0] on html "7 Version history / Product Page - [DATE] 12:58:58 Draft Preview 0 product assi…" at bounding box center [241, 0] width 482 height 0
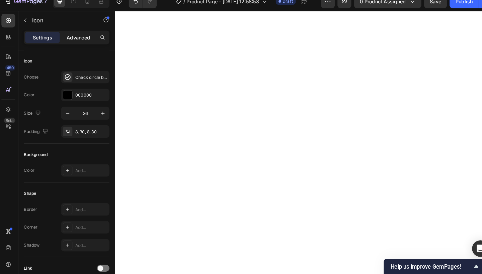
click at [85, 41] on p "Advanced" at bounding box center [77, 44] width 23 height 7
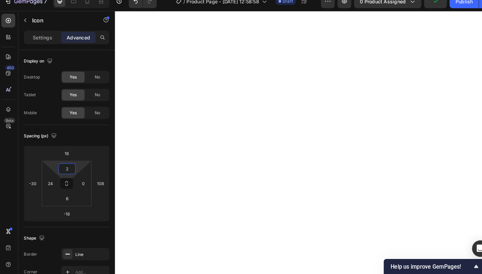
type input "4"
click at [77, 0] on html "7 Version history / Product Page - [DATE] 12:58:58 Draft Preview 0 product assi…" at bounding box center [241, 0] width 482 height 0
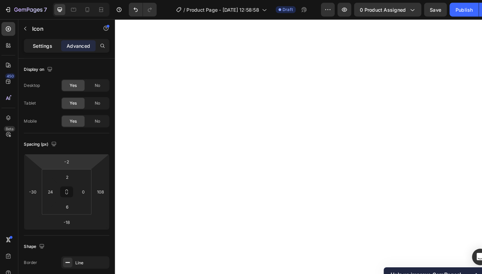
click at [51, 47] on div "Settings" at bounding box center [42, 44] width 33 height 11
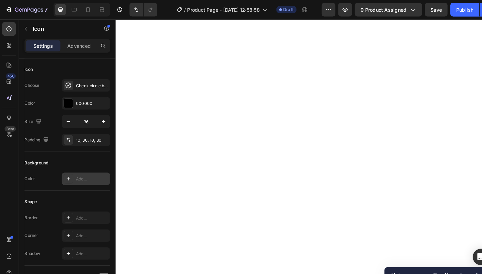
click at [75, 174] on div "Add..." at bounding box center [89, 174] width 31 height 6
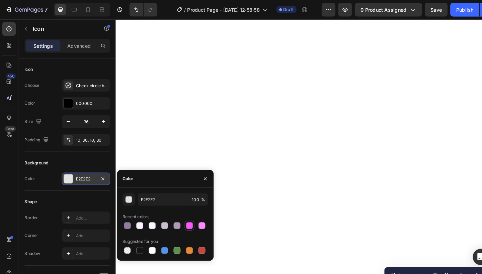
click at [185, 217] on div at bounding box center [184, 219] width 7 height 7
type input "F759F9"
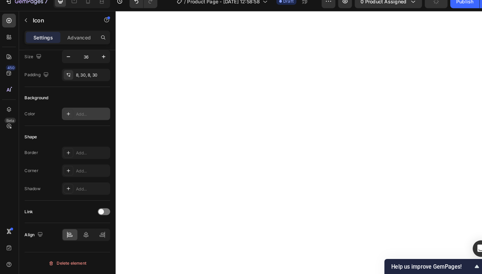
click at [85, 116] on div "Add..." at bounding box center [84, 119] width 47 height 12
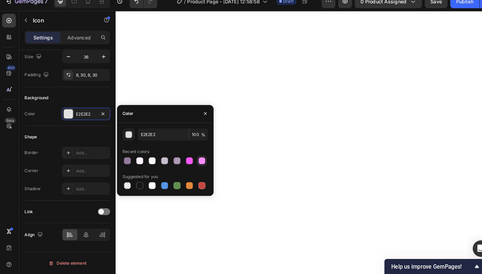
click at [192, 160] on div at bounding box center [196, 164] width 9 height 9
click at [183, 161] on div at bounding box center [184, 164] width 7 height 7
type input "F759F9"
click at [198, 116] on icon "button" at bounding box center [199, 118] width 5 height 5
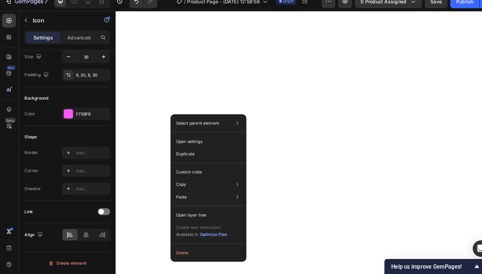
click at [182, 119] on div "Select parent element Section Row 5 cols Icon Open settings Duplicate Custom co…" at bounding box center [203, 190] width 74 height 143
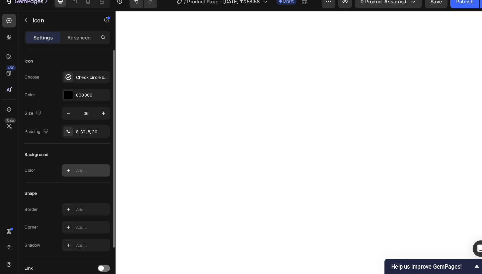
click at [79, 171] on div "Add..." at bounding box center [89, 174] width 31 height 6
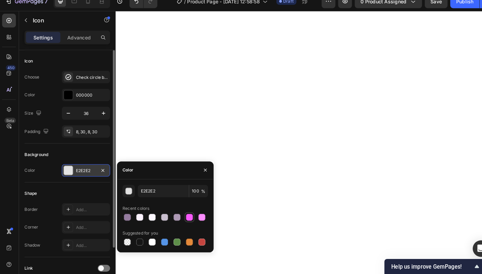
click at [184, 216] on div at bounding box center [184, 219] width 7 height 7
type input "F759F9"
click at [197, 171] on icon "button" at bounding box center [199, 173] width 5 height 5
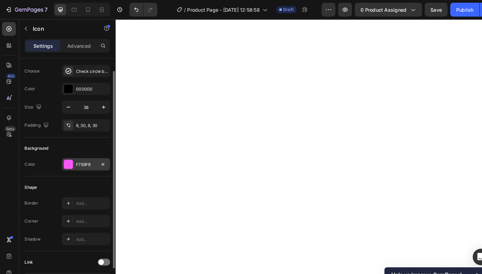
scroll to position [14, 0]
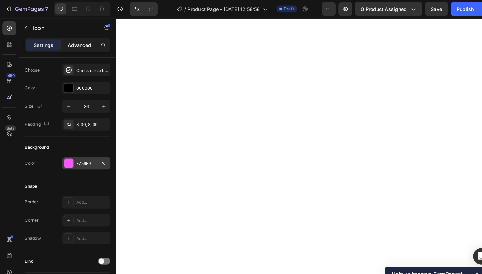
click at [83, 46] on p "Advanced" at bounding box center [77, 44] width 23 height 7
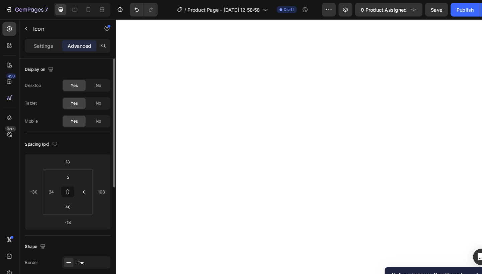
scroll to position [0, 0]
click at [37, 42] on p "Settings" at bounding box center [42, 44] width 19 height 7
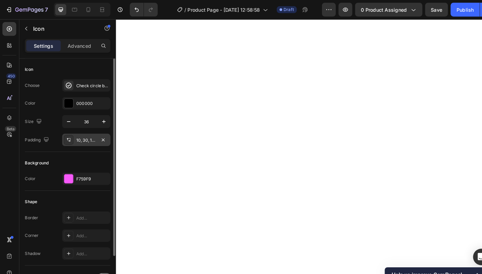
click at [87, 136] on div "10, 30, 10, 30" at bounding box center [83, 136] width 19 height 6
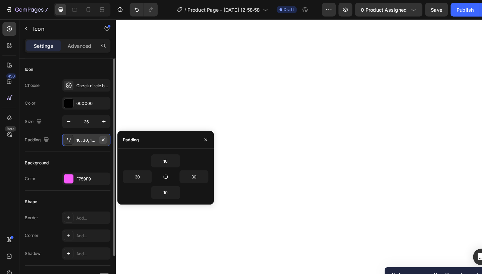
click at [102, 137] on icon "button" at bounding box center [100, 135] width 5 height 5
type input "0"
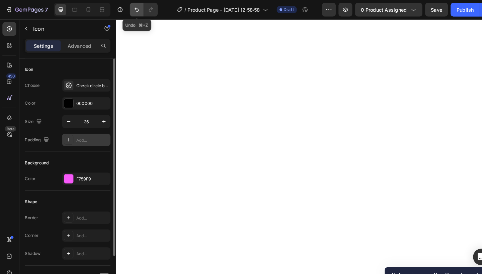
click at [128, 7] on button "Undo/Redo" at bounding box center [132, 9] width 13 height 13
type input "10"
type input "30"
type input "10"
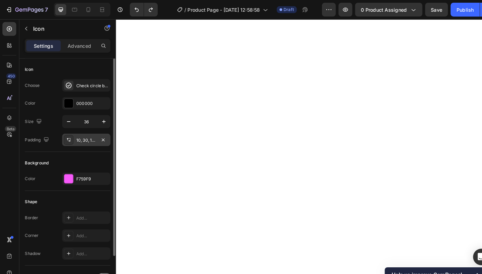
click at [80, 138] on div "10, 30, 10, 30" at bounding box center [83, 136] width 19 height 6
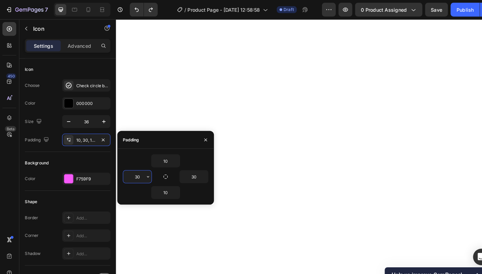
click at [136, 170] on input "30" at bounding box center [133, 172] width 27 height 12
type input "3"
type input "40"
click at [193, 168] on input "30" at bounding box center [188, 172] width 27 height 12
click at [193, 169] on input "30" at bounding box center [188, 172] width 27 height 12
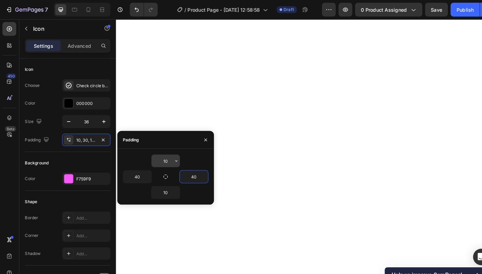
type input "40"
click at [165, 152] on input "10" at bounding box center [160, 156] width 27 height 12
click at [164, 157] on input "10" at bounding box center [160, 156] width 27 height 12
click at [140, 169] on button "button" at bounding box center [143, 172] width 7 height 12
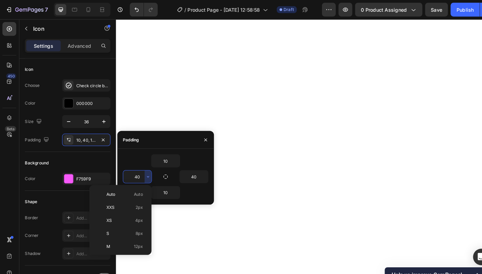
click at [138, 169] on input "40" at bounding box center [133, 172] width 27 height 12
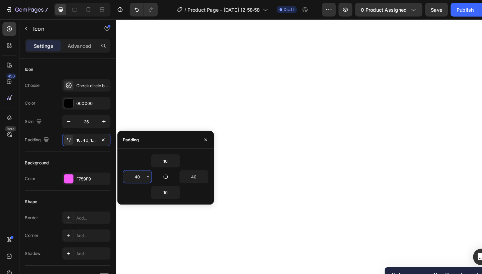
type input "4"
type input "50"
click at [192, 172] on input "40" at bounding box center [188, 172] width 27 height 12
type input "4"
type input "5"
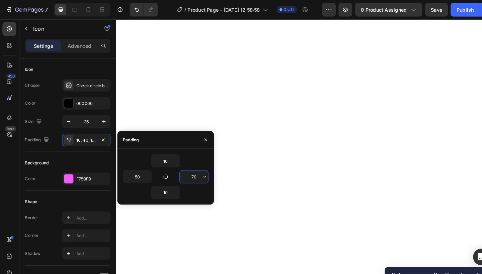
type input "7"
type input "0"
click at [138, 172] on input "50" at bounding box center [133, 172] width 27 height 12
type input "5"
type input "1"
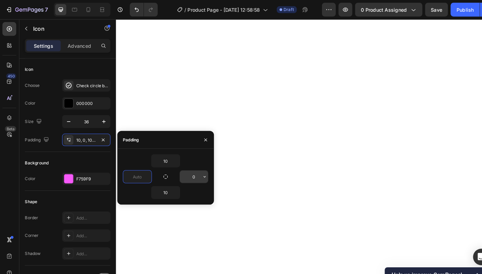
type input "0"
click at [190, 172] on input "0" at bounding box center [188, 172] width 27 height 12
type input "1"
type input "0"
click at [137, 171] on input "0" at bounding box center [133, 172] width 27 height 12
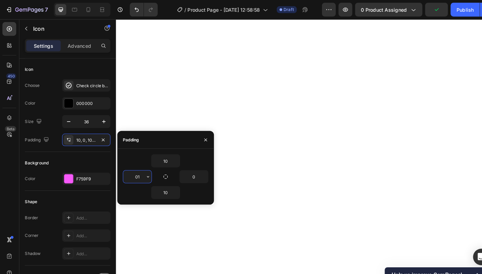
type input "0"
type input "1"
type input "2"
click at [202, 136] on button "button" at bounding box center [199, 135] width 11 height 11
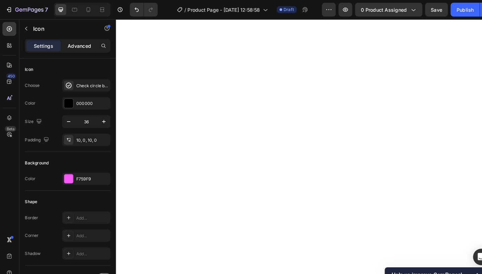
click at [85, 42] on p "Advanced" at bounding box center [77, 44] width 23 height 7
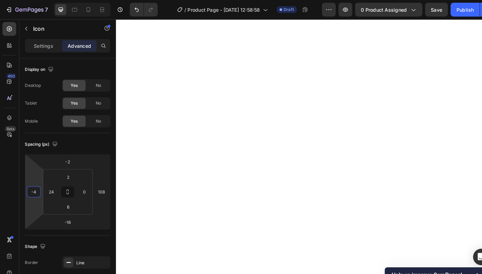
type input "-2"
drag, startPoint x: 36, startPoint y: 175, endPoint x: 38, endPoint y: 171, distance: 4.7
click at [38, 0] on html "7 Version history / Product Page - [DATE] 12:58:58 Draft Preview 0 product assi…" at bounding box center [241, 0] width 482 height 0
type input "0"
drag, startPoint x: 47, startPoint y: 175, endPoint x: 46, endPoint y: 179, distance: 4.2
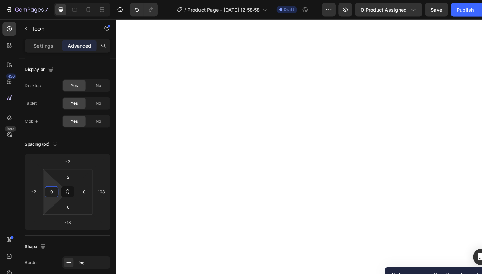
click at [46, 0] on html "7 Version history / Product Page - [DATE] 12:58:58 Draft Preview 0 product assi…" at bounding box center [241, 0] width 482 height 0
type input "22"
drag, startPoint x: 31, startPoint y: 178, endPoint x: 33, endPoint y: 174, distance: 4.3
click at [33, 0] on html "7 Version history / Product Page - [DATE] 12:58:58 Draft Preview 0 product assi…" at bounding box center [241, 0] width 482 height 0
